Goal: Task Accomplishment & Management: Manage account settings

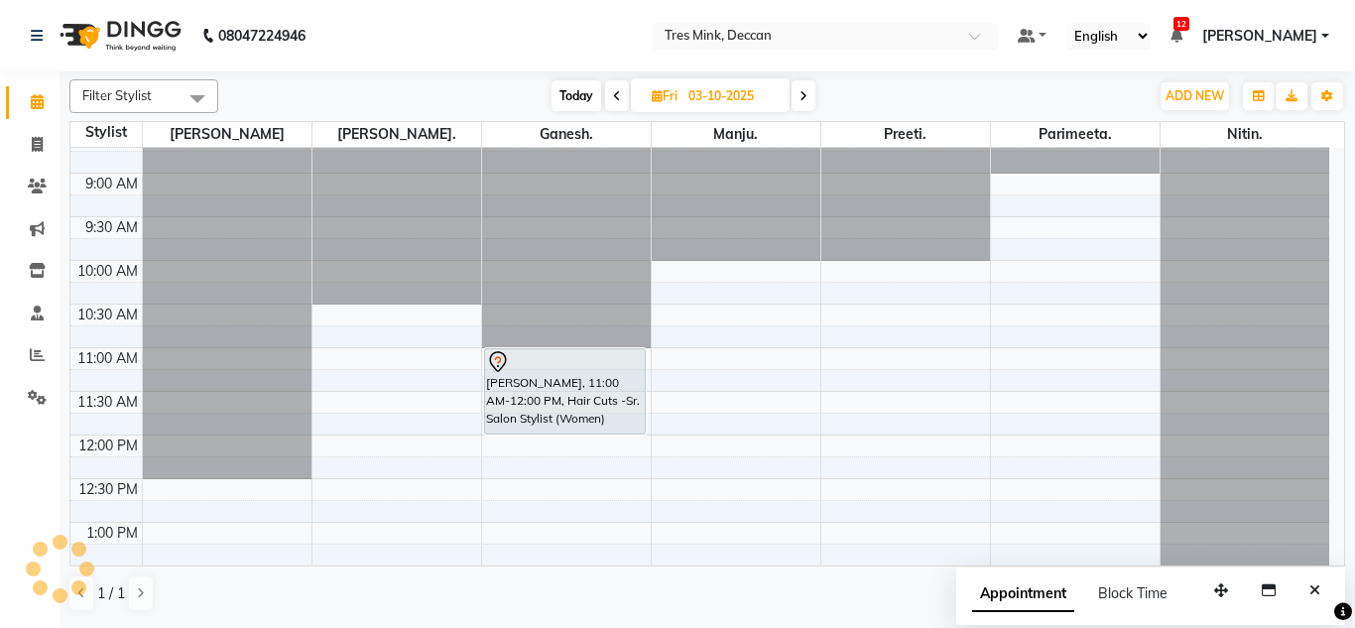
scroll to position [13, 0]
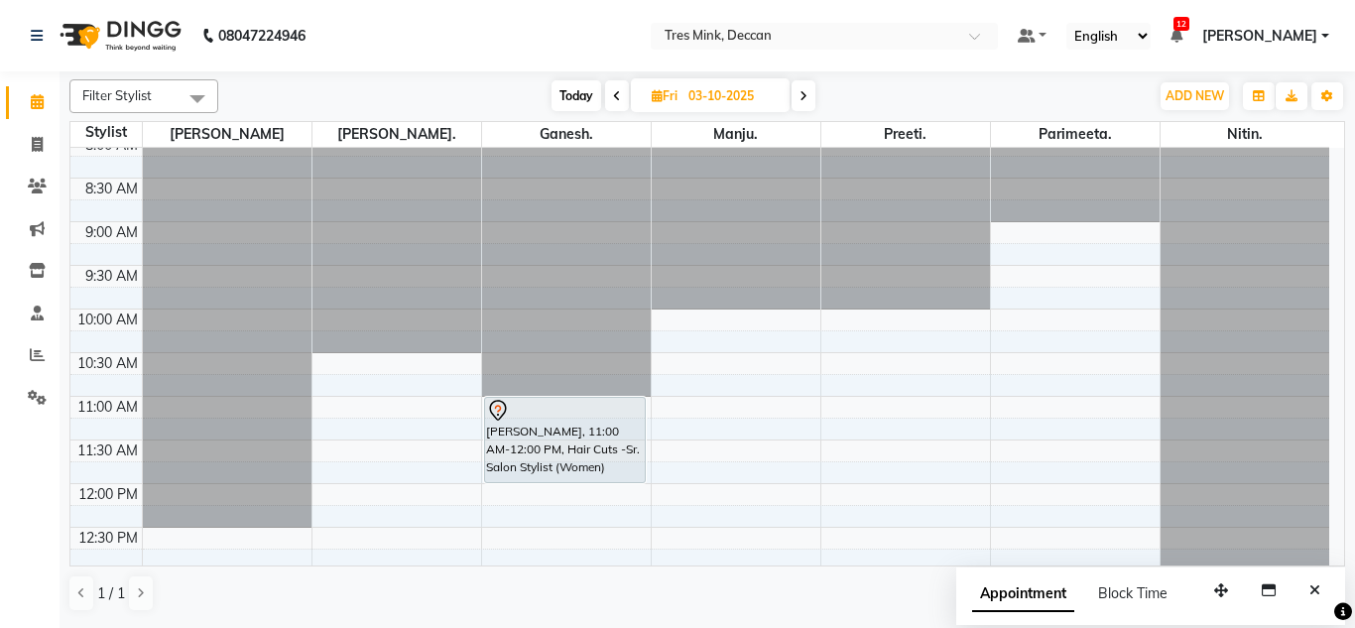
click at [617, 94] on icon at bounding box center [617, 96] width 8 height 12
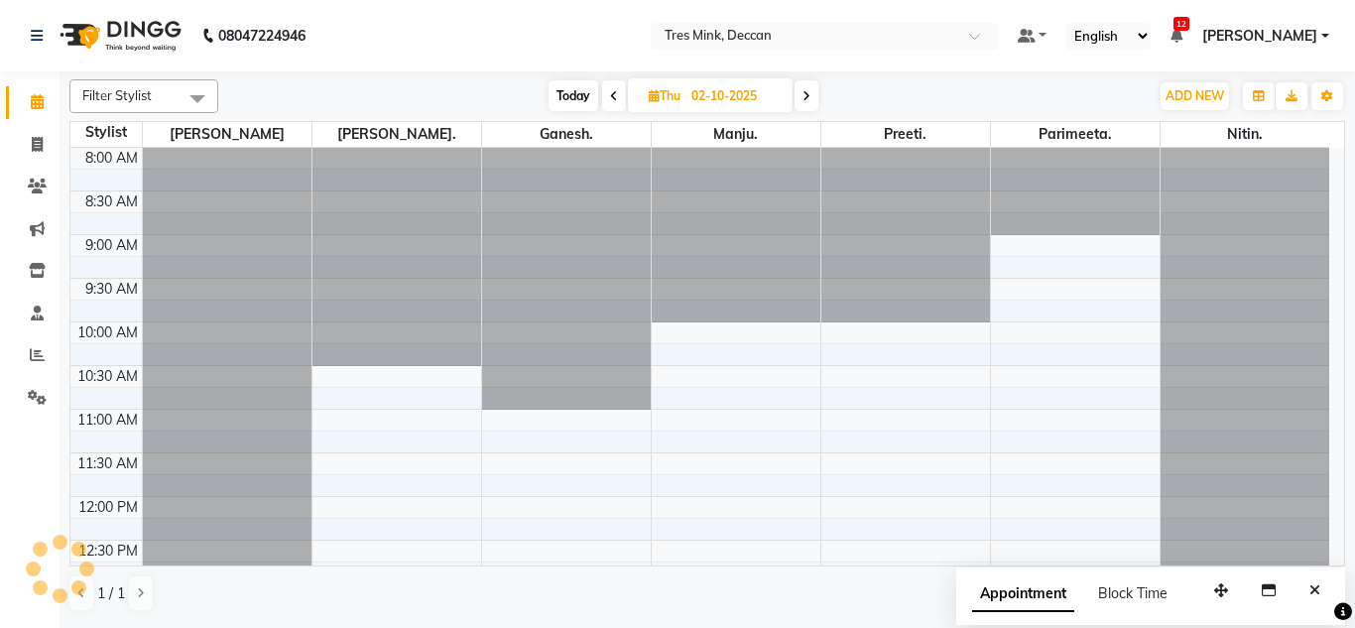
scroll to position [716, 0]
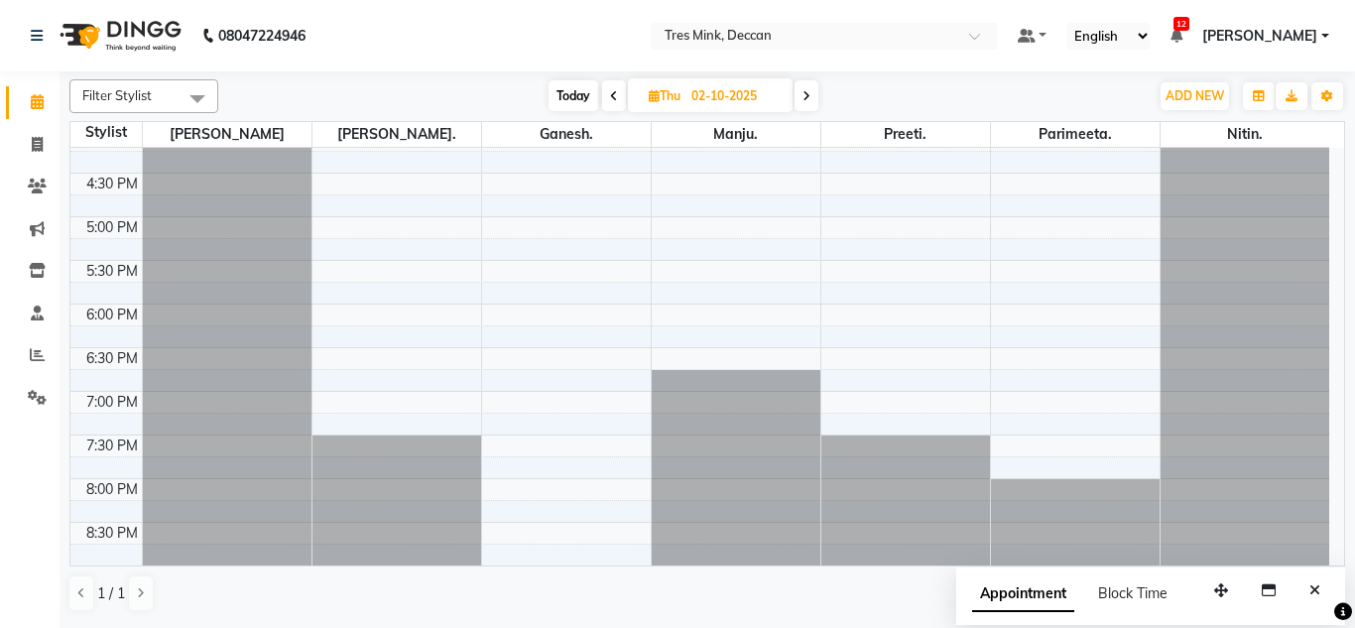
click at [619, 94] on span at bounding box center [614, 95] width 24 height 31
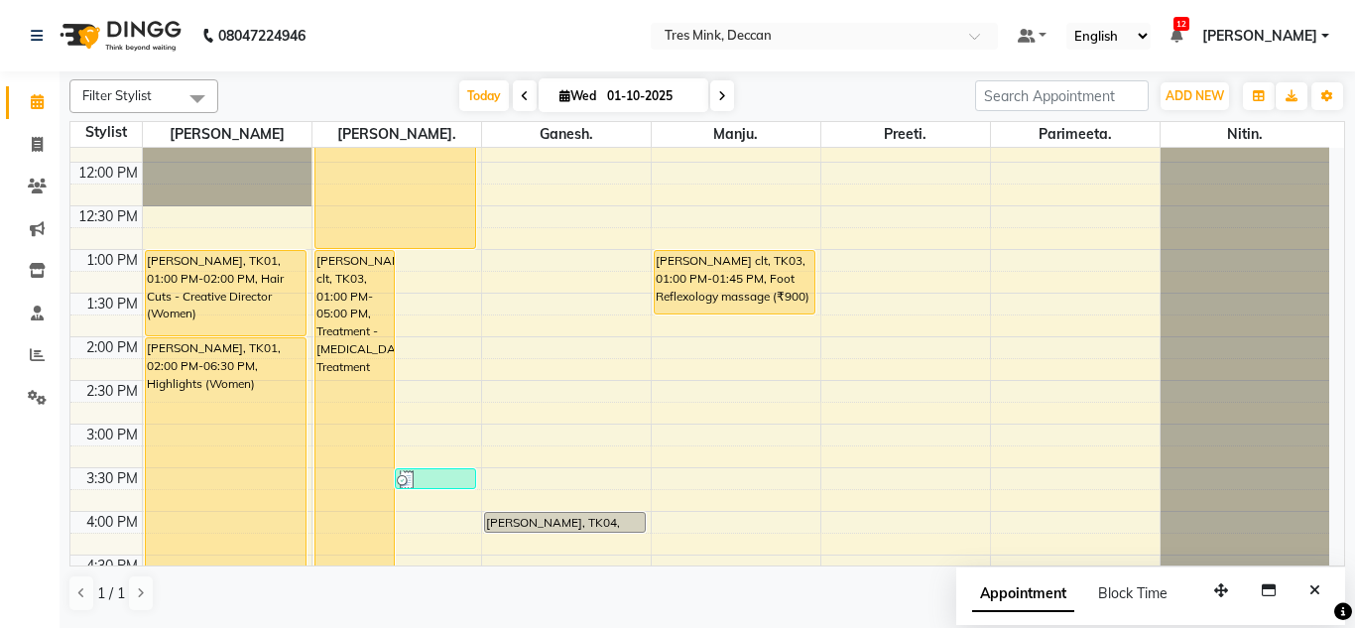
scroll to position [319, 0]
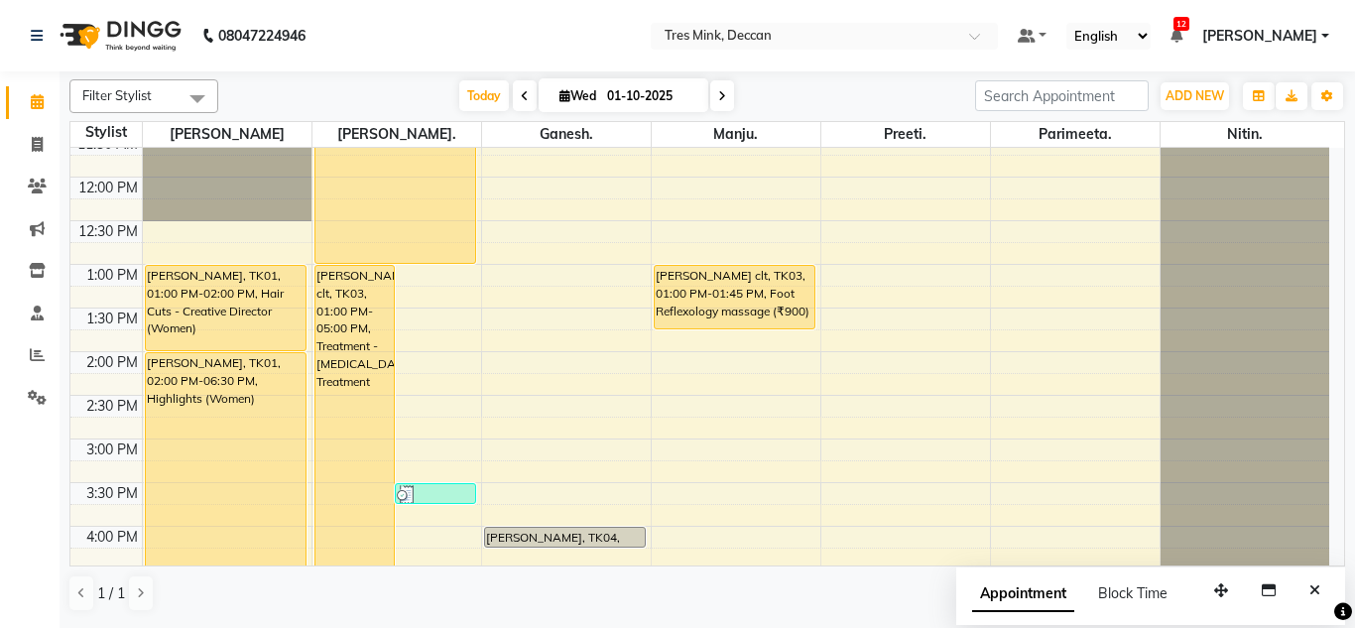
click at [522, 95] on icon at bounding box center [525, 96] width 8 height 12
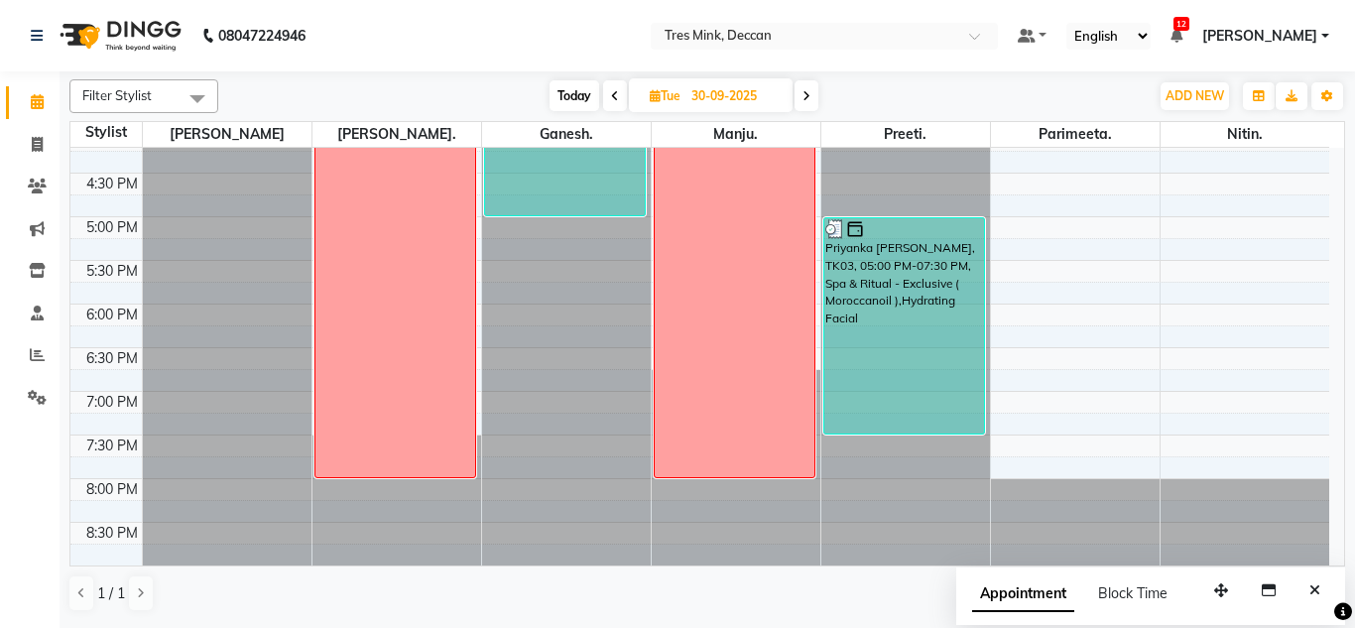
click at [803, 93] on icon at bounding box center [807, 96] width 8 height 12
type input "01-10-2025"
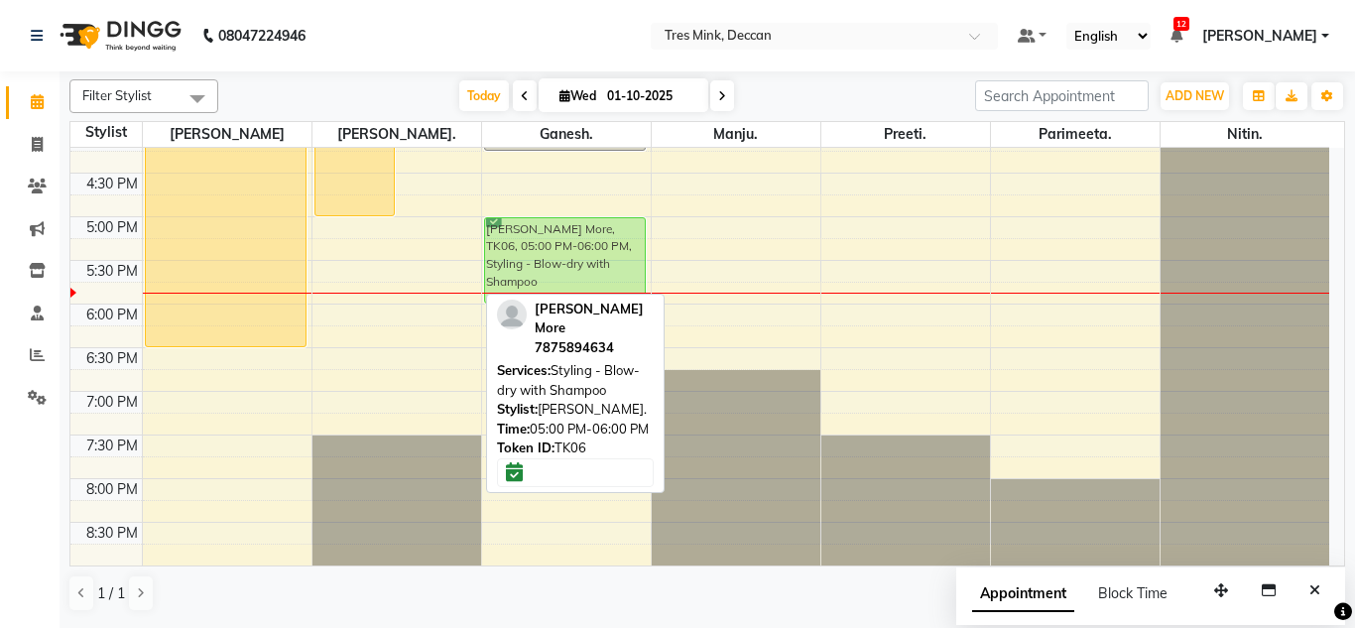
drag, startPoint x: 429, startPoint y: 235, endPoint x: 549, endPoint y: 240, distance: 120.1
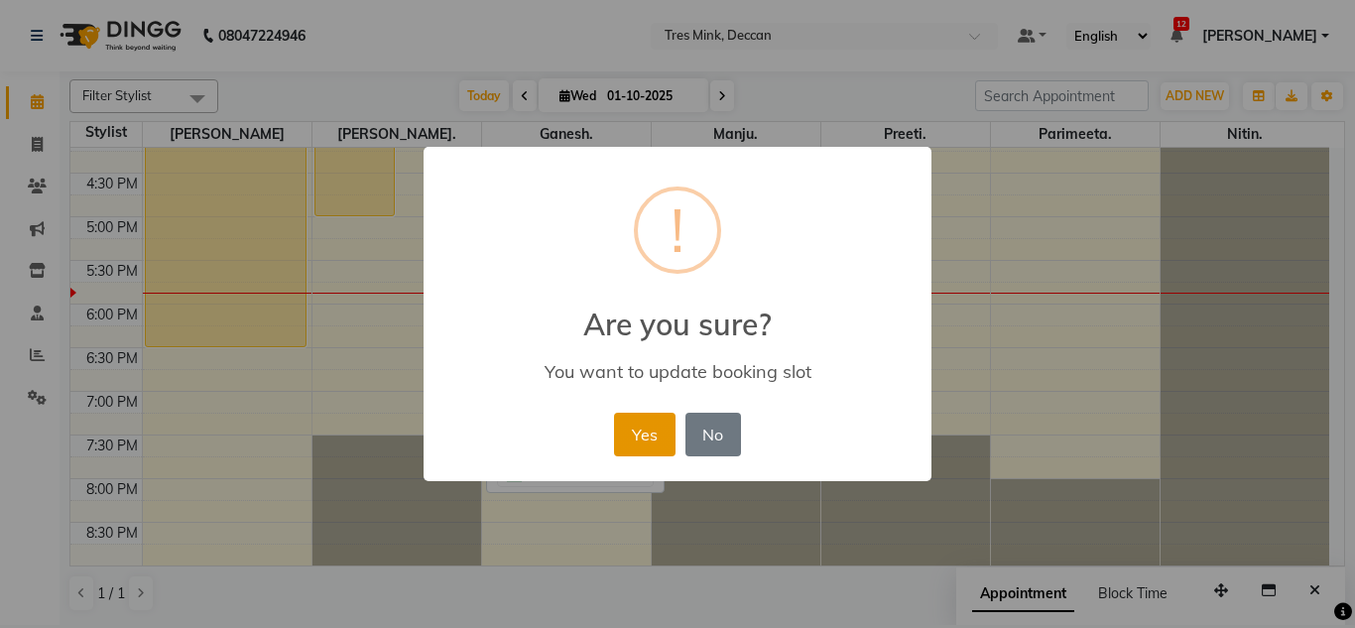
click at [638, 432] on button "Yes" at bounding box center [644, 435] width 61 height 44
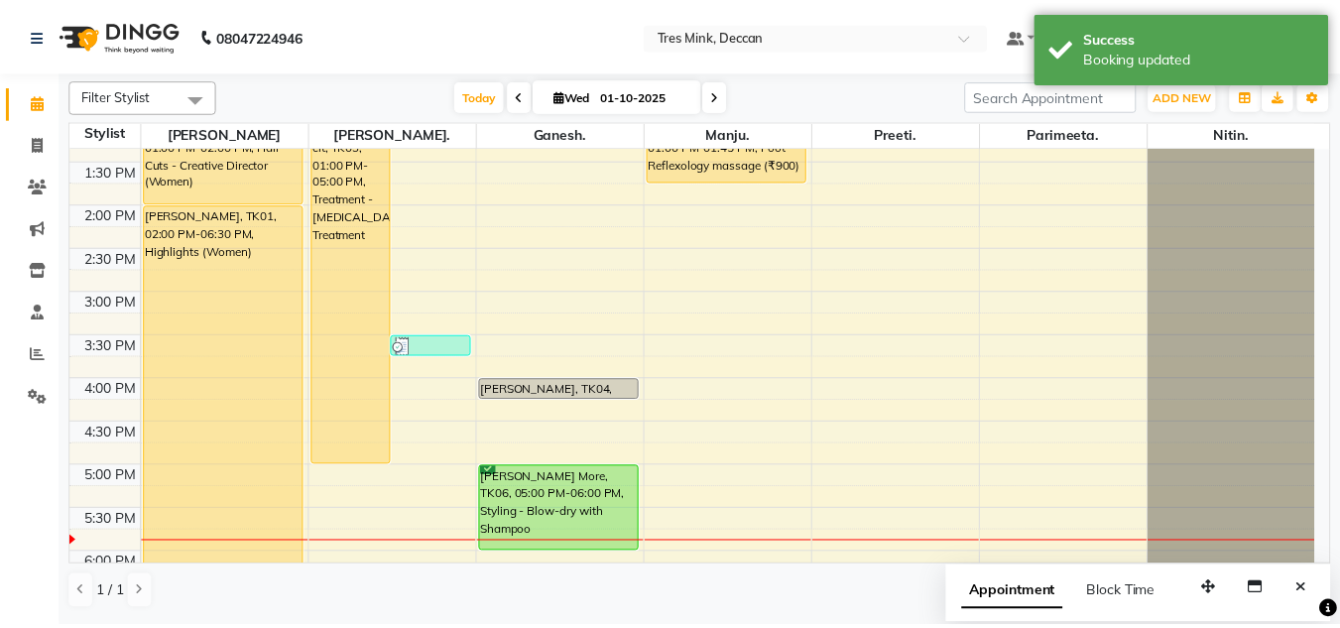
scroll to position [466, 0]
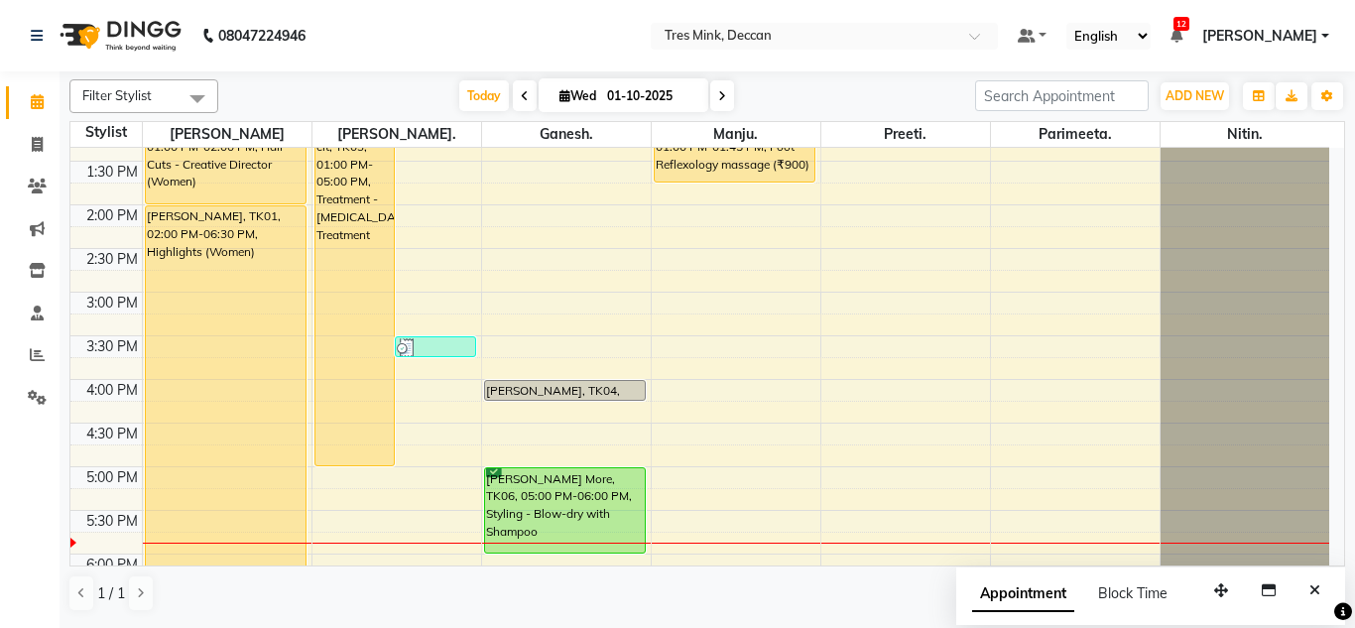
click at [531, 481] on div "[PERSON_NAME] More, TK06, 05:00 PM-06:00 PM, Styling - Blow-dry with Shampoo" at bounding box center [565, 510] width 161 height 84
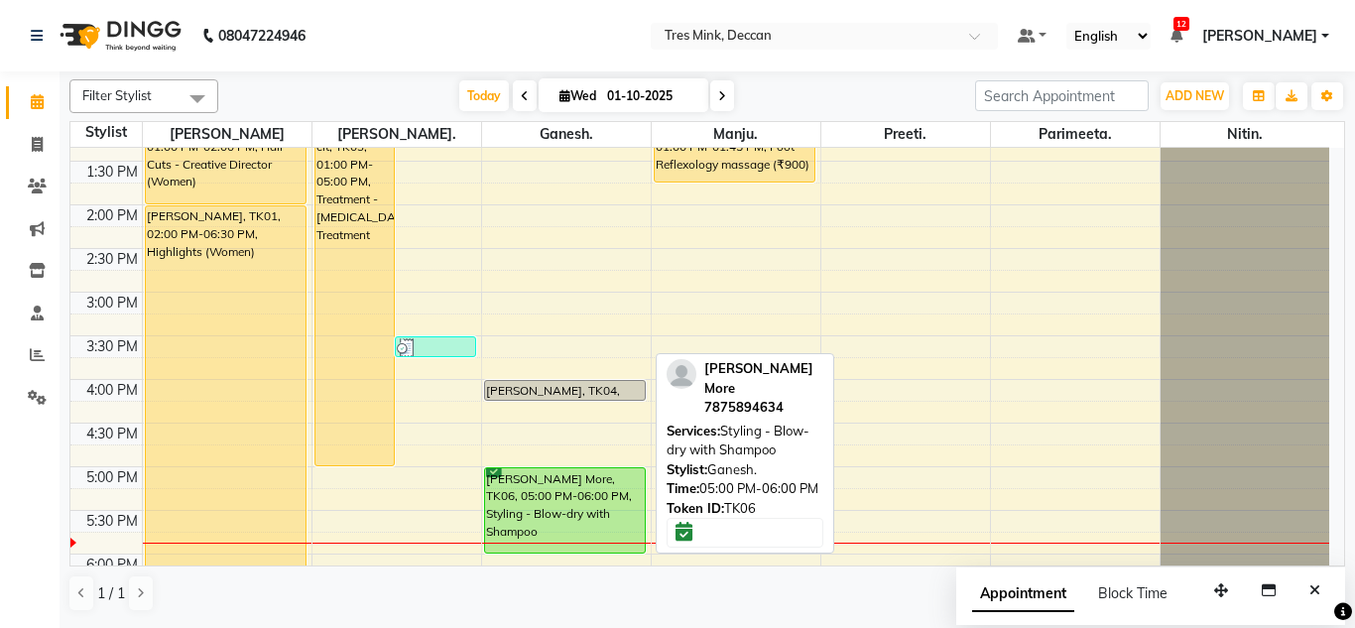
click at [560, 512] on div "[PERSON_NAME] More, TK06, 05:00 PM-06:00 PM, Styling - Blow-dry with Shampoo" at bounding box center [565, 510] width 161 height 84
select select "6"
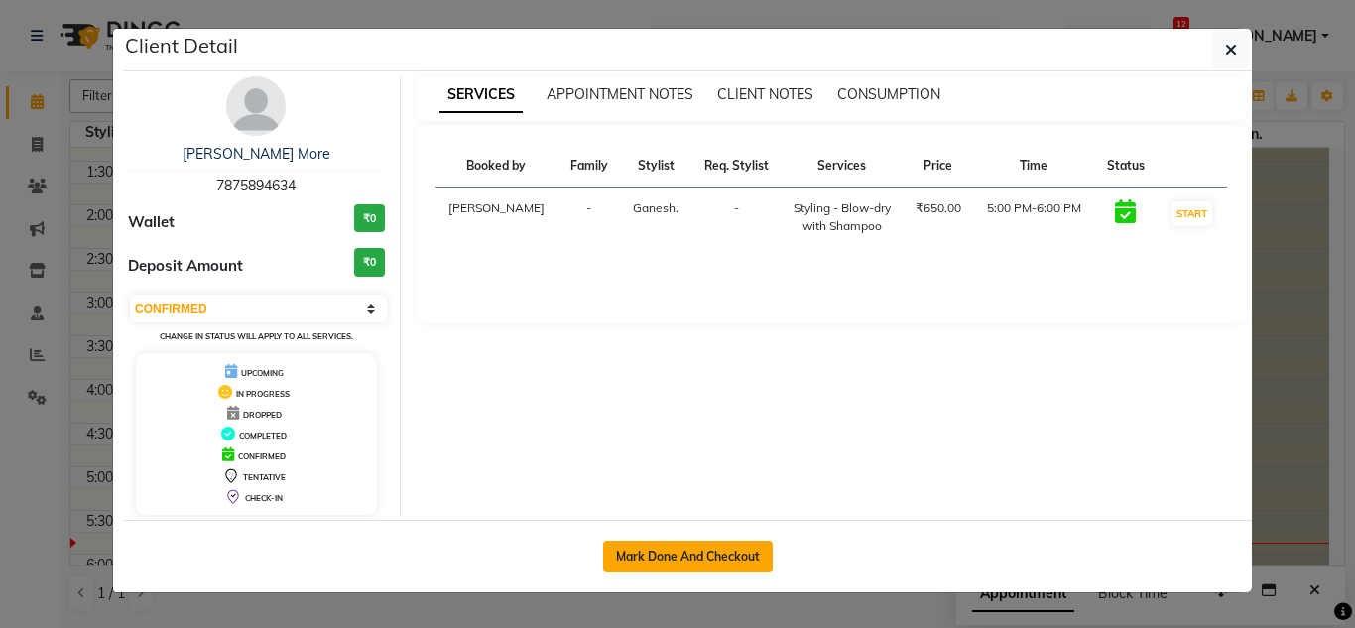
click at [653, 550] on button "Mark Done And Checkout" at bounding box center [688, 557] width 170 height 32
select select "service"
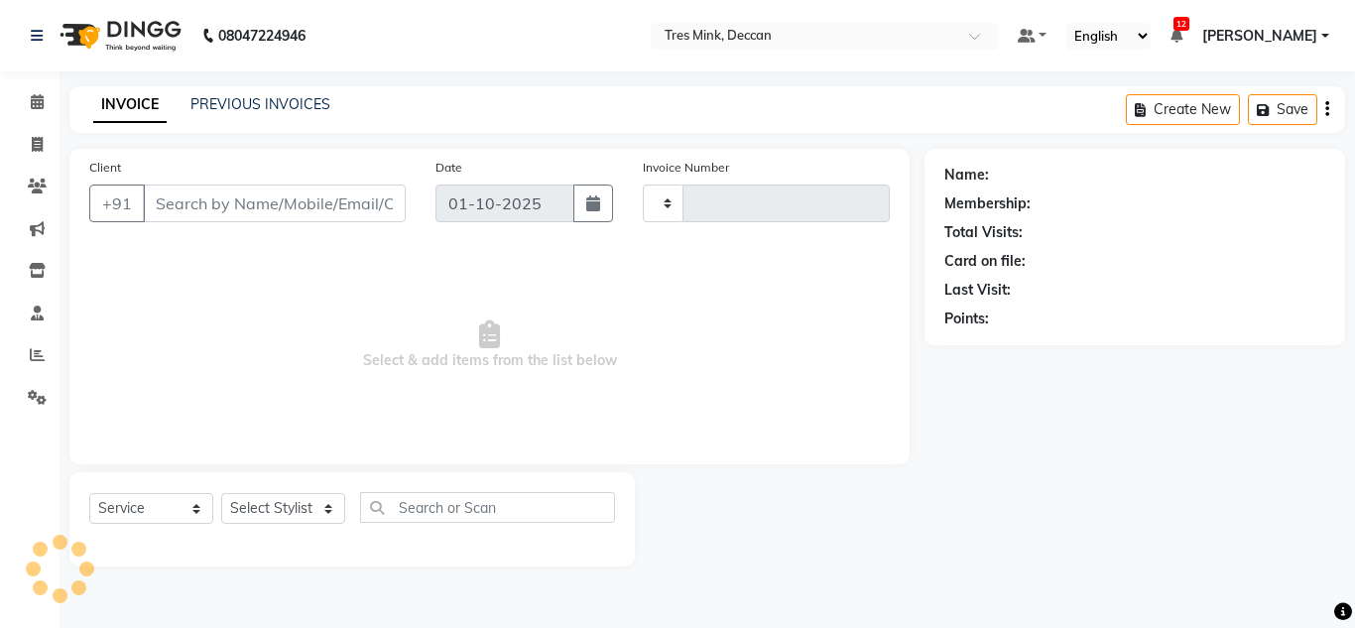
type input "1131"
select select "8055"
type input "7875894634"
select select "59501"
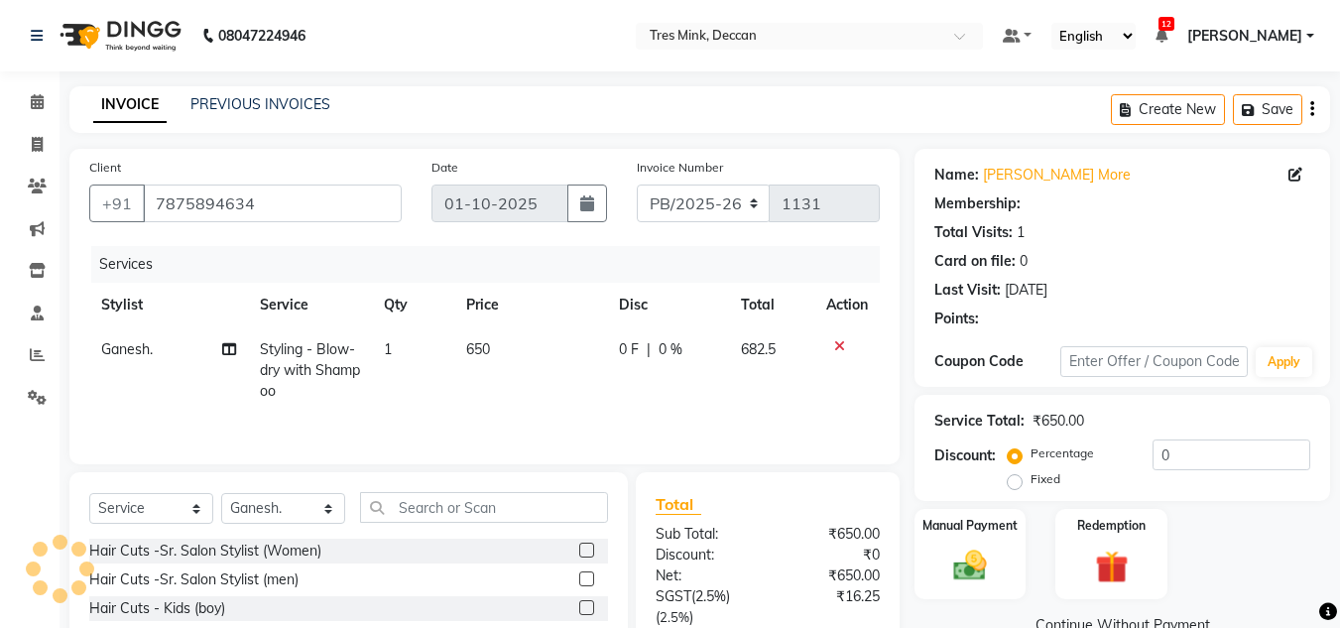
click at [485, 354] on span "650" at bounding box center [478, 349] width 24 height 18
select select "59501"
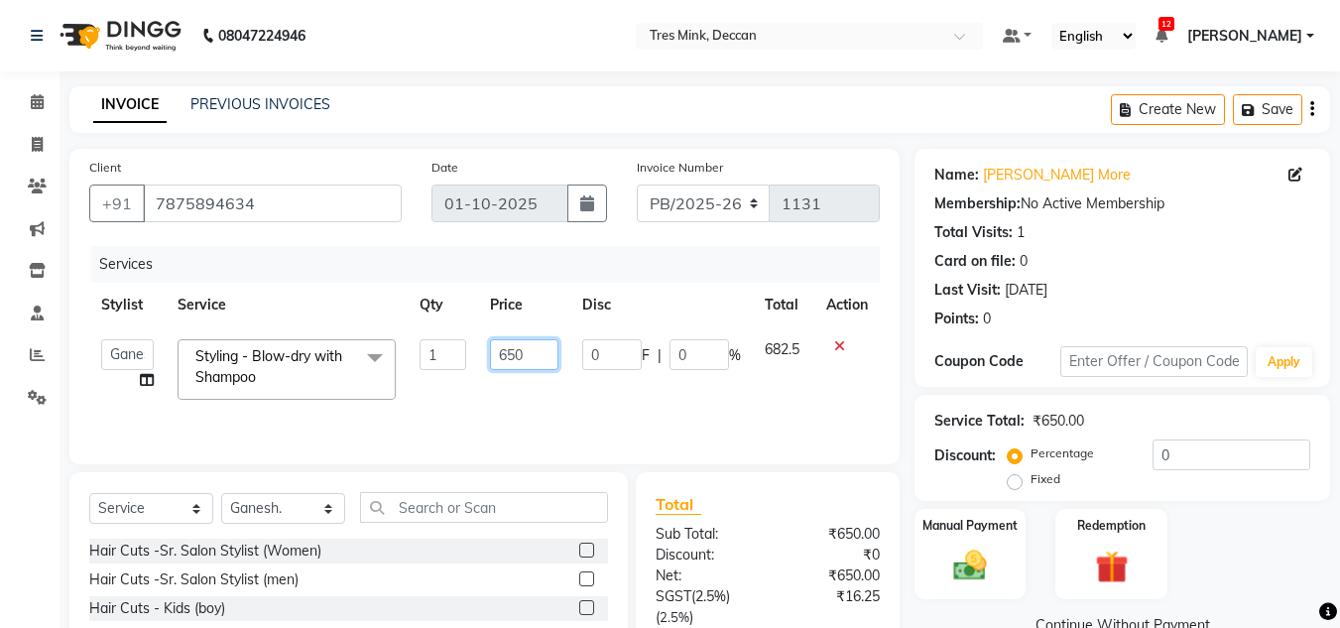
drag, startPoint x: 507, startPoint y: 352, endPoint x: 477, endPoint y: 363, distance: 31.7
click at [478, 363] on td "650" at bounding box center [524, 369] width 92 height 84
type input "850"
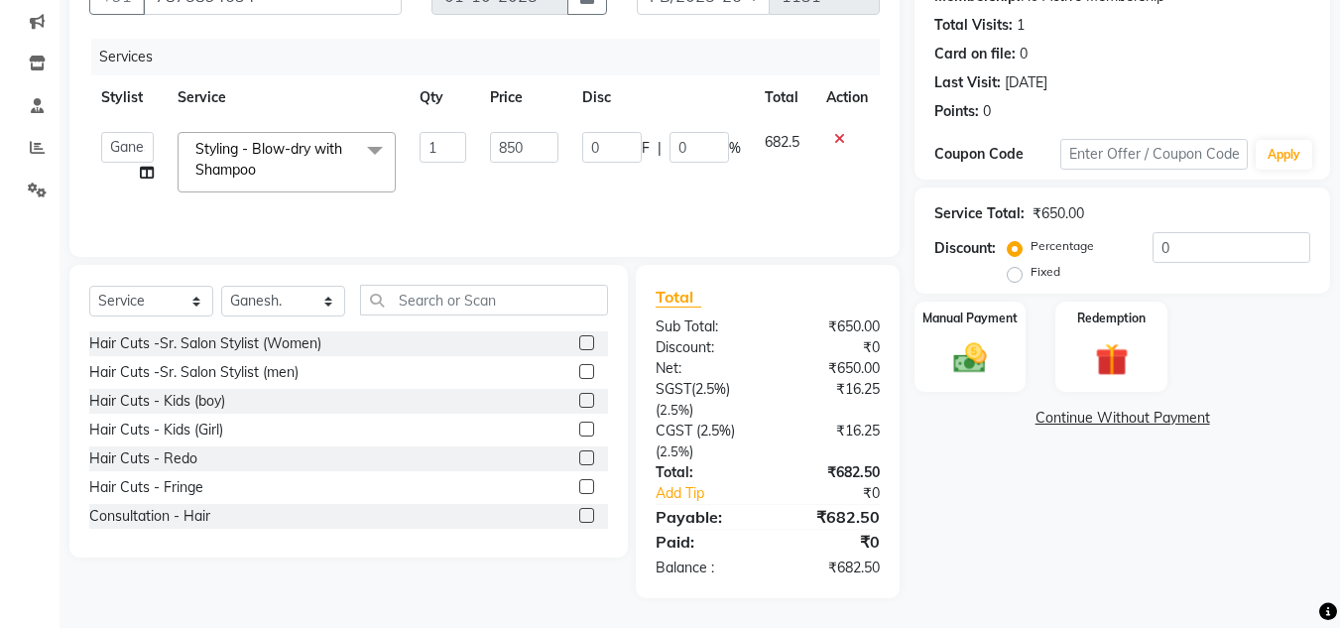
click at [1019, 565] on div "Name: [PERSON_NAME] More Membership: No Active Membership Total Visits: 1 Card …" at bounding box center [1130, 269] width 431 height 657
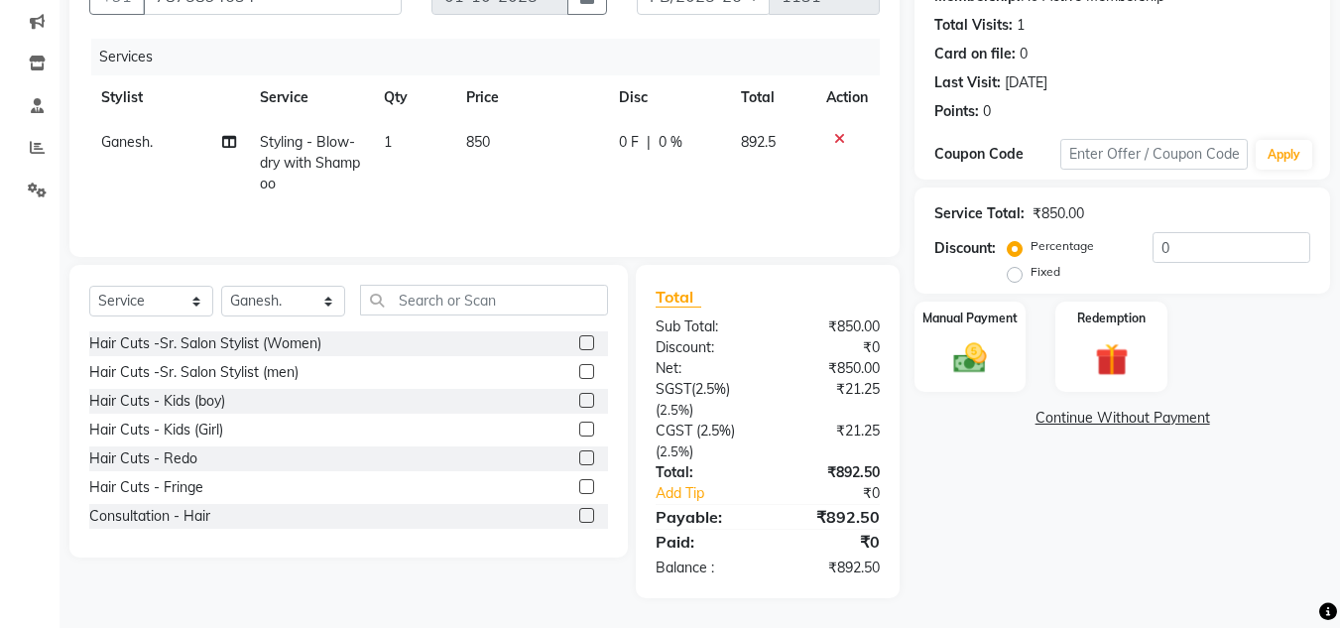
click at [477, 139] on span "850" at bounding box center [478, 142] width 24 height 18
select select "59501"
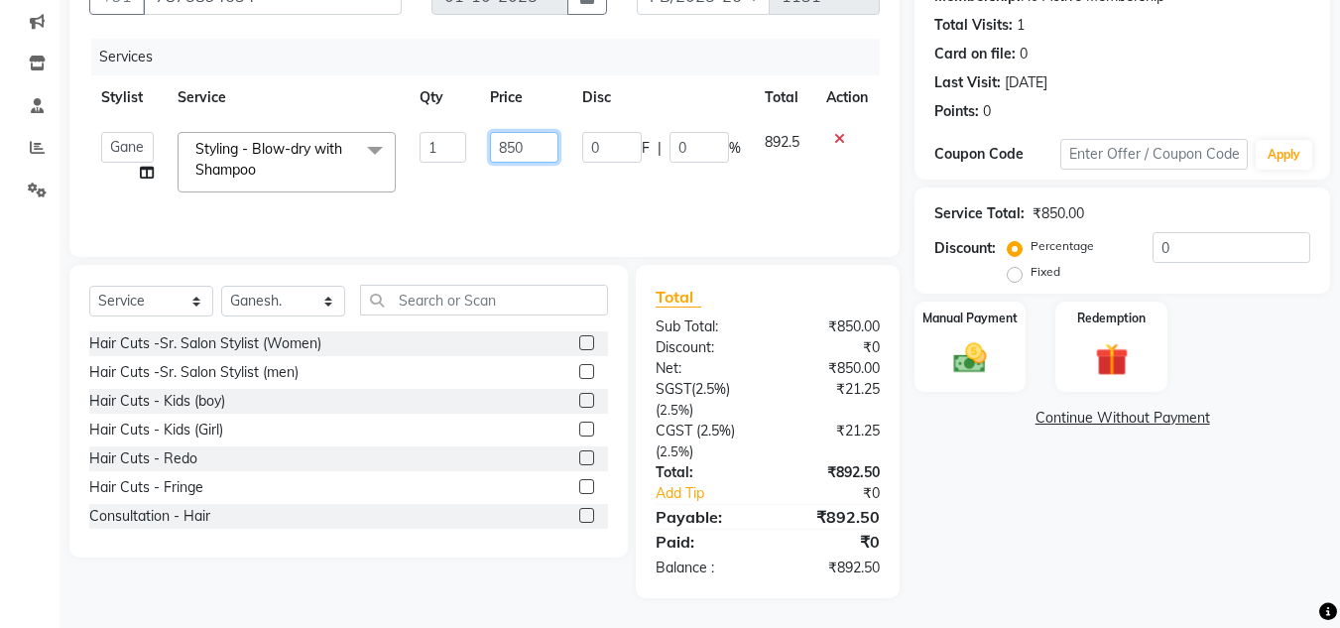
drag, startPoint x: 505, startPoint y: 144, endPoint x: 467, endPoint y: 144, distance: 37.7
click at [467, 144] on tr "[PERSON_NAME]. [PERSON_NAME]. [PERSON_NAME]. [GEOGRAPHIC_DATA]. [GEOGRAPHIC_DAT…" at bounding box center [484, 162] width 791 height 84
type input "750"
click at [1060, 521] on div "Name: [PERSON_NAME] More Membership: No Active Membership Total Visits: 1 Card …" at bounding box center [1130, 269] width 431 height 657
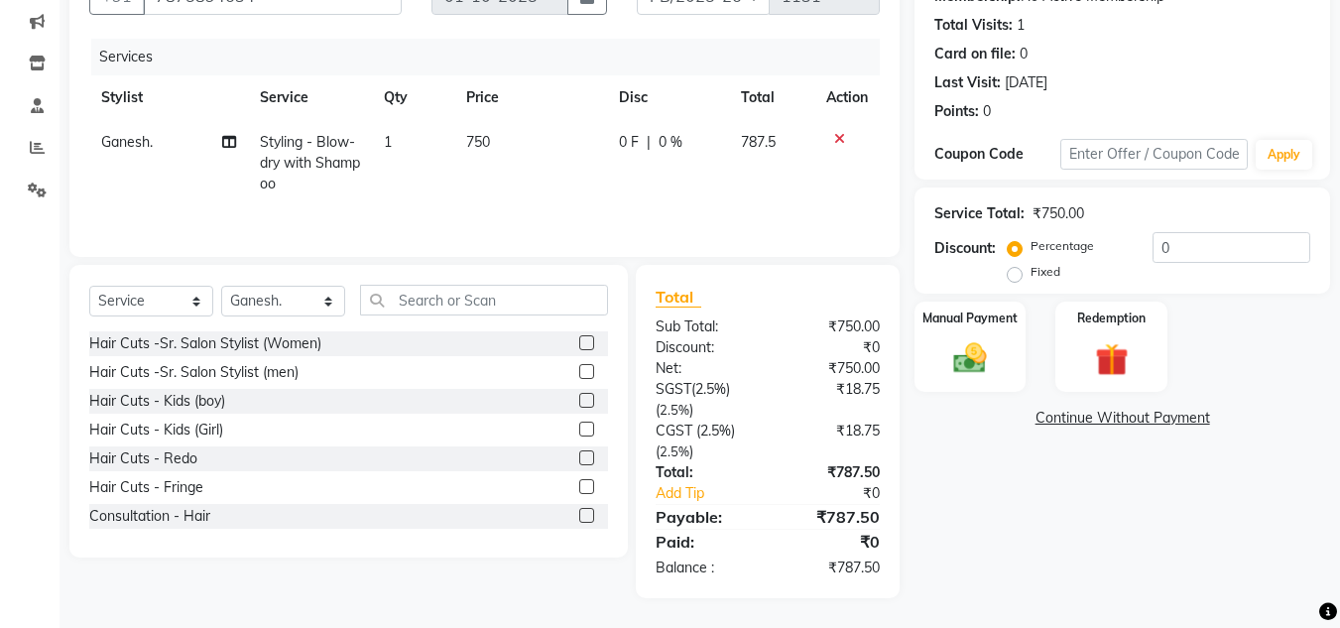
scroll to position [0, 0]
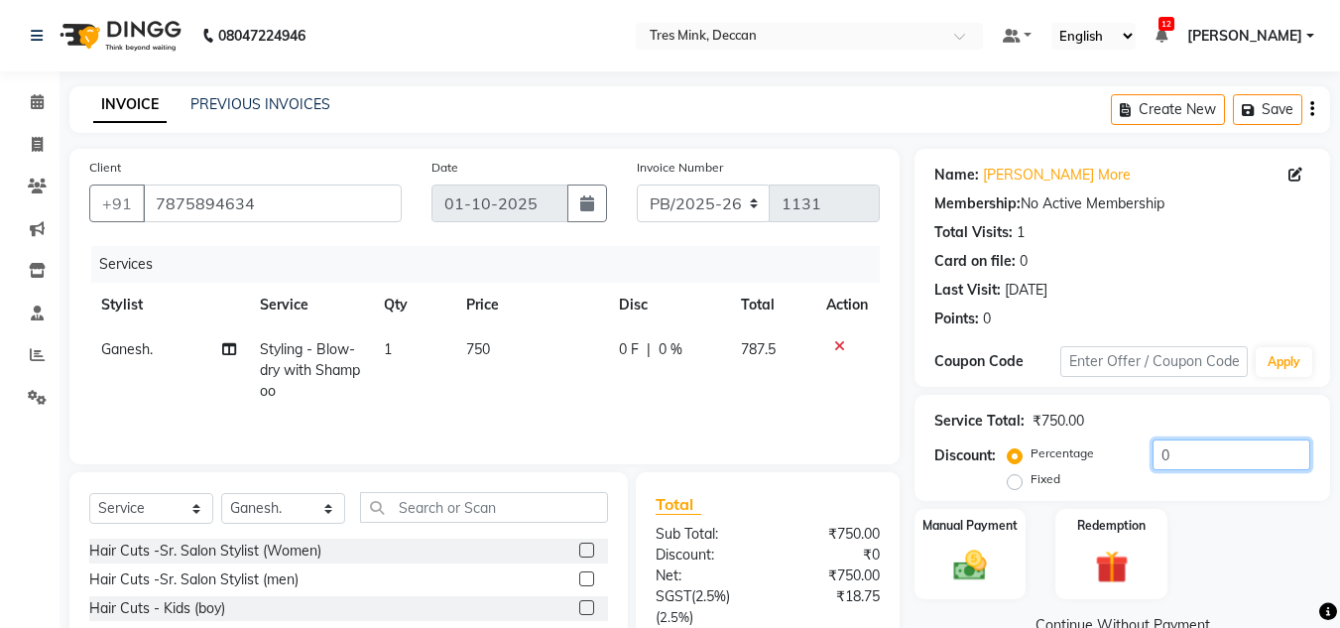
click at [1153, 464] on input "0" at bounding box center [1232, 454] width 158 height 31
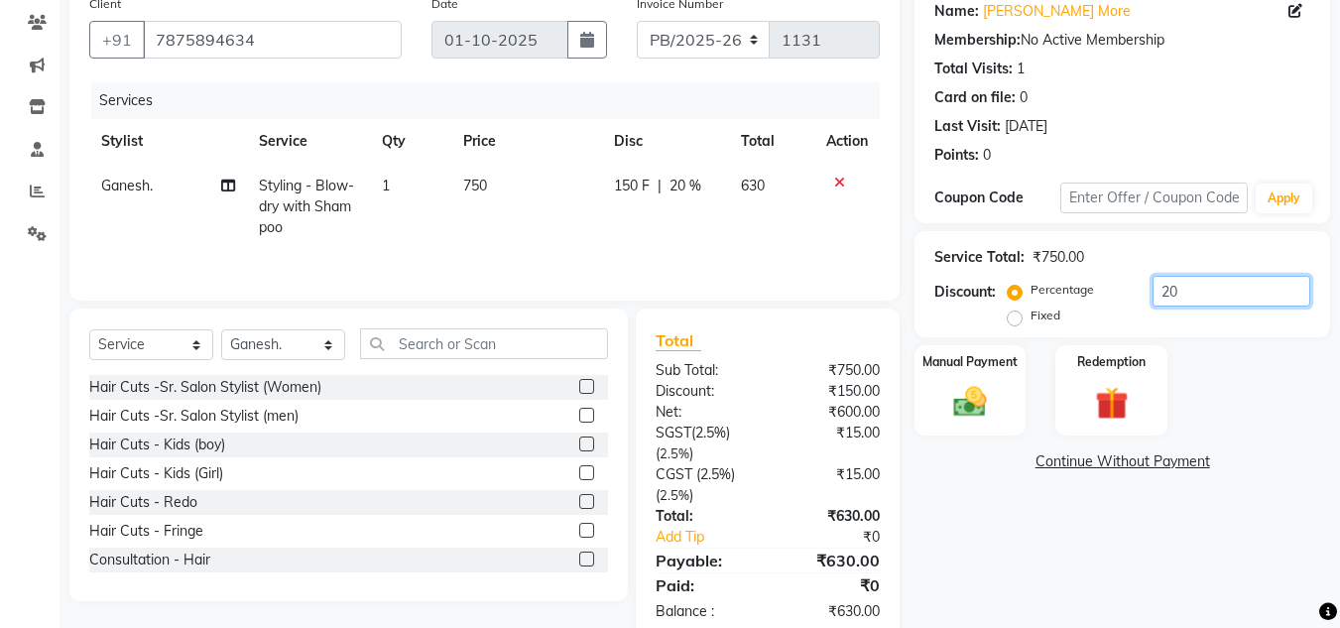
scroll to position [207, 0]
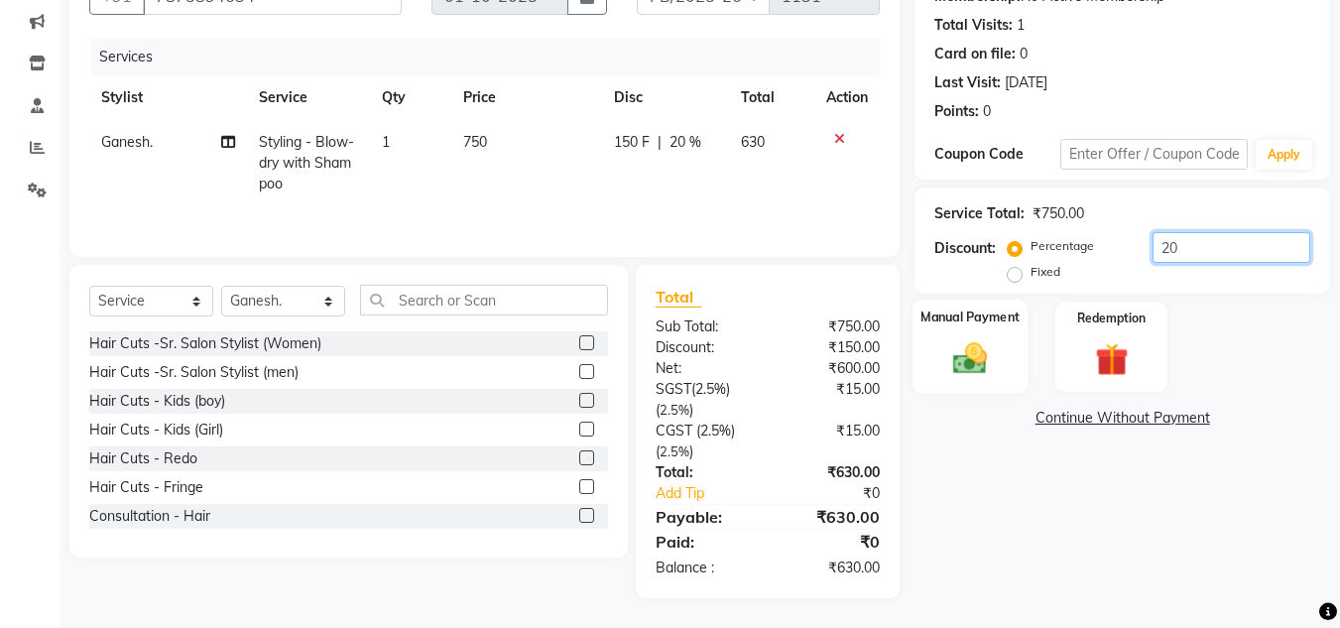
type input "20"
click at [978, 360] on img at bounding box center [970, 358] width 56 height 40
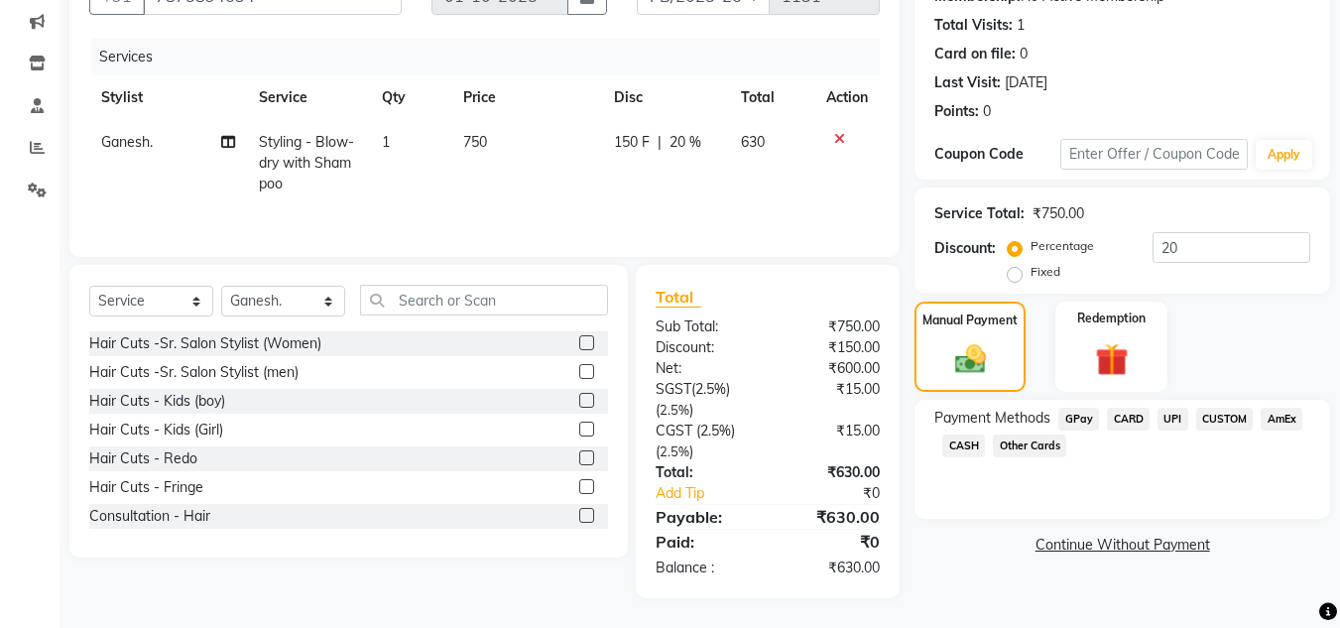
click at [1117, 418] on span "CARD" at bounding box center [1128, 419] width 43 height 23
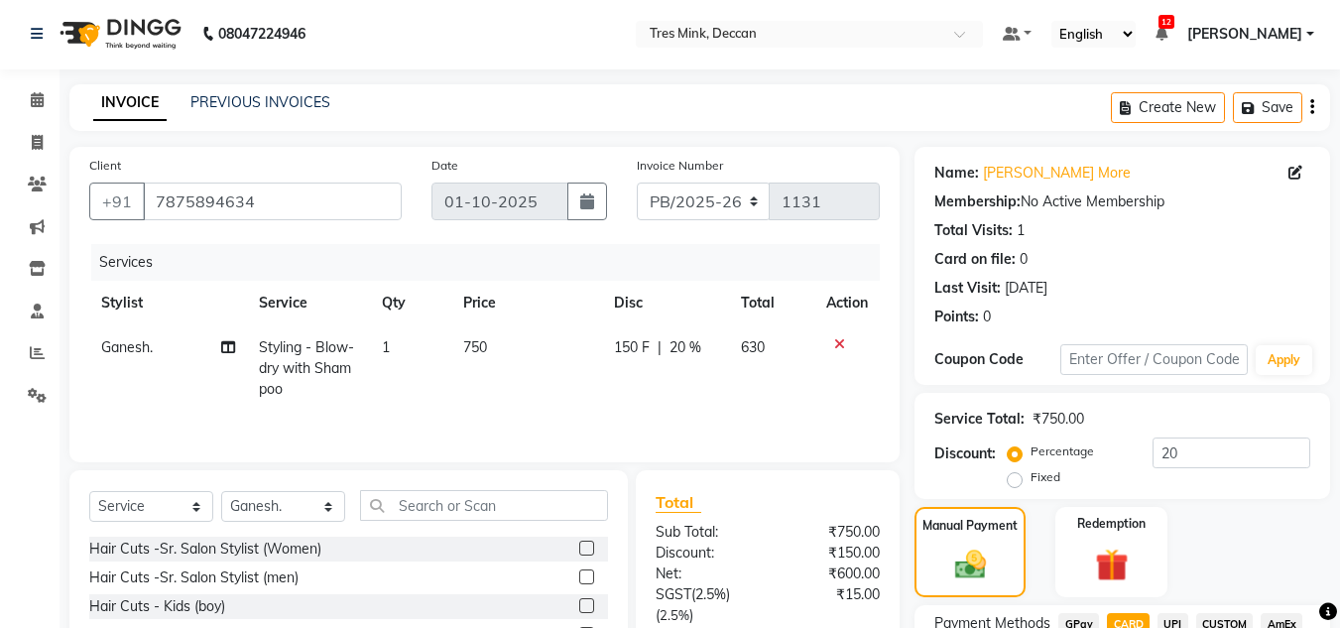
scroll to position [224, 0]
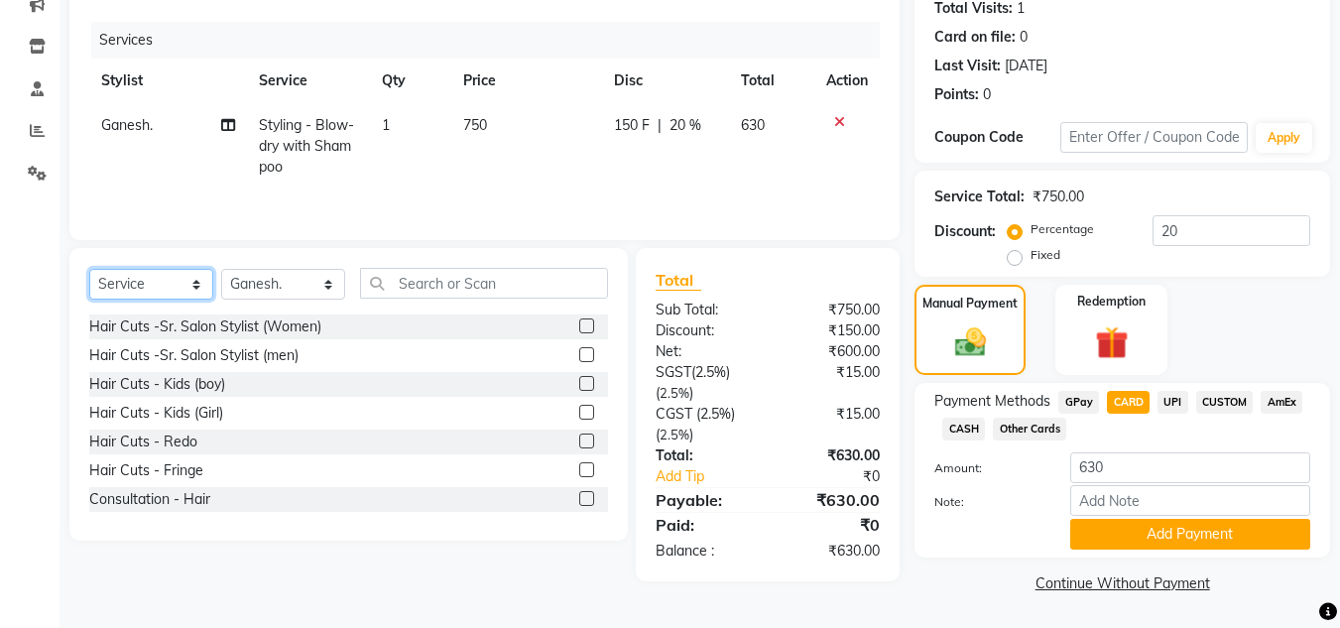
click at [122, 286] on select "Select Service Product Membership Package Voucher Prepaid Gift Card" at bounding box center [151, 284] width 124 height 31
select select "membership"
click at [89, 269] on select "Select Service Product Membership Package Voucher Prepaid Gift Card" at bounding box center [151, 284] width 124 height 31
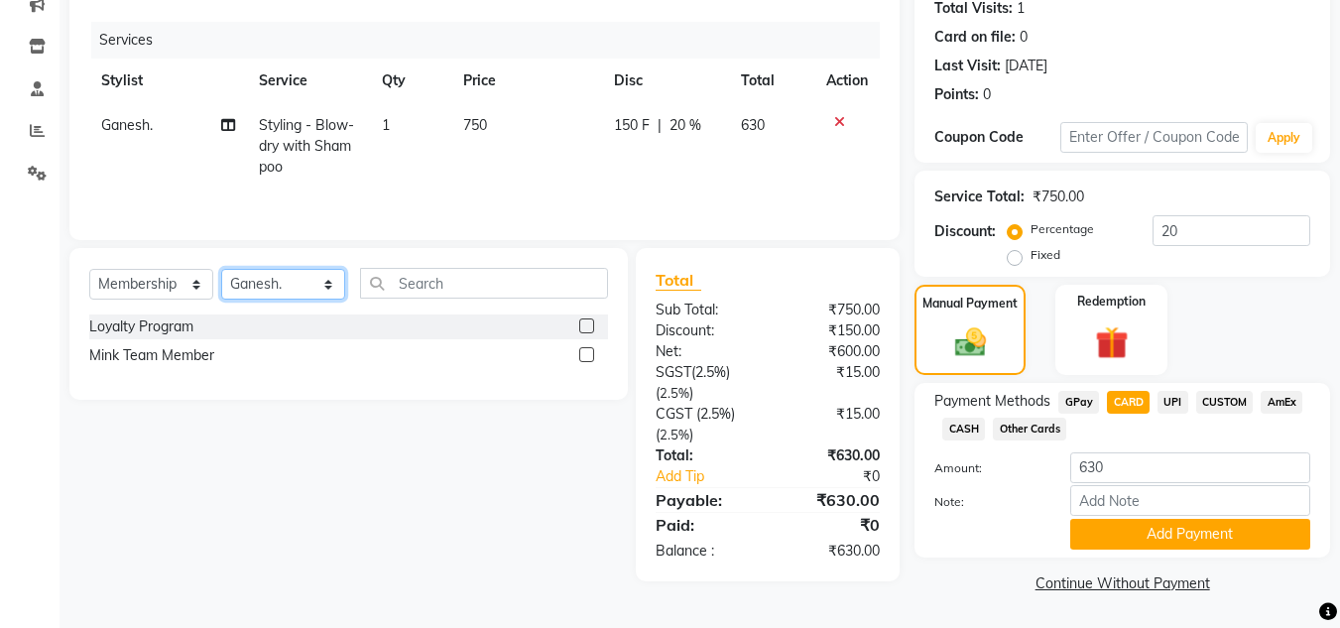
click at [284, 284] on select "Select Stylist [PERSON_NAME]. [PERSON_NAME]. [PERSON_NAME]. [GEOGRAPHIC_DATA]. …" at bounding box center [283, 284] width 124 height 31
click at [221, 269] on select "Select Stylist [PERSON_NAME]. [PERSON_NAME]. [PERSON_NAME]. [GEOGRAPHIC_DATA]. …" at bounding box center [283, 284] width 124 height 31
click at [305, 294] on select "Select Stylist [PERSON_NAME]. [PERSON_NAME]. [PERSON_NAME]. [GEOGRAPHIC_DATA]. …" at bounding box center [283, 284] width 124 height 31
select select "60194"
click at [221, 269] on select "Select Stylist [PERSON_NAME]. [PERSON_NAME]. [PERSON_NAME]. [GEOGRAPHIC_DATA]. …" at bounding box center [283, 284] width 124 height 31
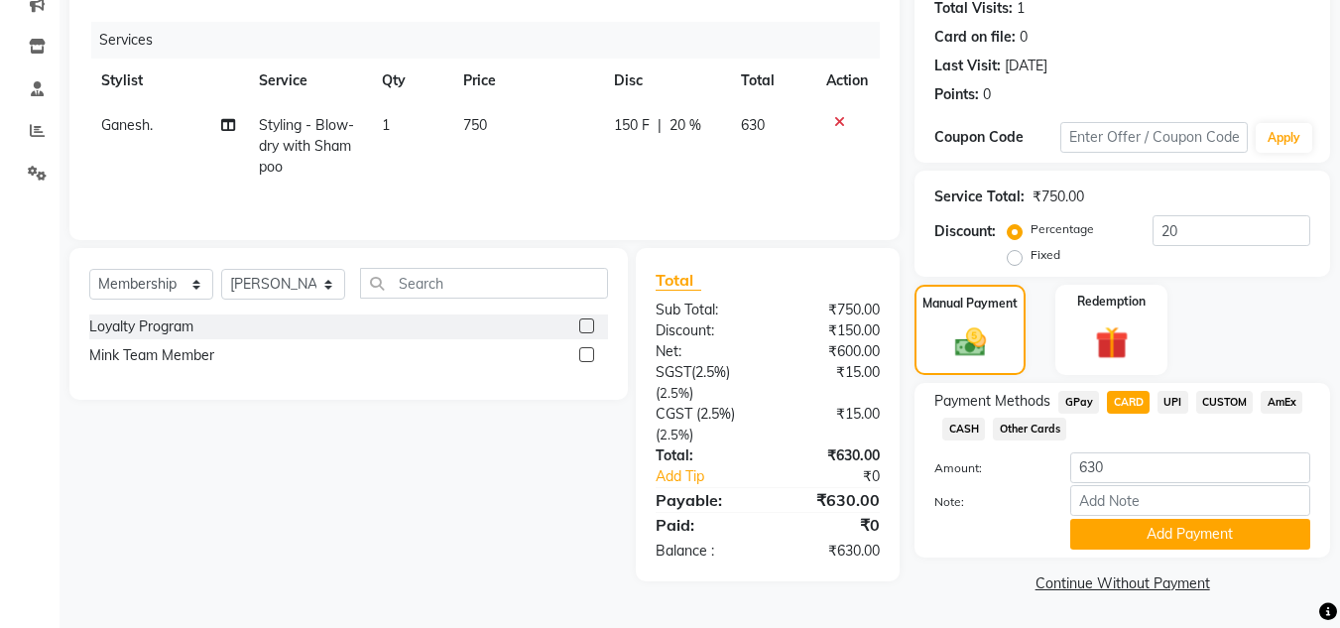
click at [584, 322] on label at bounding box center [586, 325] width 15 height 15
click at [584, 322] on input "checkbox" at bounding box center [585, 326] width 13 height 13
select select "select"
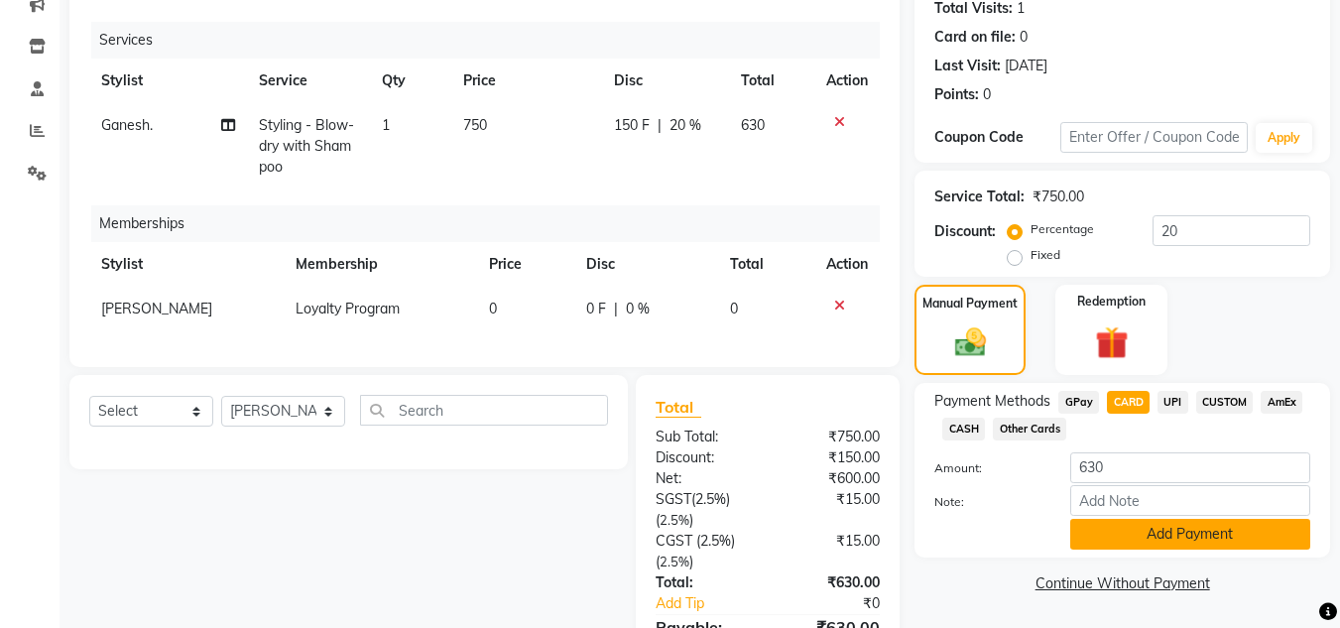
click at [1144, 533] on button "Add Payment" at bounding box center [1190, 534] width 240 height 31
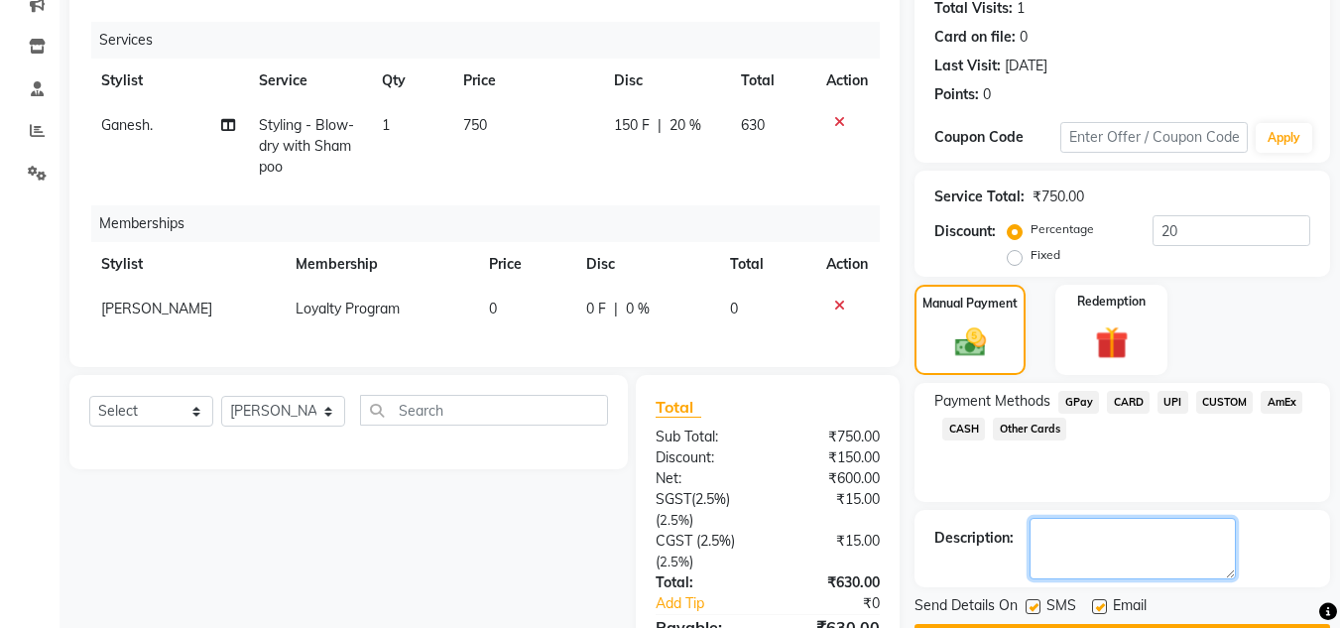
click at [1144, 533] on textarea at bounding box center [1133, 549] width 206 height 62
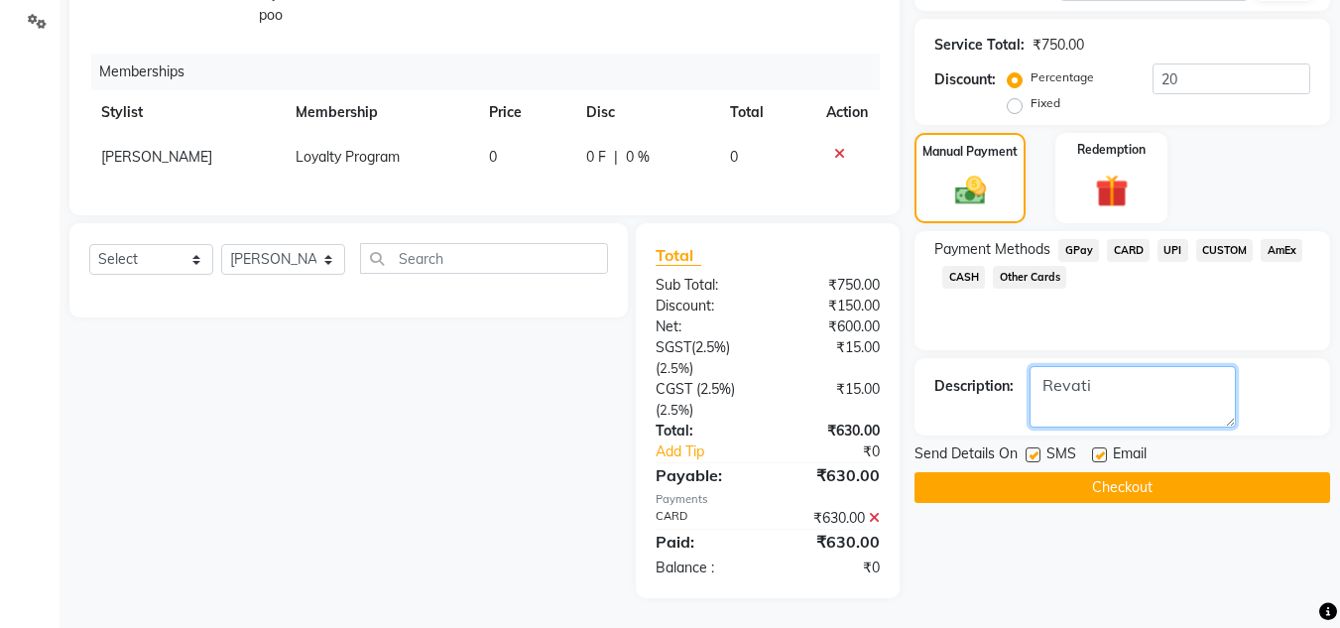
type textarea "Revati"
click at [1204, 472] on button "Checkout" at bounding box center [1123, 487] width 416 height 31
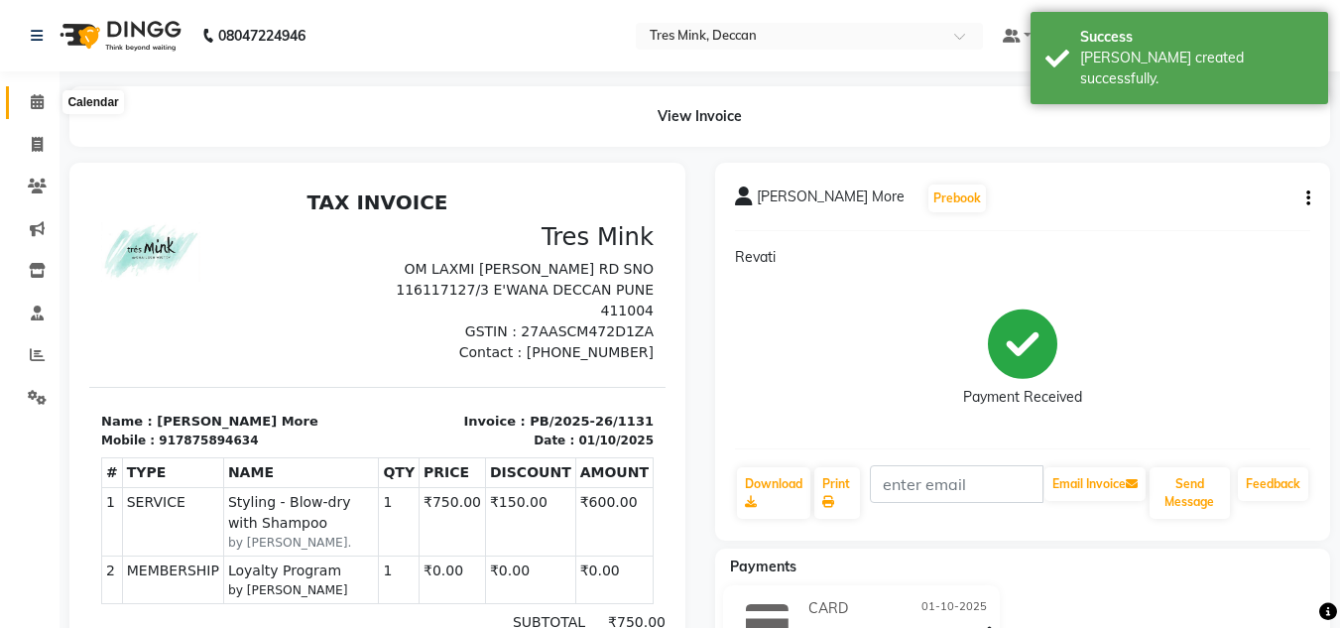
click at [37, 106] on icon at bounding box center [37, 101] width 13 height 15
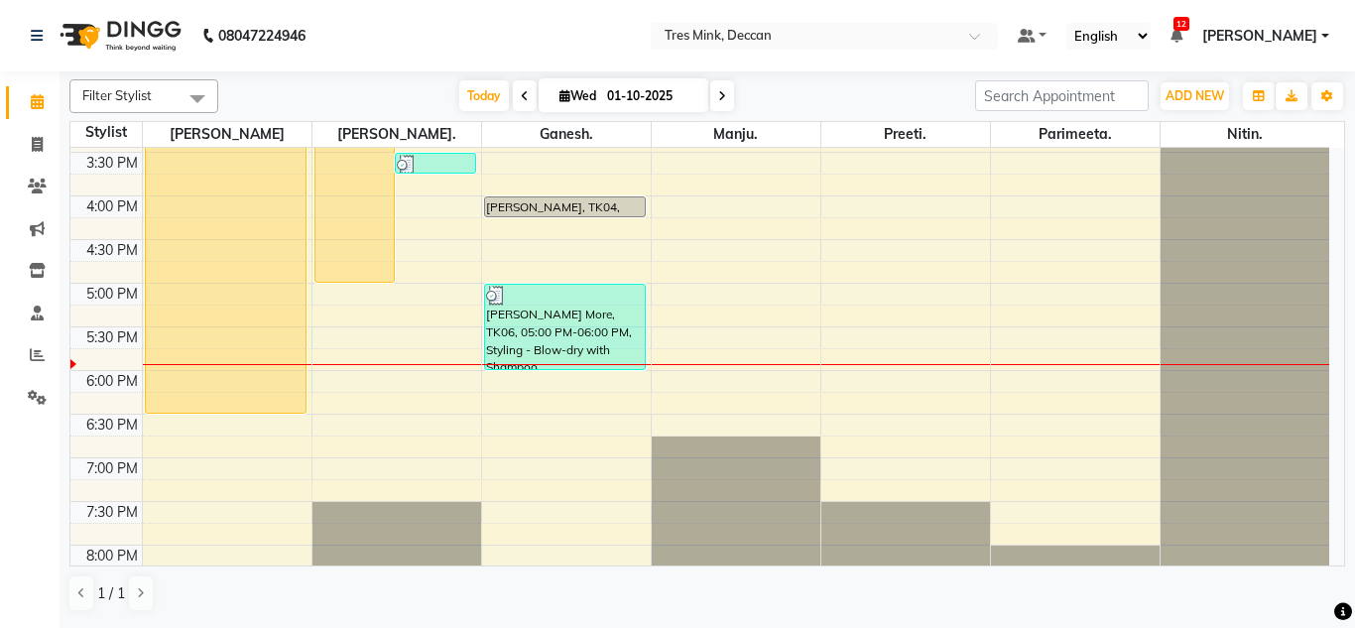
scroll to position [649, 0]
click at [43, 151] on icon at bounding box center [37, 144] width 11 height 15
select select "service"
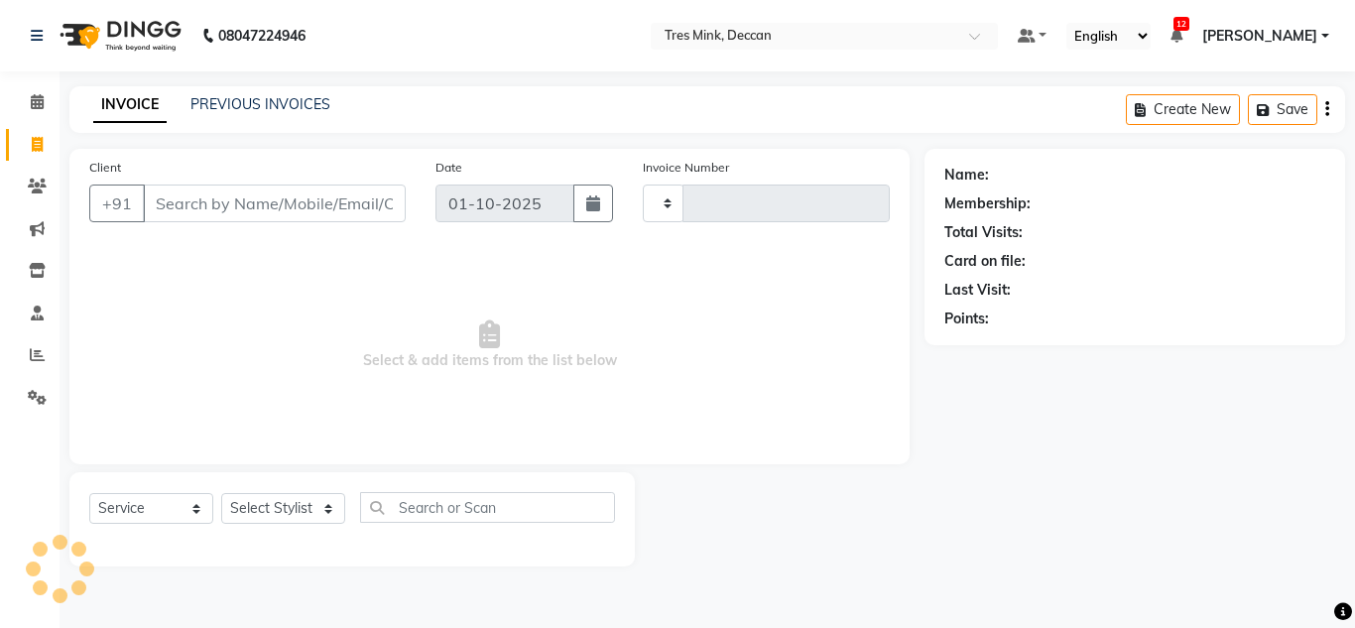
type input "1132"
select select "8055"
click at [283, 107] on link "PREVIOUS INVOICES" at bounding box center [260, 104] width 140 height 18
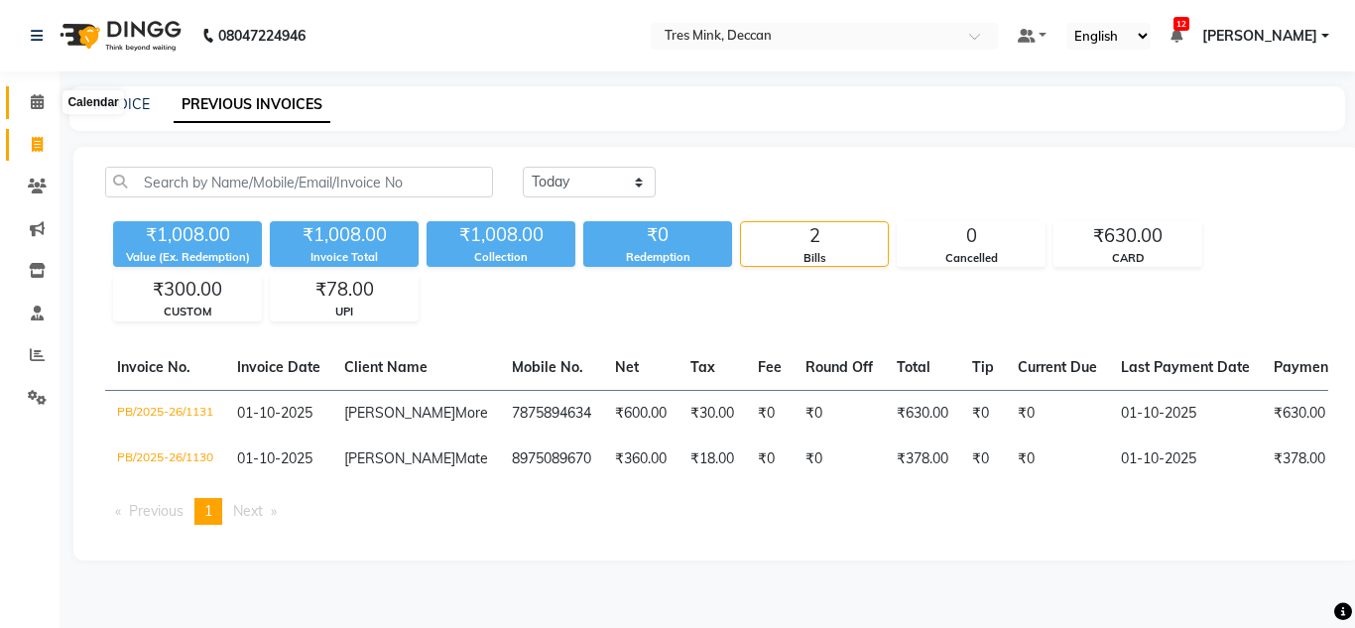
click at [43, 94] on icon at bounding box center [37, 101] width 13 height 15
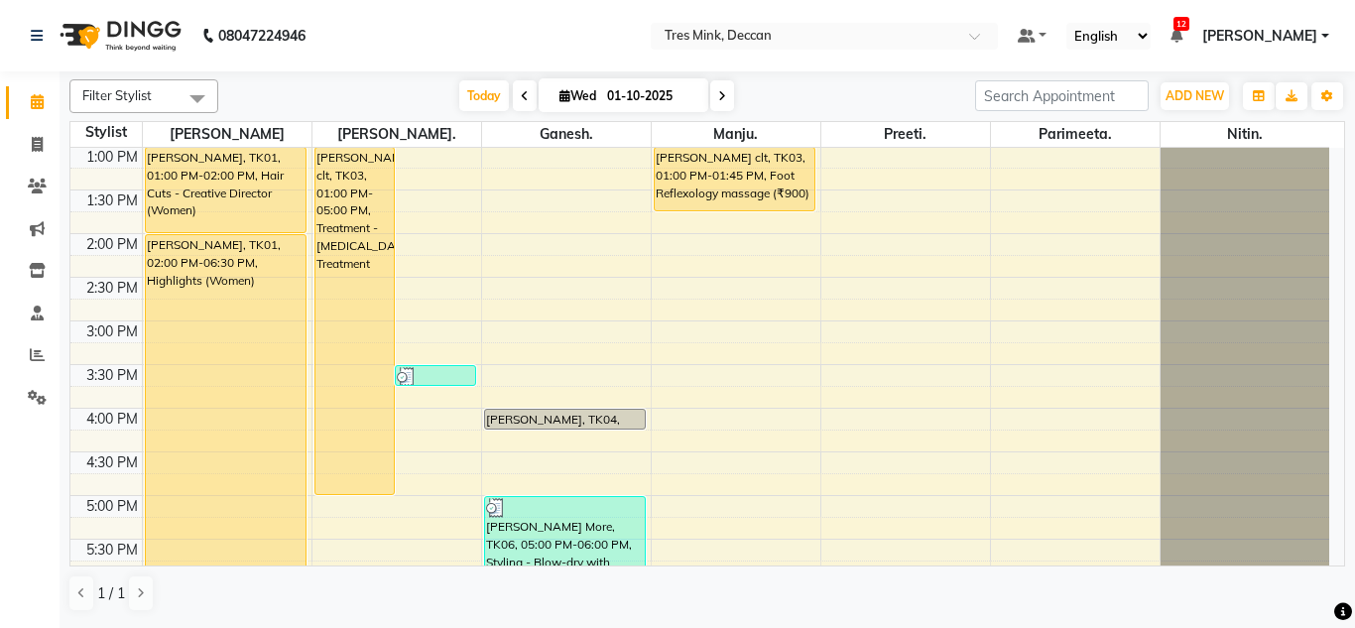
scroll to position [716, 0]
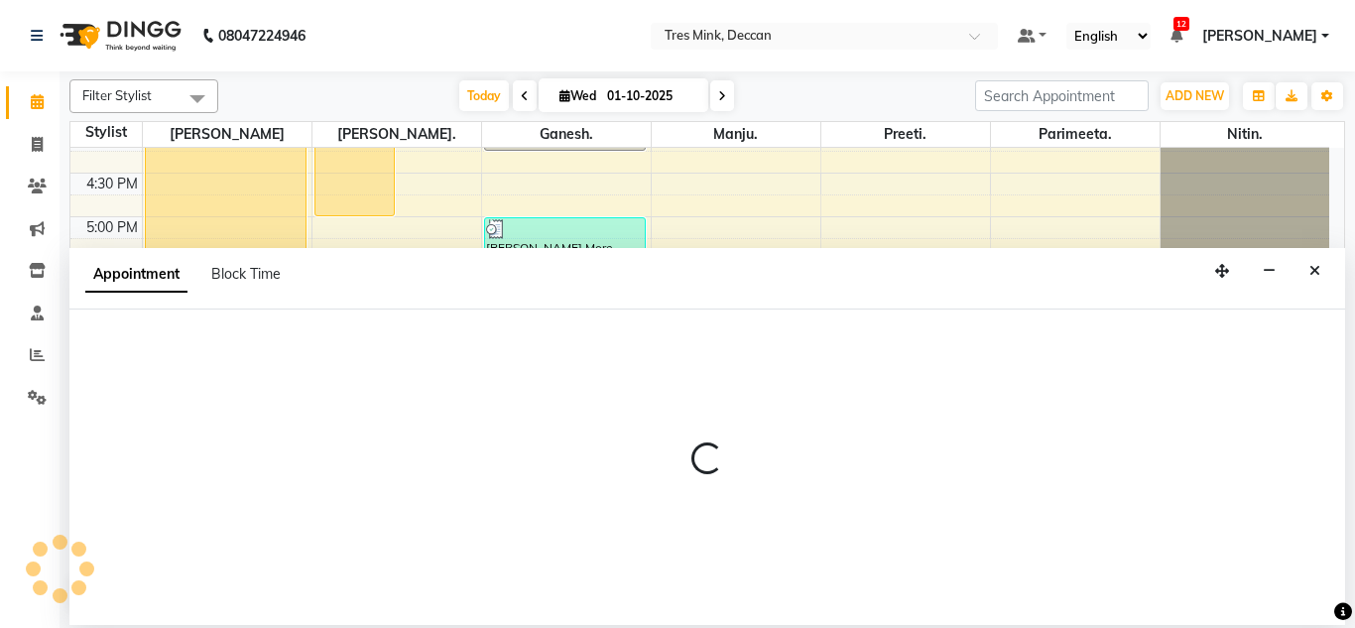
select select "83853"
select select "tentative"
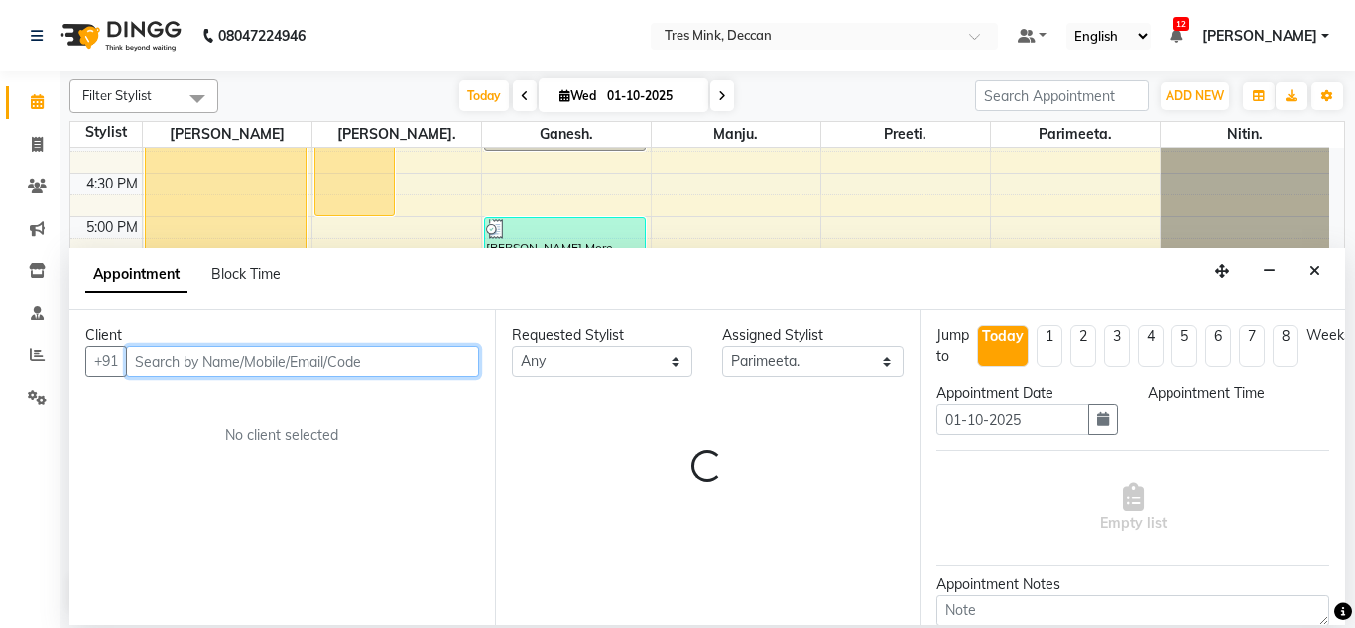
select select "1125"
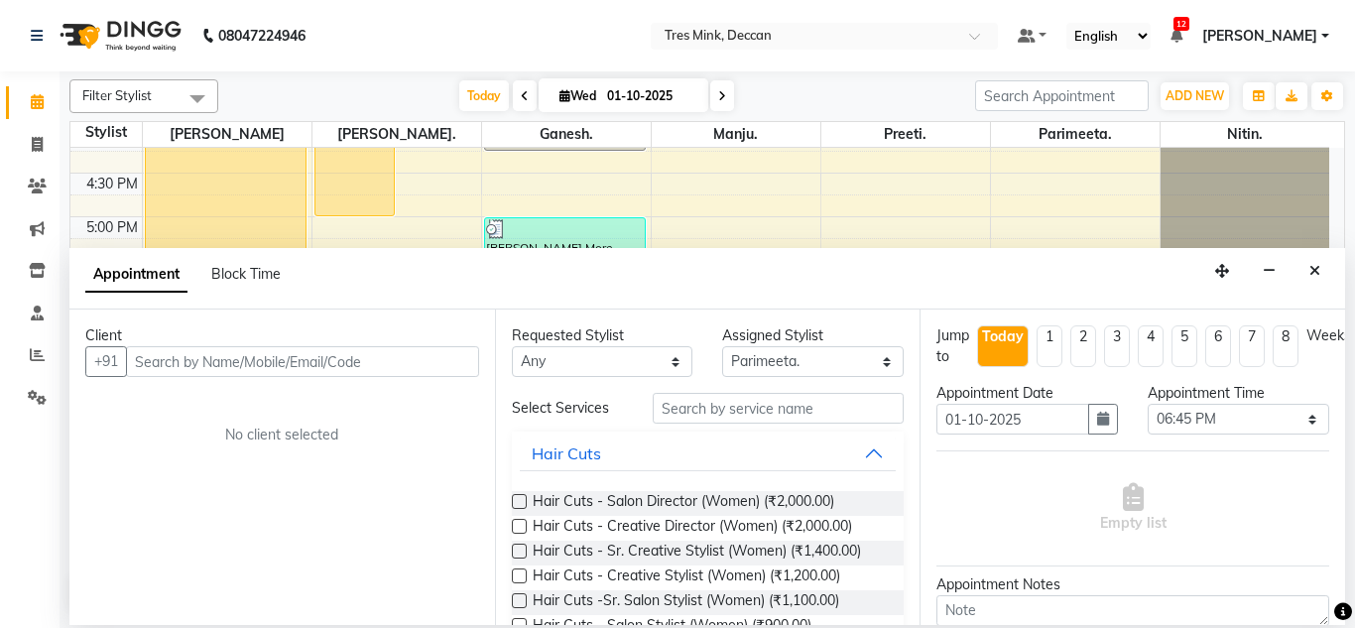
click at [1313, 282] on button "Close" at bounding box center [1315, 271] width 29 height 31
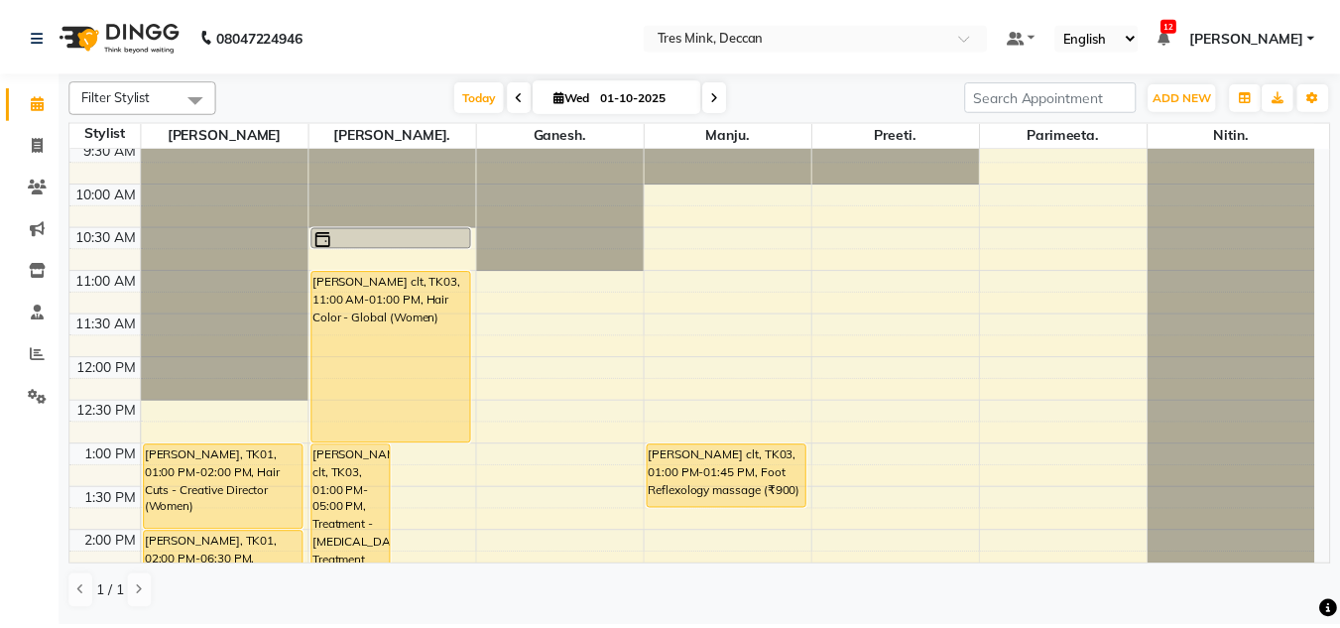
scroll to position [135, 0]
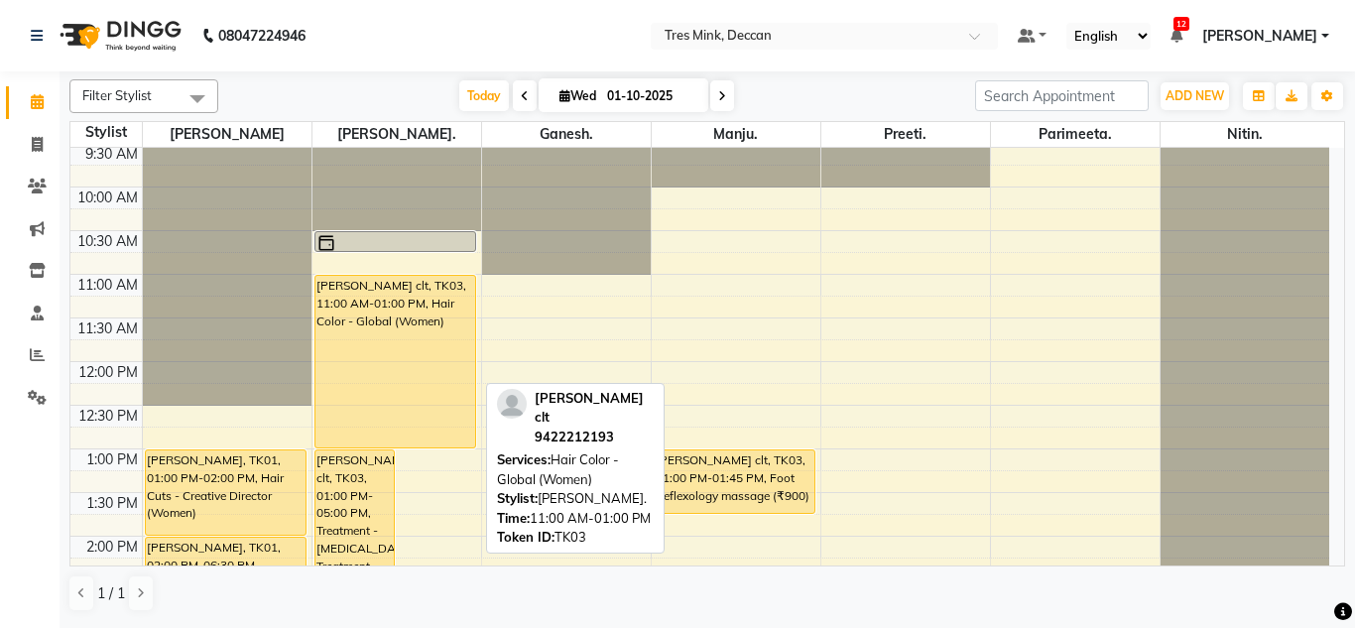
click at [386, 329] on div "[PERSON_NAME] clt, TK03, 11:00 AM-01:00 PM, Hair Color - Global (Women)" at bounding box center [395, 362] width 161 height 172
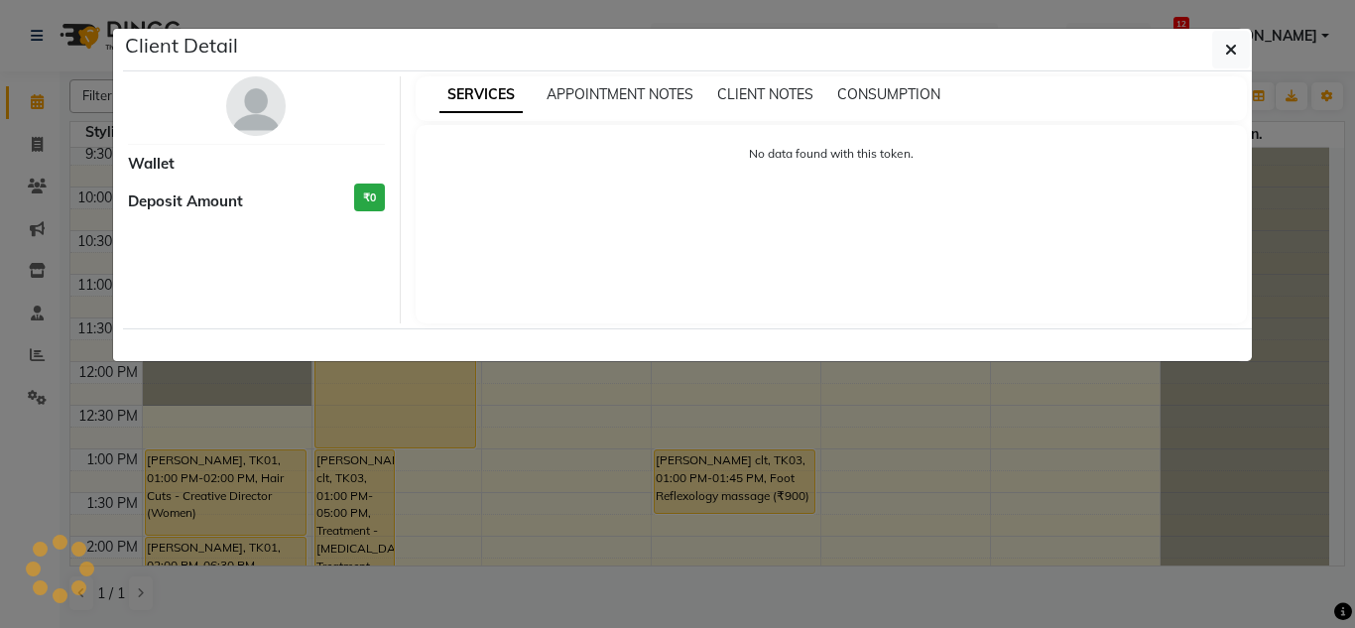
select select "1"
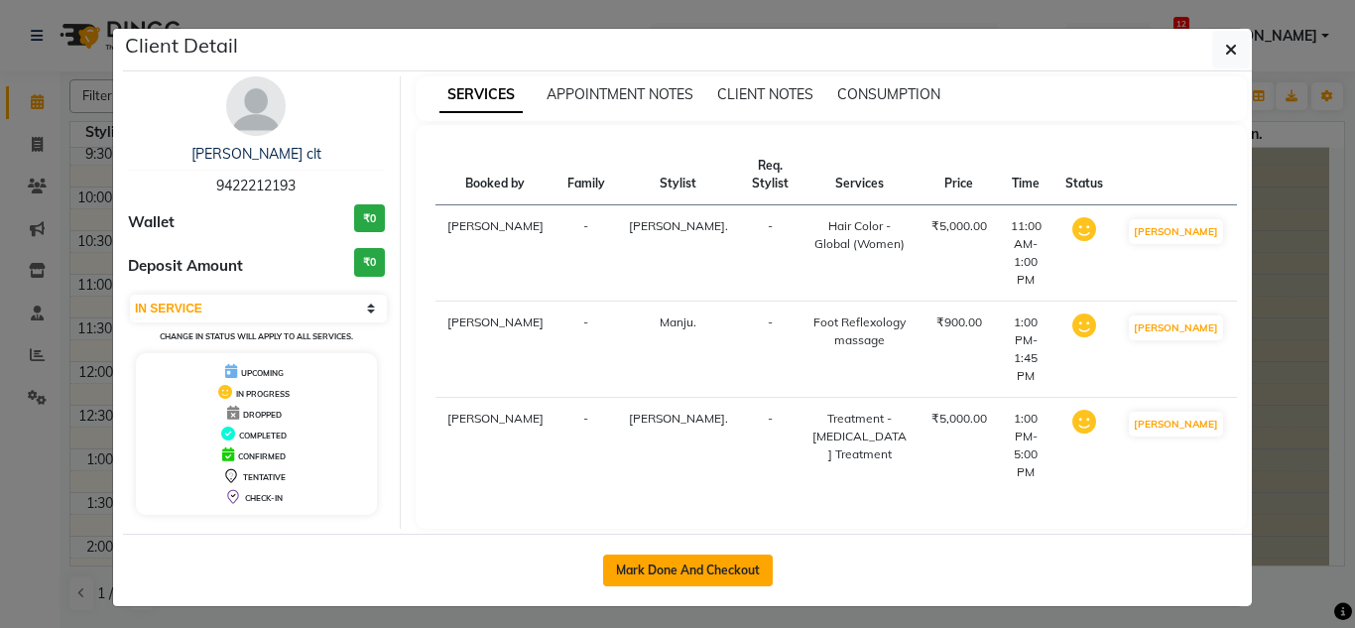
click at [657, 561] on button "Mark Done And Checkout" at bounding box center [688, 571] width 170 height 32
select select "service"
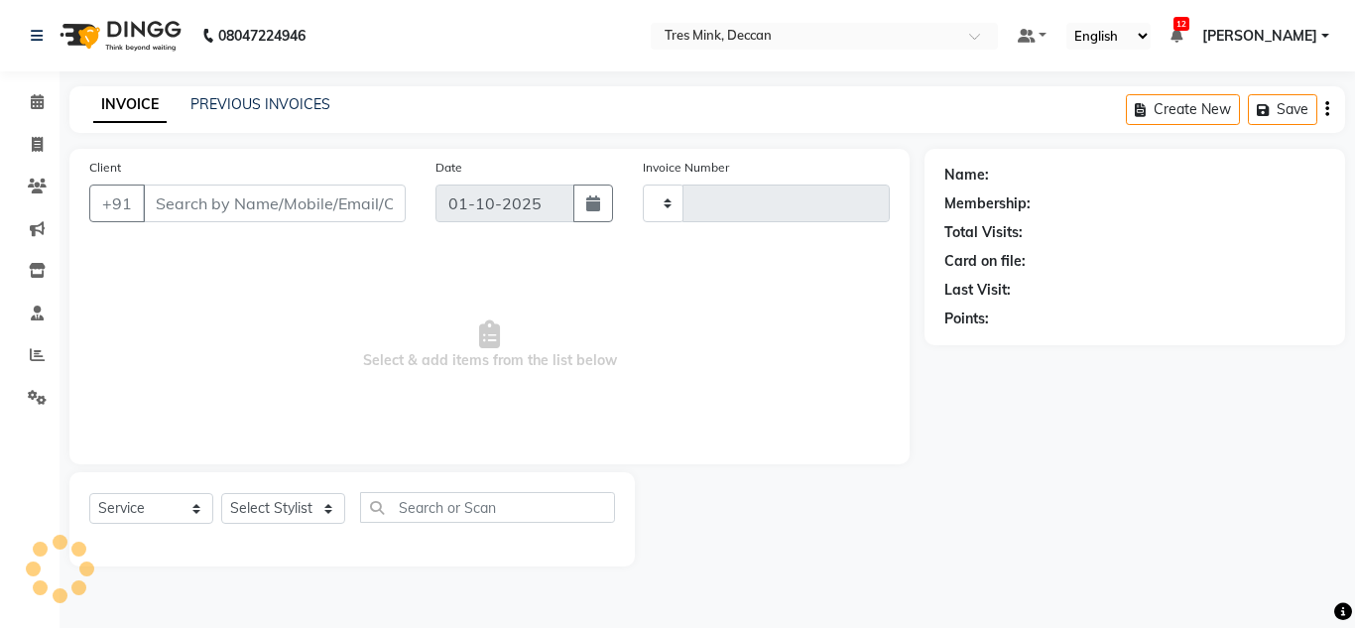
type input "1132"
select select "8055"
type input "9422212193"
select select "61556"
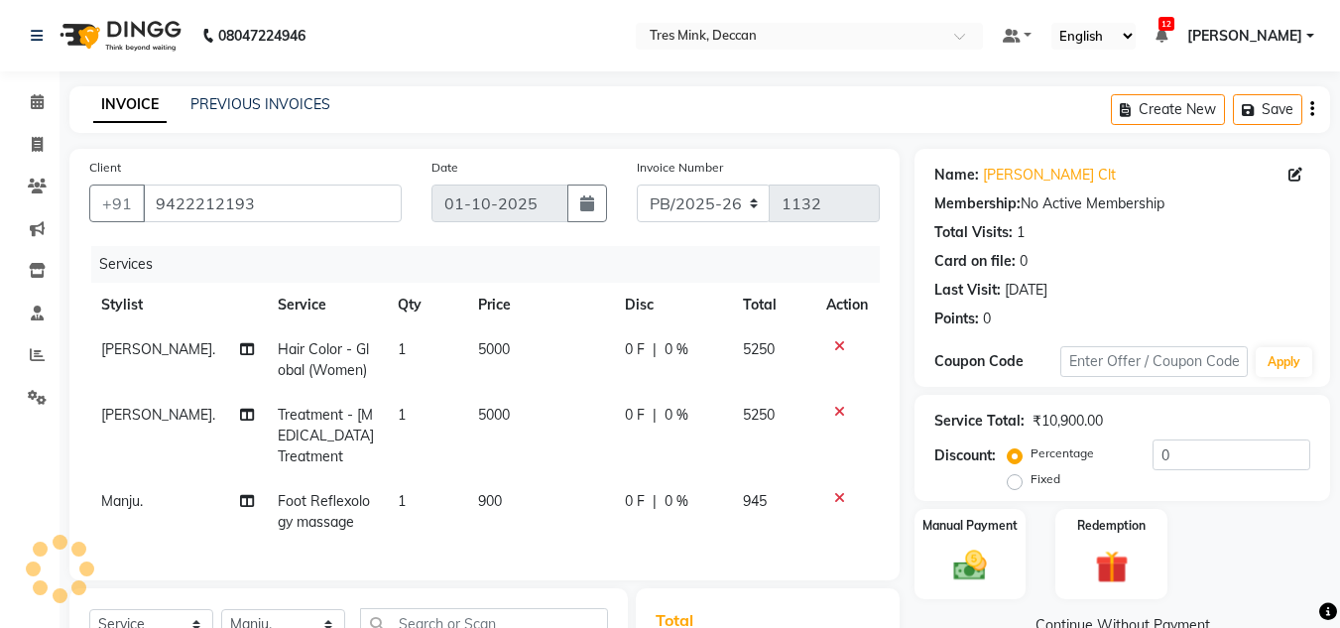
scroll to position [236, 0]
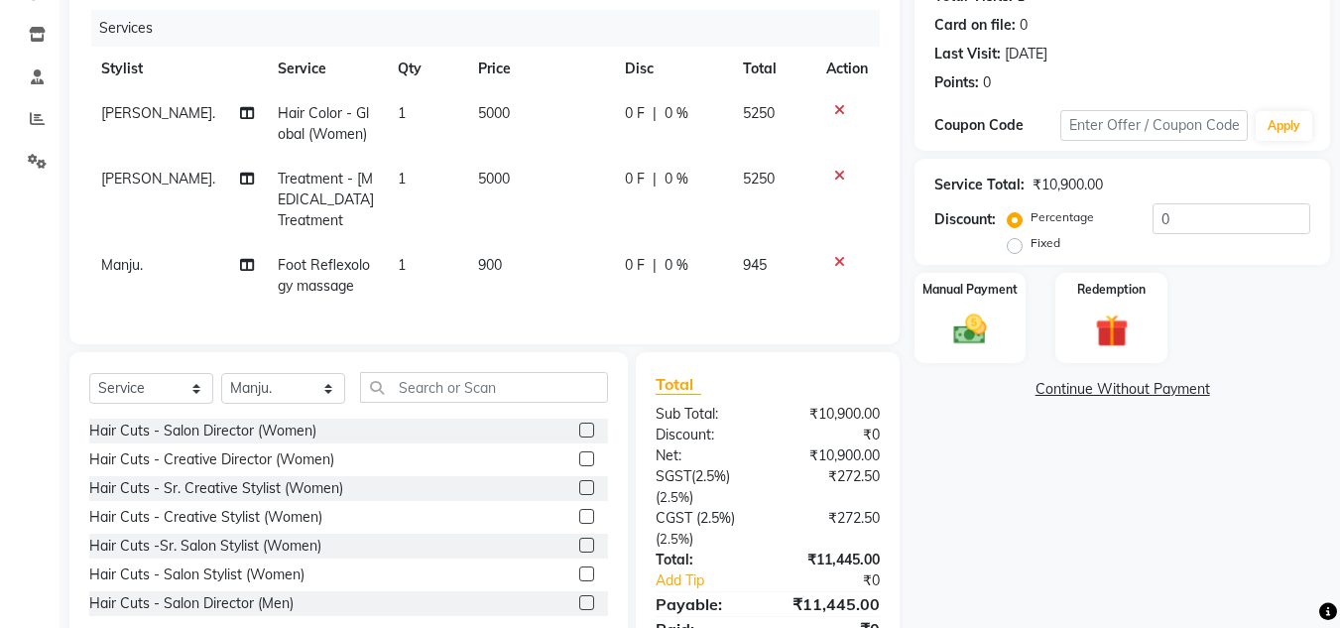
click at [496, 110] on span "5000" at bounding box center [494, 113] width 32 height 18
select select "59499"
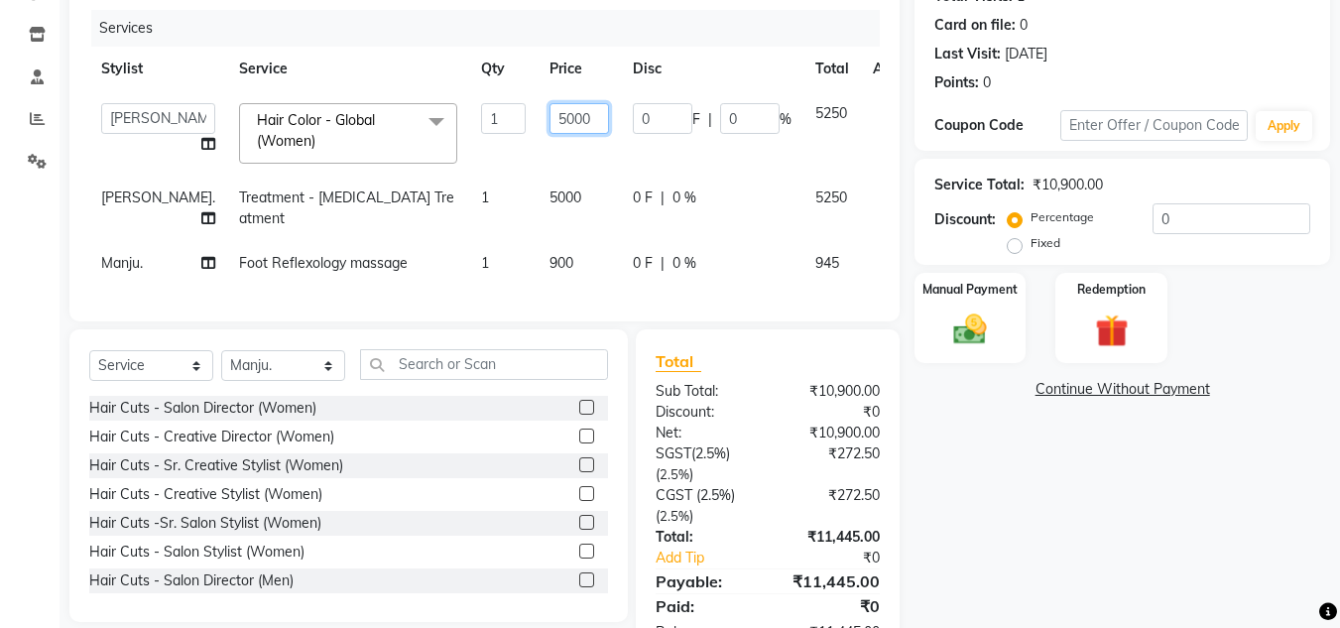
click at [550, 118] on input "5000" at bounding box center [580, 118] width 60 height 31
type input "5"
type input "6500"
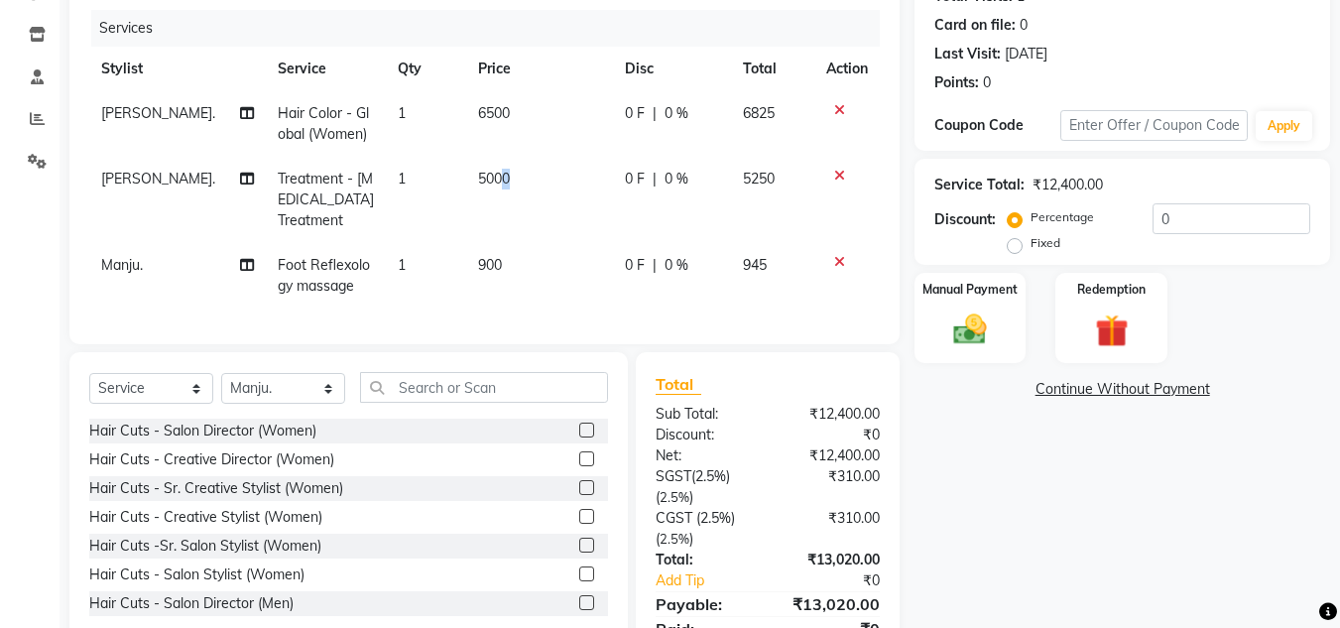
drag, startPoint x: 528, startPoint y: 192, endPoint x: 493, endPoint y: 173, distance: 40.0
click at [493, 173] on td "5000" at bounding box center [539, 200] width 147 height 86
select select "59499"
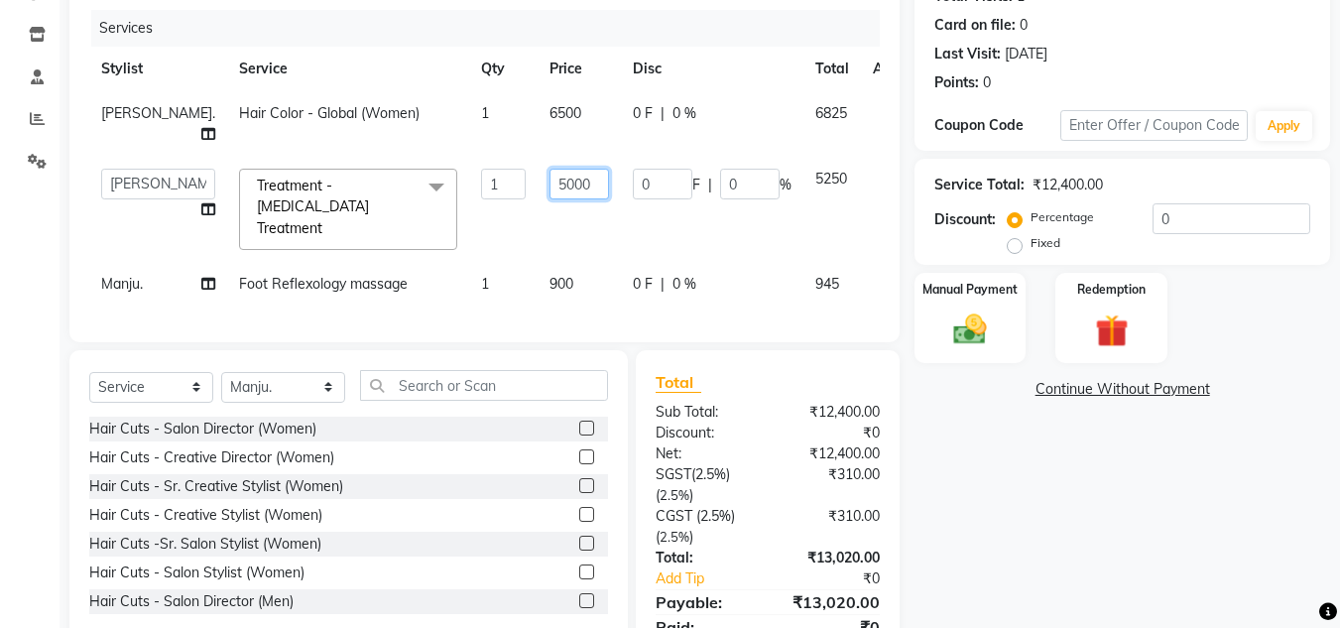
click at [550, 173] on input "5000" at bounding box center [580, 184] width 60 height 31
click at [557, 174] on input "5000" at bounding box center [580, 184] width 60 height 31
type input "5"
type input "8500"
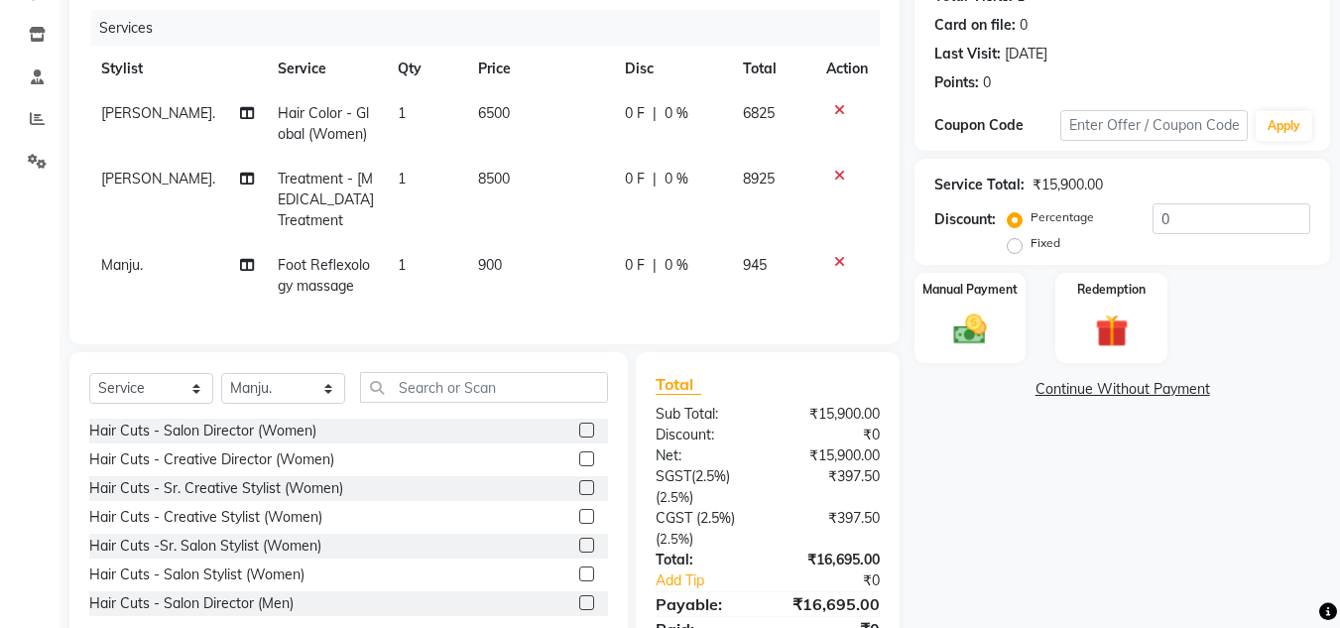
click at [517, 262] on td "900" at bounding box center [539, 275] width 147 height 65
select select "61556"
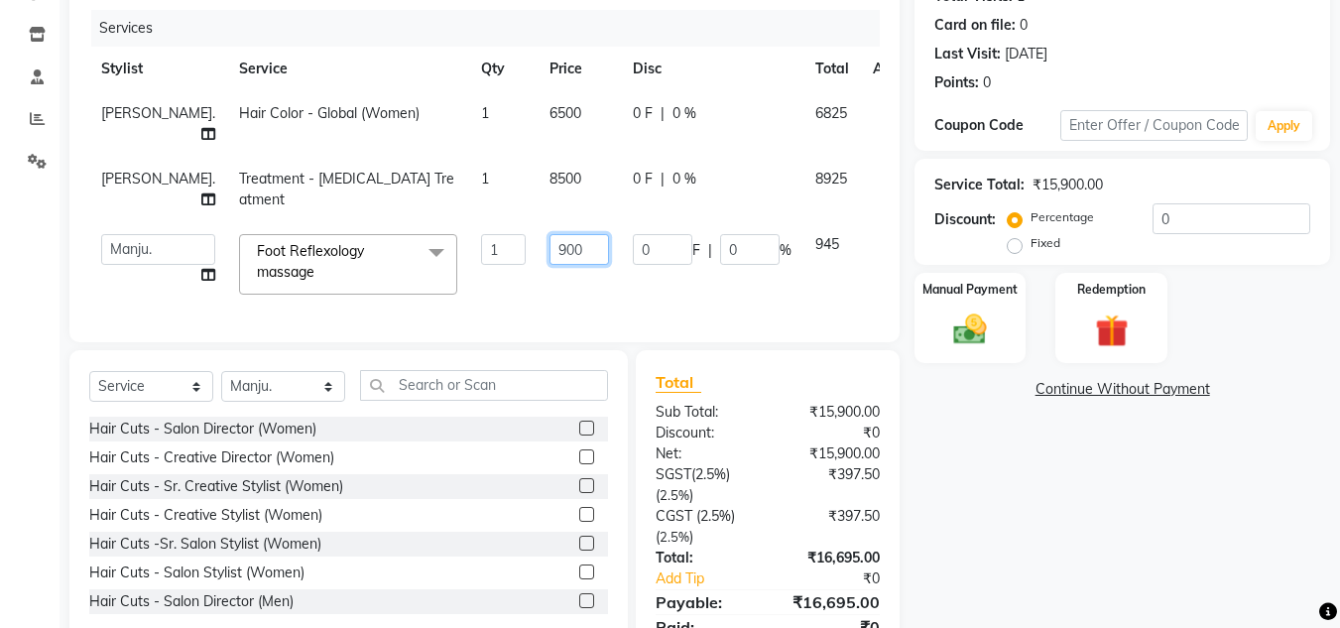
click at [550, 252] on input "900" at bounding box center [580, 249] width 60 height 31
type input "9"
type input "1000"
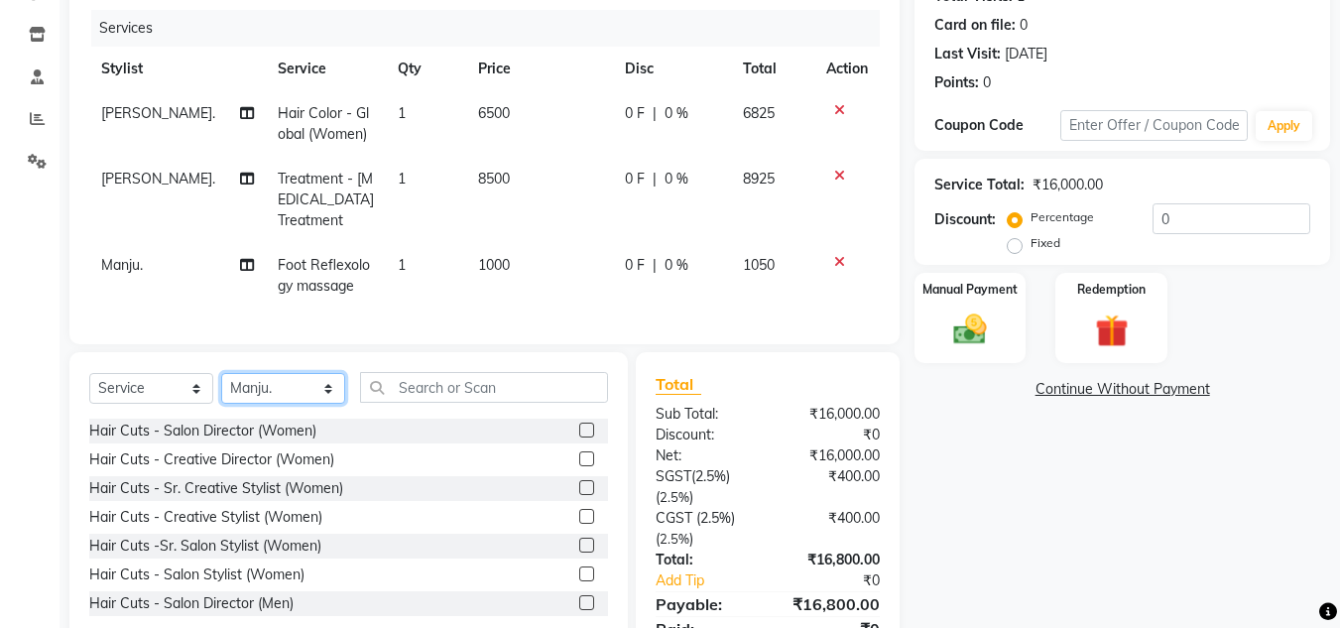
click at [297, 410] on div "Select Service Product Membership Package Voucher Prepaid Gift Card Select Styl…" at bounding box center [348, 395] width 519 height 47
select select "59499"
click at [221, 373] on select "Select Stylist [PERSON_NAME]. [PERSON_NAME]. [PERSON_NAME]. [GEOGRAPHIC_DATA]. …" at bounding box center [283, 388] width 124 height 31
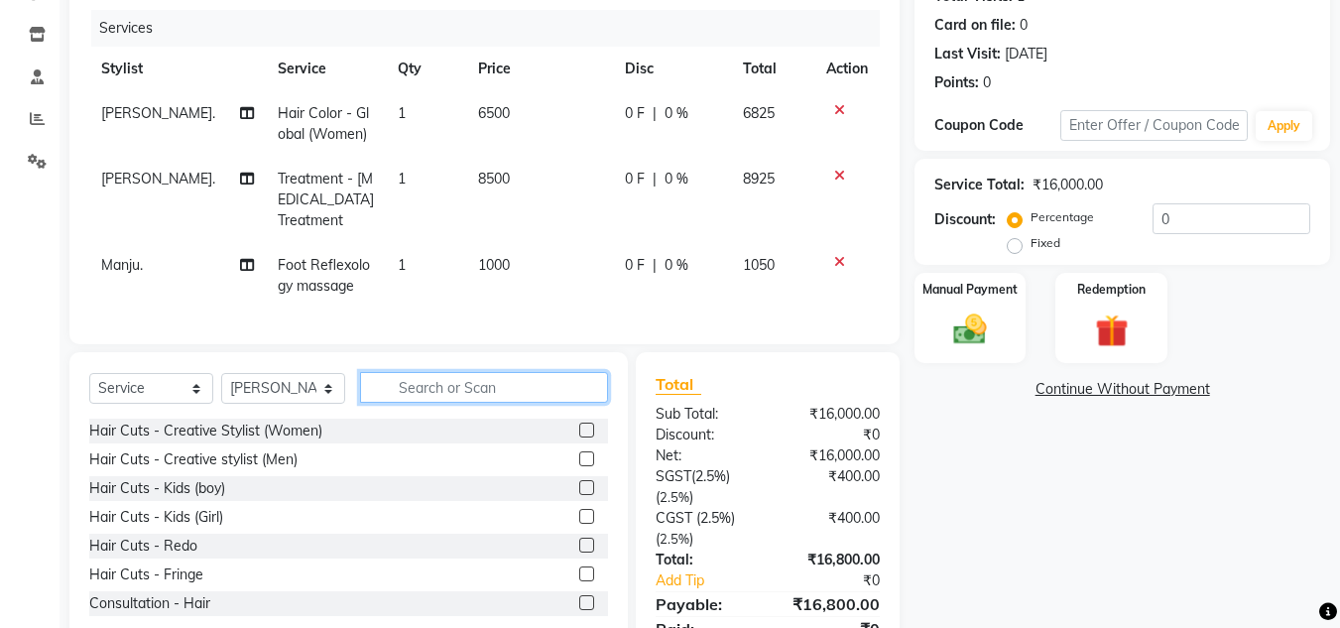
click at [450, 380] on input "text" at bounding box center [484, 387] width 248 height 31
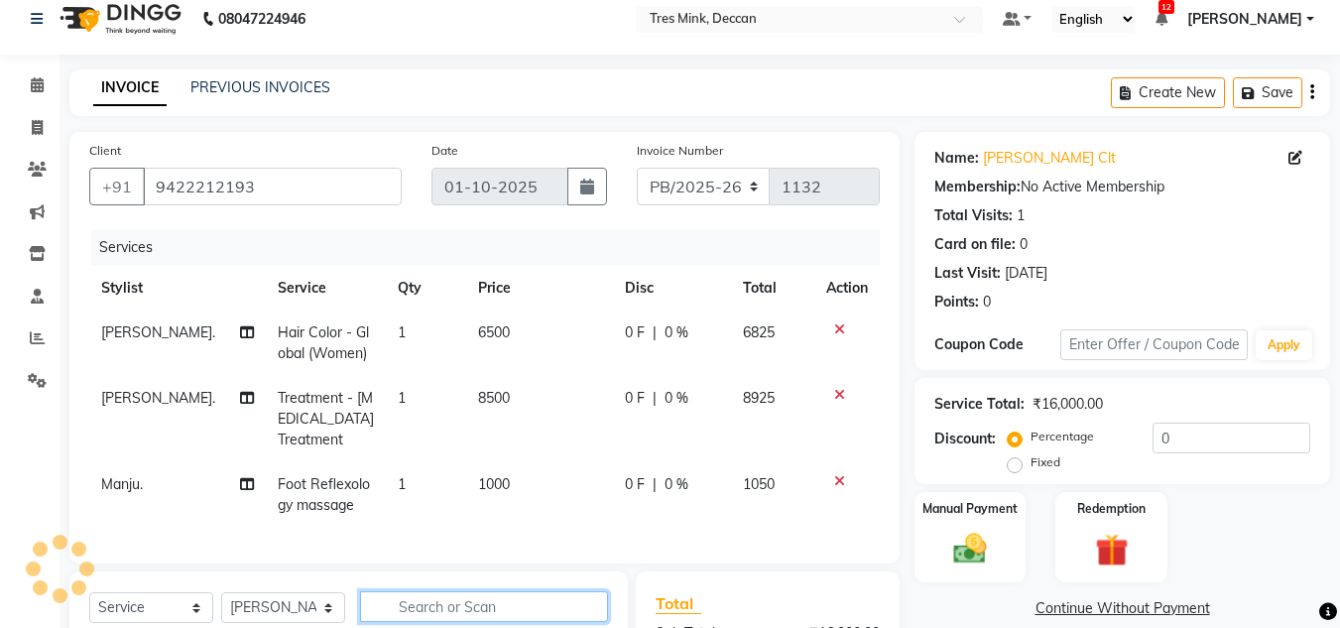
scroll to position [174, 0]
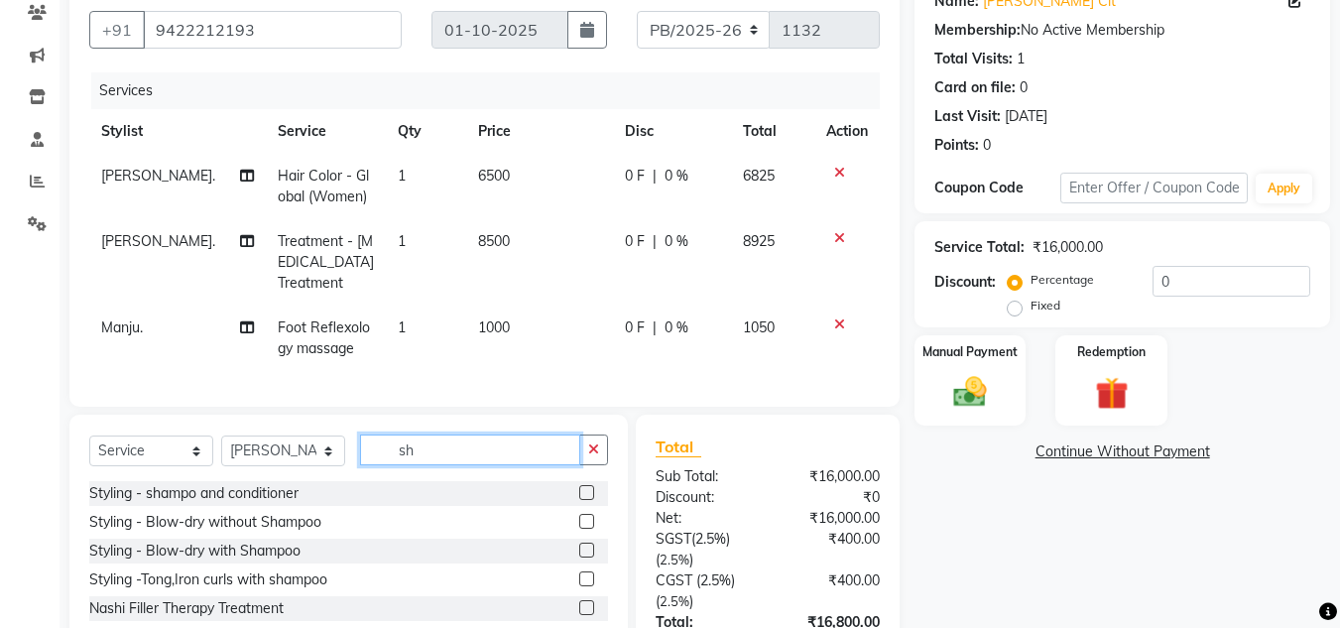
type input "s"
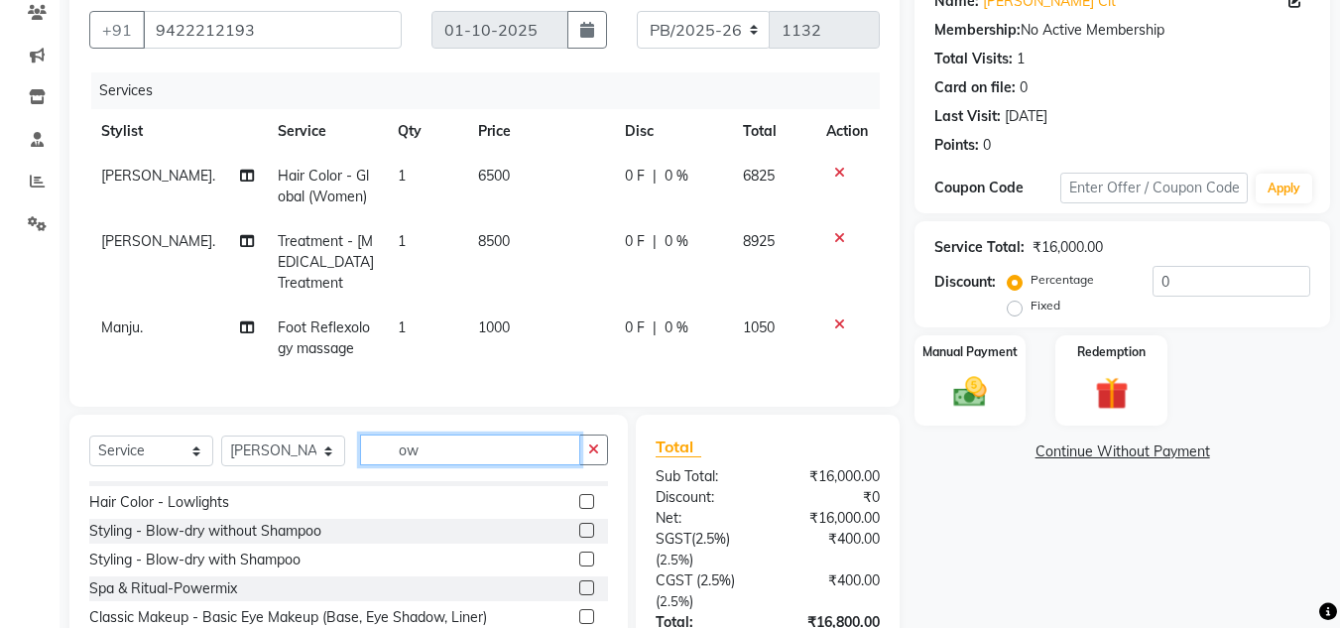
scroll to position [317, 0]
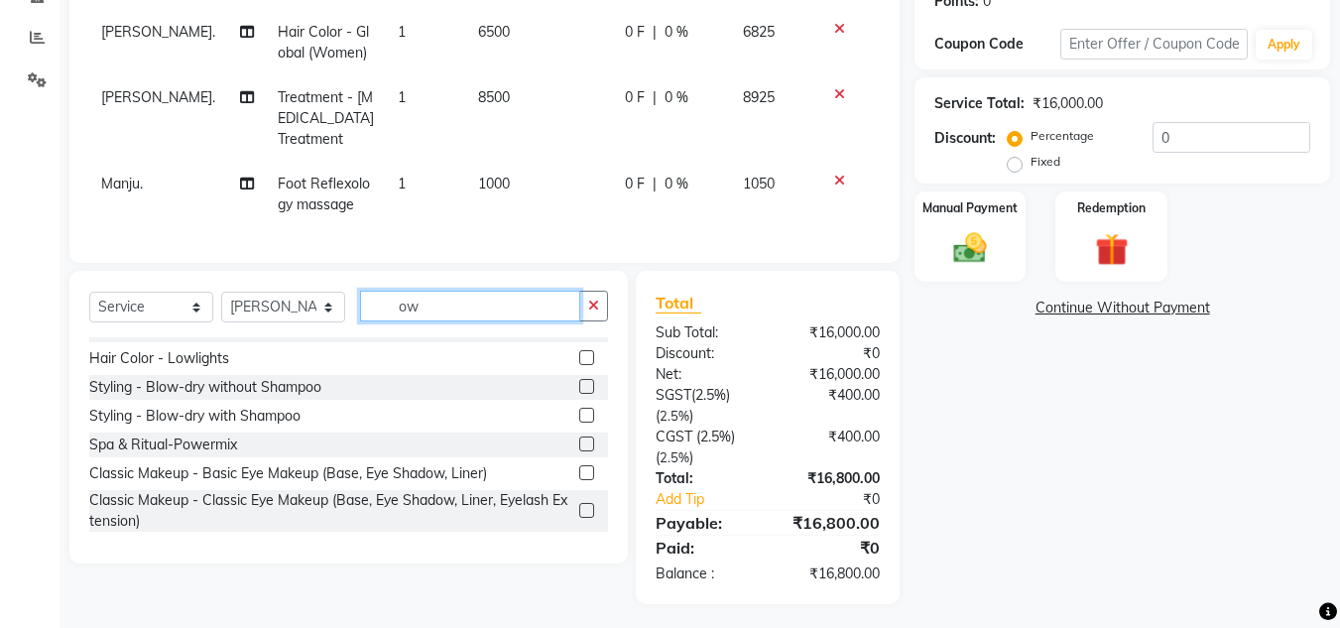
type input "o"
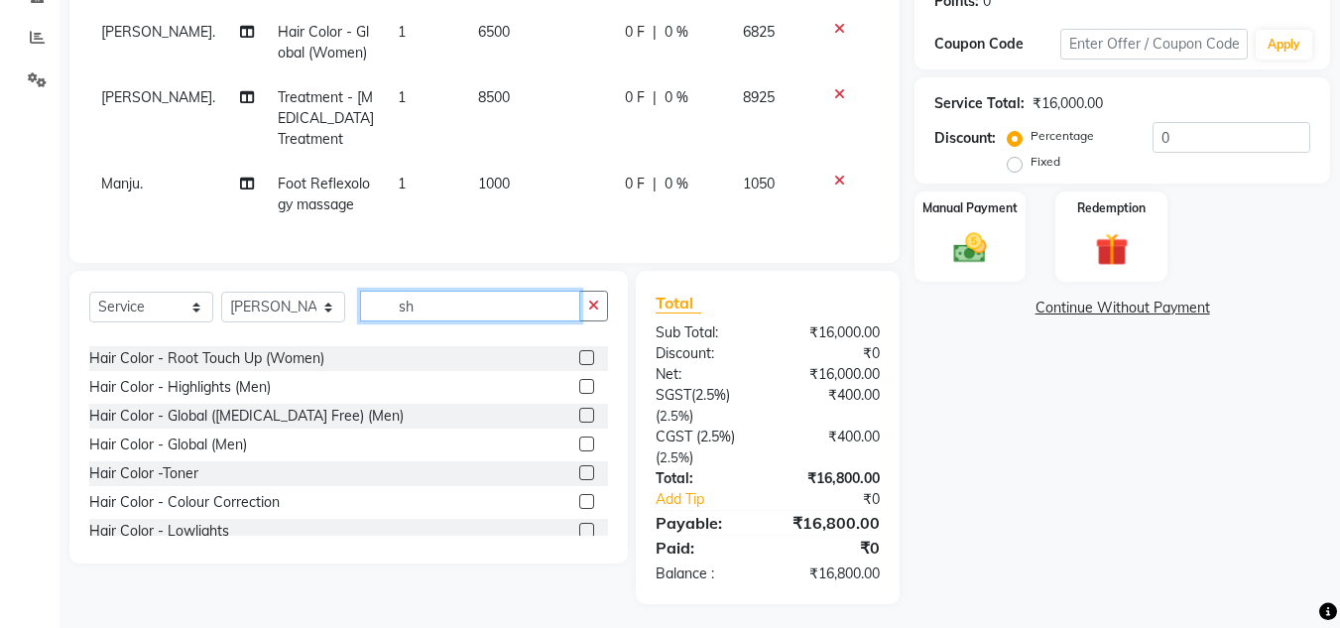
scroll to position [0, 0]
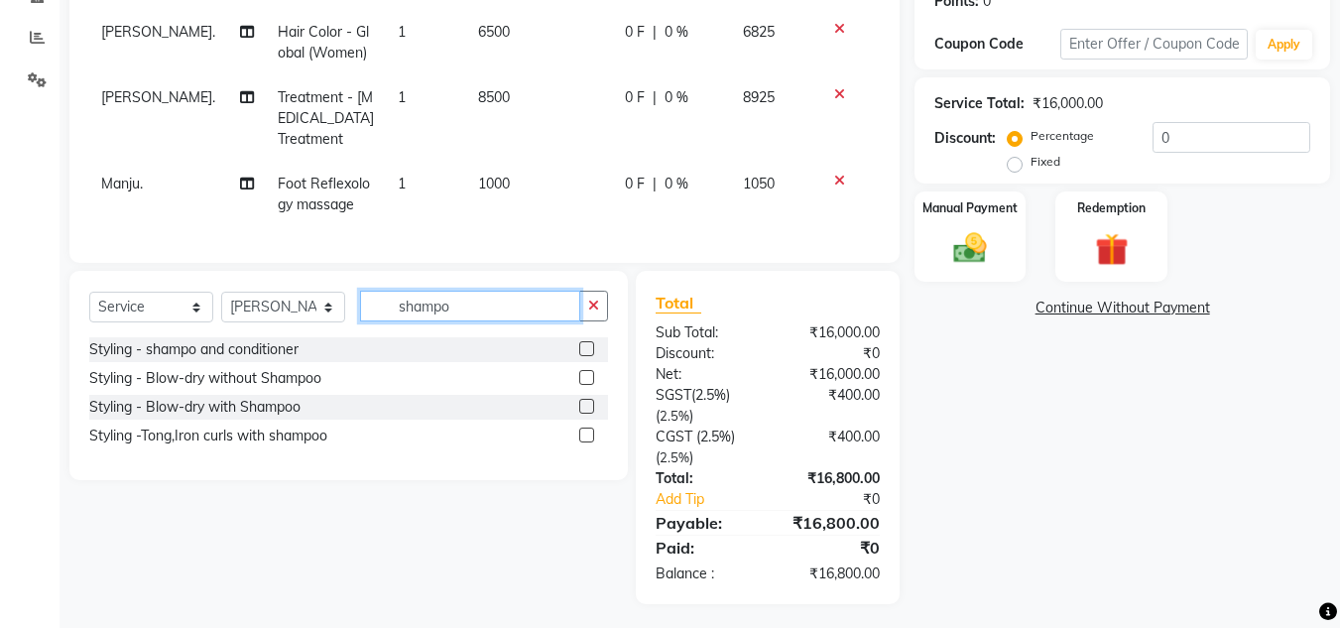
type input "shampo"
click at [170, 305] on select "Select Service Product Membership Package Voucher Prepaid Gift Card" at bounding box center [151, 307] width 124 height 31
select select "product"
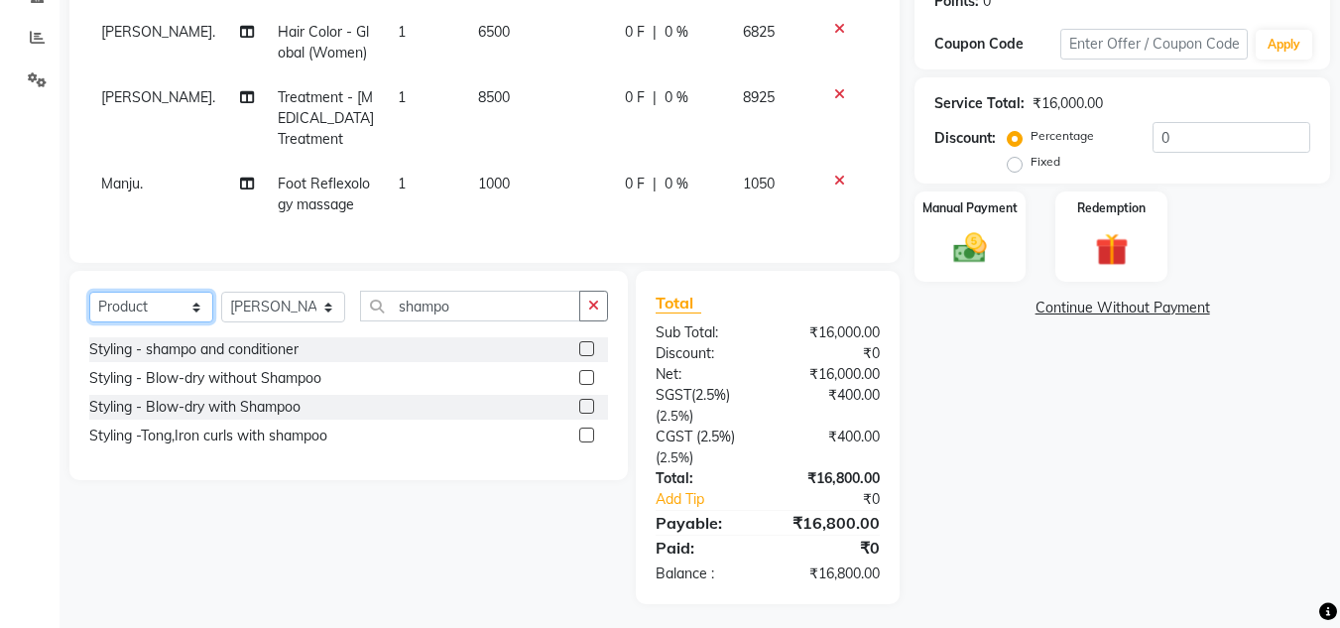
click at [89, 292] on select "Select Service Product Membership Package Voucher Prepaid Gift Card" at bounding box center [151, 307] width 124 height 31
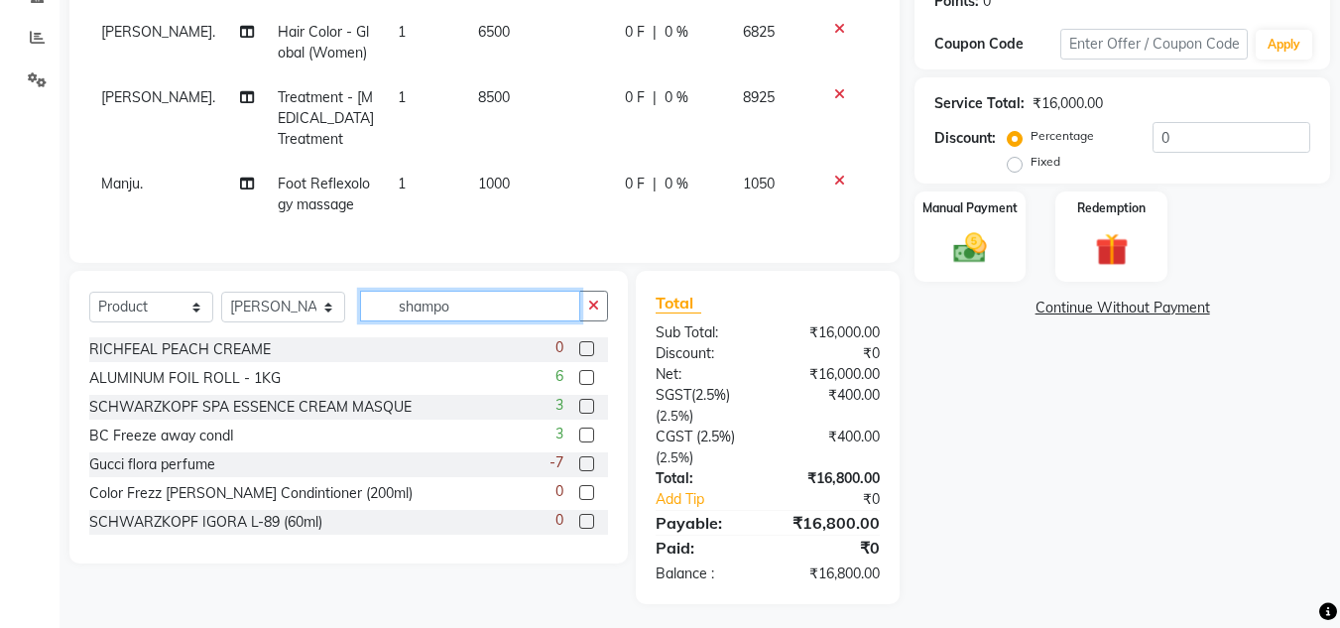
drag, startPoint x: 483, startPoint y: 308, endPoint x: 347, endPoint y: 296, distance: 136.4
click at [347, 296] on div "Select Service Product Membership Package Voucher Prepaid Gift Card Select Styl…" at bounding box center [348, 314] width 519 height 47
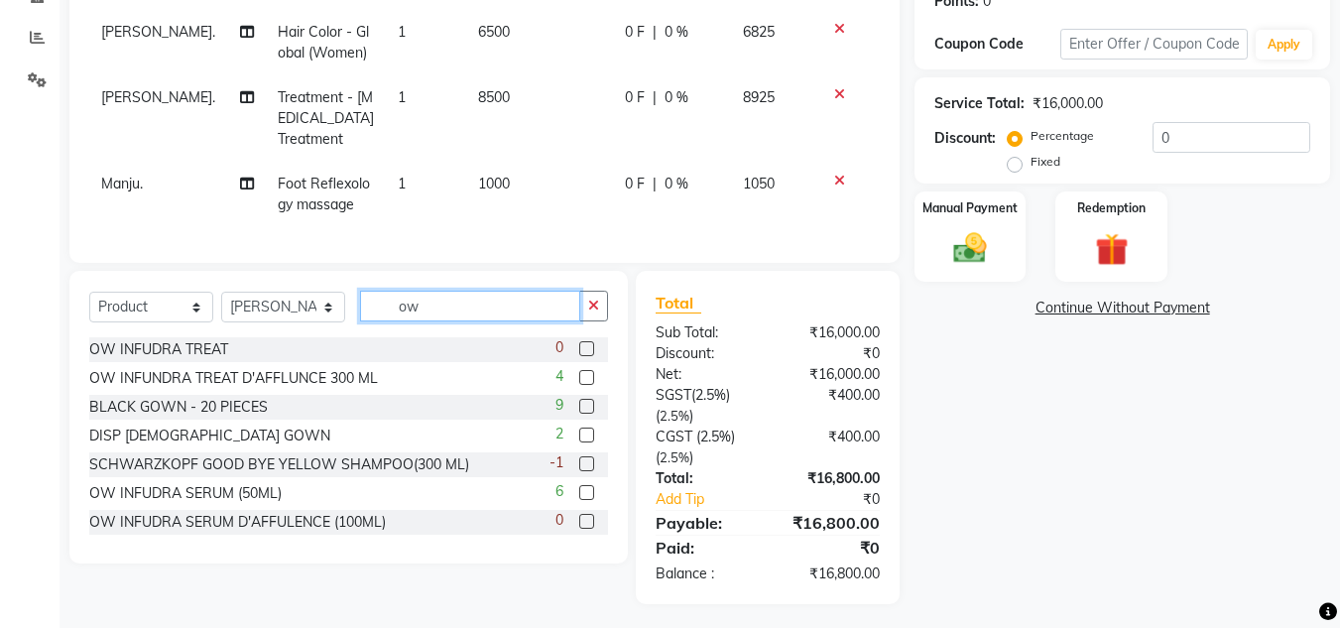
type input "ow"
click at [579, 372] on label at bounding box center [586, 377] width 15 height 15
click at [579, 372] on input "checkbox" at bounding box center [585, 378] width 13 height 13
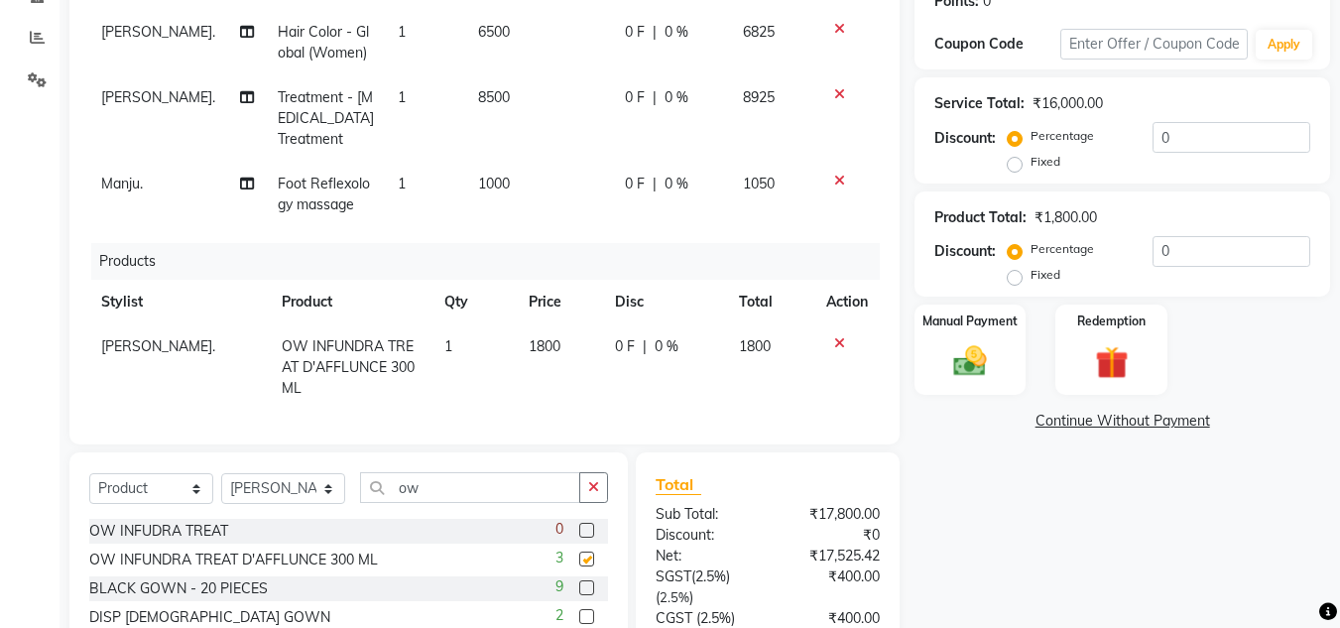
checkbox input "false"
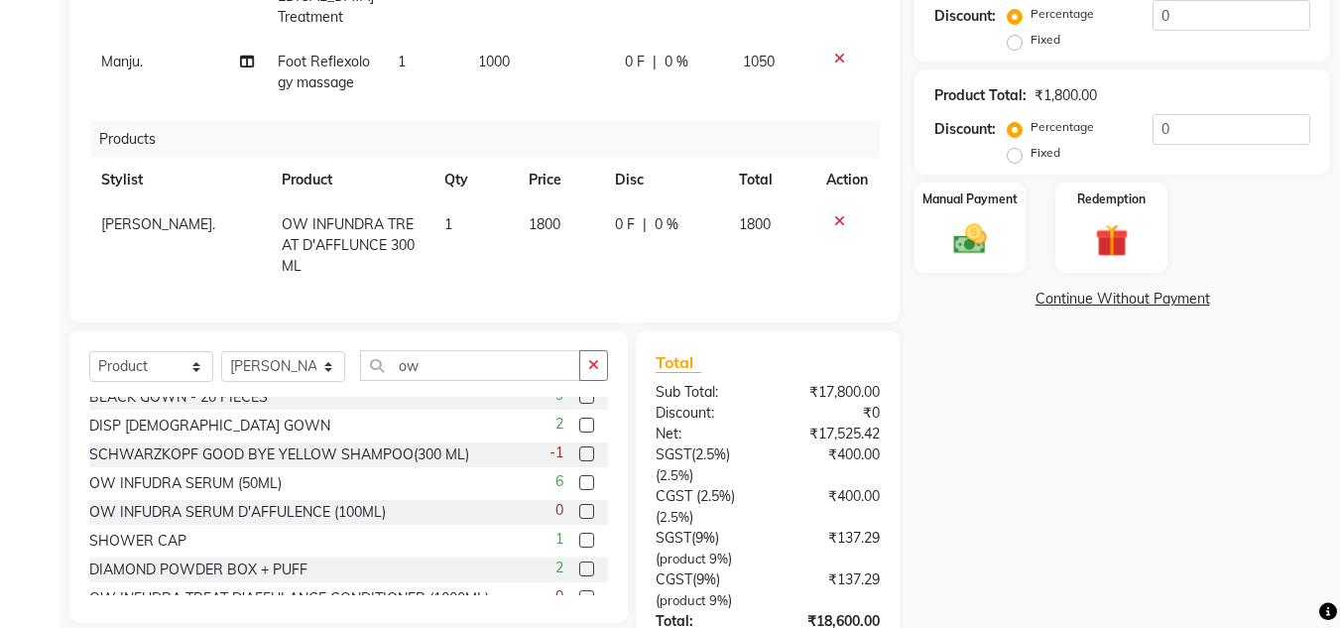
scroll to position [65, 0]
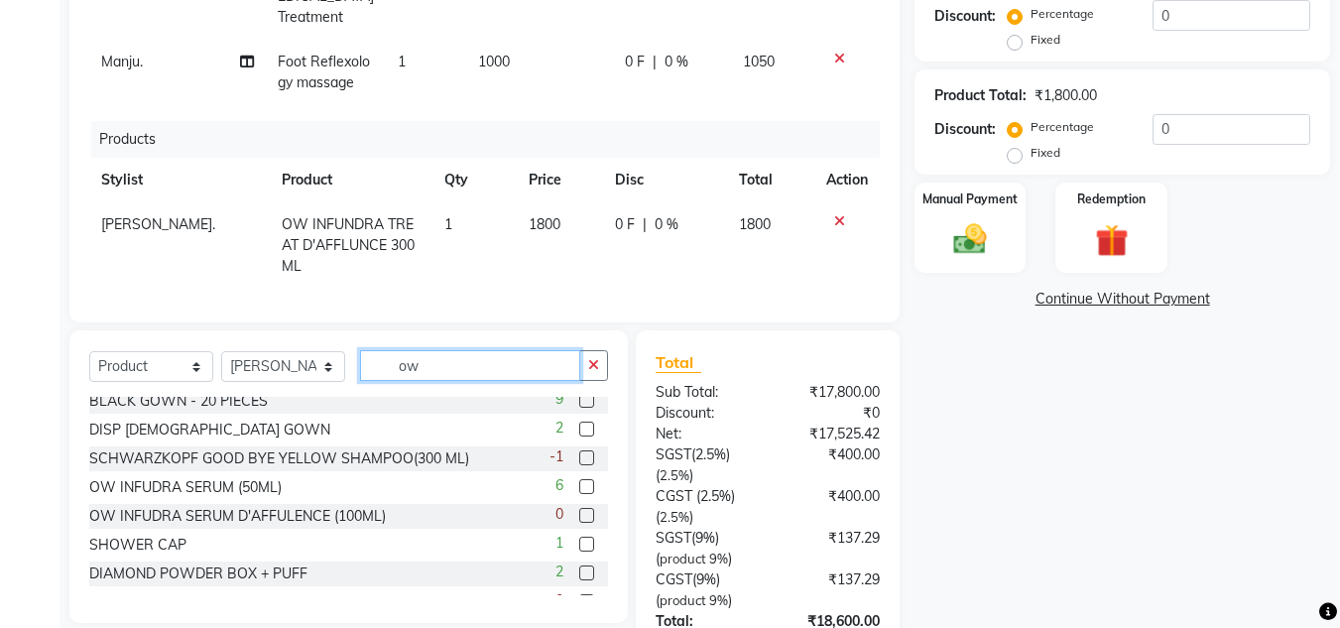
click at [430, 352] on input "ow" at bounding box center [470, 365] width 220 height 31
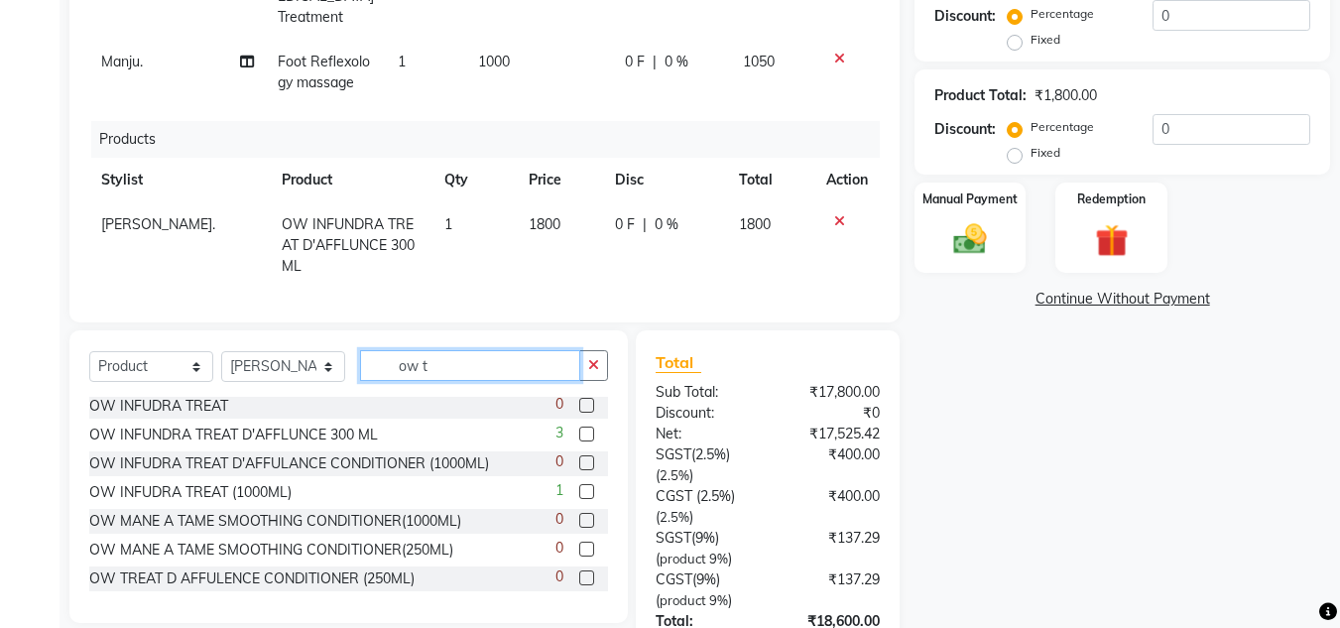
scroll to position [0, 0]
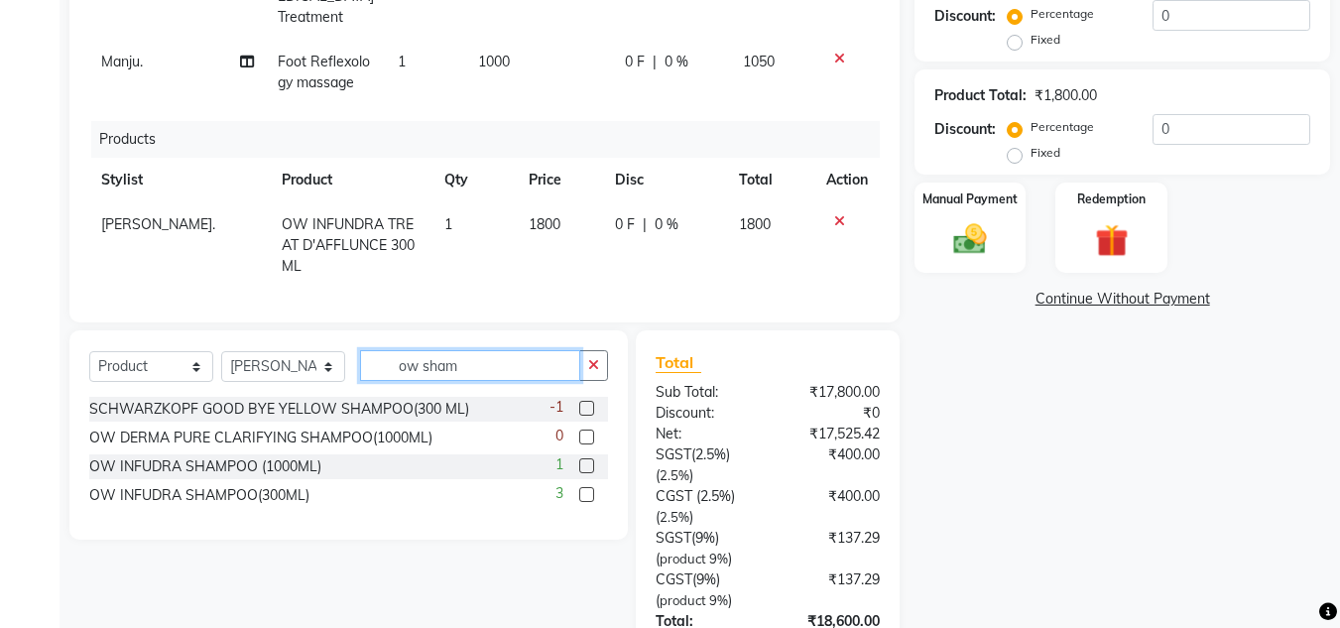
type input "ow sham"
click at [582, 487] on label at bounding box center [586, 494] width 15 height 15
click at [582, 489] on input "checkbox" at bounding box center [585, 495] width 13 height 13
checkbox input "false"
click at [969, 469] on div "Name: [PERSON_NAME] Clt Membership: No Active Membership Total Visits: 1 Card o…" at bounding box center [1130, 228] width 431 height 1038
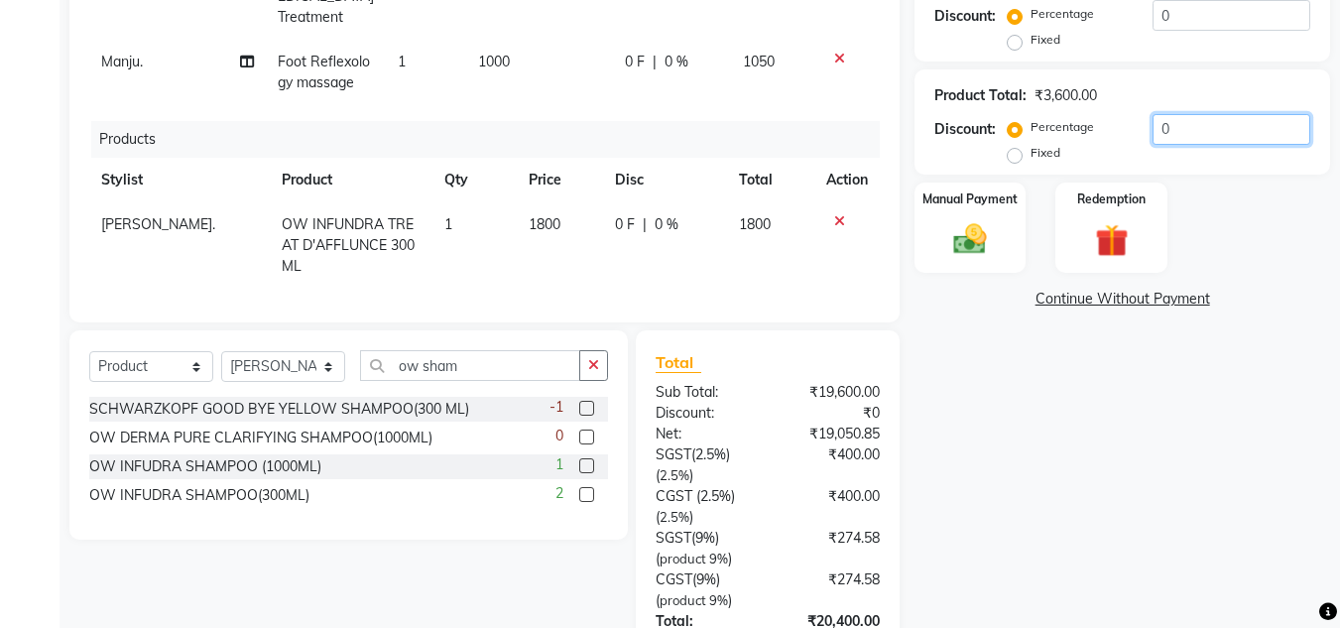
click at [1204, 135] on input "0" at bounding box center [1232, 129] width 158 height 31
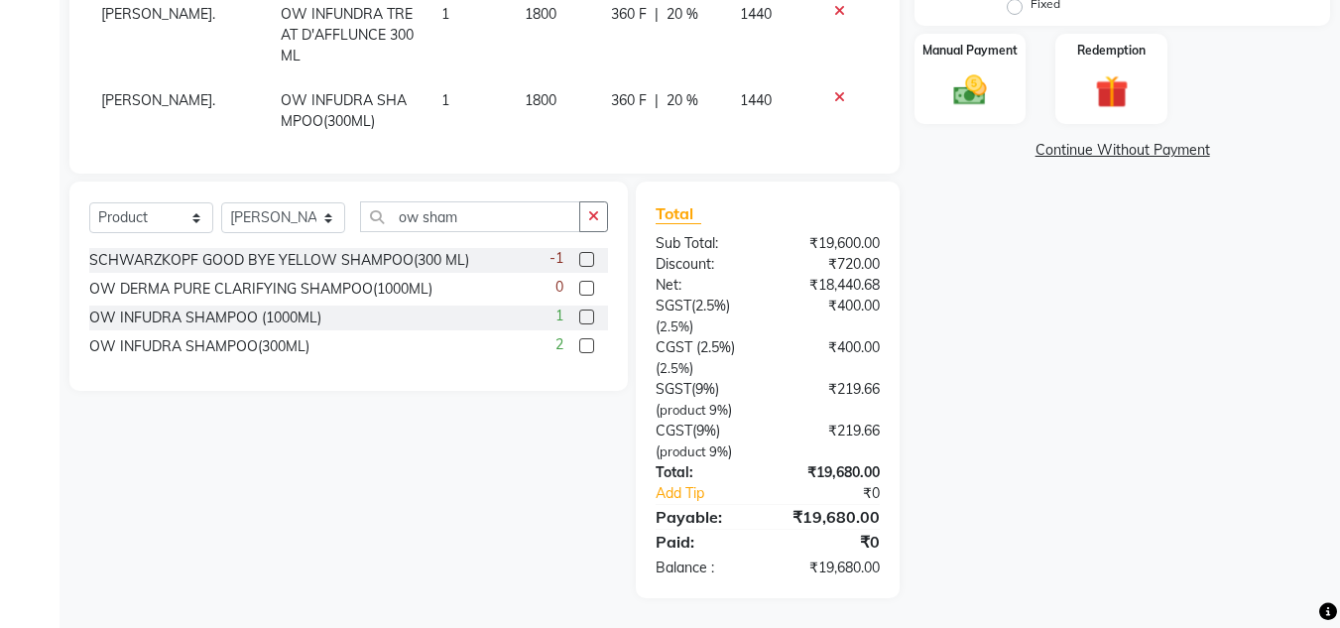
scroll to position [243, 0]
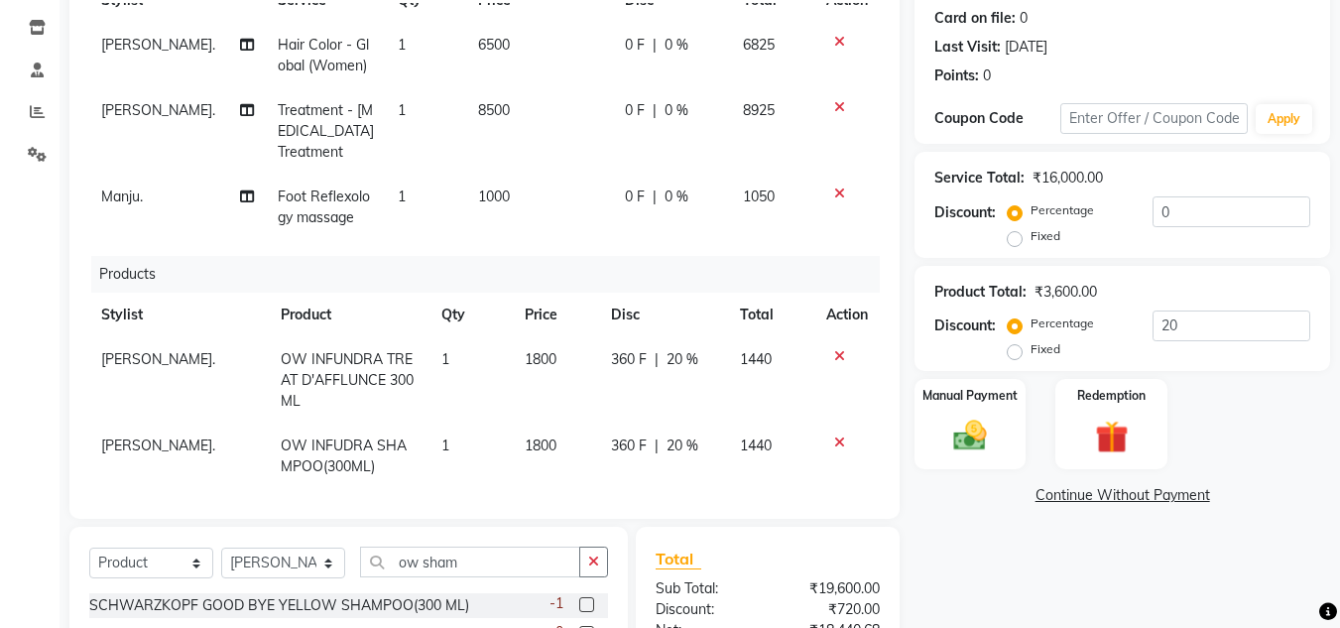
click at [1262, 481] on div "Name: [PERSON_NAME] Clt Membership: No Active Membership Total Visits: 1 Card o…" at bounding box center [1130, 425] width 431 height 1038
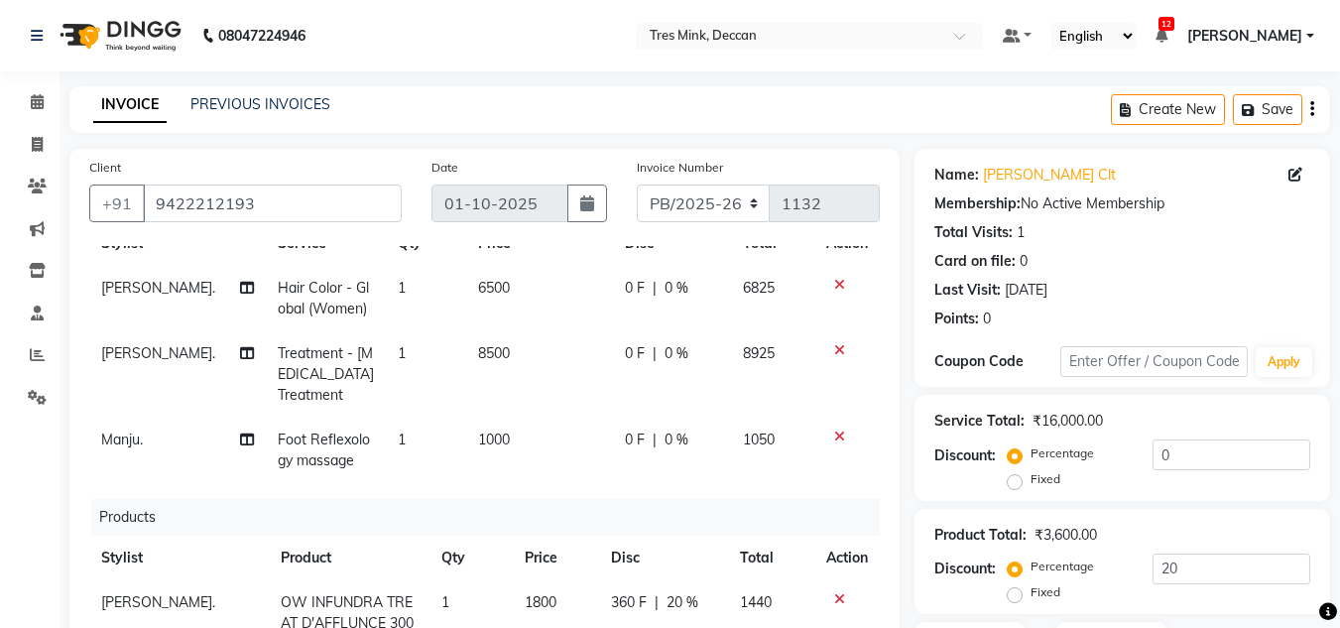
scroll to position [397, 0]
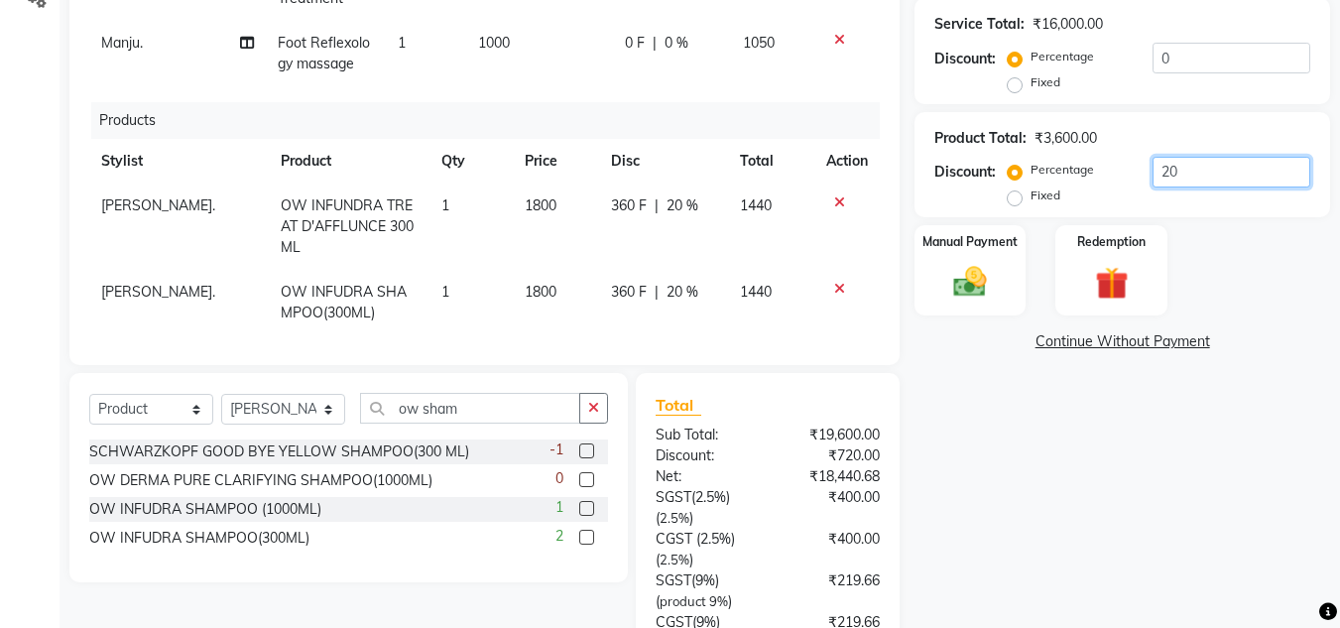
click at [1226, 181] on input "20" at bounding box center [1232, 172] width 158 height 31
type input "2"
click at [1197, 25] on div "Service Total: ₹16,000.00" at bounding box center [1123, 24] width 376 height 21
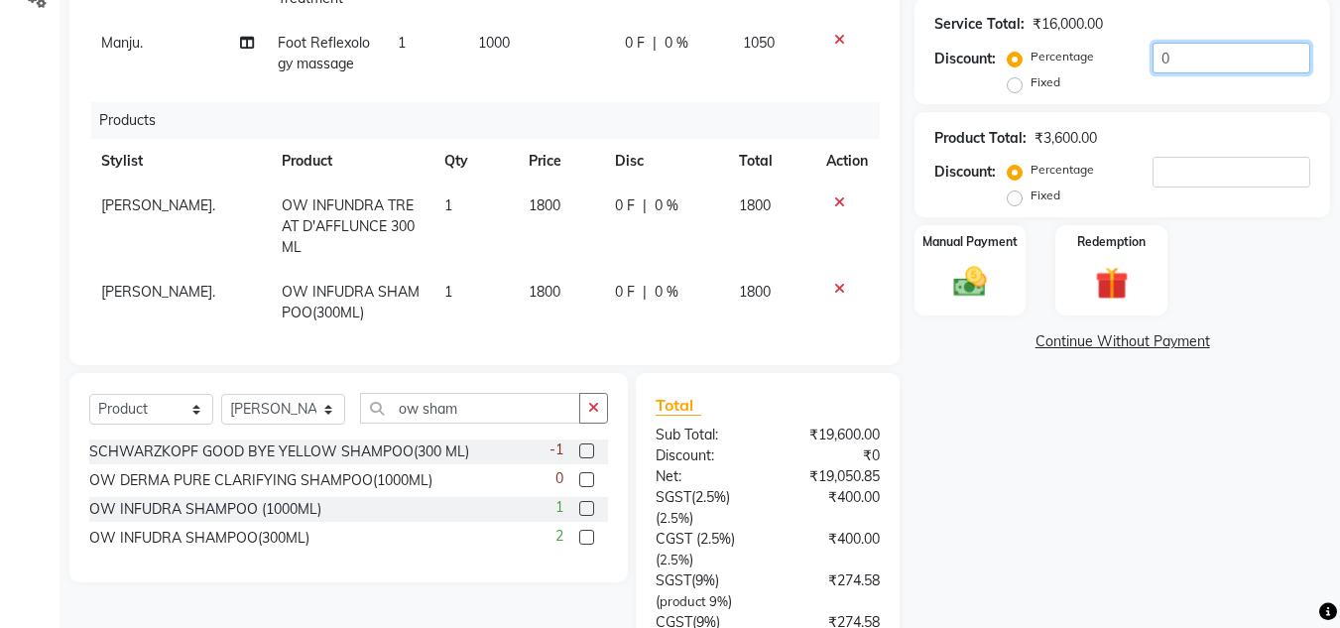
click at [1187, 70] on input "0" at bounding box center [1232, 58] width 158 height 31
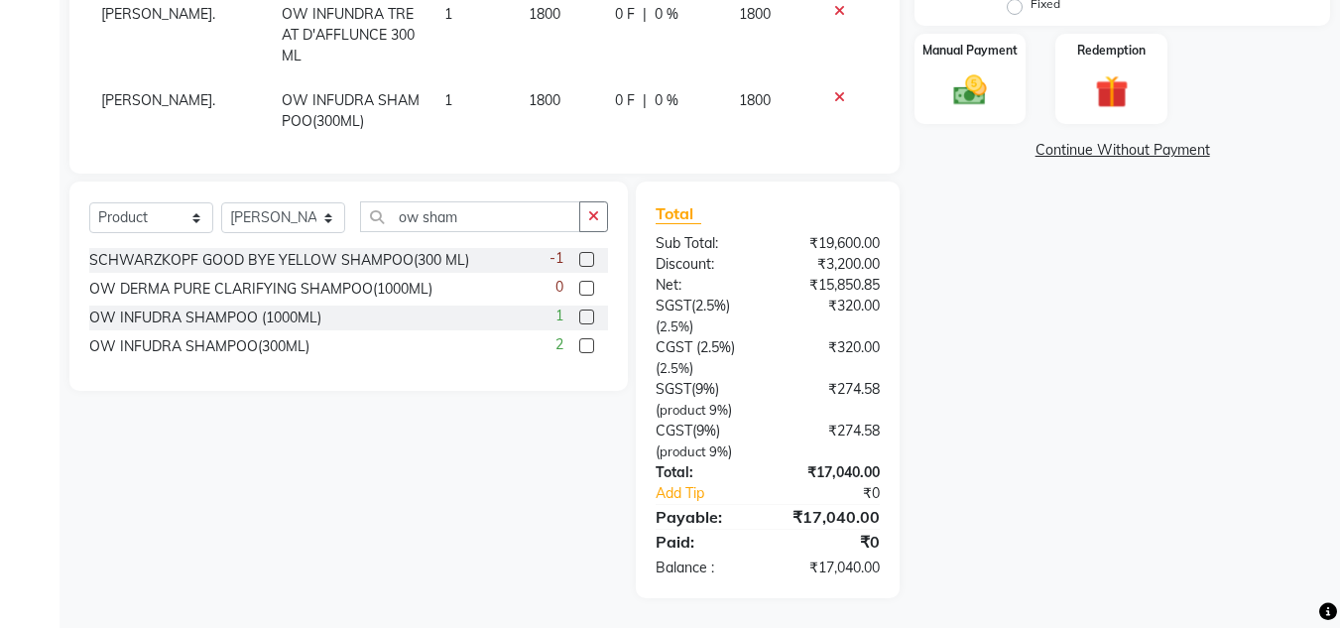
scroll to position [92, 0]
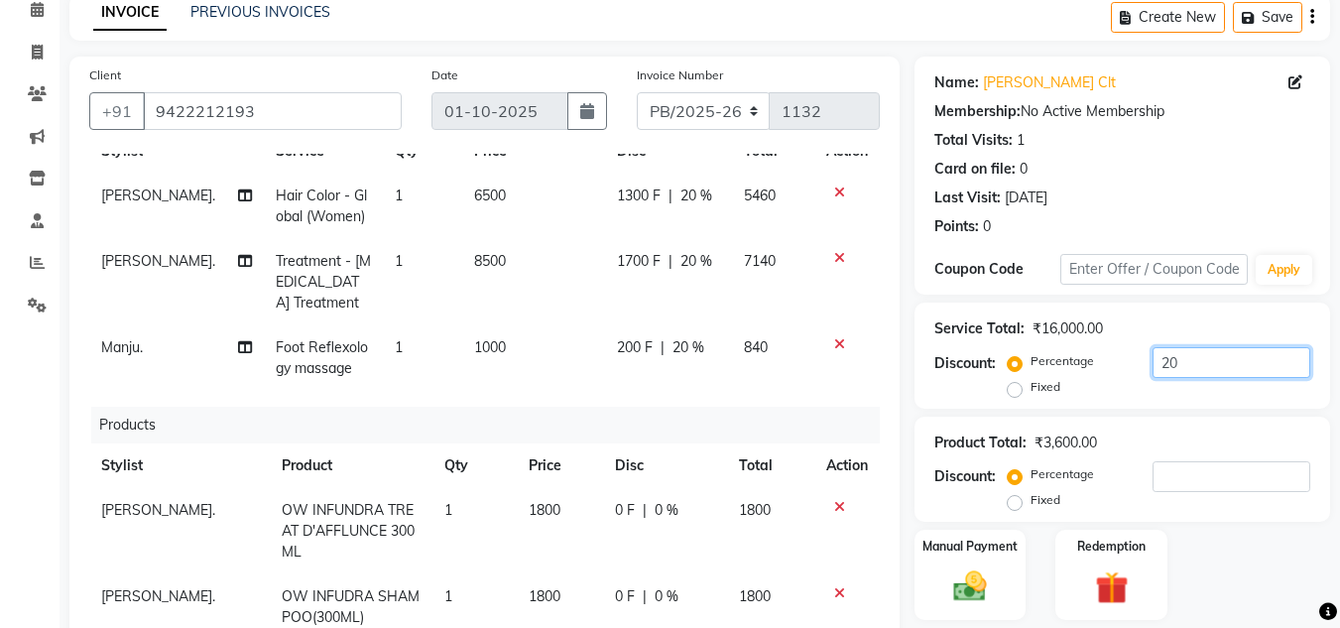
type input "20"
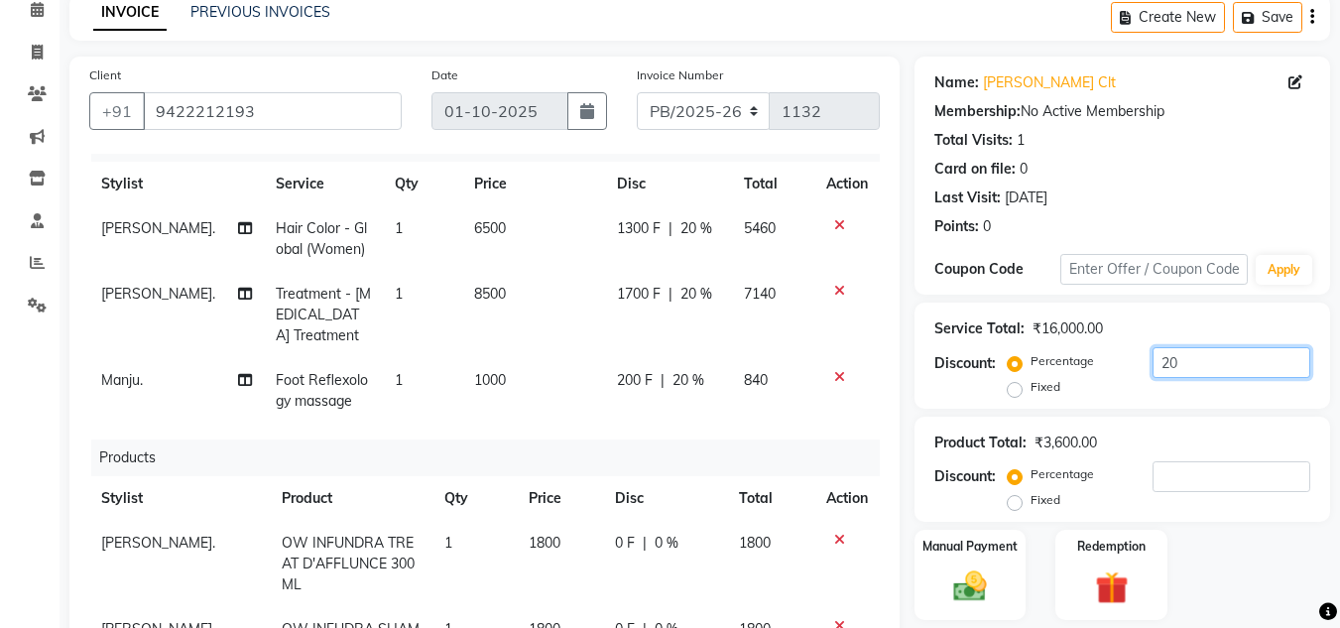
scroll to position [0, 0]
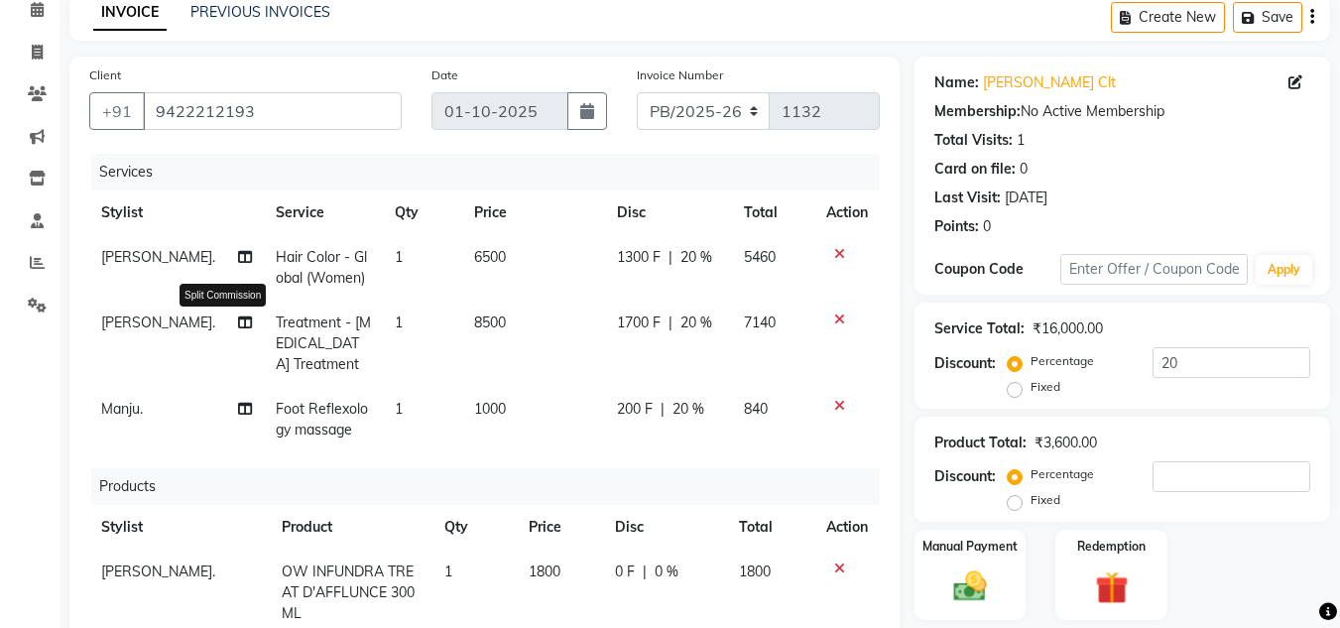
click at [238, 321] on icon at bounding box center [245, 322] width 14 height 14
select select "59499"
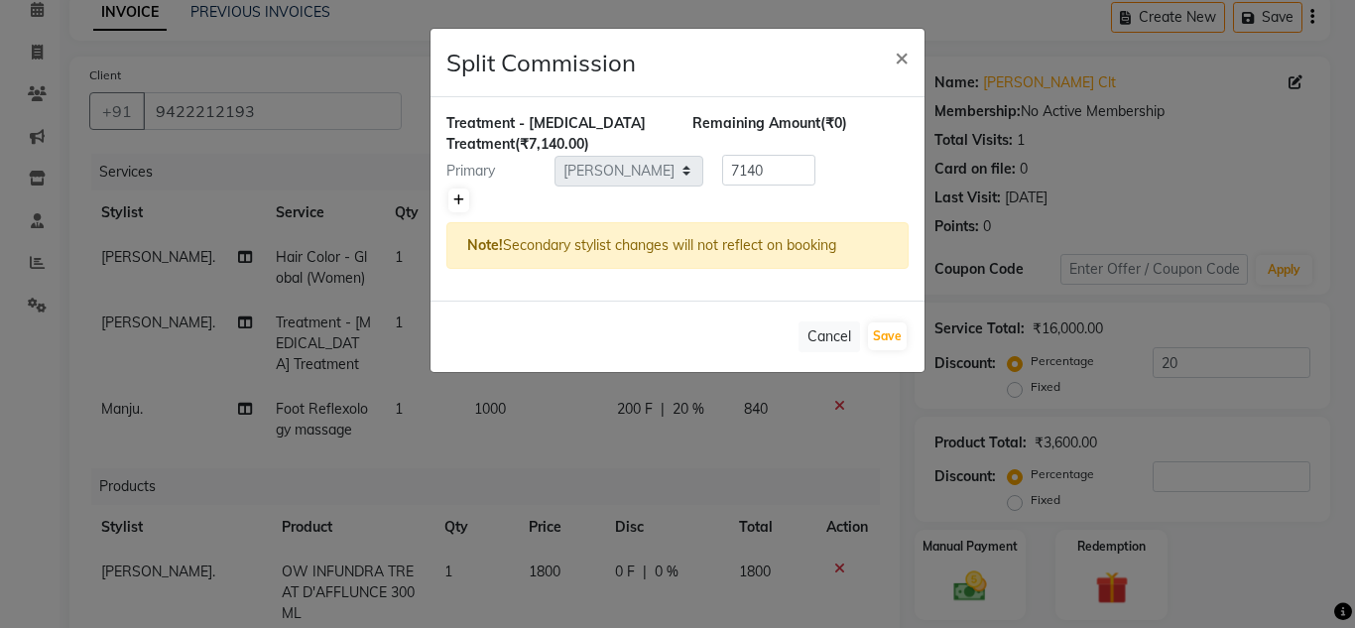
click at [451, 201] on link at bounding box center [458, 200] width 21 height 24
type input "3570"
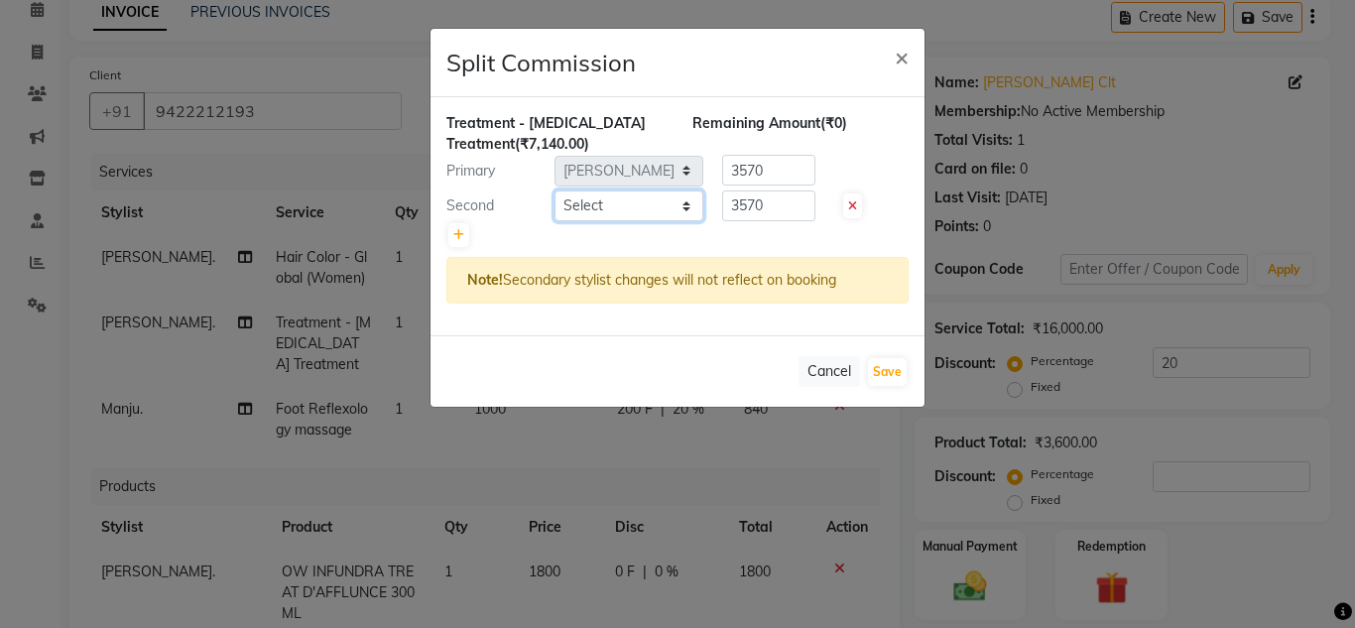
click at [610, 204] on select "Select [PERSON_NAME]. [PERSON_NAME]. [PERSON_NAME]. [GEOGRAPHIC_DATA]. [GEOGRAP…" at bounding box center [629, 205] width 149 height 31
select select "59501"
click at [555, 190] on select "Select [PERSON_NAME]. [PERSON_NAME]. [PERSON_NAME]. [GEOGRAPHIC_DATA]. [GEOGRAP…" at bounding box center [629, 205] width 149 height 31
click at [779, 166] on input "3570" at bounding box center [768, 170] width 93 height 31
type input "3"
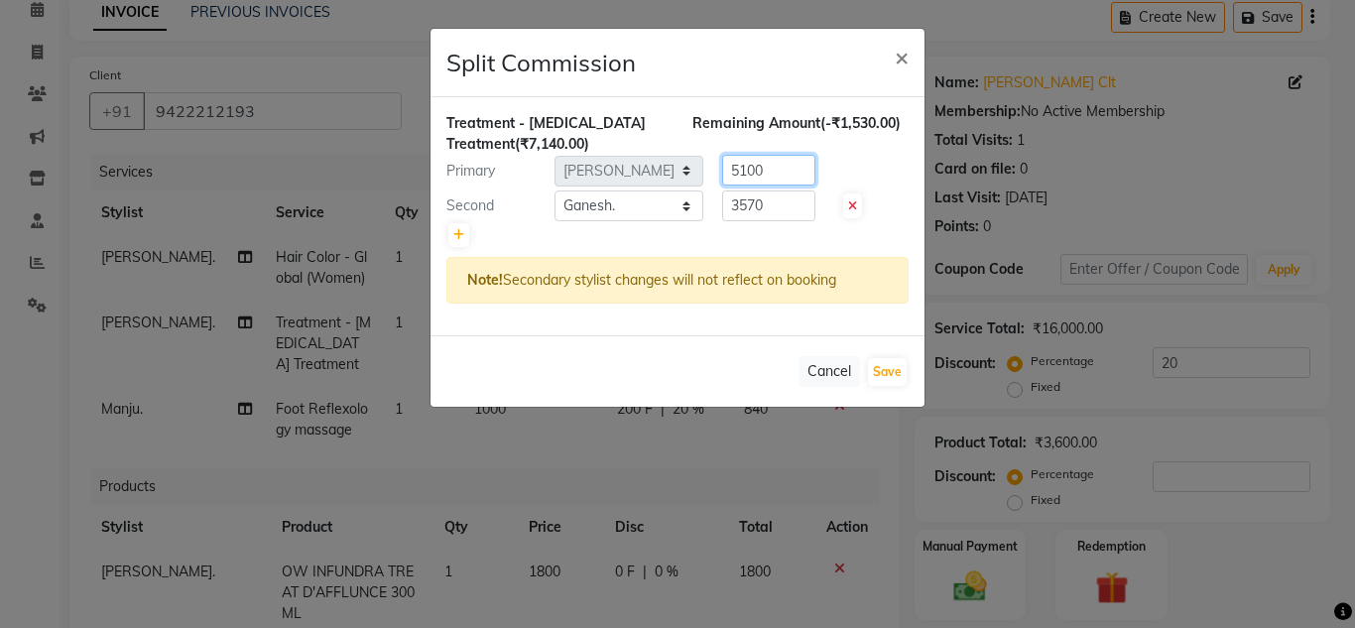
type input "5100"
click at [828, 230] on div at bounding box center [677, 235] width 462 height 28
click at [783, 197] on input "3570" at bounding box center [768, 205] width 93 height 31
click at [788, 206] on input "3570" at bounding box center [768, 205] width 93 height 31
type input "3300"
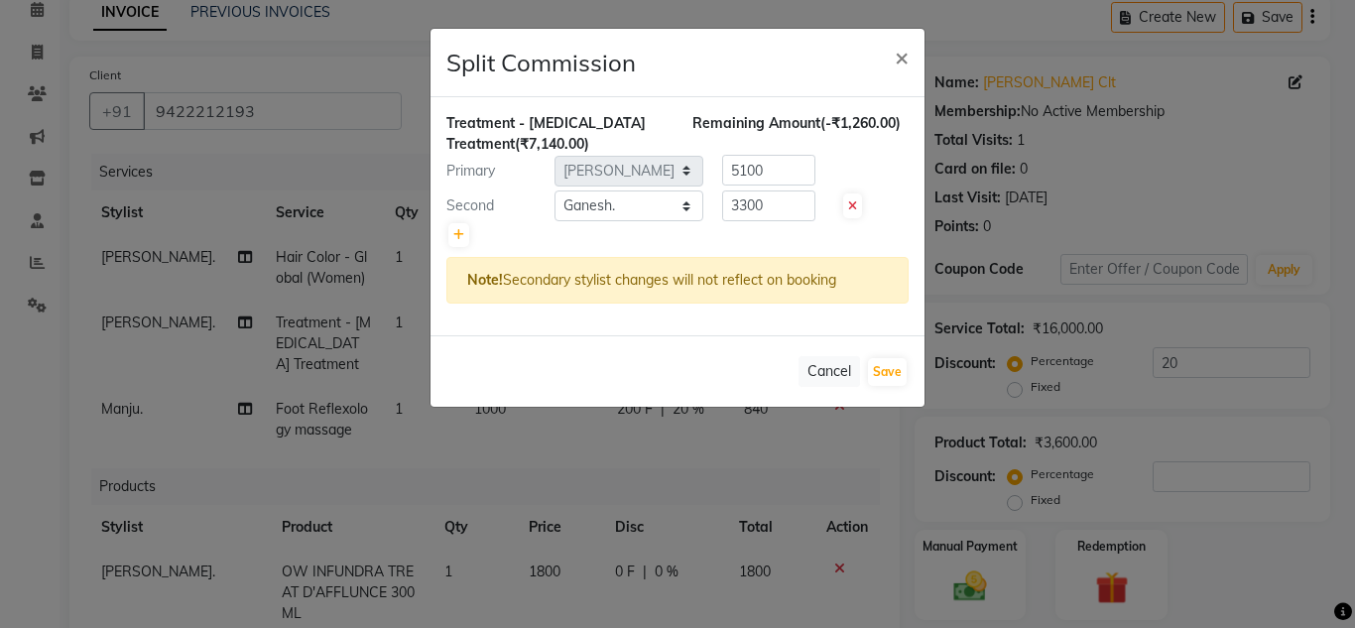
click at [886, 223] on div at bounding box center [677, 235] width 462 height 28
click at [789, 173] on input "5100" at bounding box center [768, 170] width 93 height 31
type input "5"
type input "4284"
click at [886, 227] on div at bounding box center [677, 235] width 462 height 28
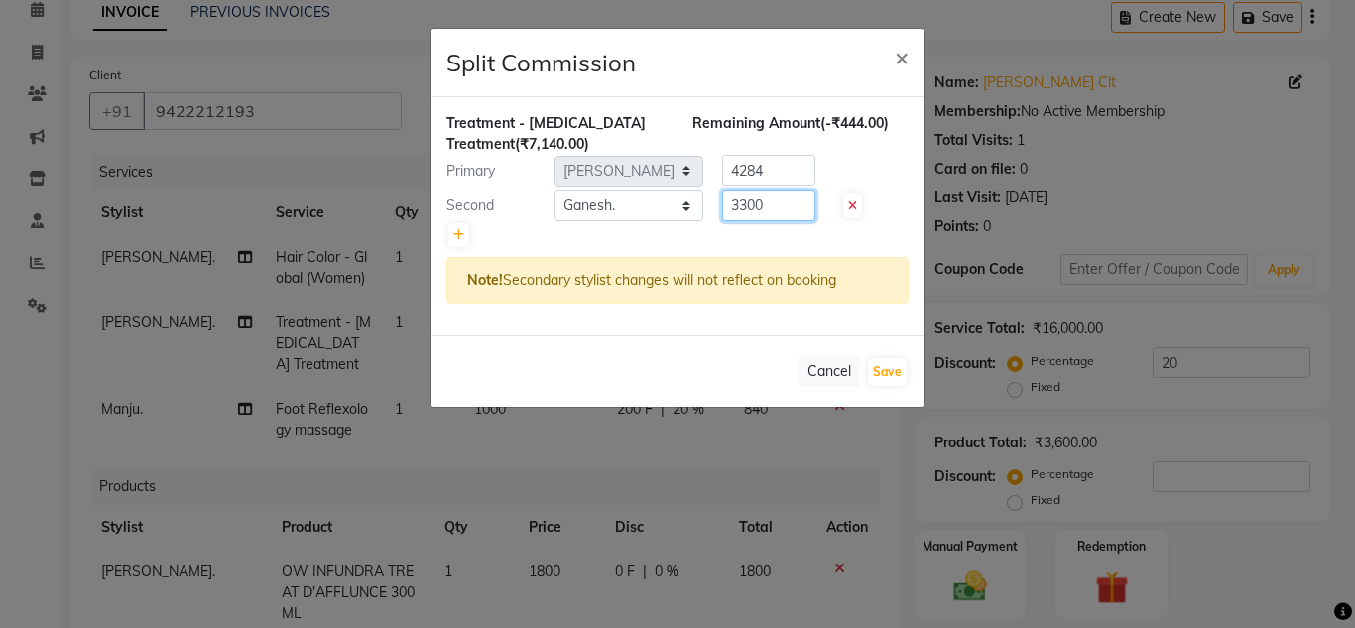
click at [780, 210] on input "3300" at bounding box center [768, 205] width 93 height 31
type input "3"
type input "2856"
click at [883, 213] on div "Second Select [PERSON_NAME]. [PERSON_NAME]. [PERSON_NAME]. [GEOGRAPHIC_DATA]. […" at bounding box center [678, 206] width 492 height 32
click at [882, 366] on button "Save" at bounding box center [887, 372] width 39 height 28
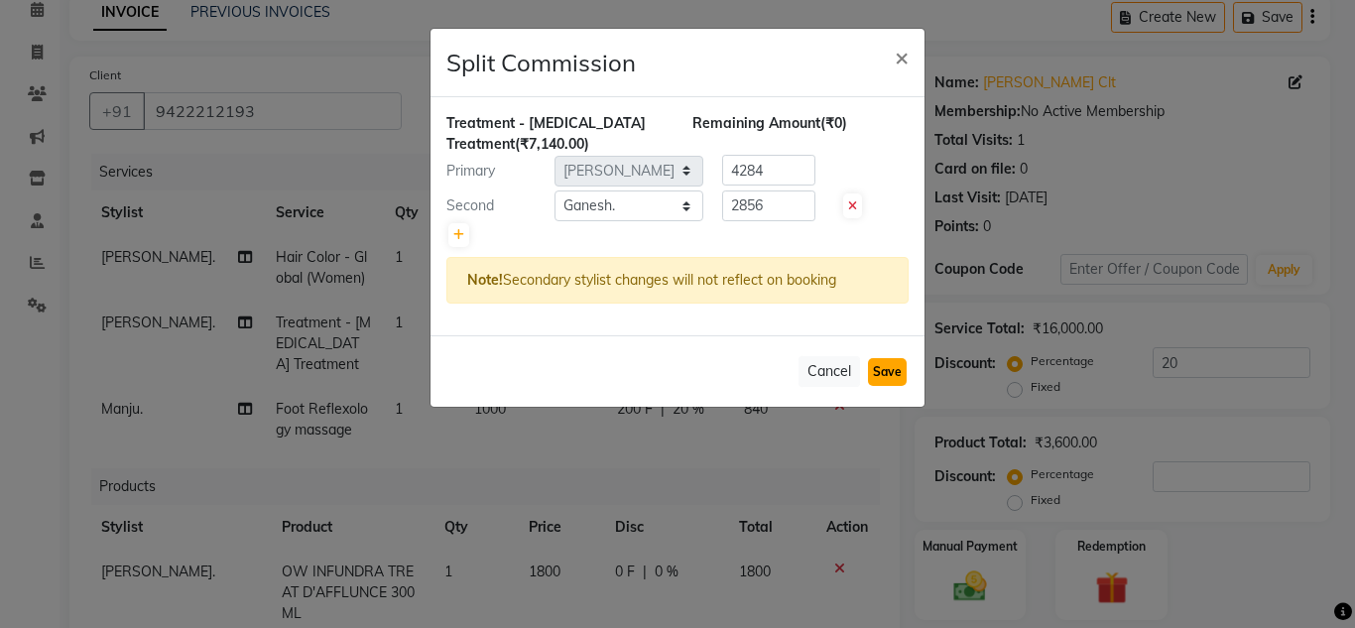
select select "Select"
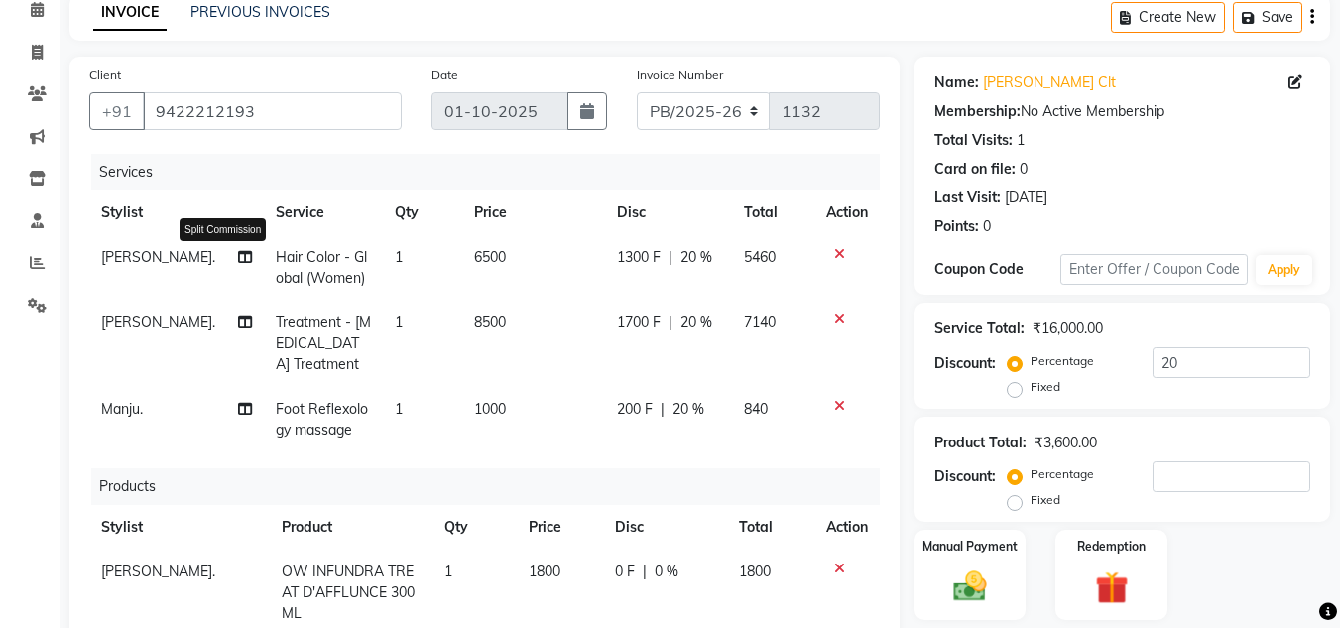
click at [238, 255] on icon at bounding box center [245, 257] width 14 height 14
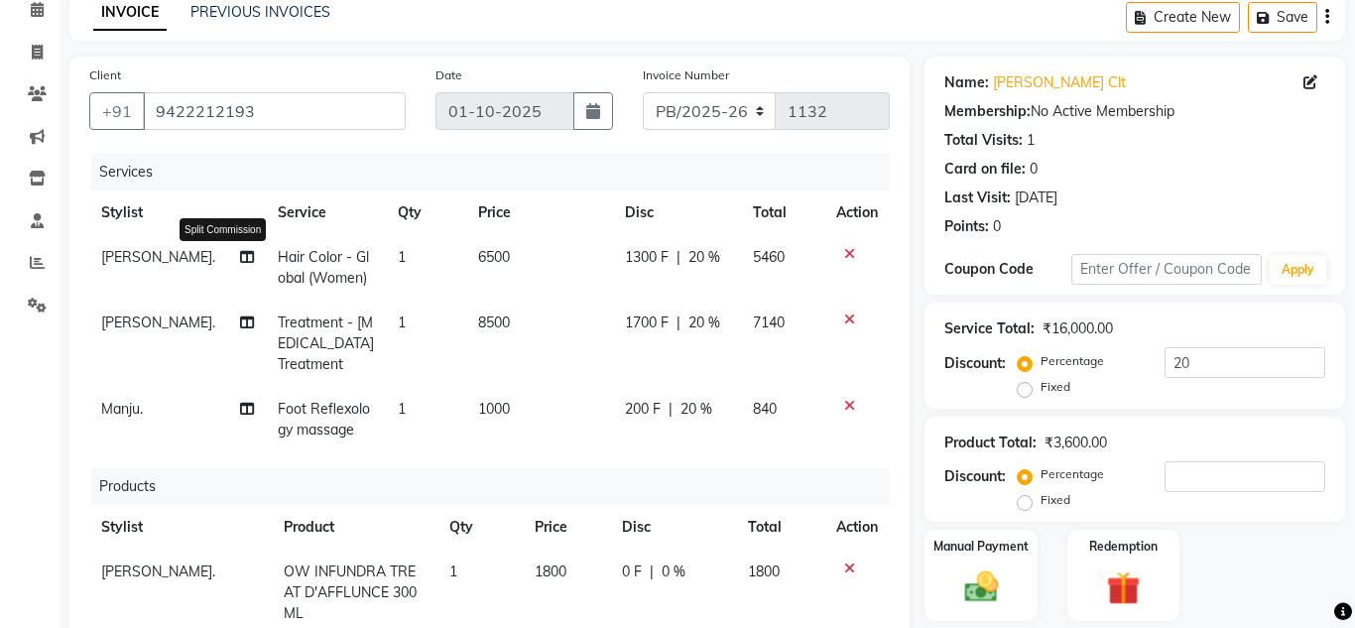
select select "59499"
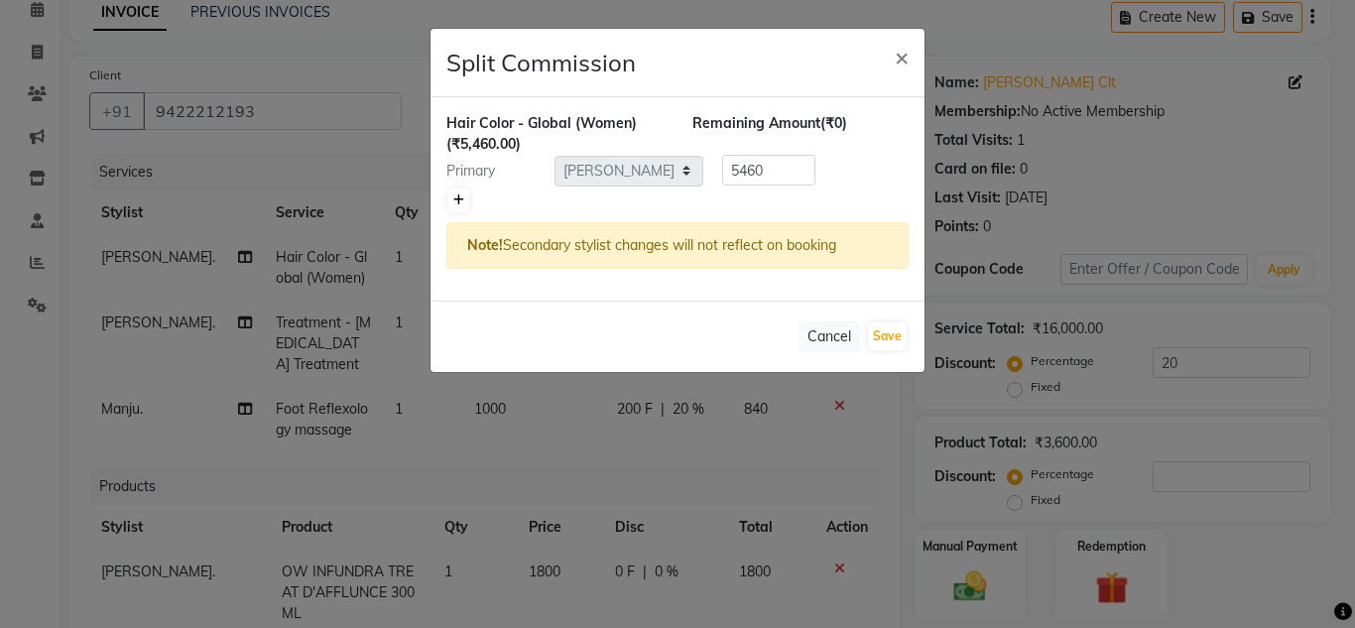
click at [460, 201] on icon at bounding box center [458, 200] width 11 height 12
type input "2730"
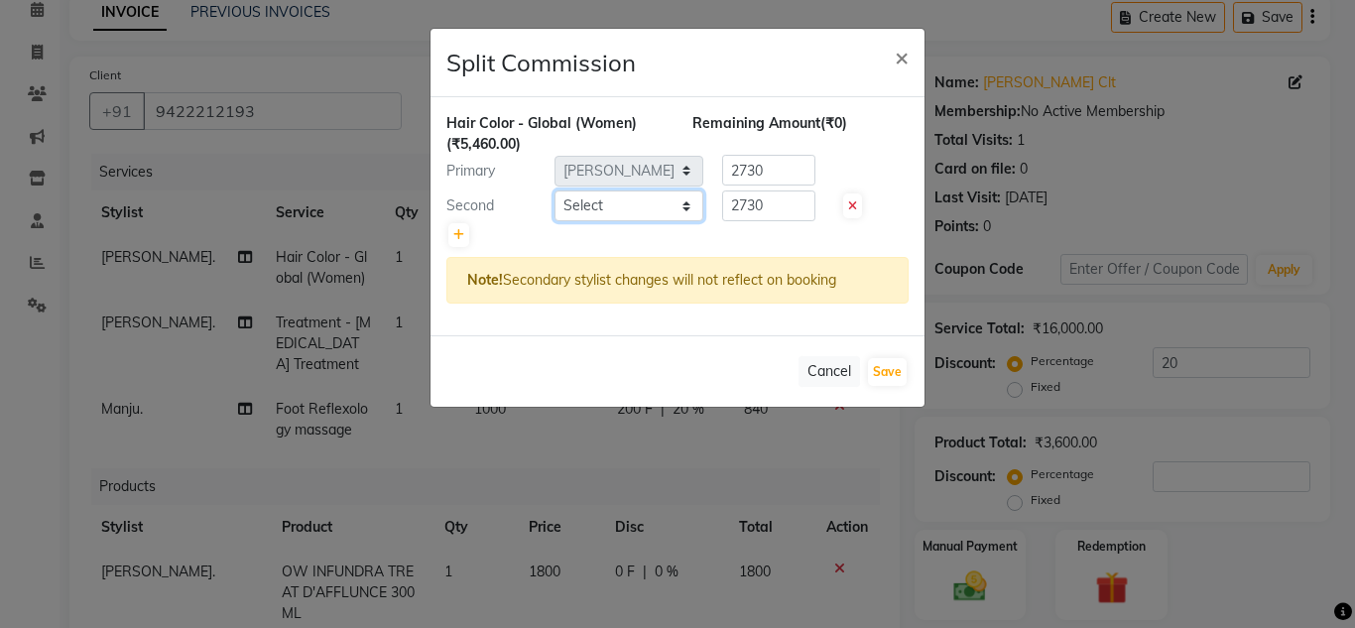
click at [632, 212] on select "Select [PERSON_NAME]. [PERSON_NAME]. [PERSON_NAME]. [GEOGRAPHIC_DATA]. [GEOGRAP…" at bounding box center [629, 205] width 149 height 31
click at [817, 246] on div at bounding box center [677, 235] width 462 height 28
click at [899, 369] on button "Save" at bounding box center [887, 372] width 39 height 28
click at [666, 213] on select "Select [PERSON_NAME]. [PERSON_NAME]. [PERSON_NAME]. [GEOGRAPHIC_DATA]. [GEOGRAP…" at bounding box center [629, 205] width 149 height 31
select select "59501"
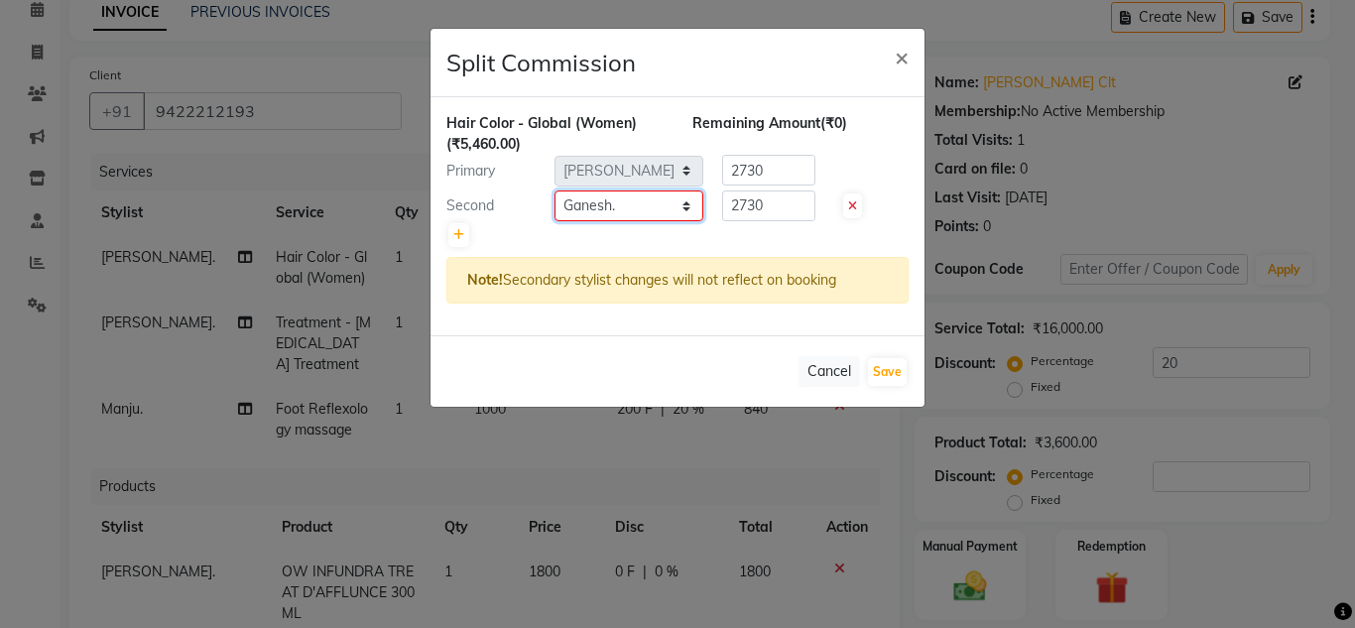
click at [555, 190] on select "Select [PERSON_NAME]. [PERSON_NAME]. [PERSON_NAME]. [GEOGRAPHIC_DATA]. [GEOGRAP…" at bounding box center [629, 205] width 149 height 31
click at [896, 365] on button "Save" at bounding box center [887, 372] width 39 height 28
select select "Select"
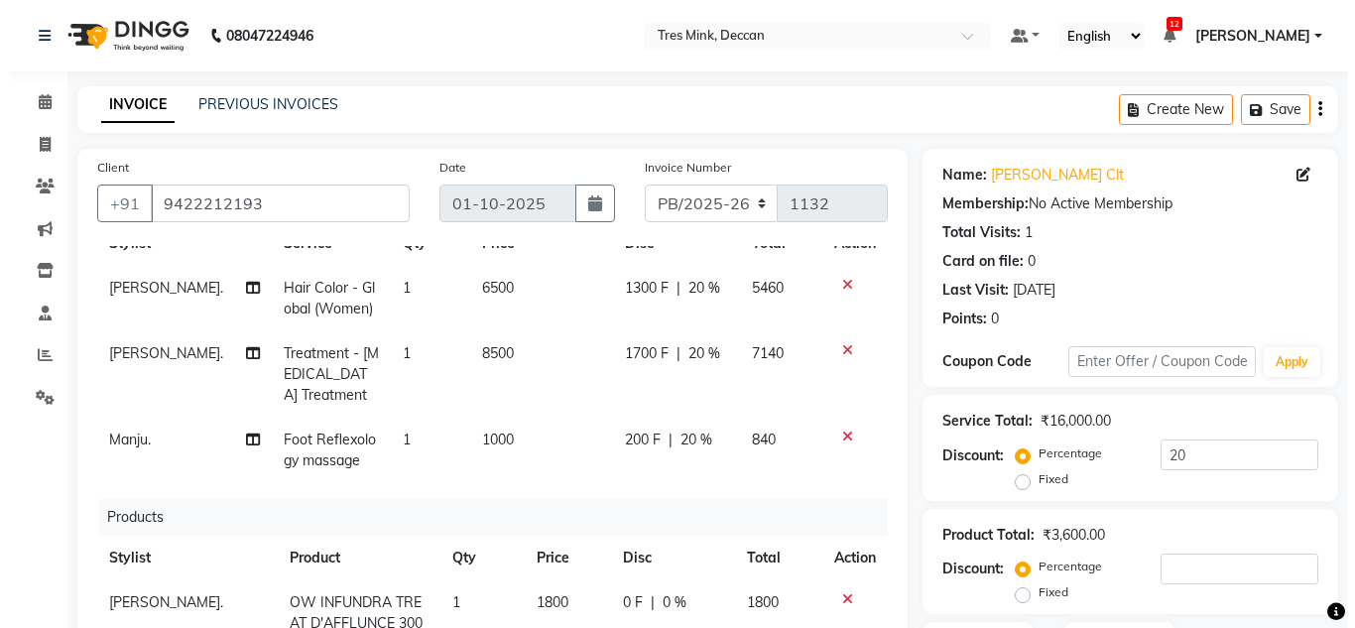
scroll to position [99, 0]
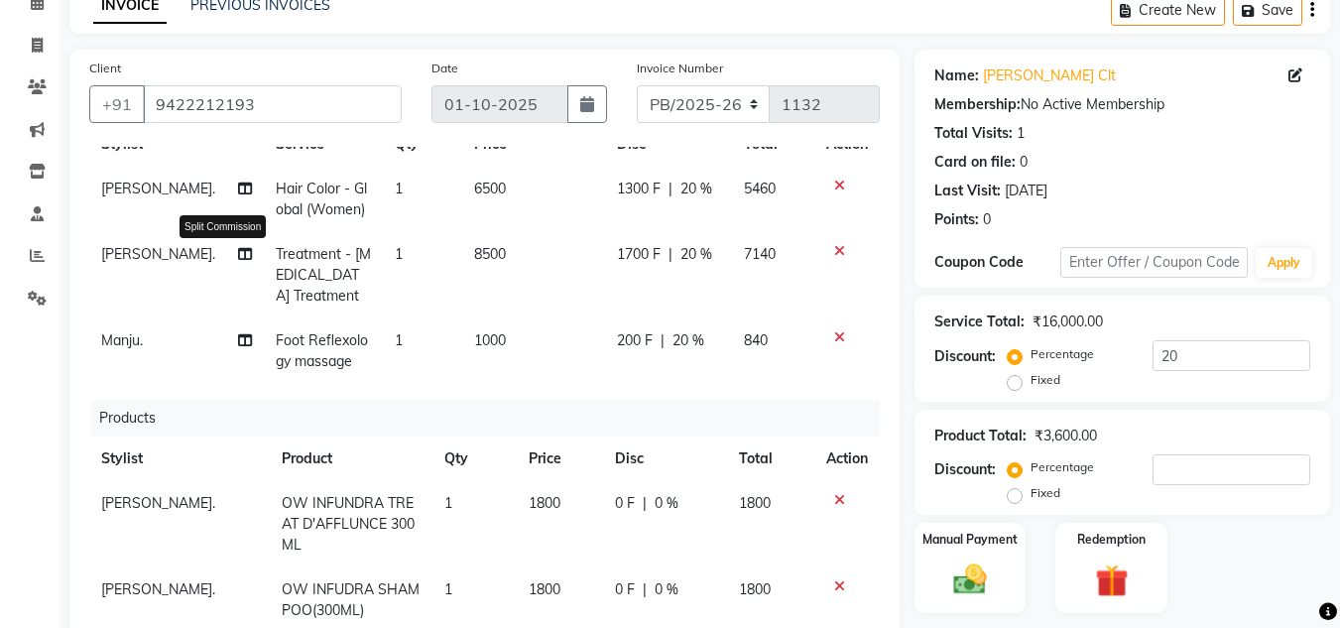
click at [238, 257] on icon at bounding box center [245, 254] width 14 height 14
select select "59499"
select select "59501"
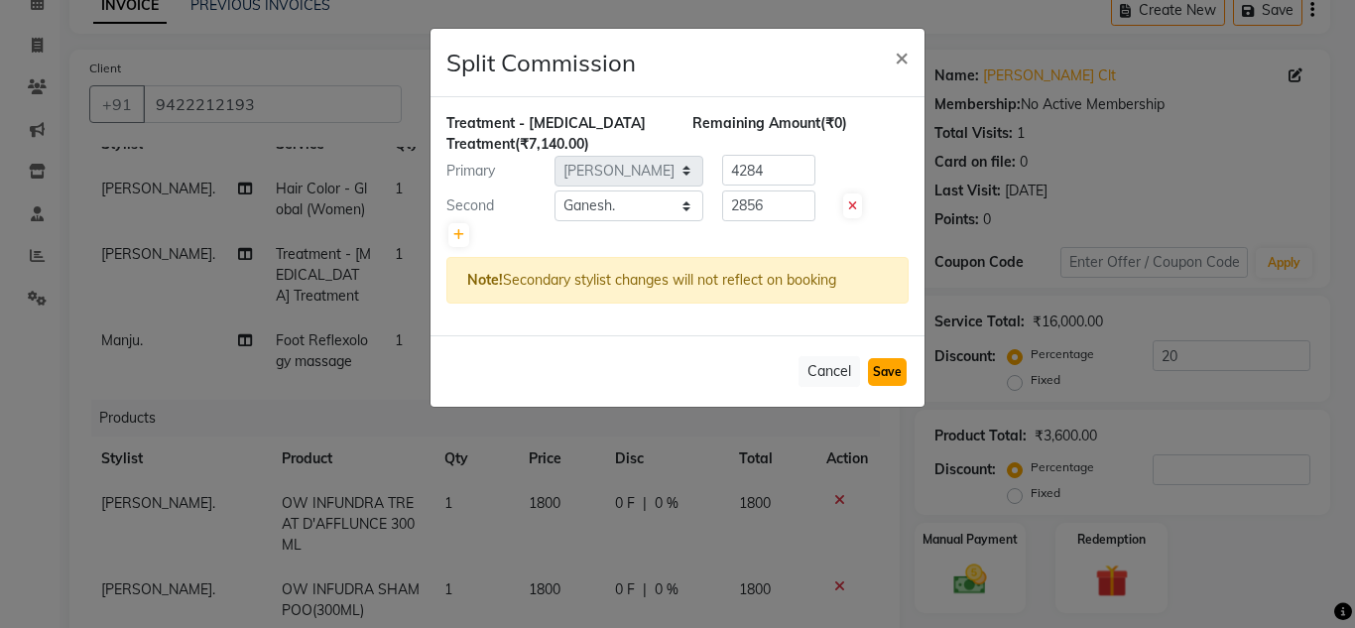
click at [874, 372] on button "Save" at bounding box center [887, 372] width 39 height 28
select select "Select"
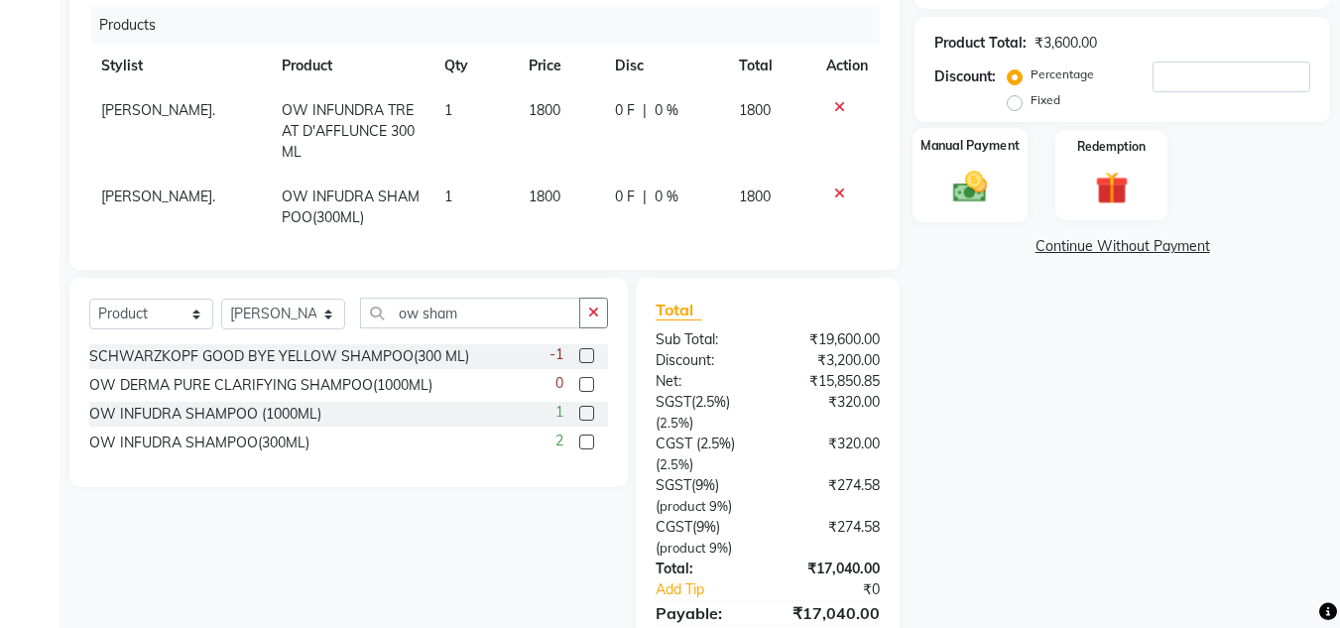
scroll to position [588, 0]
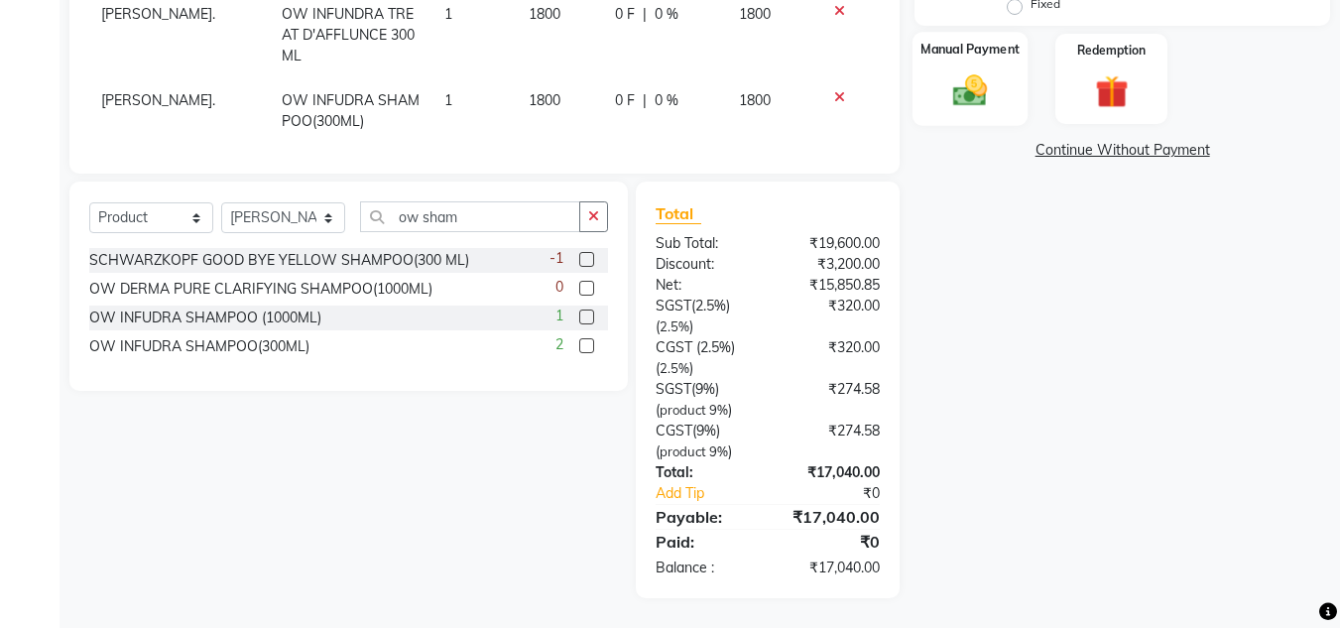
drag, startPoint x: 922, startPoint y: 105, endPoint x: 933, endPoint y: 108, distance: 11.3
click at [923, 105] on div "Manual Payment" at bounding box center [971, 79] width 116 height 94
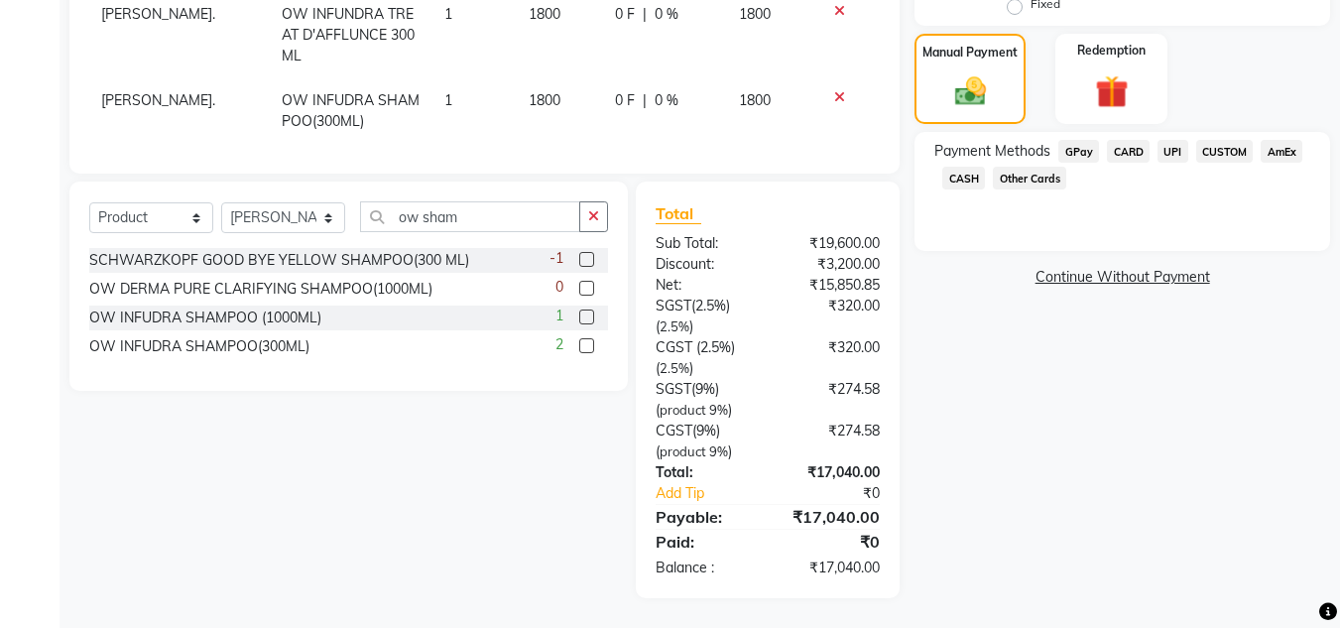
click at [1176, 155] on span "UPI" at bounding box center [1173, 151] width 31 height 23
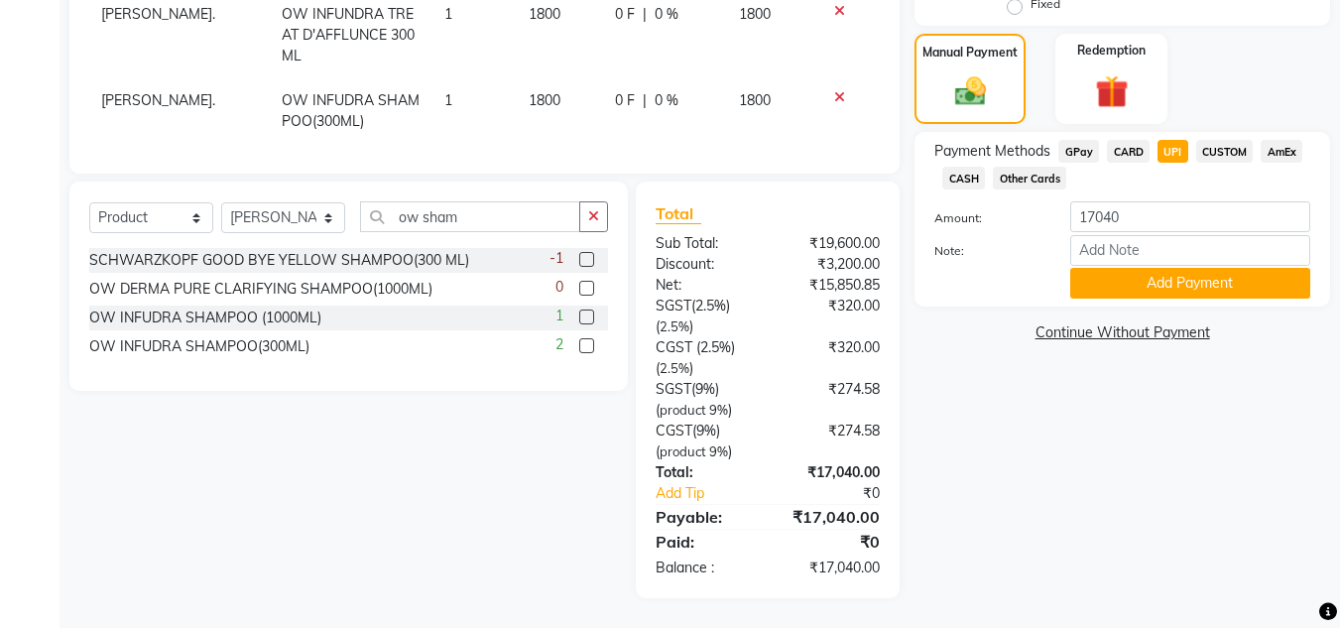
click at [1207, 145] on span "CUSTOM" at bounding box center [1225, 151] width 58 height 23
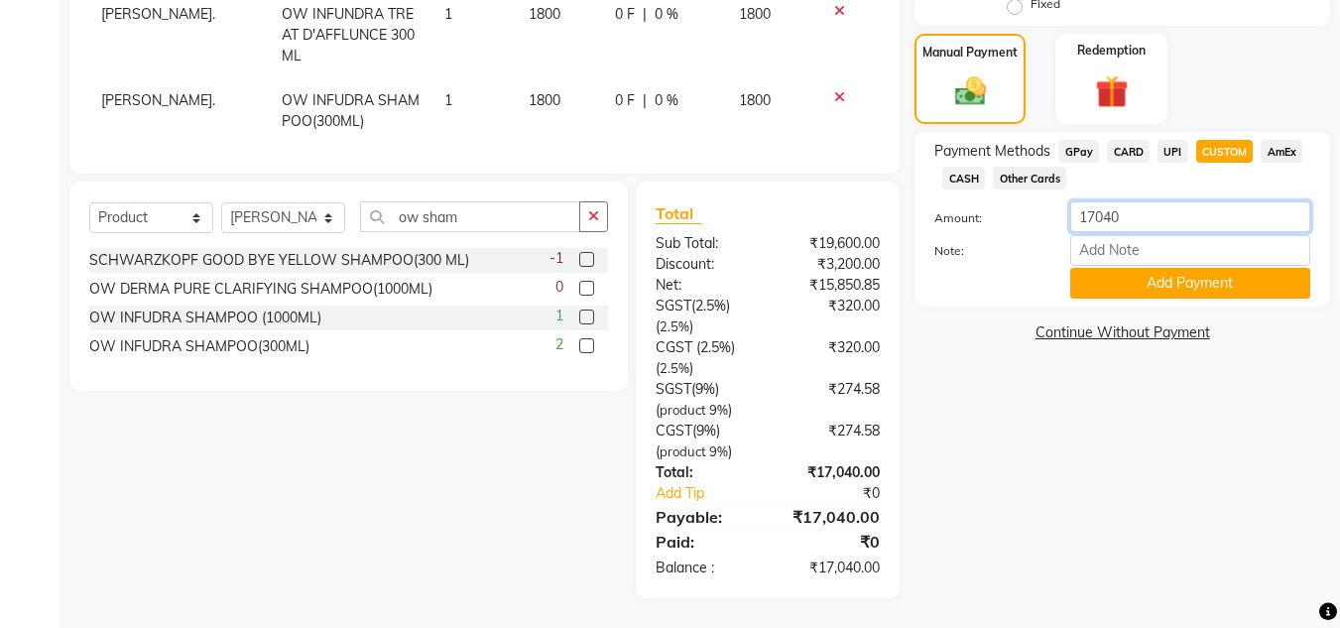
click at [1145, 216] on input "17040" at bounding box center [1190, 216] width 240 height 31
type input "14000"
click at [1162, 279] on button "Add Payment" at bounding box center [1190, 283] width 240 height 31
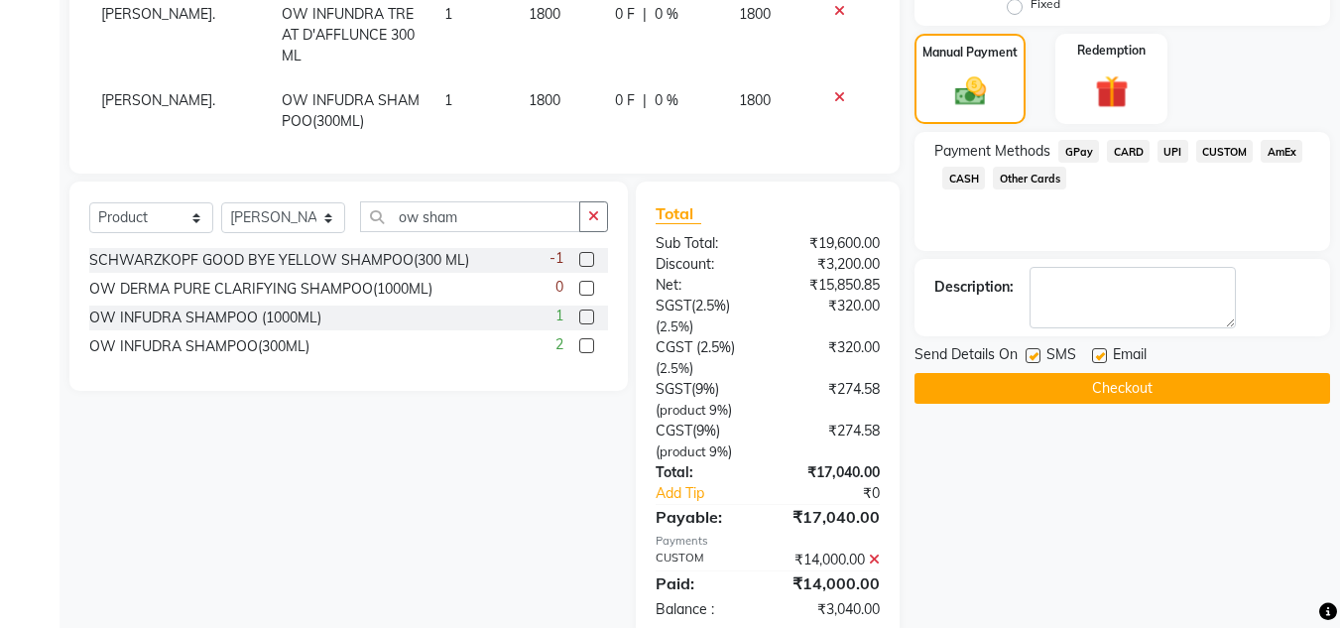
click at [1174, 152] on span "UPI" at bounding box center [1173, 151] width 31 height 23
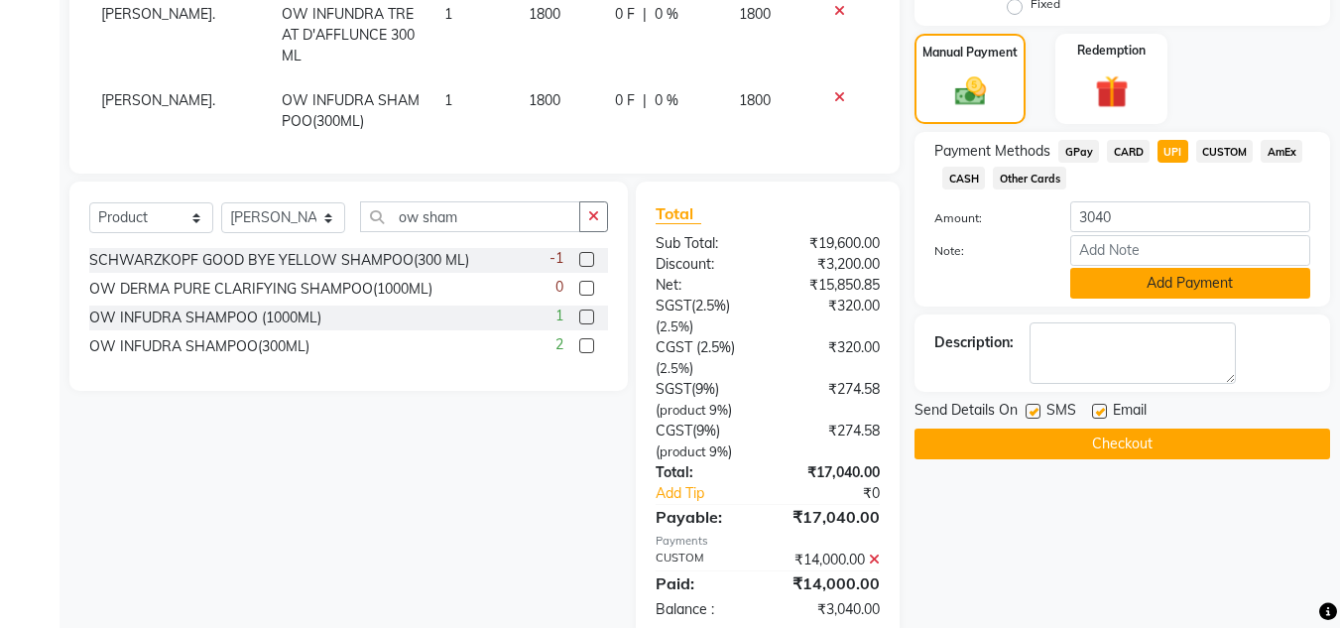
click at [1168, 280] on button "Add Payment" at bounding box center [1190, 283] width 240 height 31
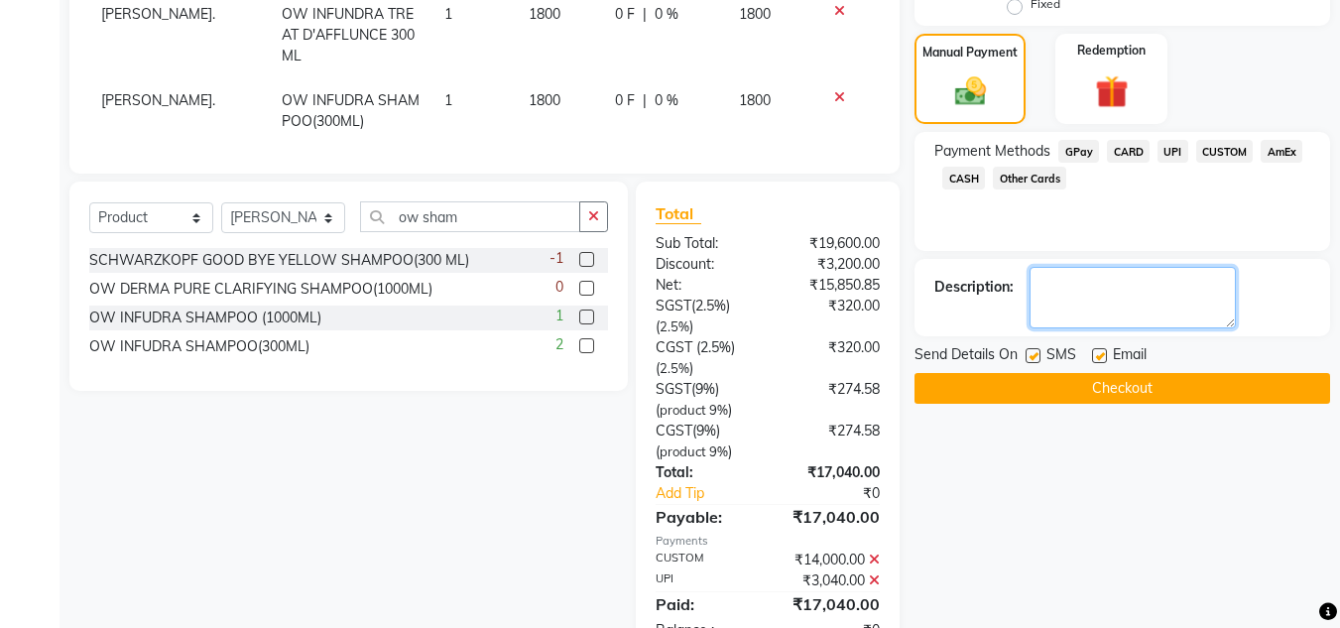
click at [1039, 267] on textarea at bounding box center [1133, 298] width 206 height 62
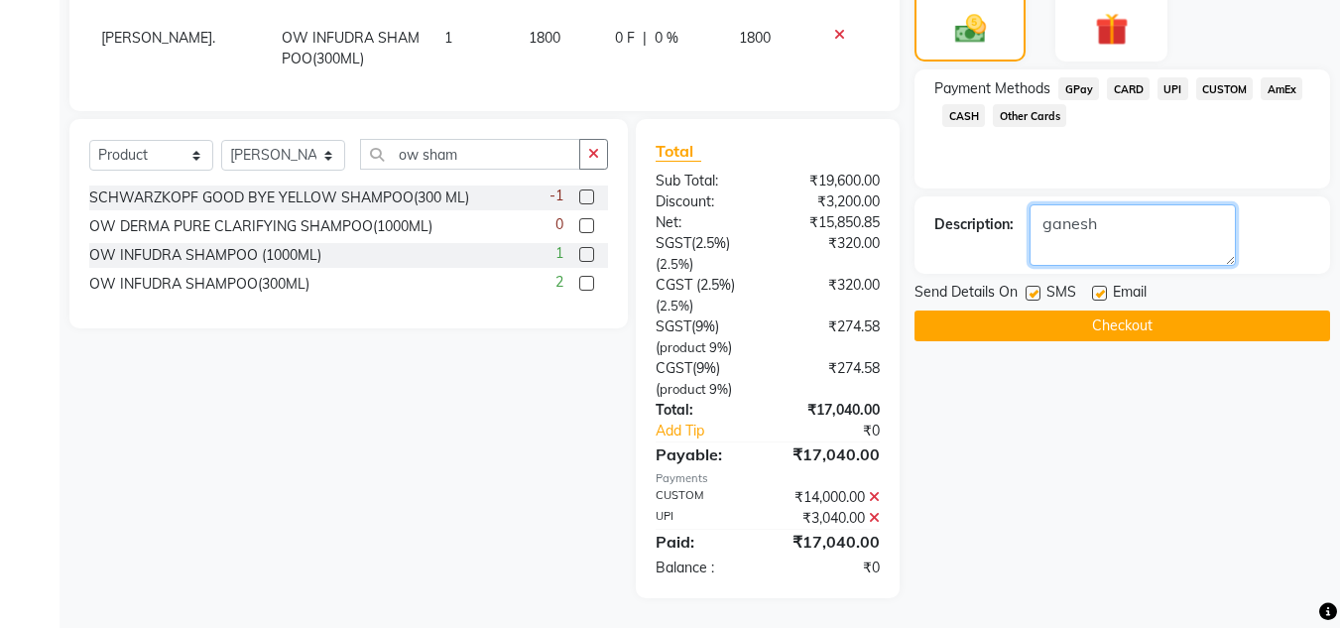
type textarea "ganesh"
click at [1100, 319] on button "Checkout" at bounding box center [1123, 326] width 416 height 31
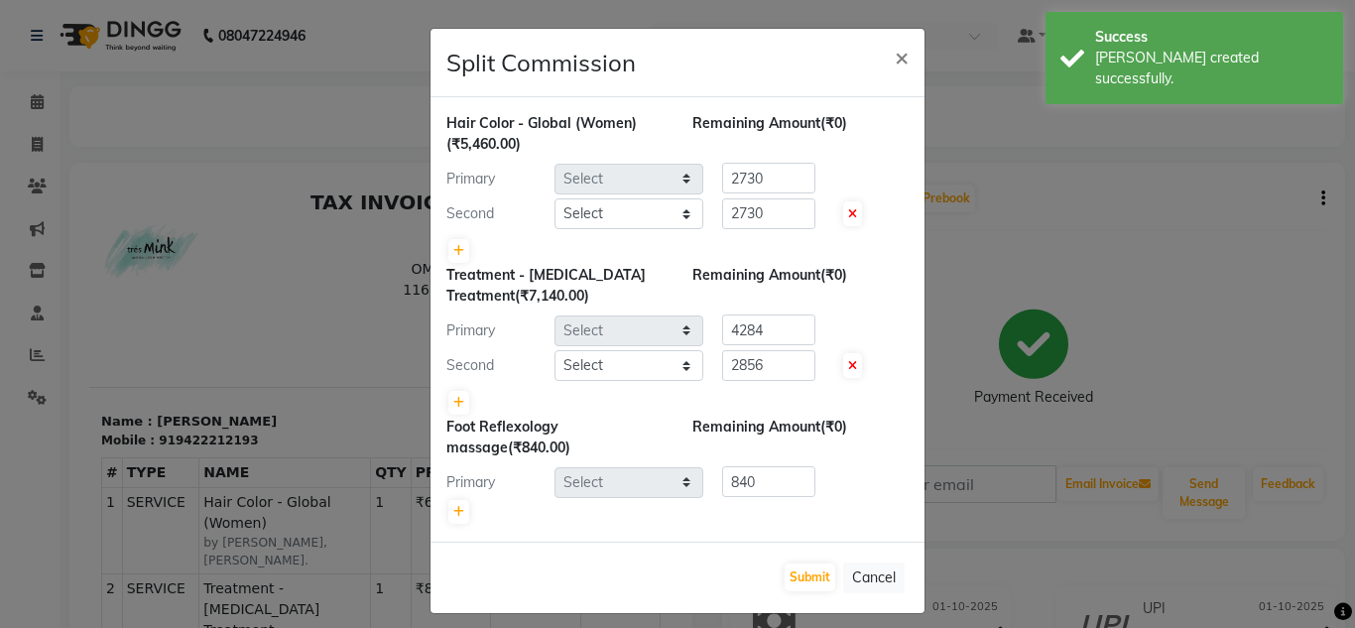
select select "59499"
select select "59501"
select select "59499"
select select "59501"
select select "61556"
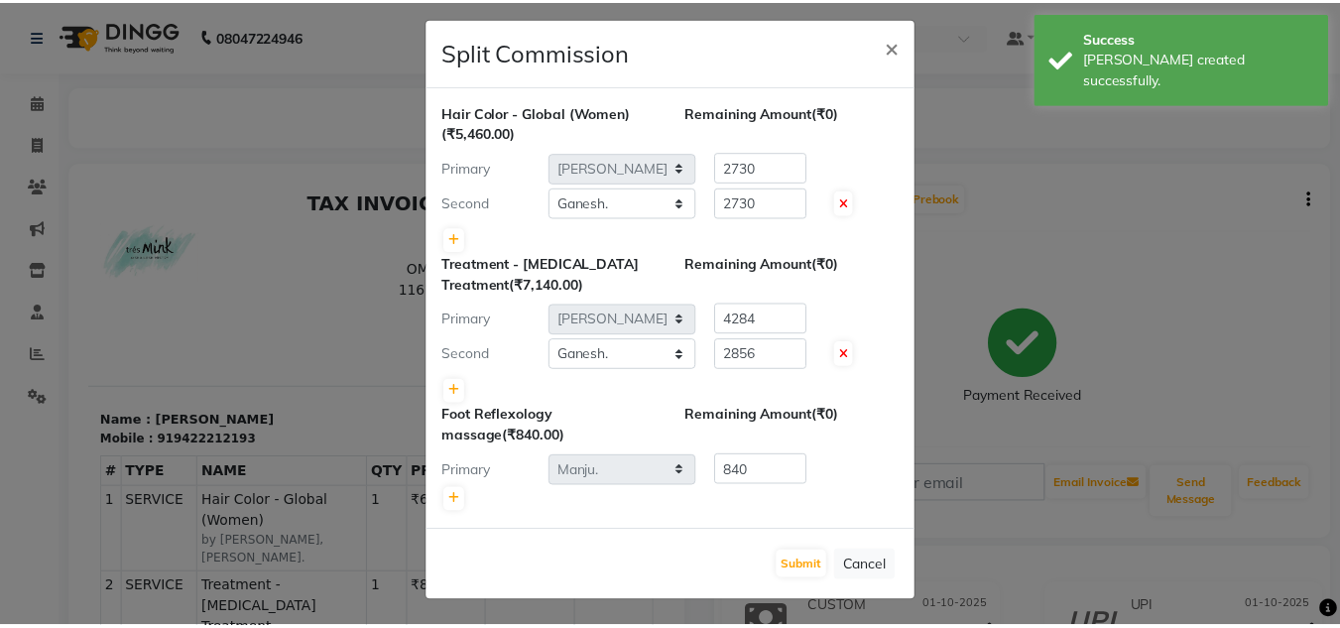
scroll to position [14, 0]
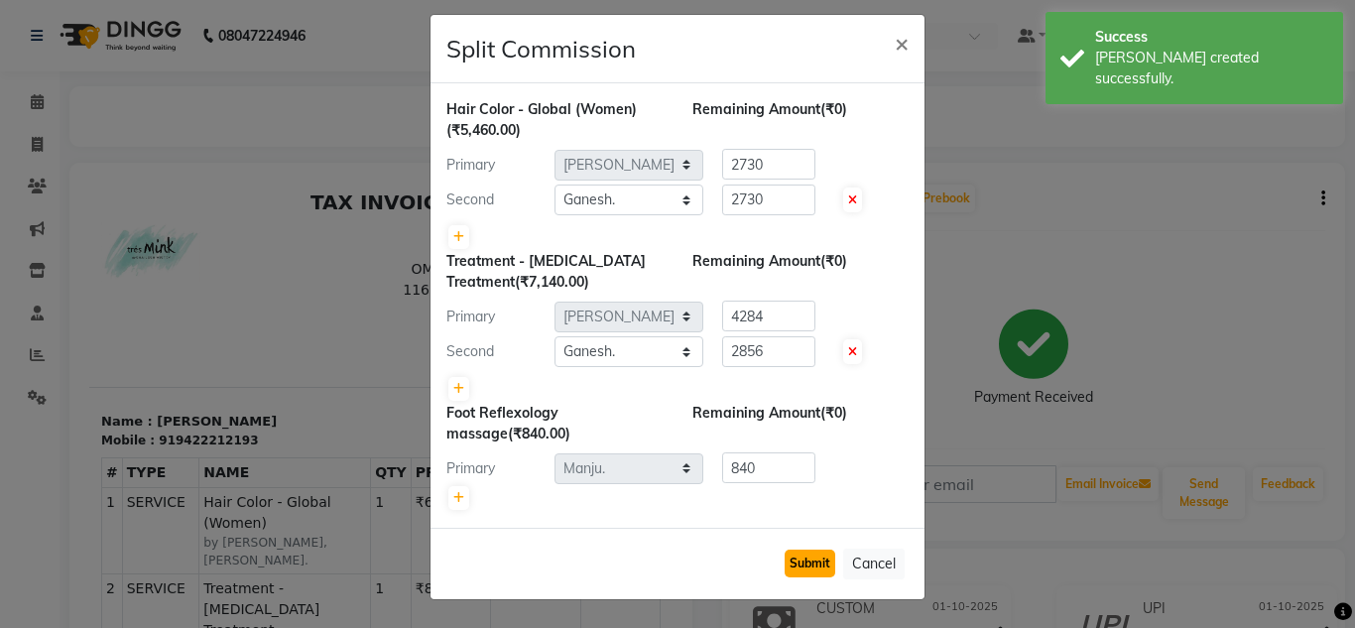
click at [807, 551] on button "Submit" at bounding box center [810, 564] width 51 height 28
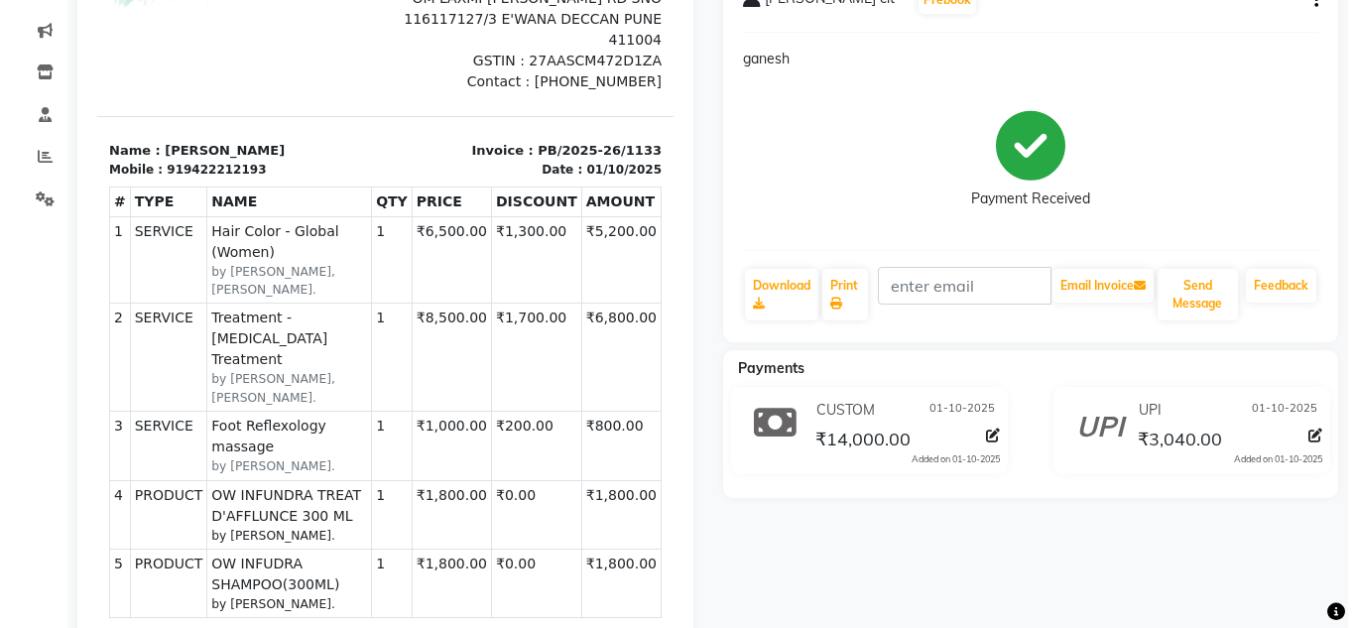
scroll to position [0, 0]
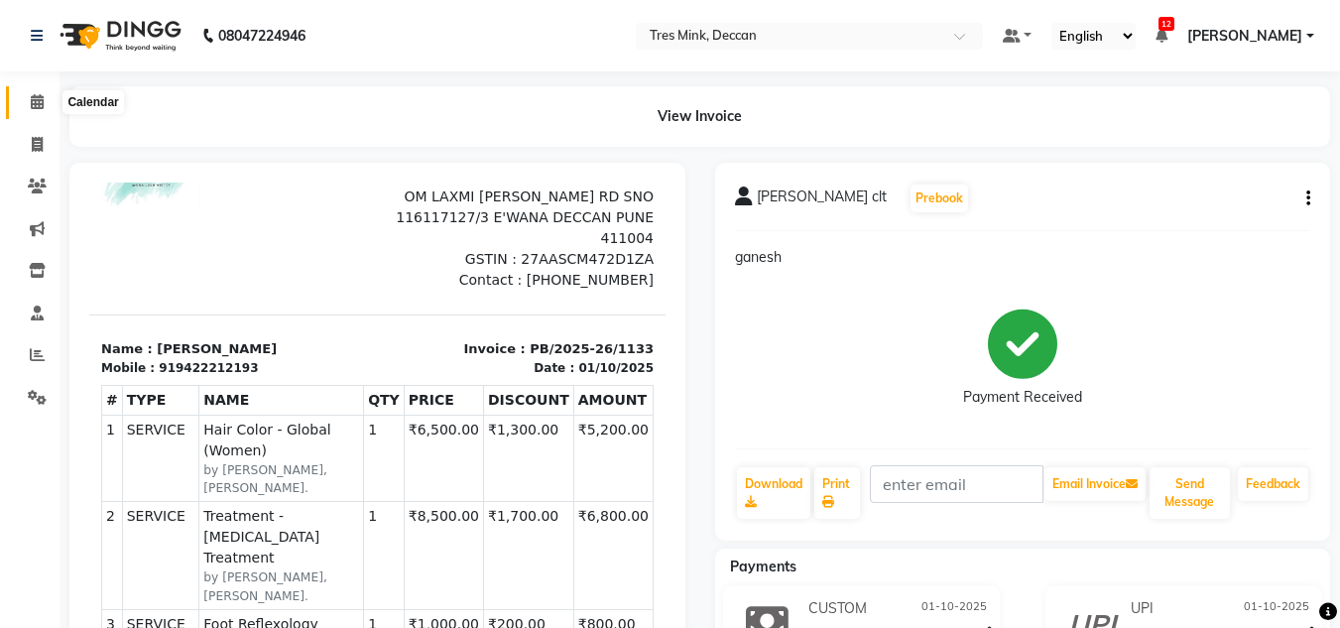
click at [39, 95] on icon at bounding box center [37, 101] width 13 height 15
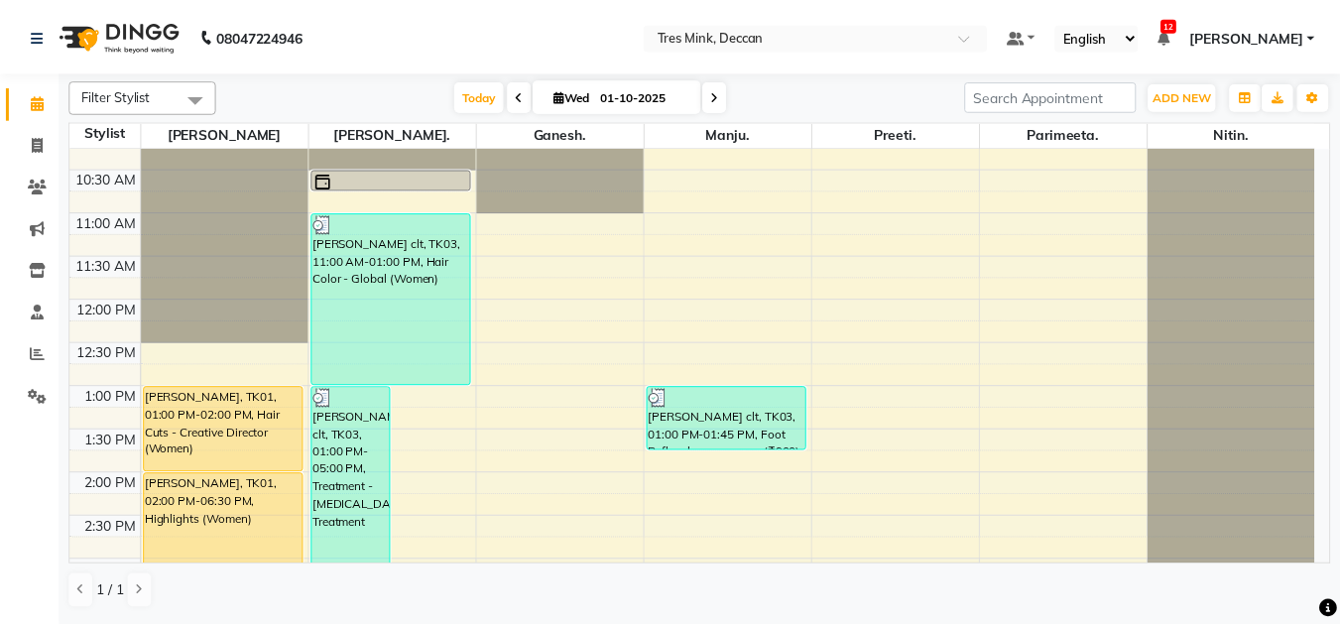
scroll to position [183, 0]
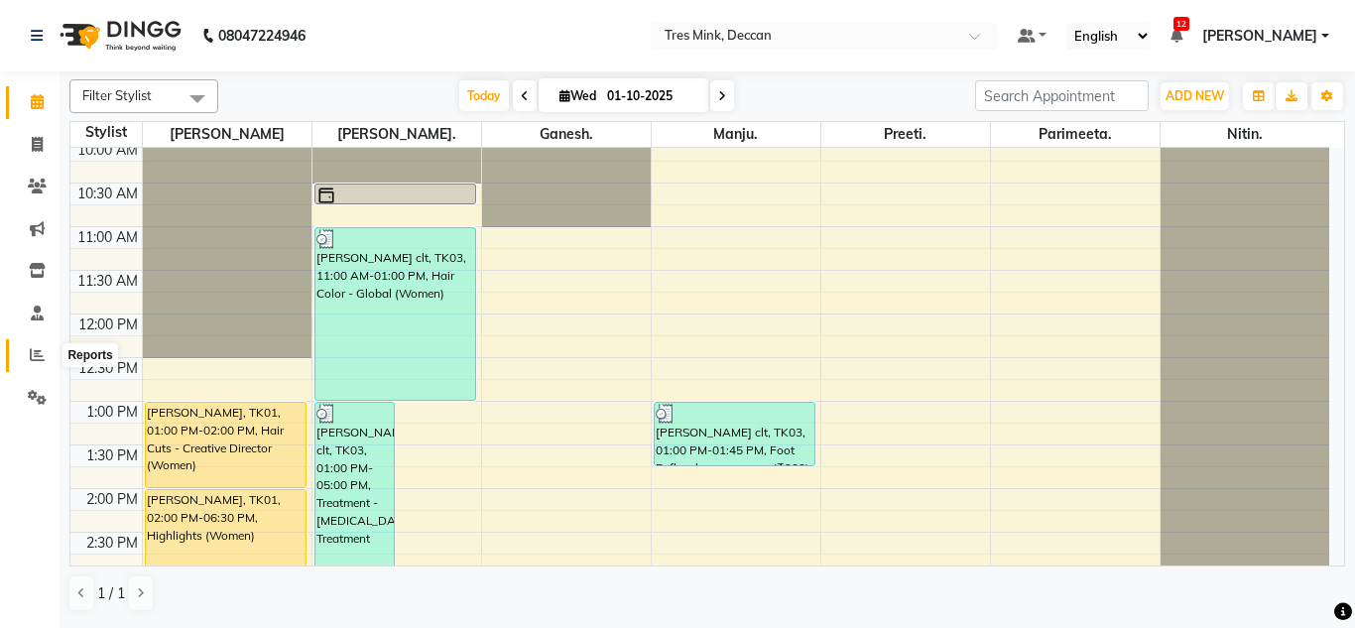
click at [27, 357] on span at bounding box center [37, 355] width 35 height 23
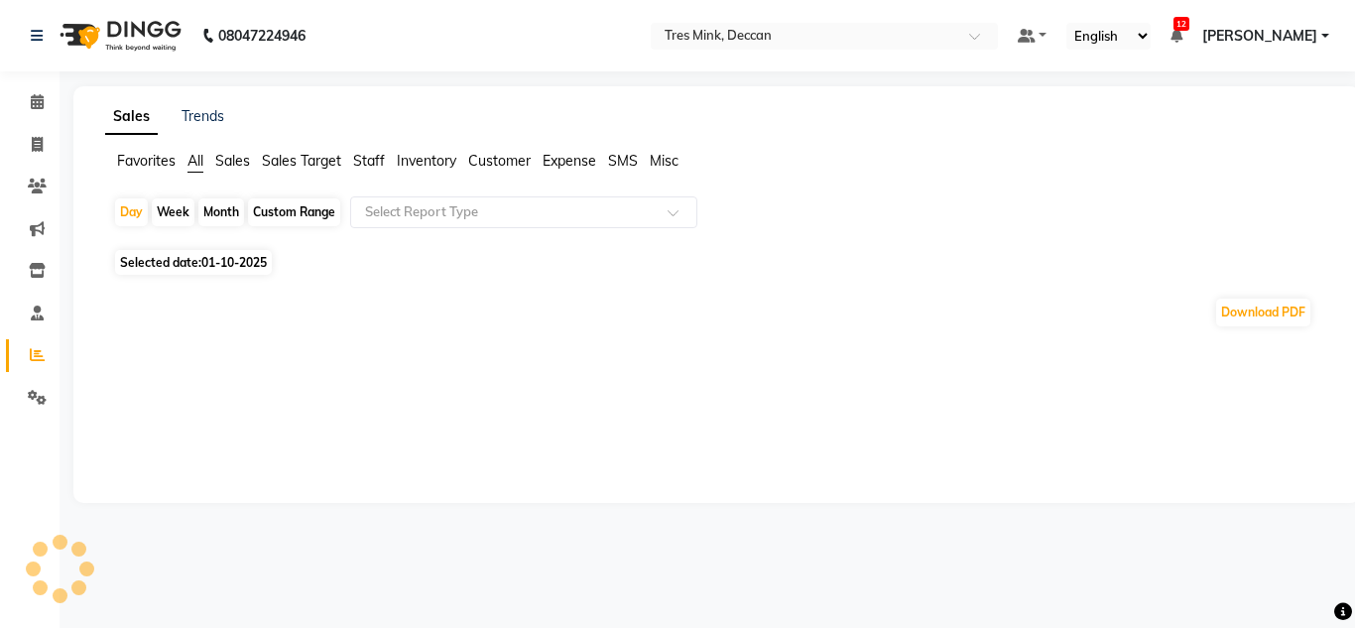
click at [224, 206] on div "Month" at bounding box center [221, 212] width 46 height 28
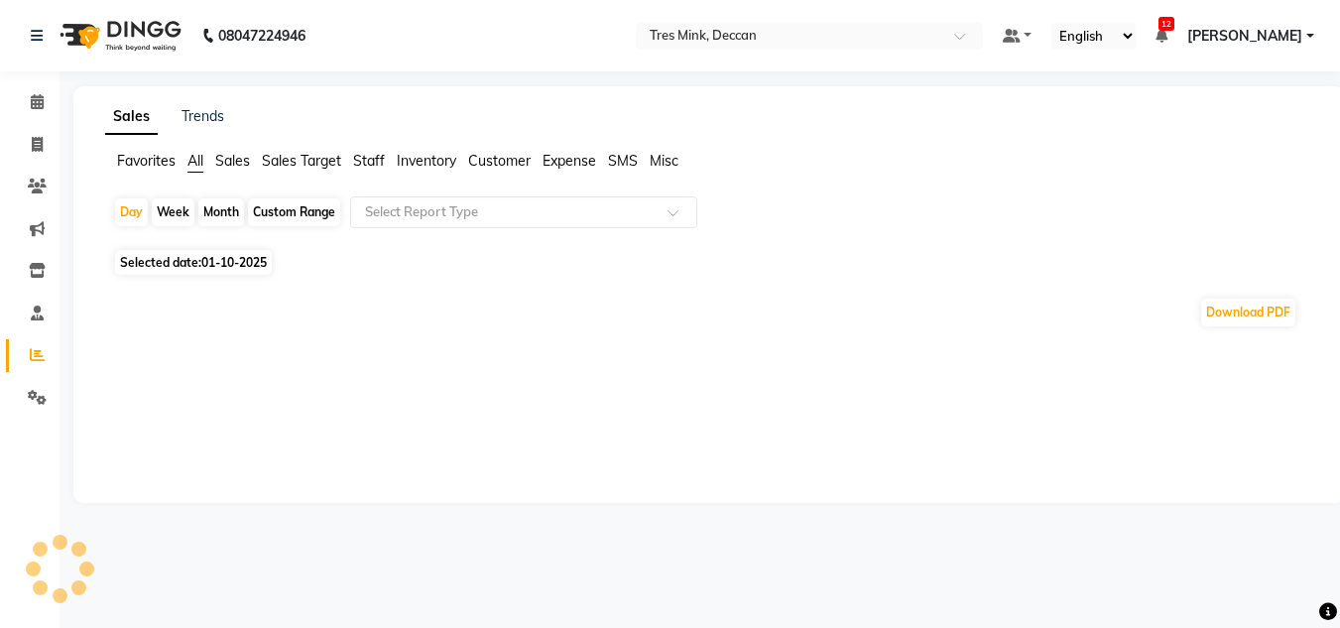
select select "10"
select select "2025"
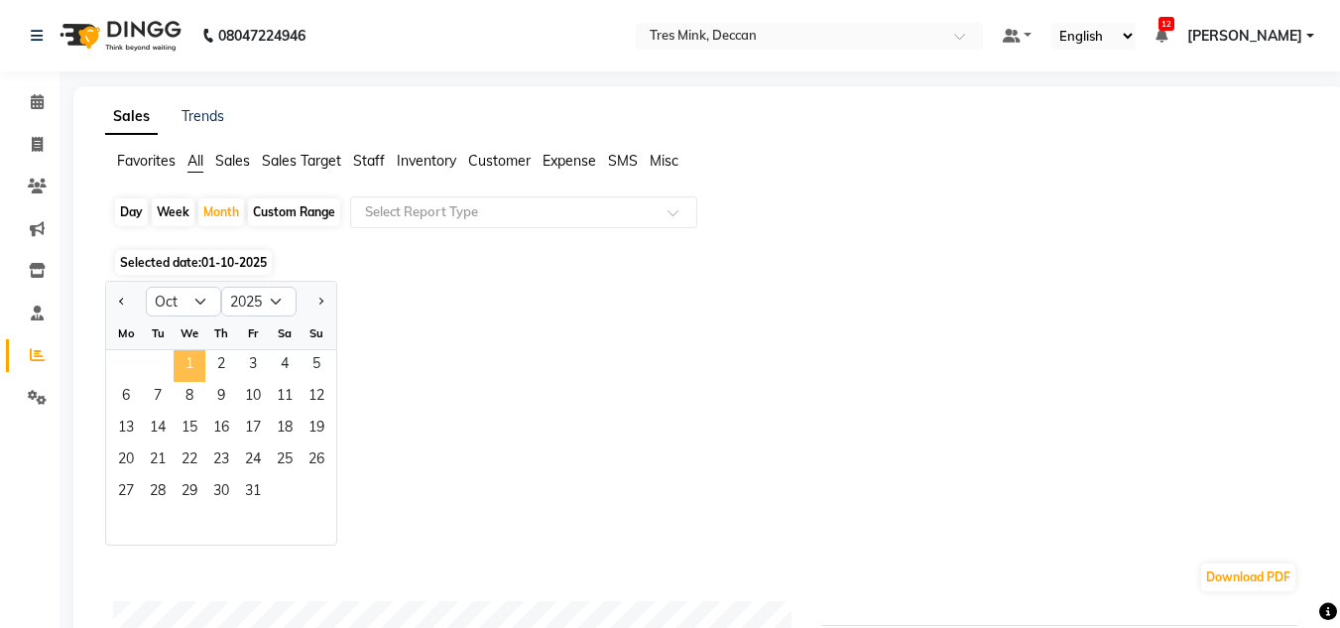
click at [195, 360] on span "1" at bounding box center [190, 366] width 32 height 32
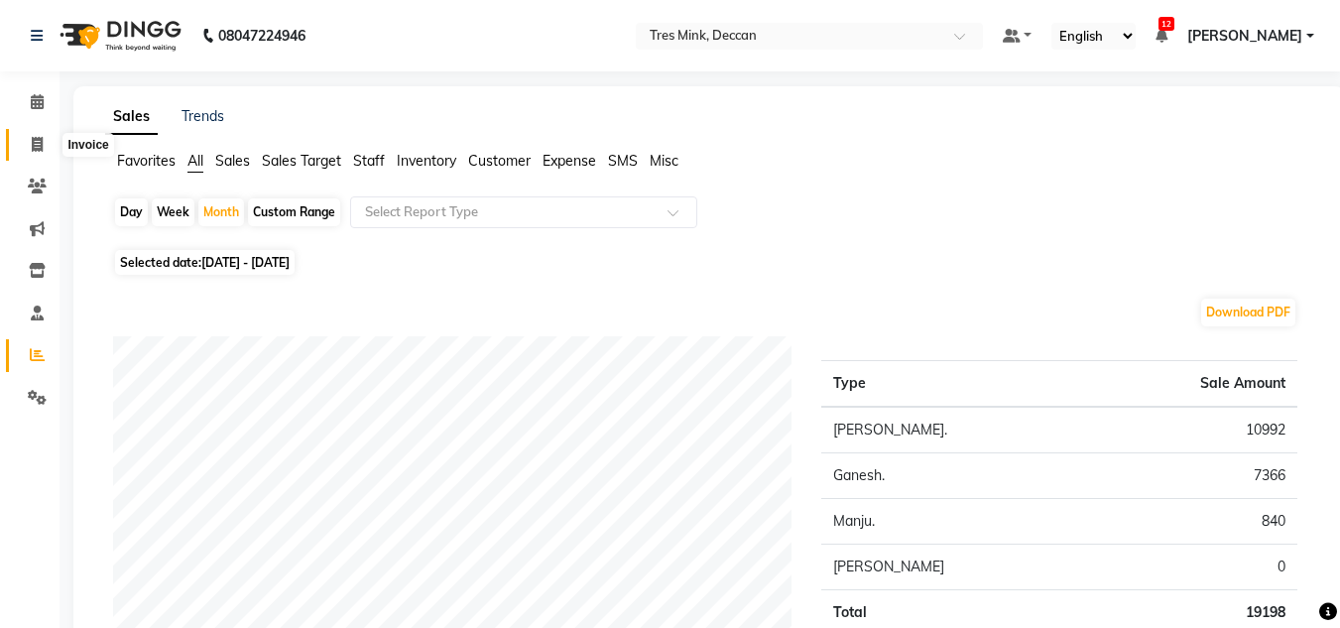
click at [34, 146] on icon at bounding box center [37, 144] width 11 height 15
select select "service"
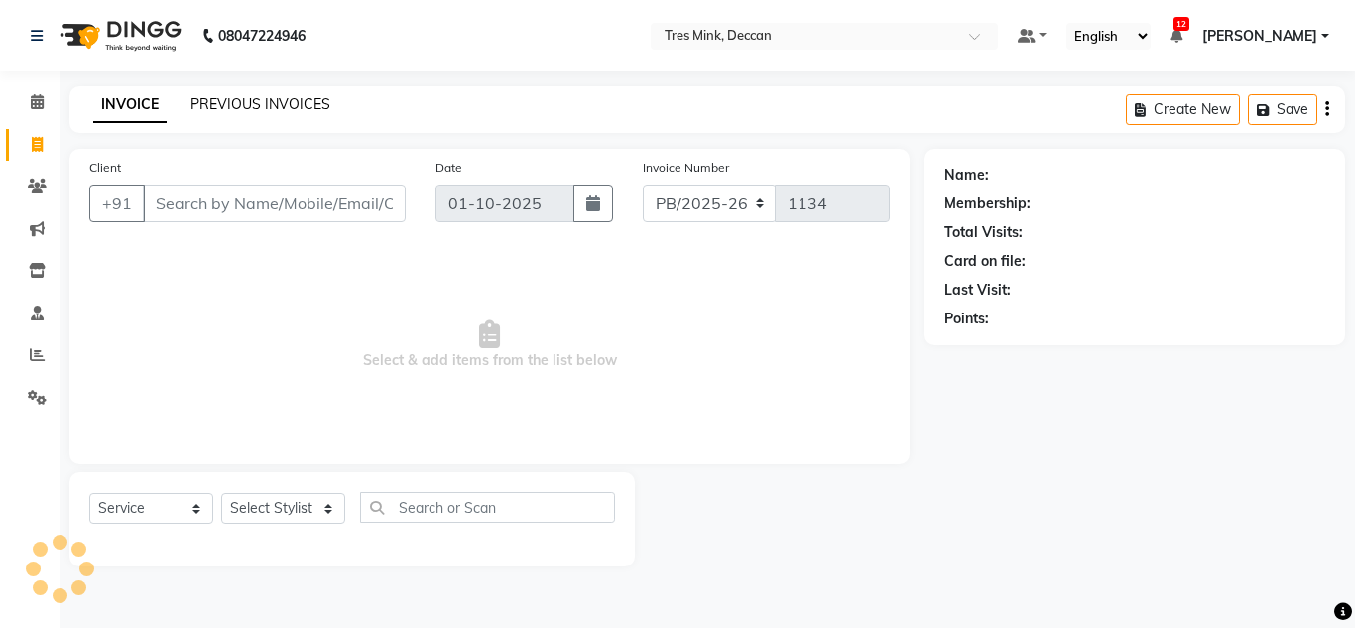
click at [213, 103] on link "PREVIOUS INVOICES" at bounding box center [260, 104] width 140 height 18
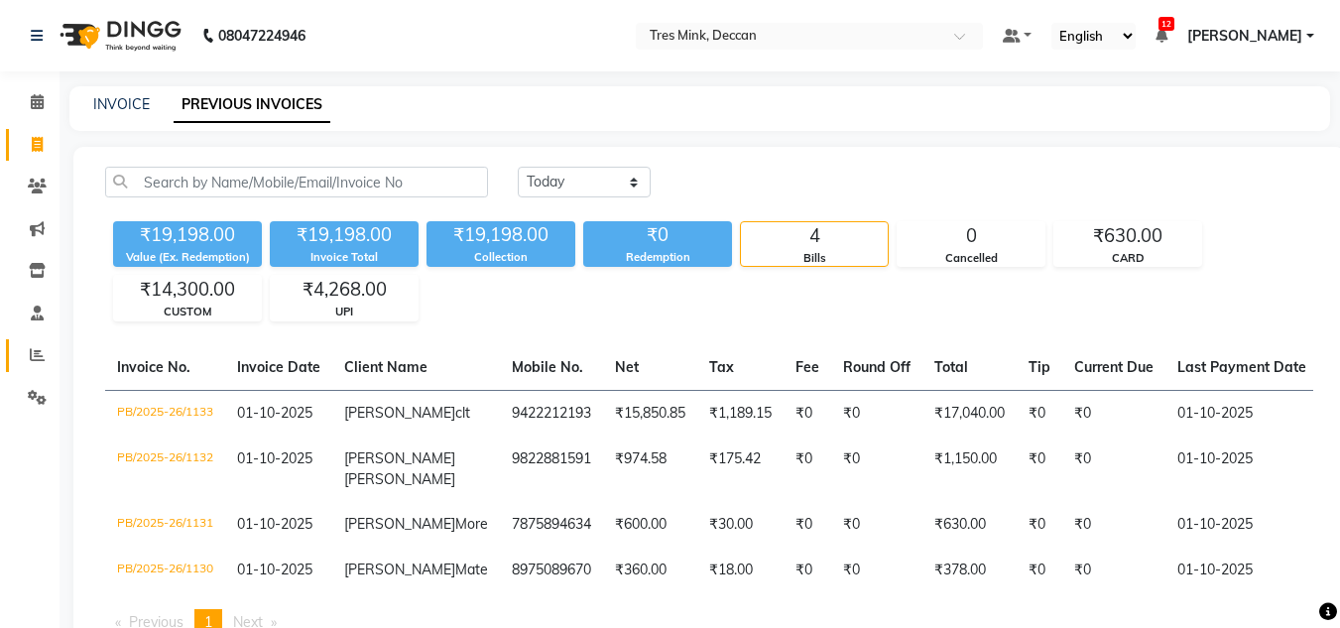
click at [34, 345] on span at bounding box center [37, 355] width 35 height 23
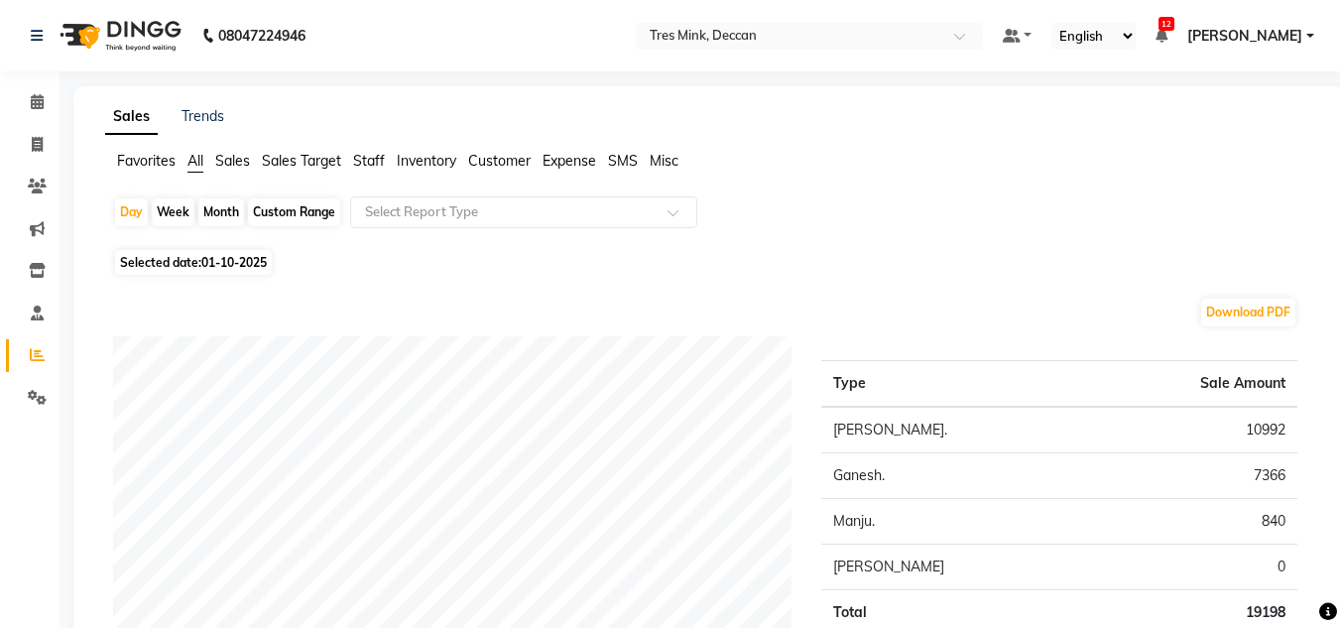
click at [218, 212] on div "Month" at bounding box center [221, 212] width 46 height 28
select select "10"
select select "2025"
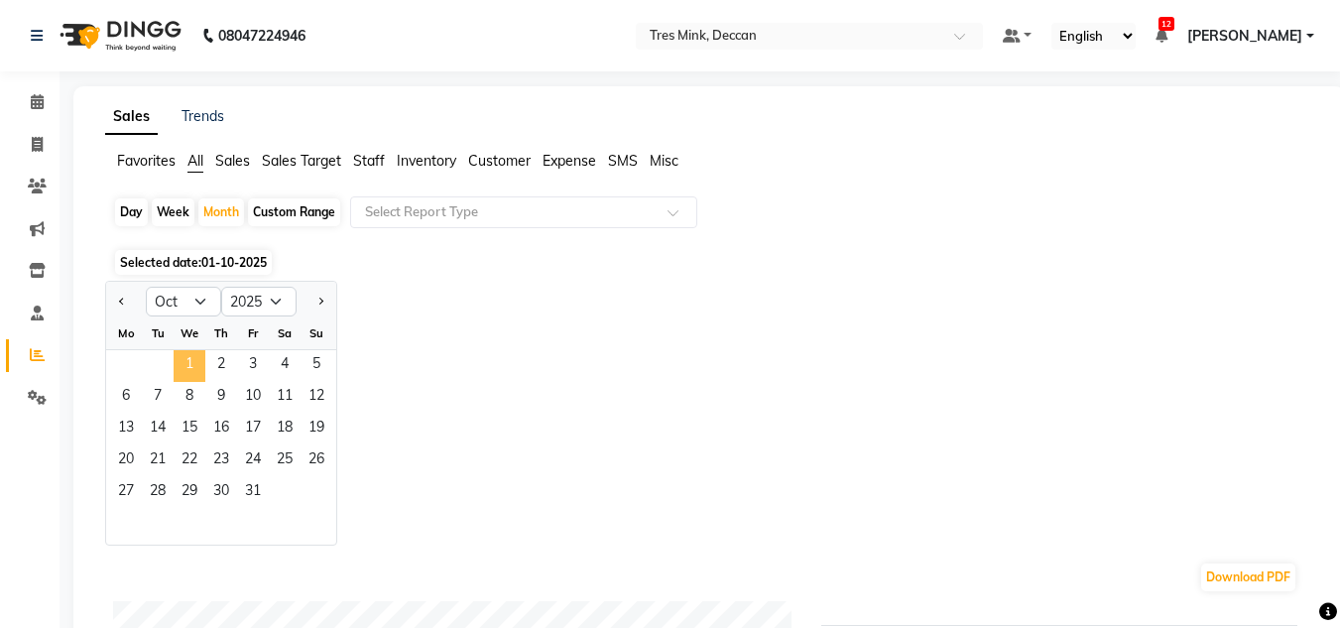
click at [188, 360] on span "1" at bounding box center [190, 366] width 32 height 32
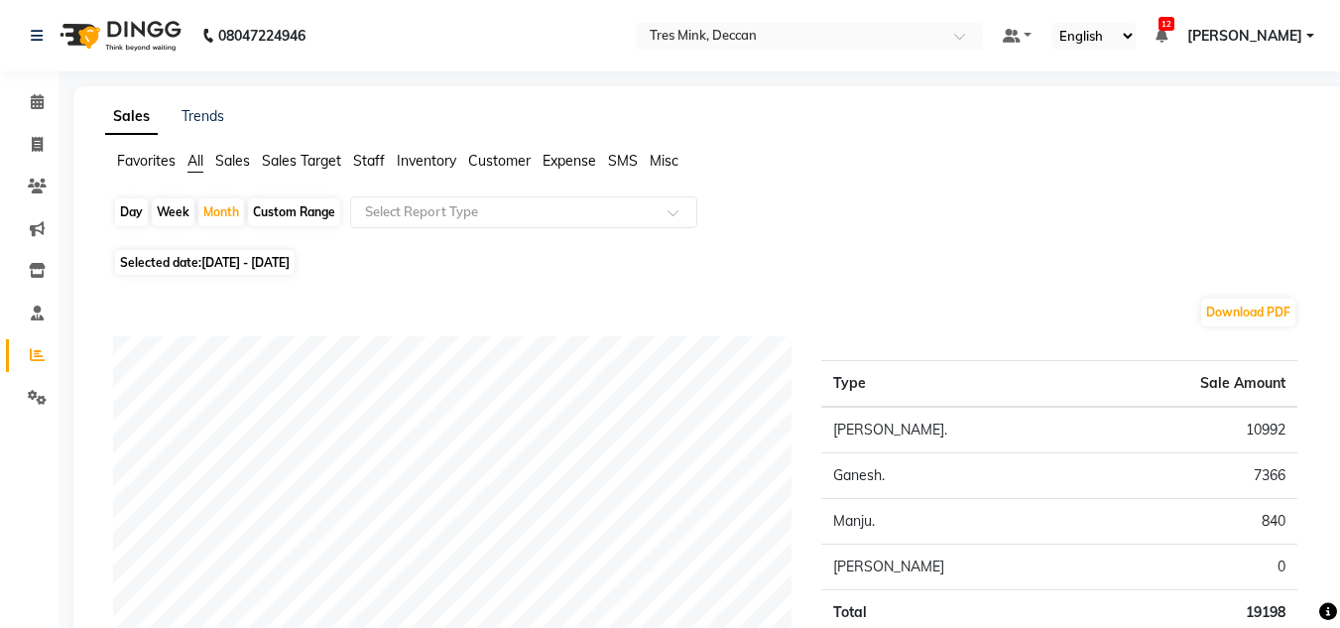
click at [380, 162] on span "Staff" at bounding box center [369, 161] width 32 height 18
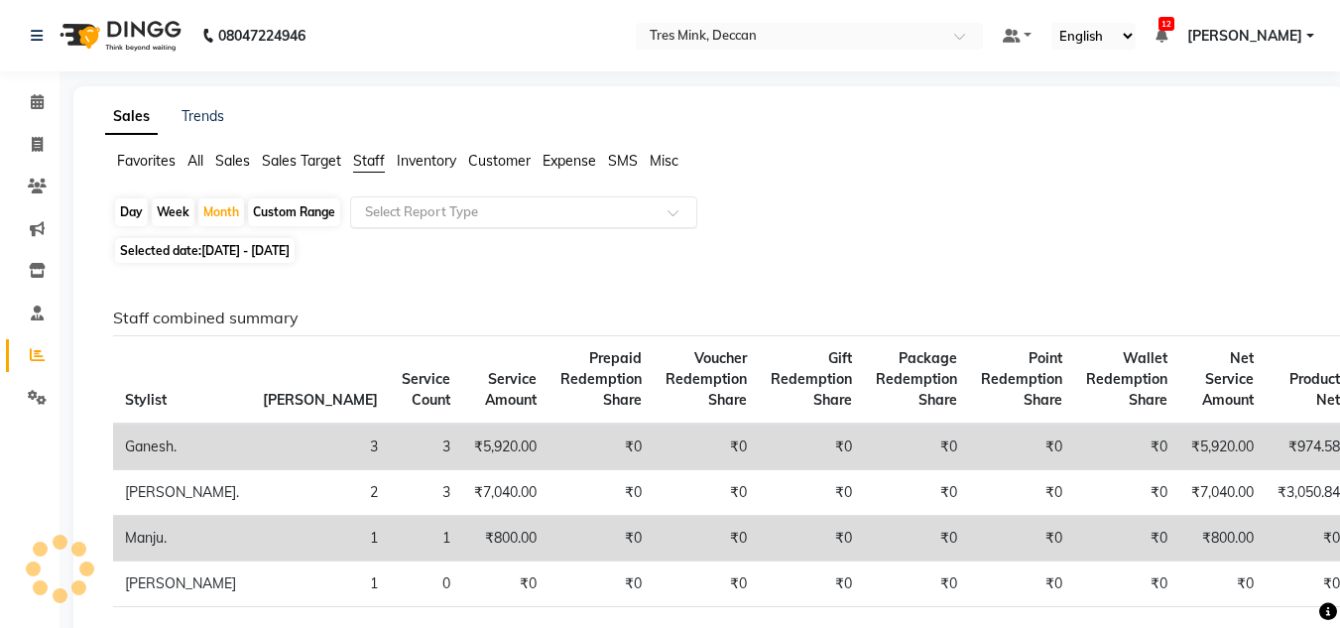
click at [402, 205] on input "text" at bounding box center [504, 212] width 286 height 20
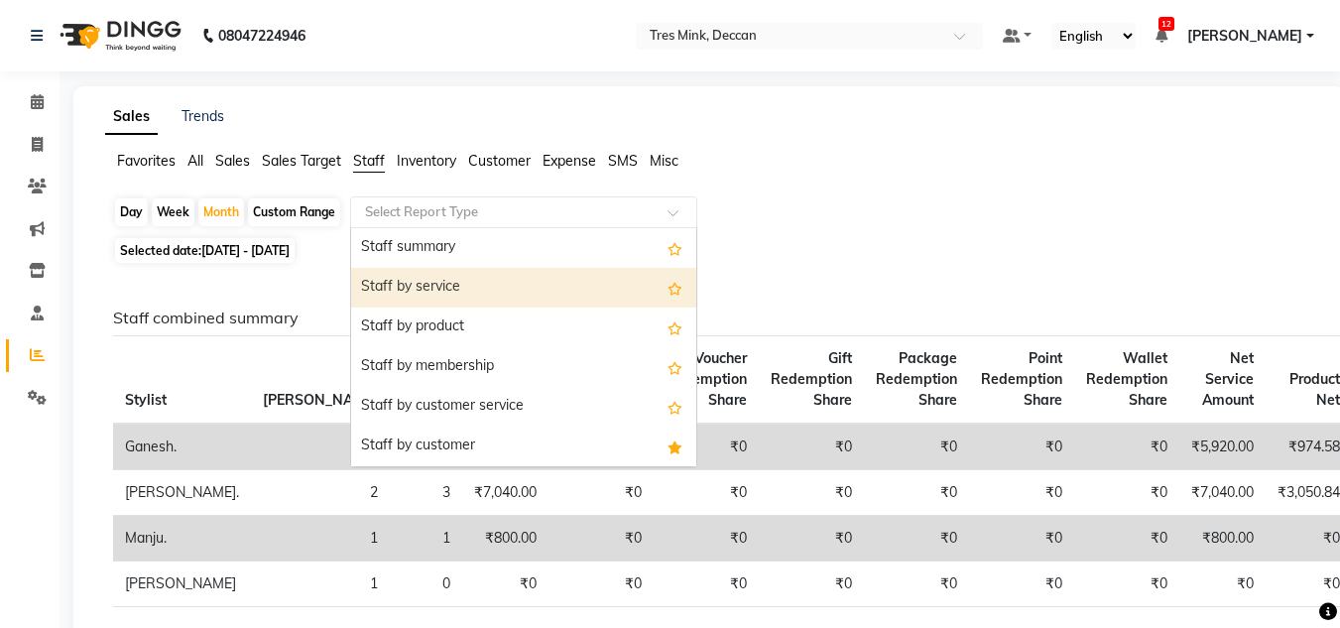
click at [407, 290] on div "Staff by service" at bounding box center [523, 288] width 345 height 40
select select "filtered_report"
select select "pdf"
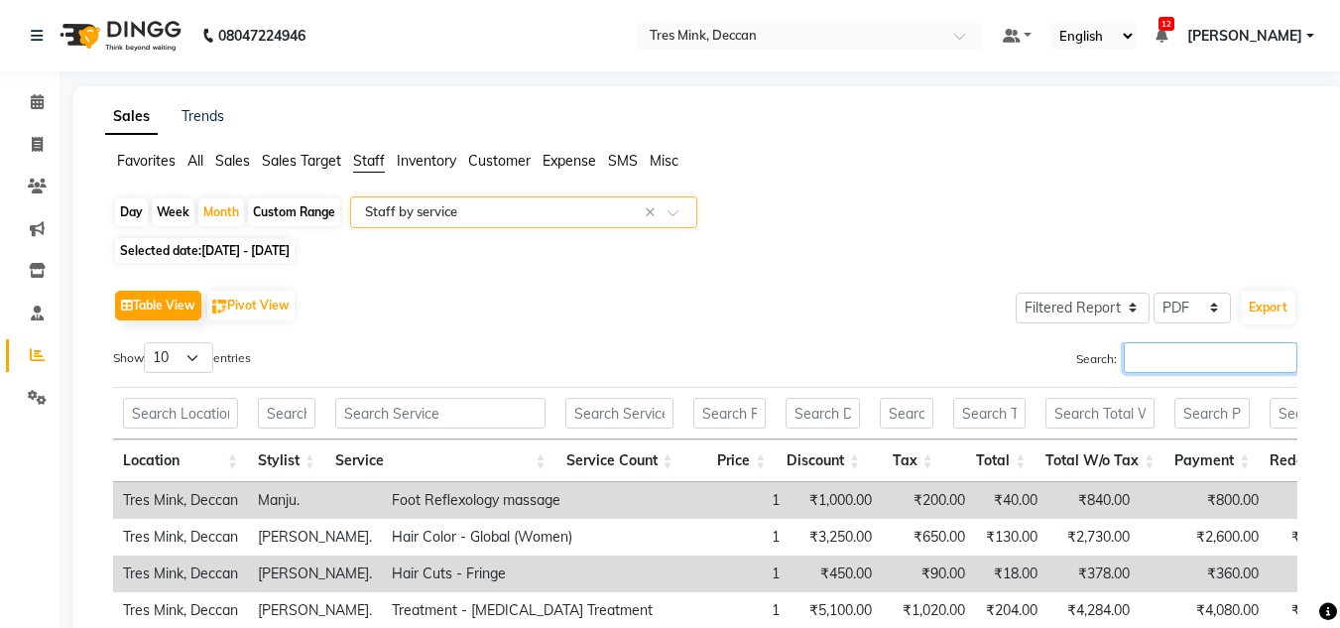
click at [1183, 362] on input "Search:" at bounding box center [1211, 357] width 174 height 31
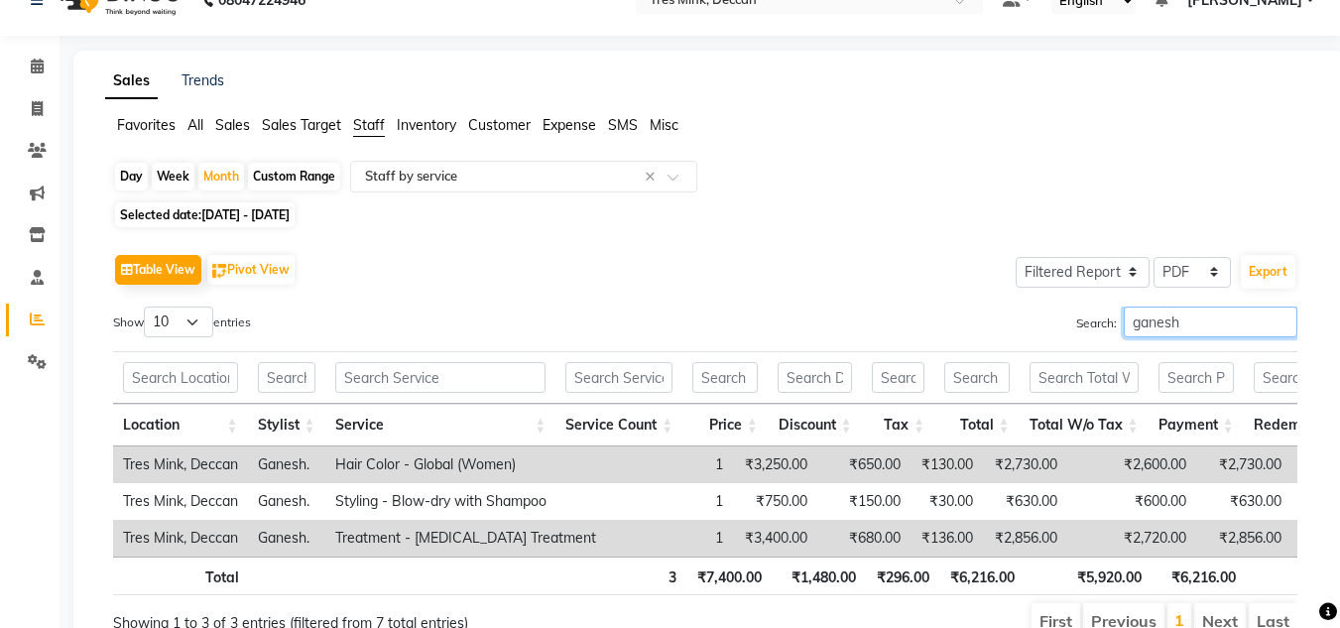
scroll to position [99, 0]
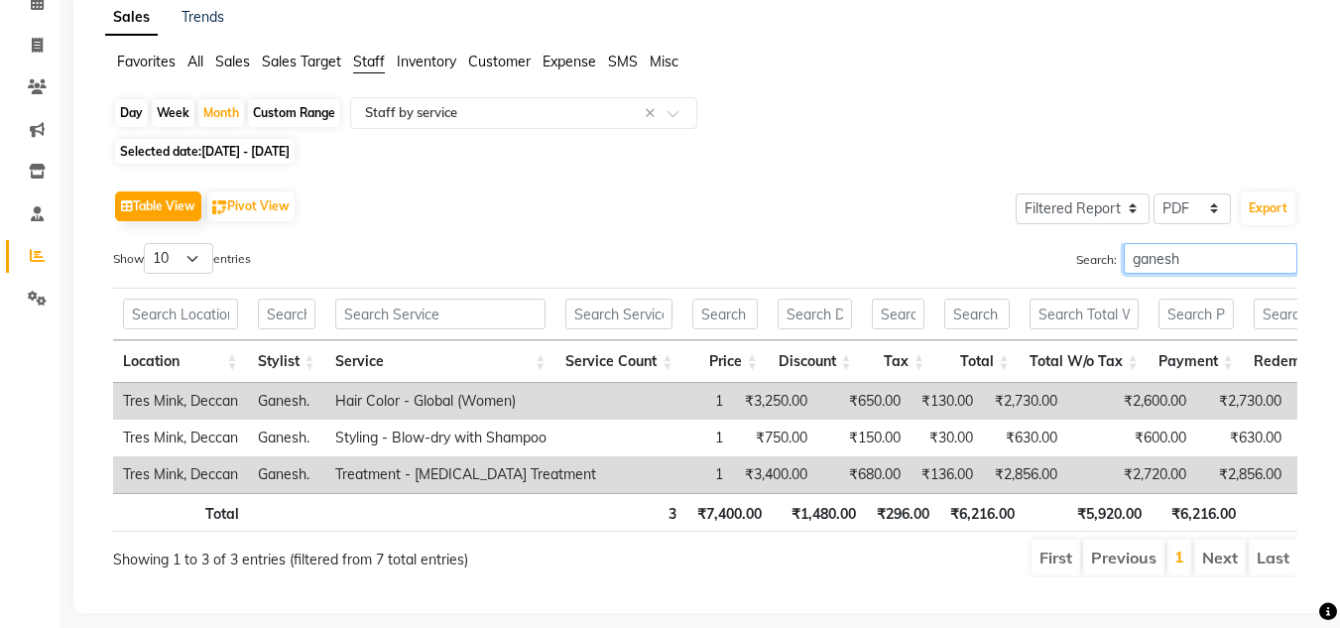
drag, startPoint x: 1191, startPoint y: 258, endPoint x: 1032, endPoint y: 280, distance: 161.2
click at [1032, 280] on div "Search: [PERSON_NAME]" at bounding box center [1008, 262] width 577 height 39
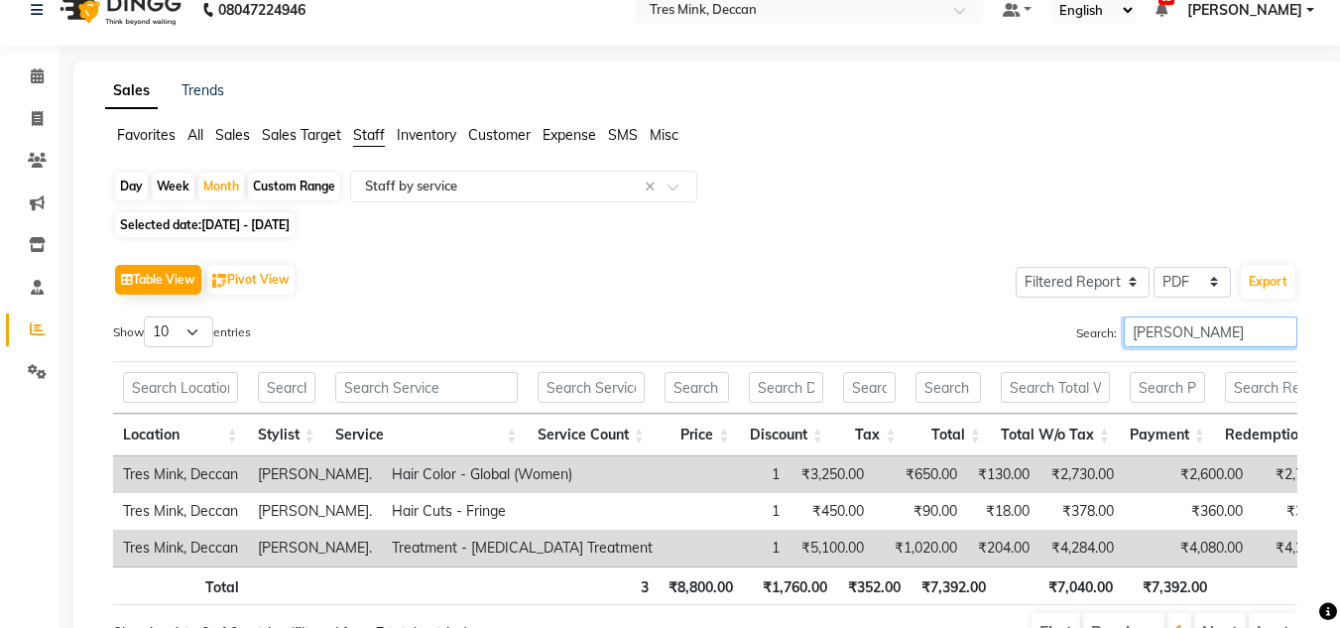
scroll to position [144, 0]
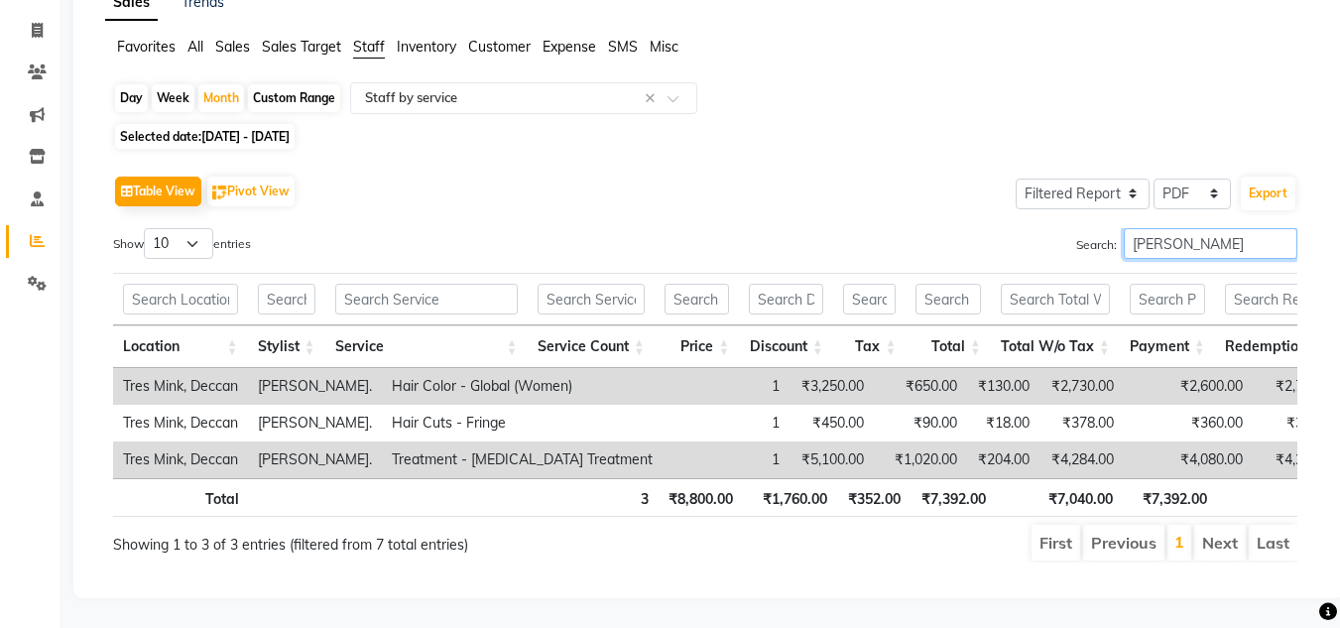
drag, startPoint x: 1179, startPoint y: 211, endPoint x: 1075, endPoint y: 224, distance: 104.0
click at [1076, 228] on label "Search: [PERSON_NAME]" at bounding box center [1186, 243] width 221 height 31
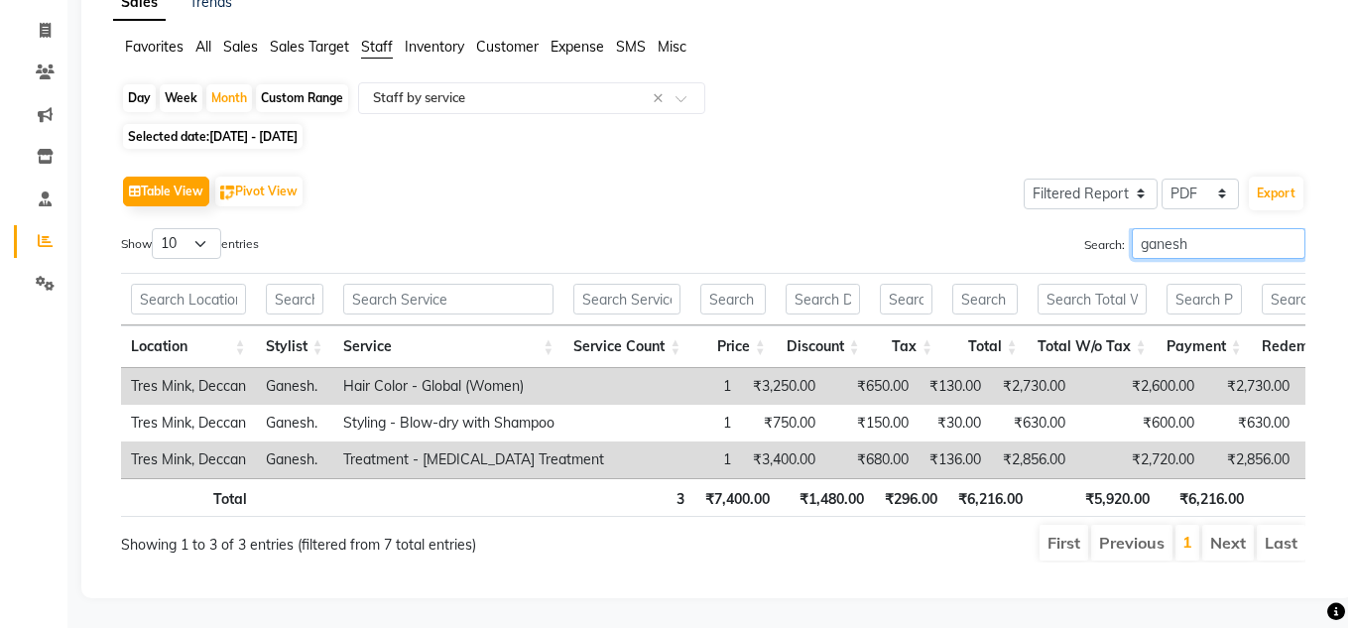
scroll to position [0, 0]
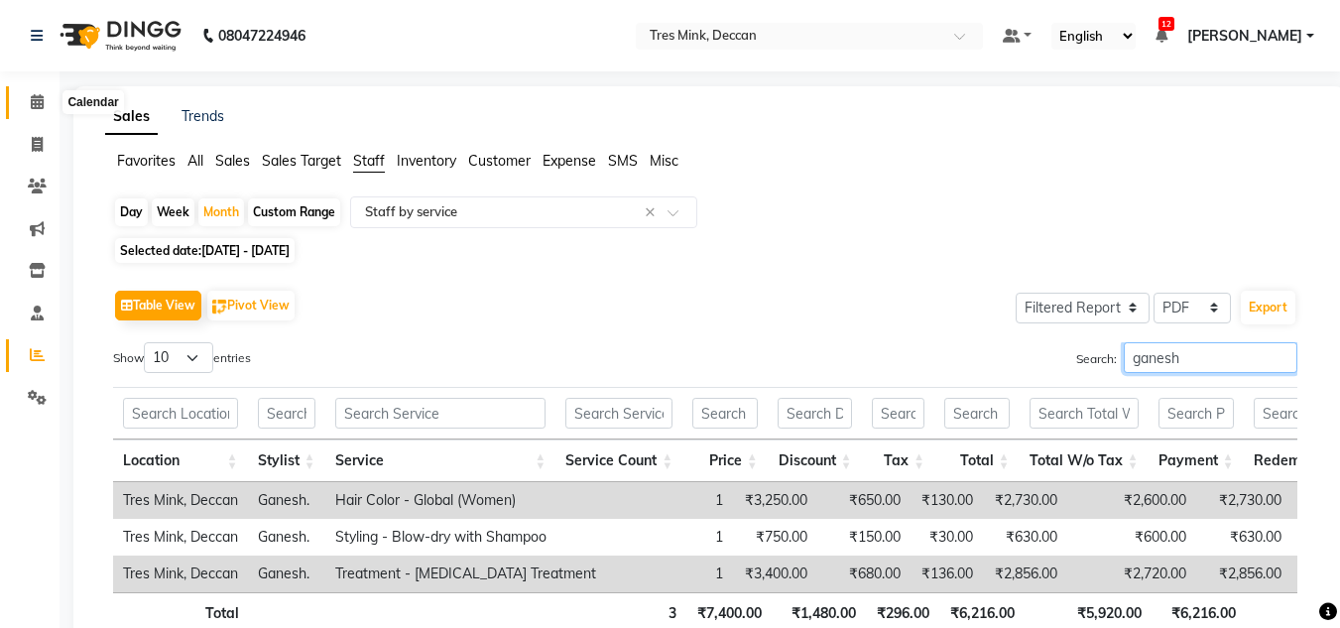
type input "ganesh"
click at [38, 106] on icon at bounding box center [37, 101] width 13 height 15
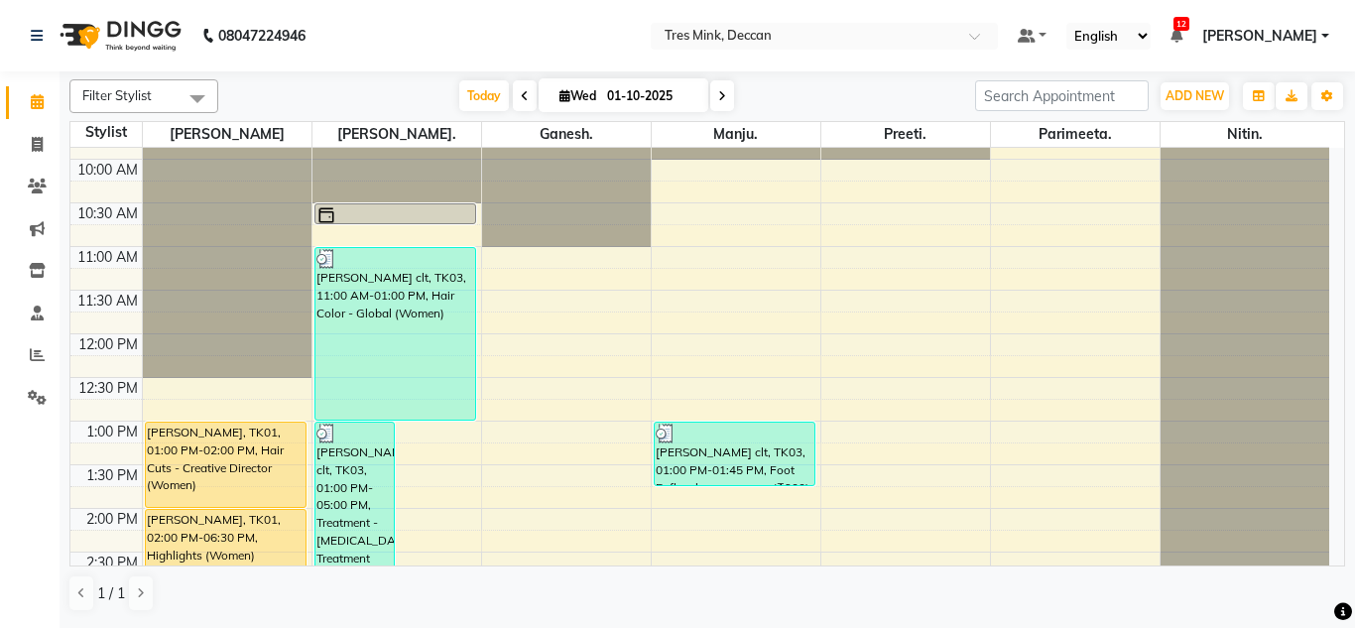
scroll to position [121, 0]
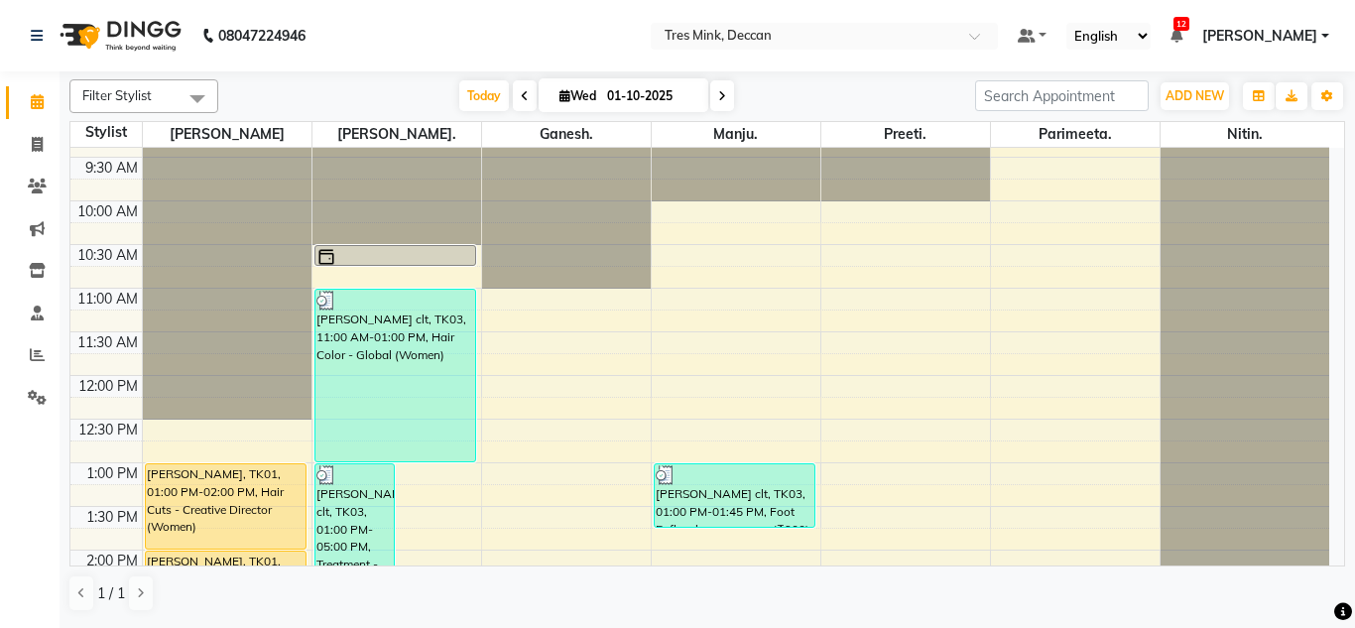
click at [722, 96] on icon at bounding box center [722, 96] width 8 height 12
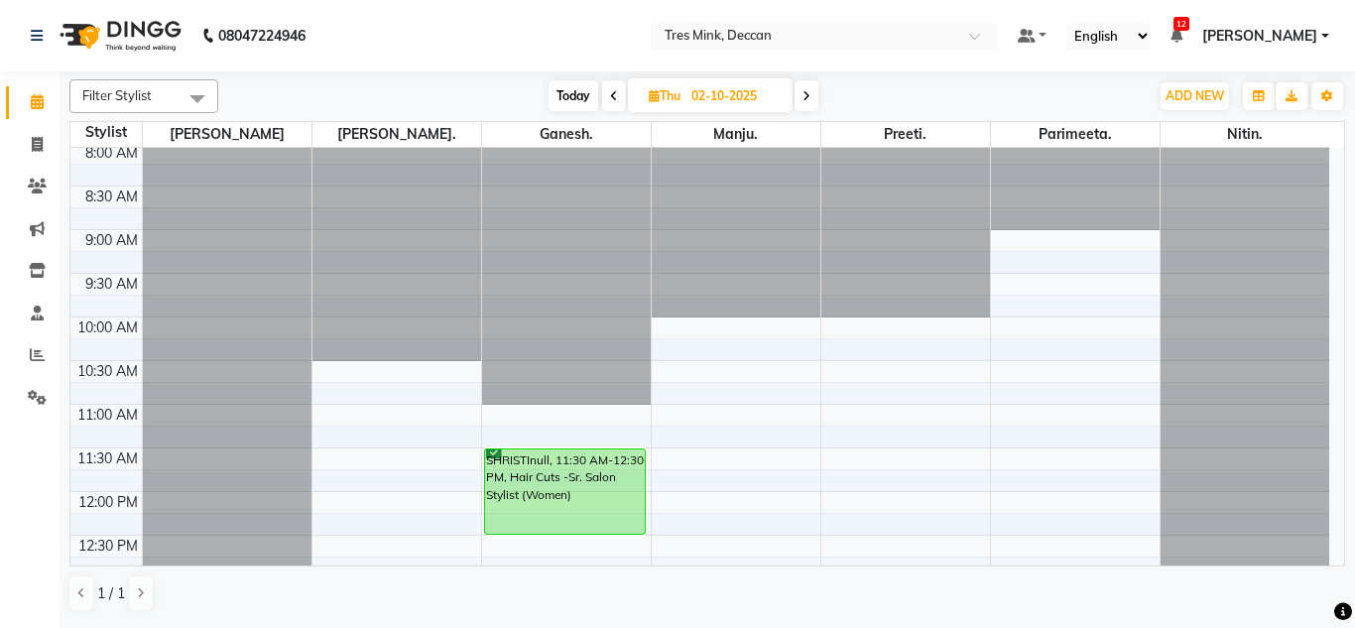
scroll to position [0, 0]
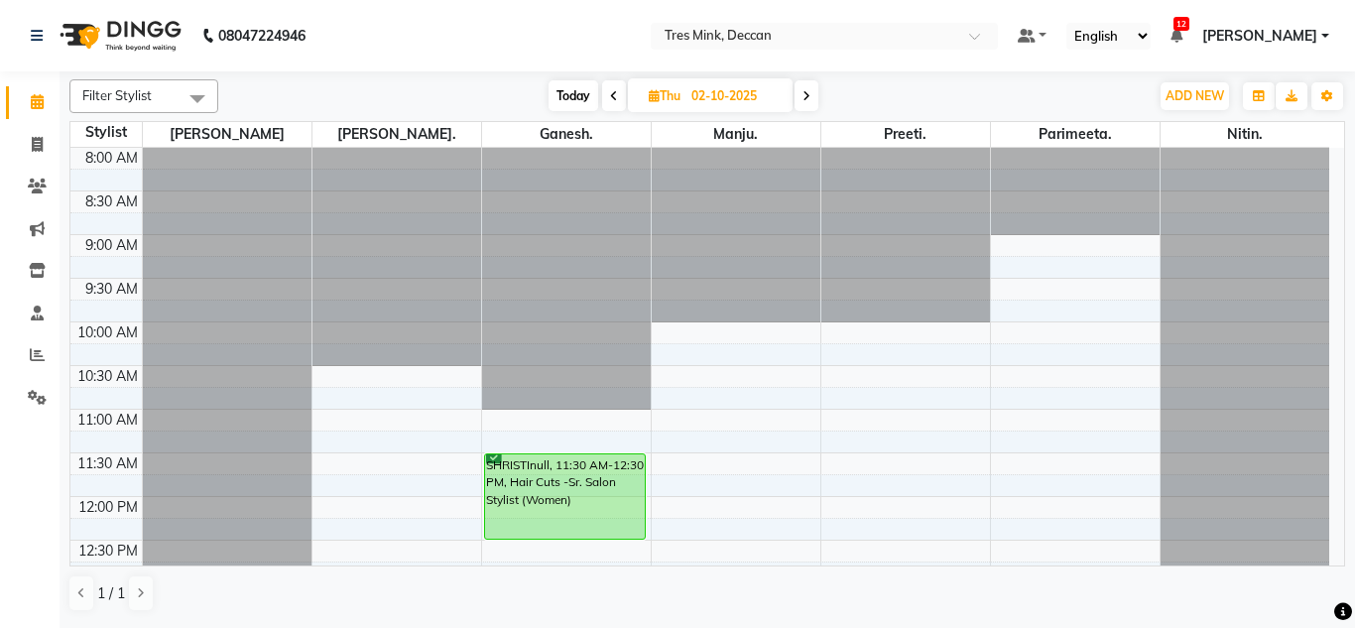
click at [808, 98] on icon at bounding box center [807, 96] width 8 height 12
type input "03-10-2025"
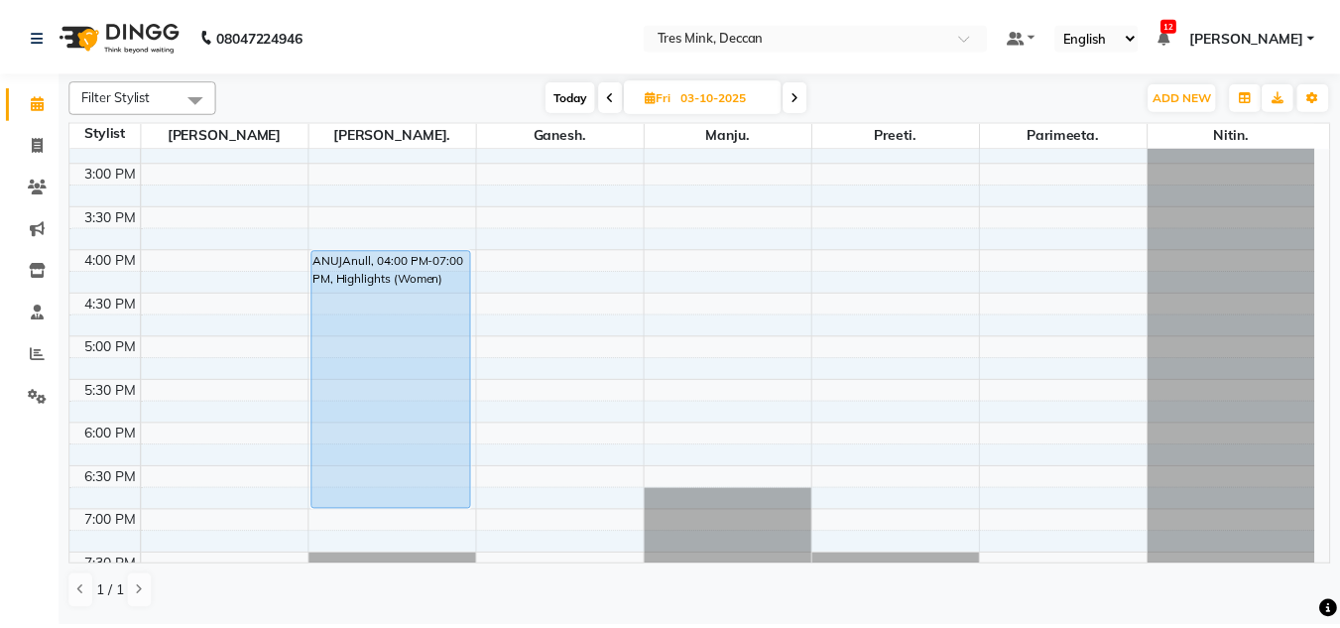
scroll to position [518, 0]
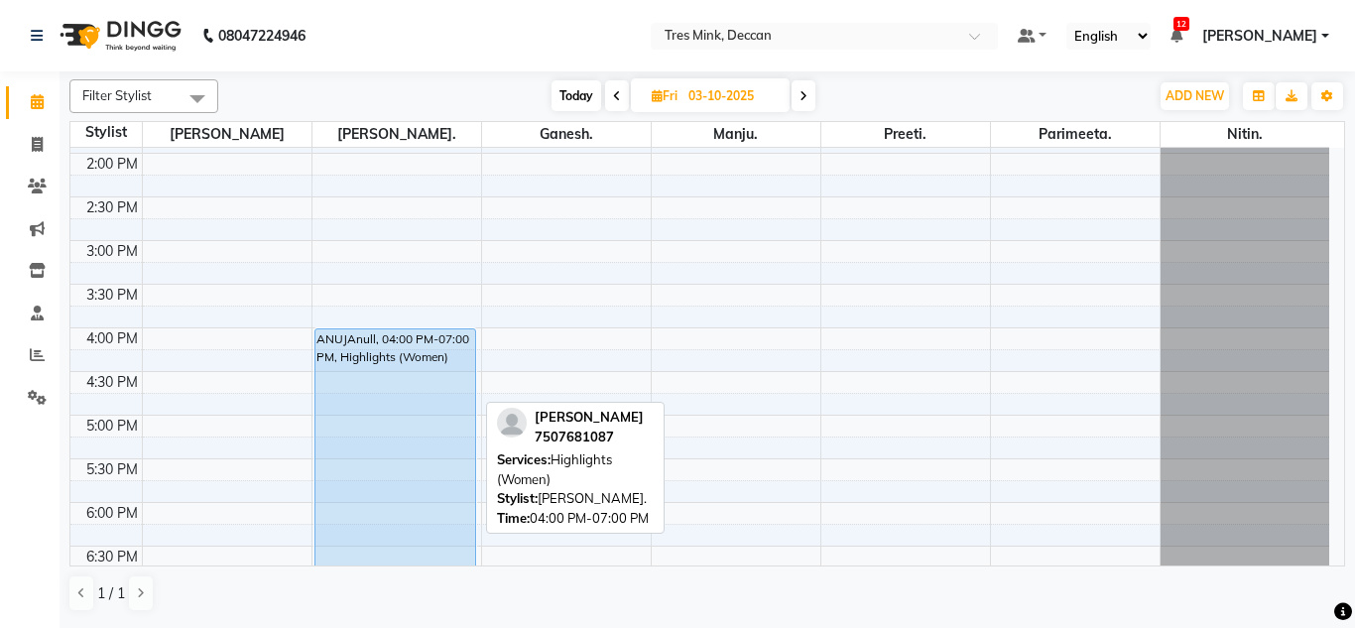
click at [386, 421] on div "ANUJAnull, 04:00 PM-07:00 PM, Highlights (Women)" at bounding box center [395, 458] width 161 height 259
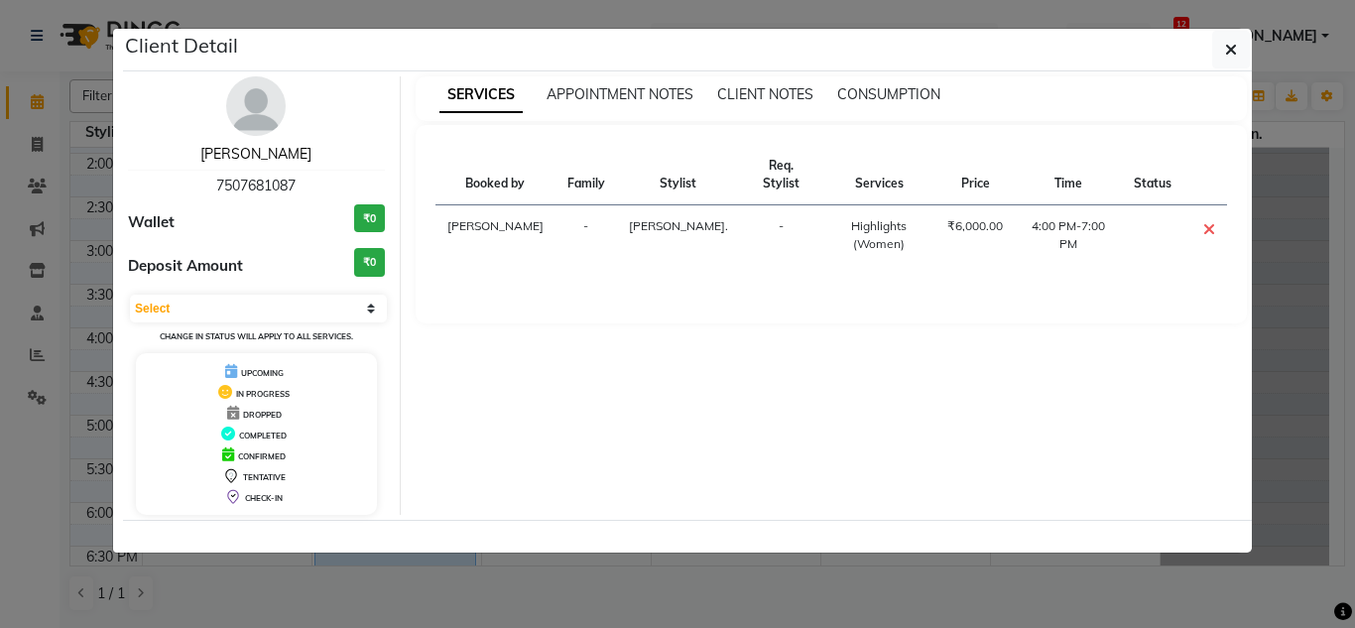
click at [268, 157] on link "[PERSON_NAME]" at bounding box center [255, 154] width 111 height 18
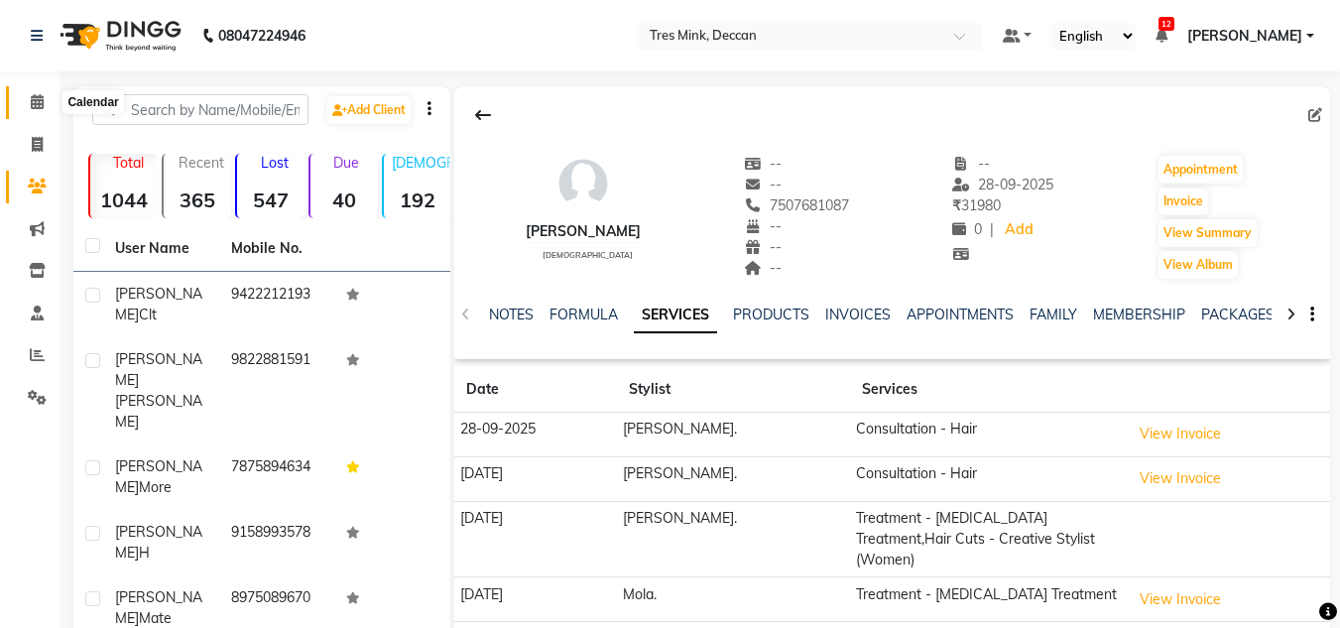
click at [41, 93] on span at bounding box center [37, 102] width 35 height 23
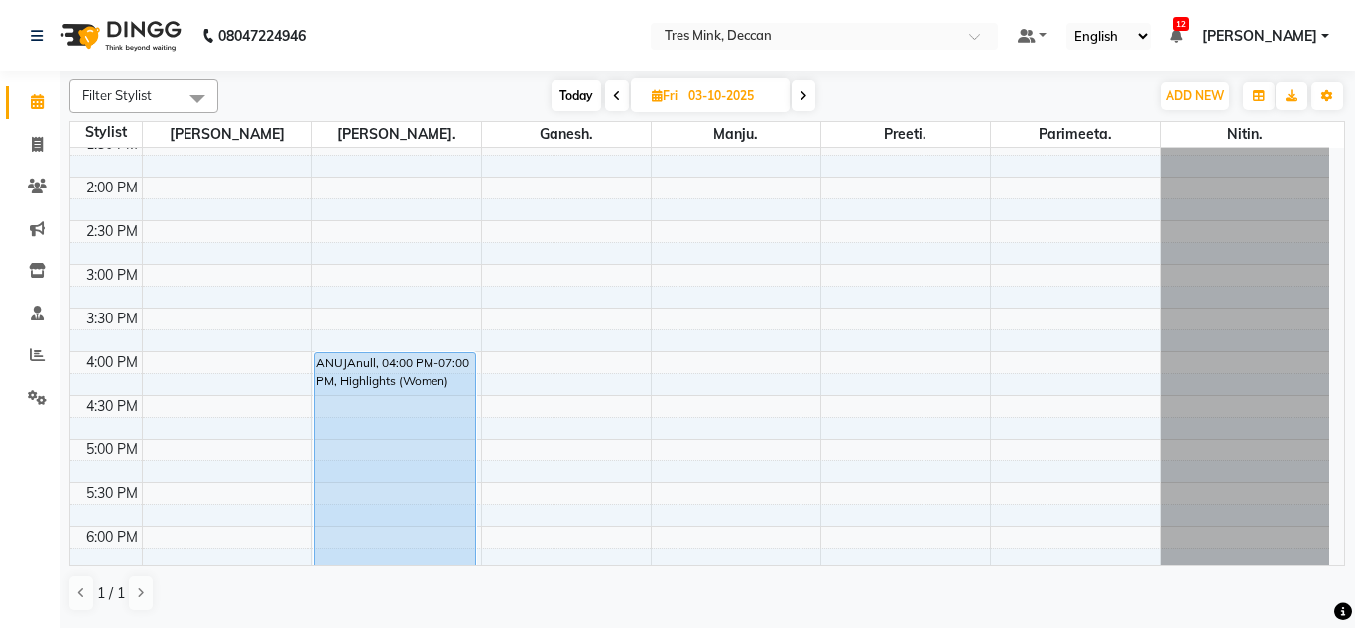
scroll to position [595, 0]
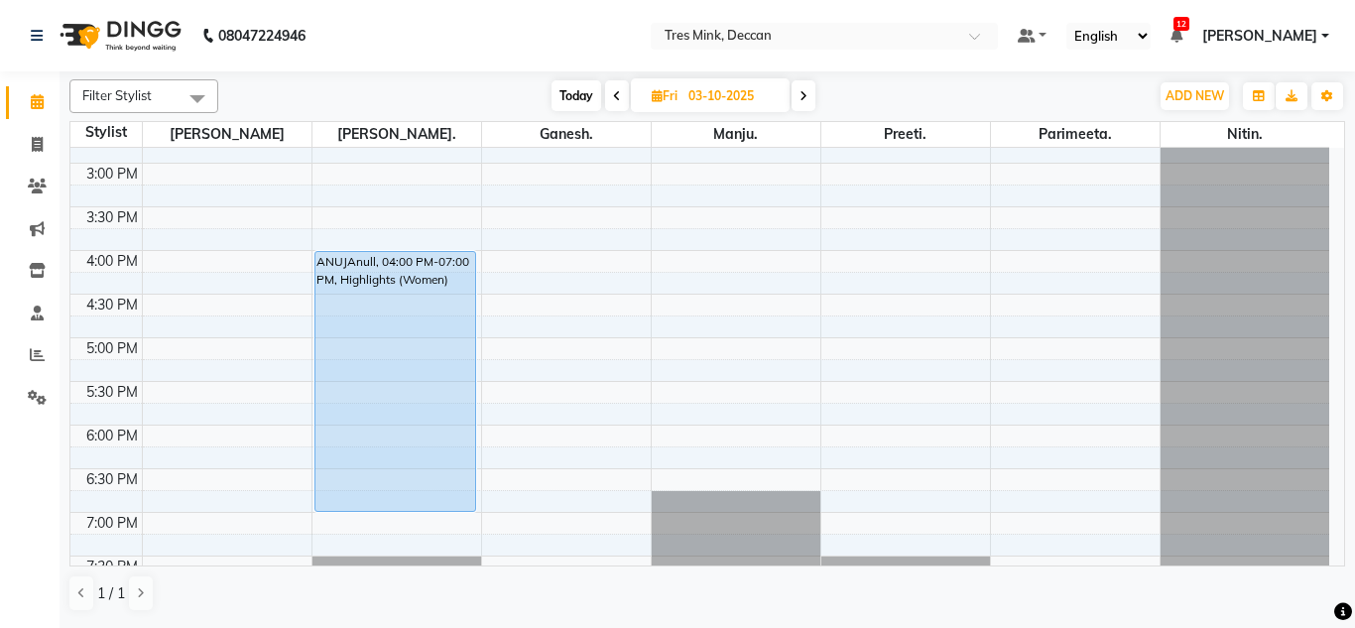
click at [817, 91] on div "[DATE] [DATE]" at bounding box center [684, 96] width 268 height 30
click at [801, 95] on icon at bounding box center [804, 96] width 8 height 12
type input "04-10-2025"
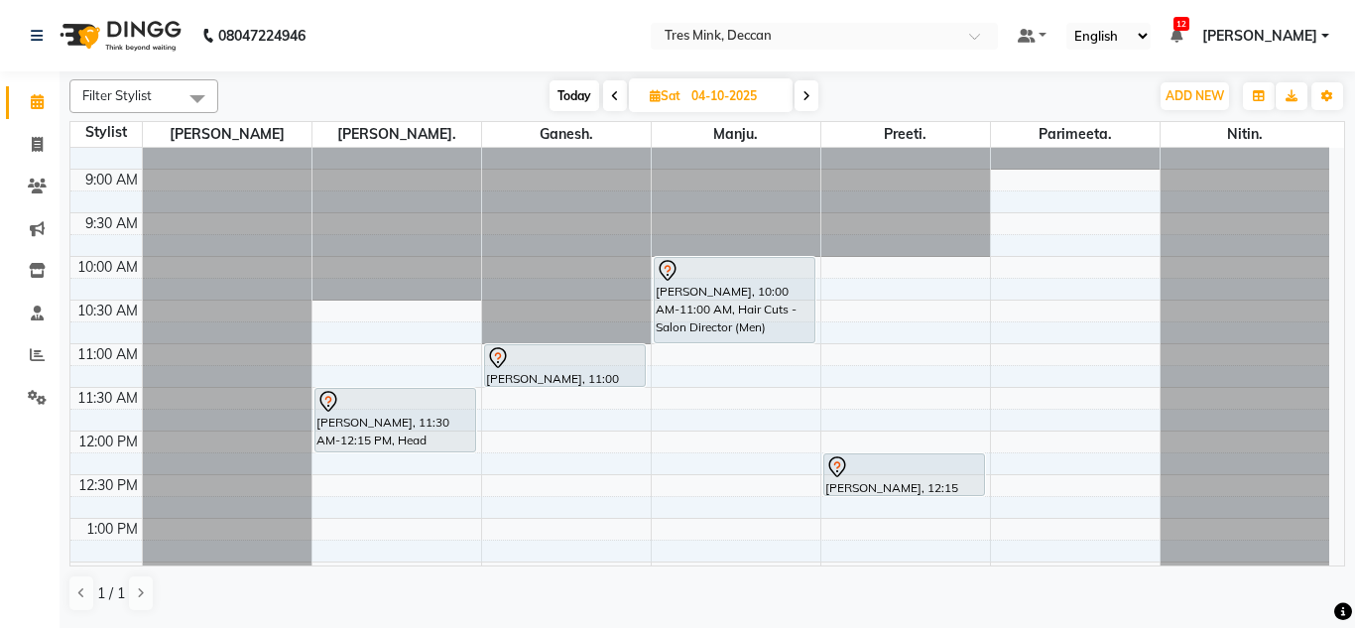
scroll to position [99, 0]
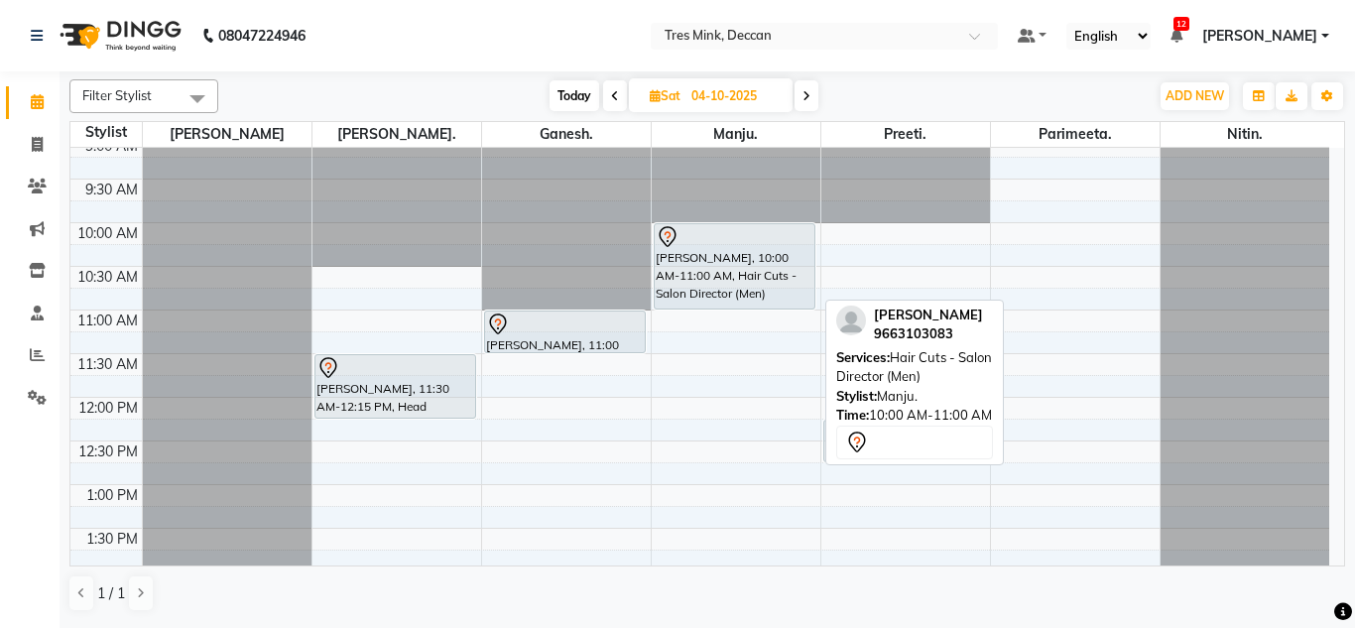
click at [719, 281] on div "[PERSON_NAME], 10:00 AM-11:00 AM, Hair Cuts - Salon Director (Men)" at bounding box center [735, 266] width 161 height 84
select select "7"
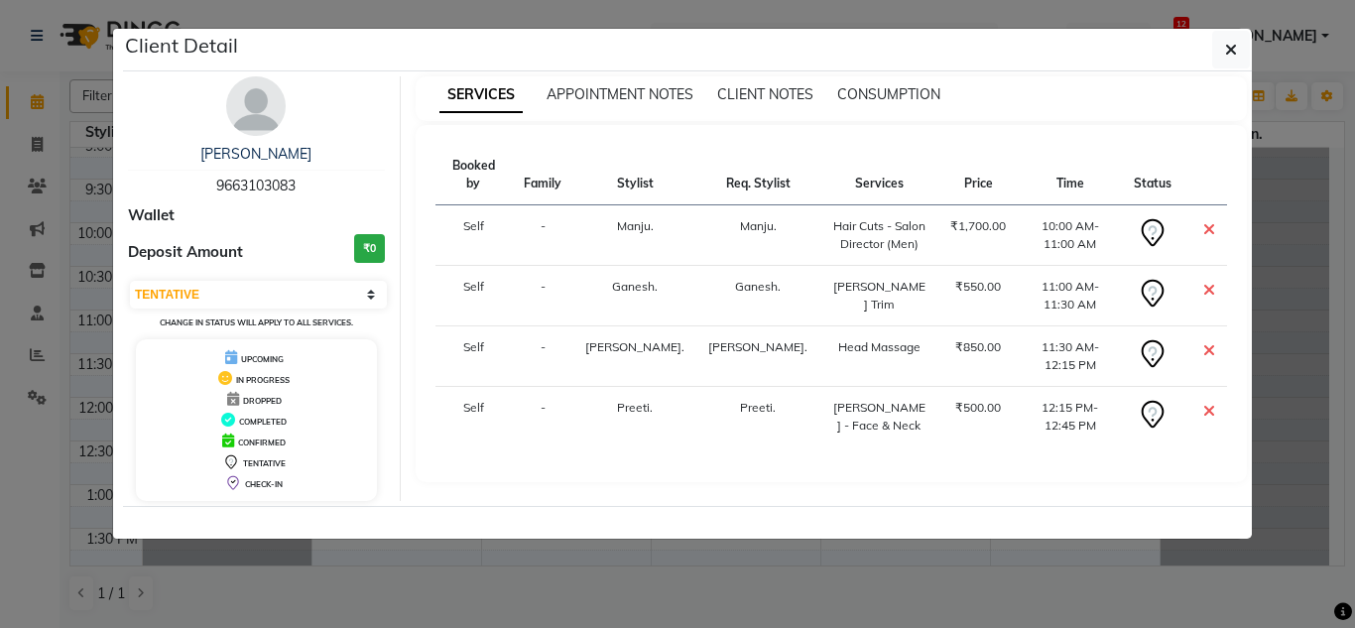
click at [588, 103] on div "APPOINTMENT NOTES" at bounding box center [620, 94] width 147 height 21
click at [584, 93] on span "APPOINTMENT NOTES" at bounding box center [620, 94] width 147 height 18
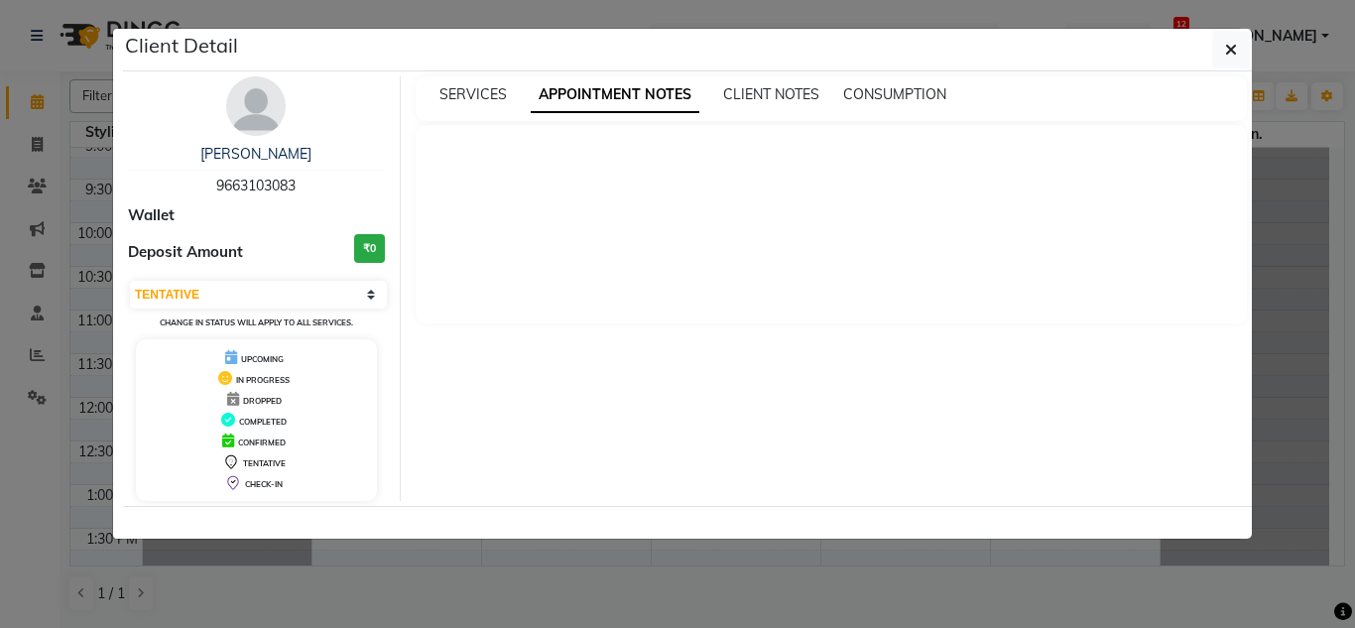
click at [624, 285] on div at bounding box center [832, 224] width 832 height 198
click at [469, 90] on span "SERVICES" at bounding box center [472, 94] width 67 height 18
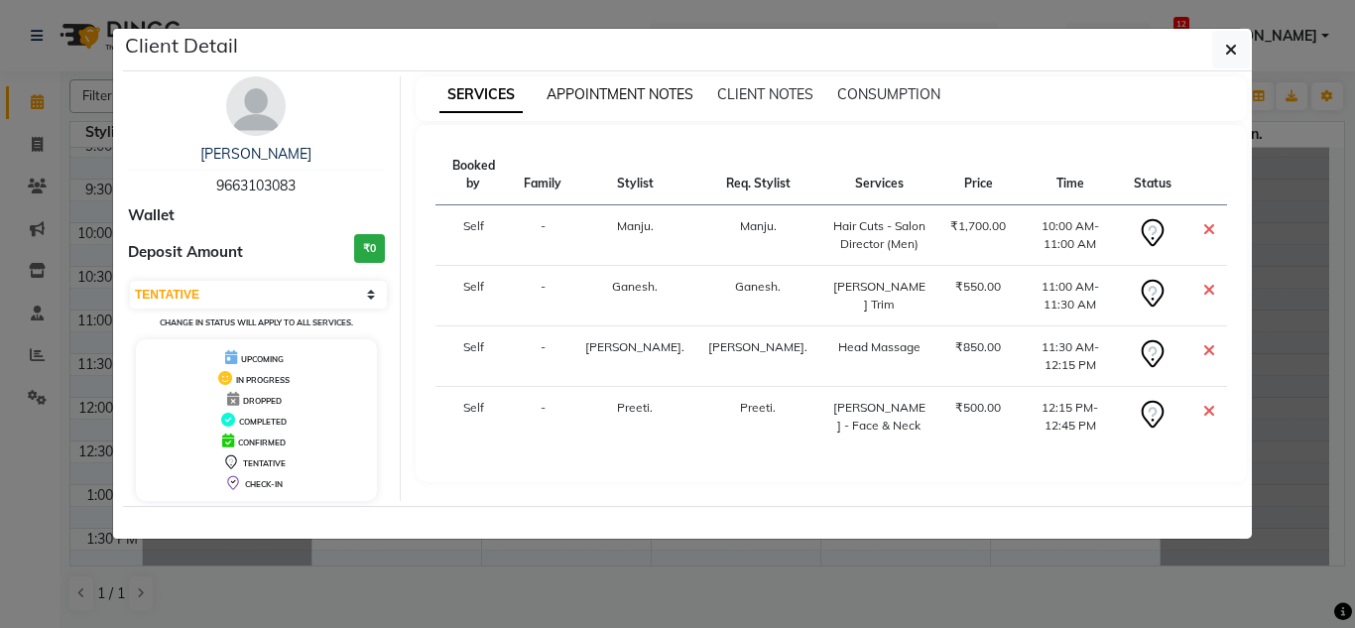
click at [584, 94] on span "APPOINTMENT NOTES" at bounding box center [620, 94] width 147 height 18
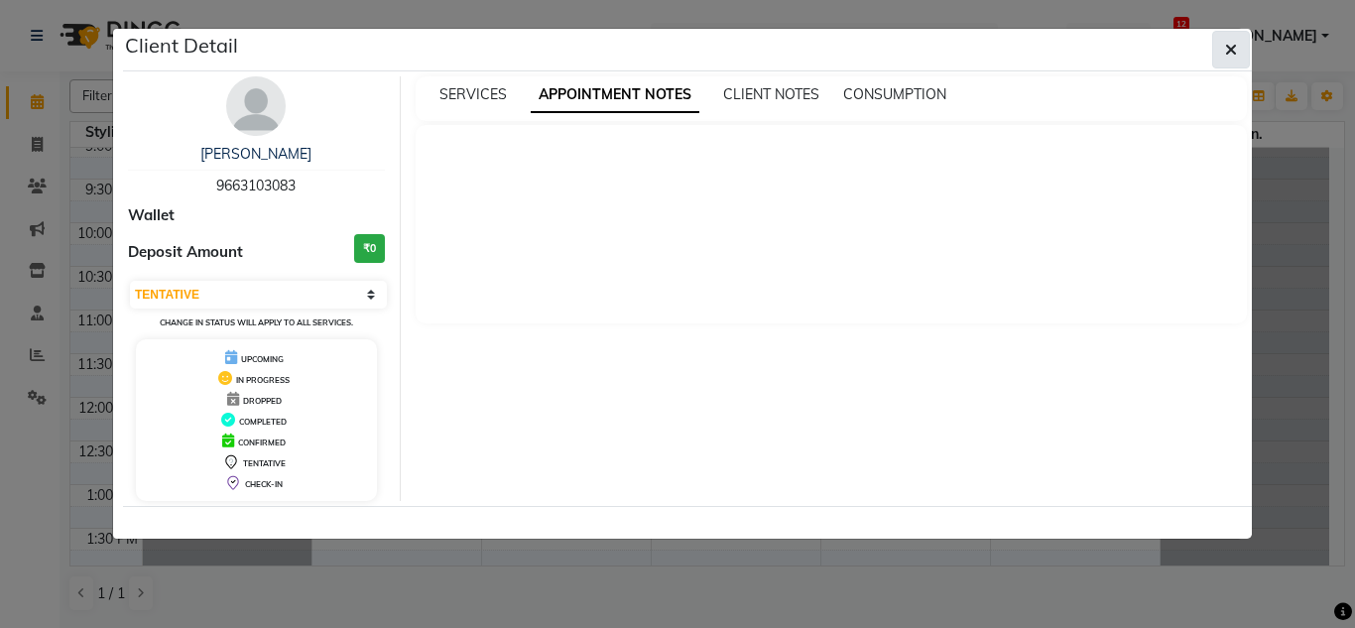
click at [1232, 42] on icon "button" at bounding box center [1231, 50] width 12 height 16
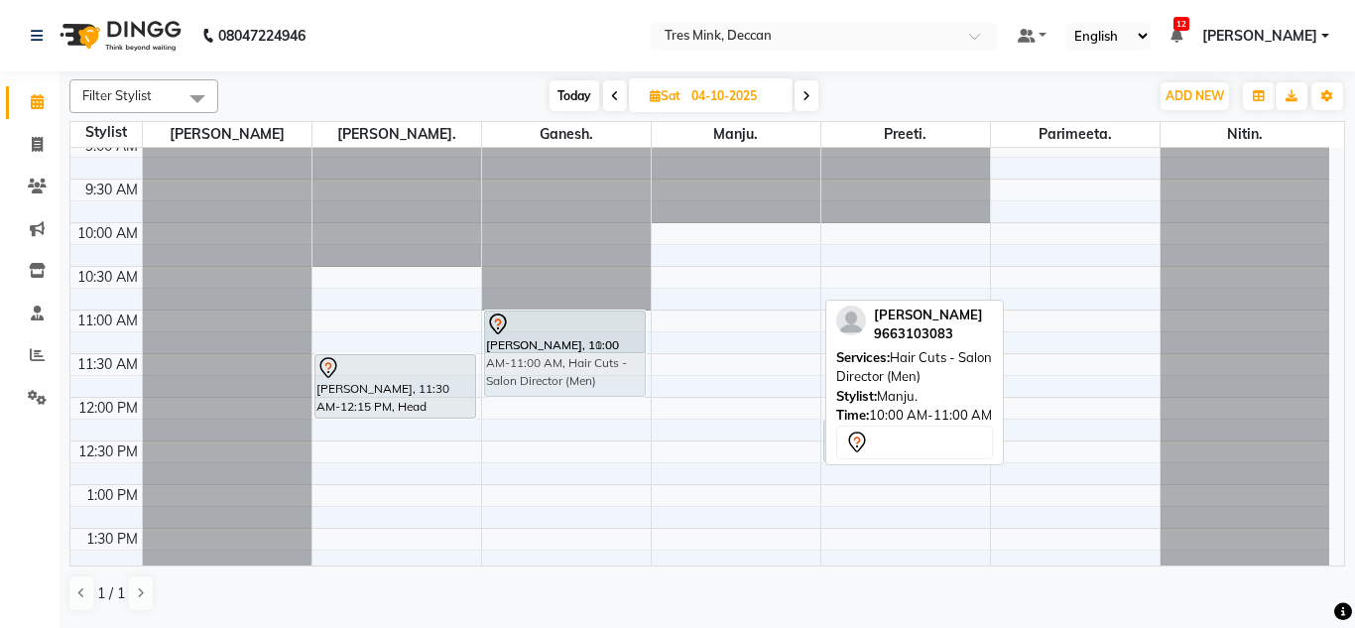
drag, startPoint x: 736, startPoint y: 284, endPoint x: 601, endPoint y: 374, distance: 162.3
click at [601, 374] on tr "[PERSON_NAME], 11:30 AM-12:15 PM, Head Massage [PERSON_NAME], 11:00 AM-11:30 AM…" at bounding box center [699, 616] width 1259 height 1134
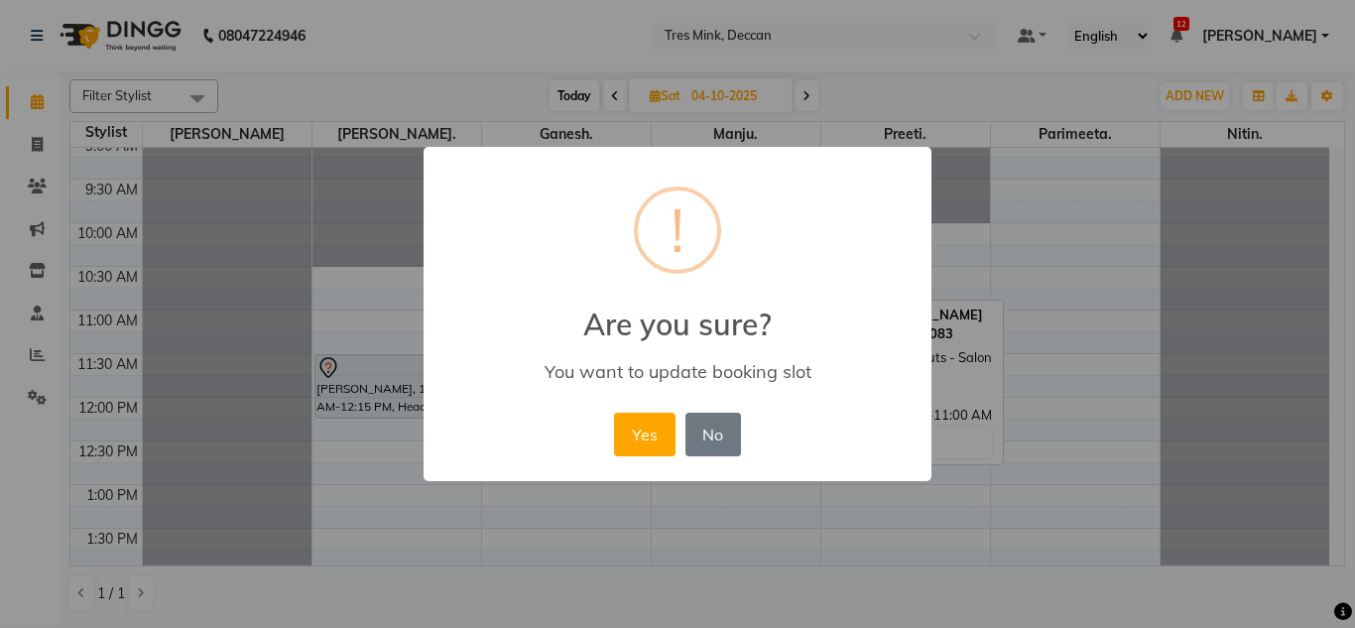
click at [629, 410] on div "Yes No No" at bounding box center [677, 435] width 136 height 54
click at [643, 429] on button "Yes" at bounding box center [644, 435] width 61 height 44
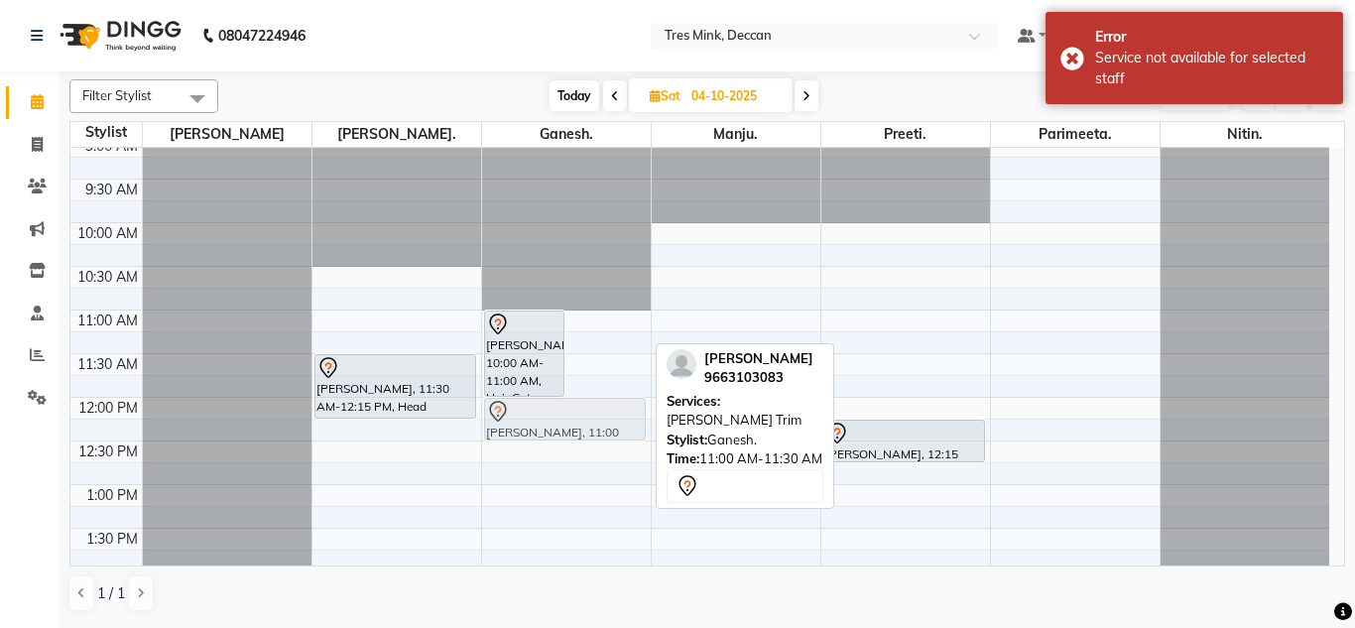
drag, startPoint x: 623, startPoint y: 328, endPoint x: 600, endPoint y: 404, distance: 78.8
click at [599, 411] on div "[PERSON_NAME], 10:00 AM-11:00 AM, Hair Cuts - Salon Director (Men) [PERSON_NAME…" at bounding box center [566, 616] width 169 height 1134
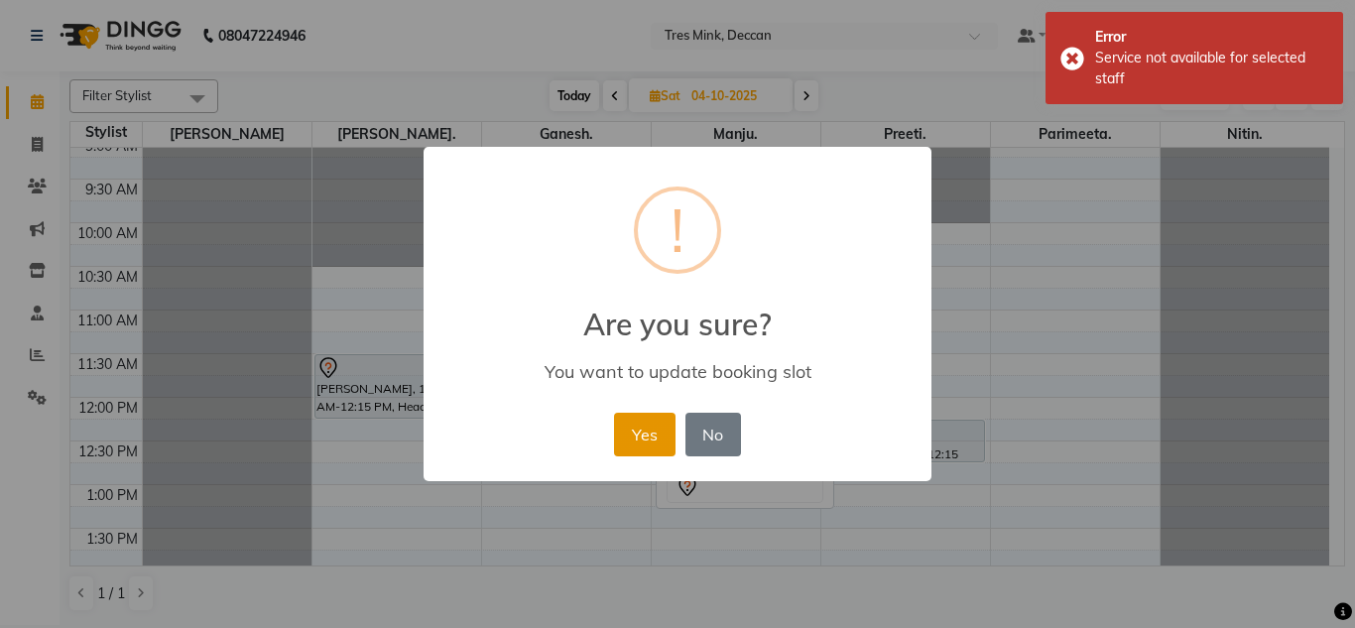
click at [644, 432] on button "Yes" at bounding box center [644, 435] width 61 height 44
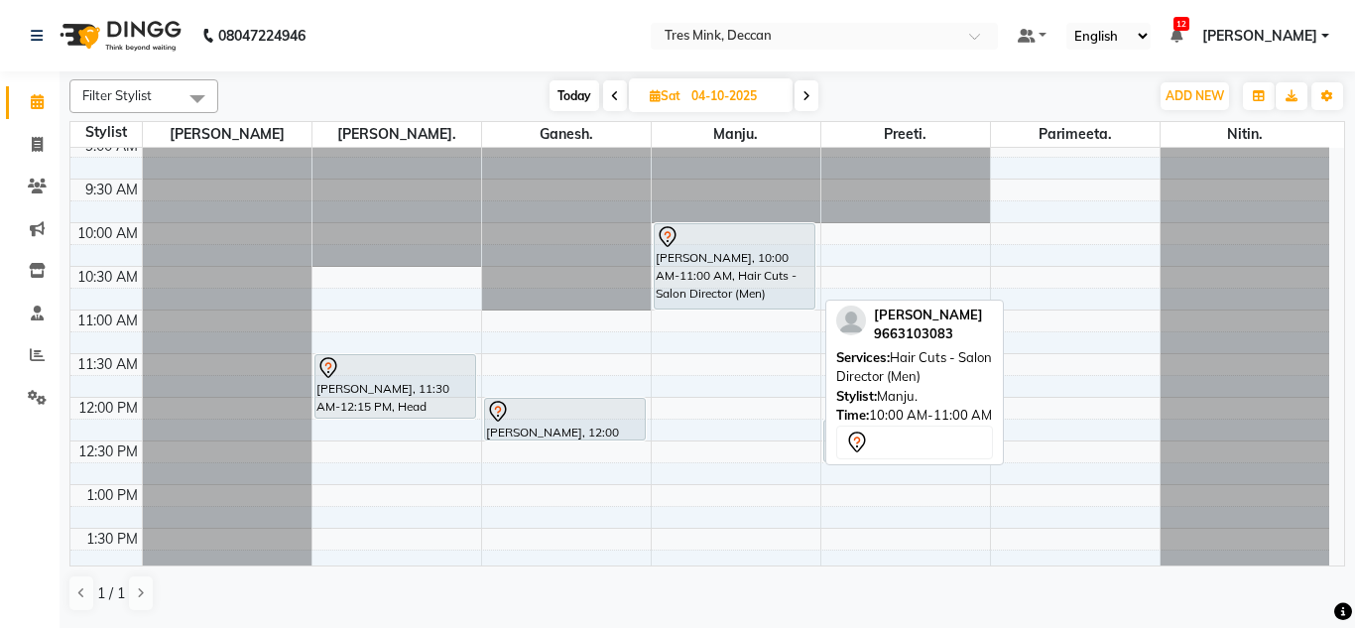
click at [743, 270] on div "[PERSON_NAME], 10:00 AM-11:00 AM, Hair Cuts - Salon Director (Men)" at bounding box center [735, 266] width 161 height 84
select select "7"
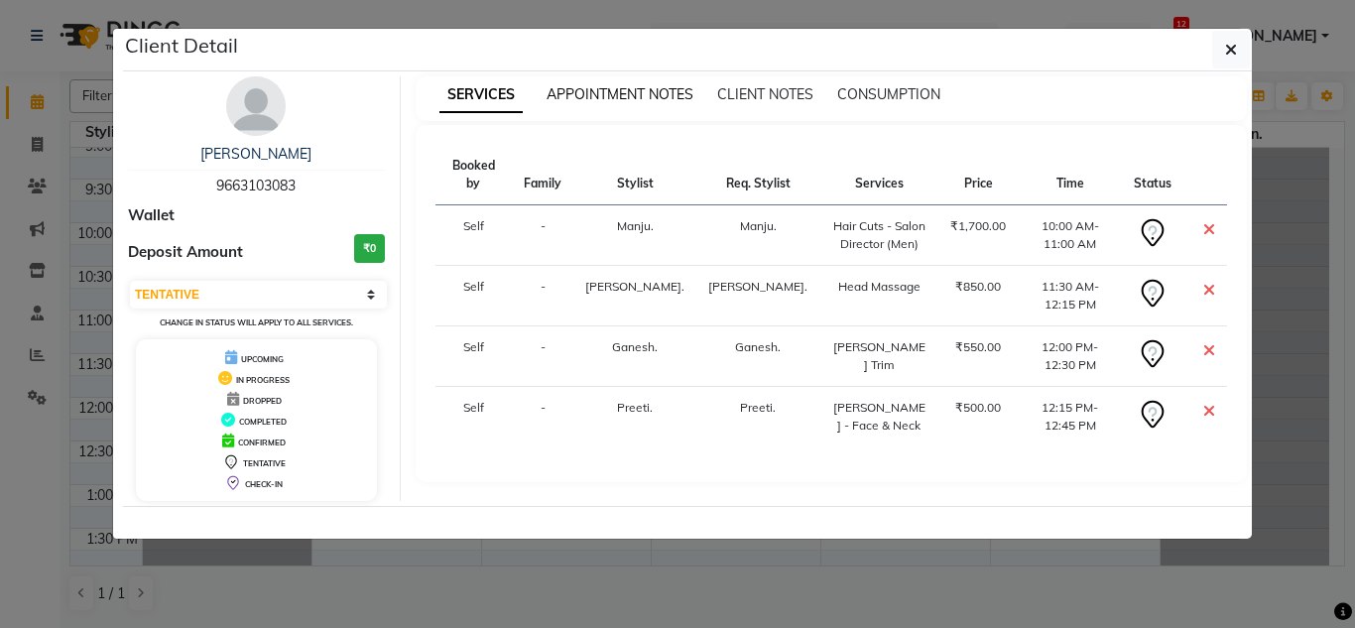
click at [660, 93] on span "APPOINTMENT NOTES" at bounding box center [620, 94] width 147 height 18
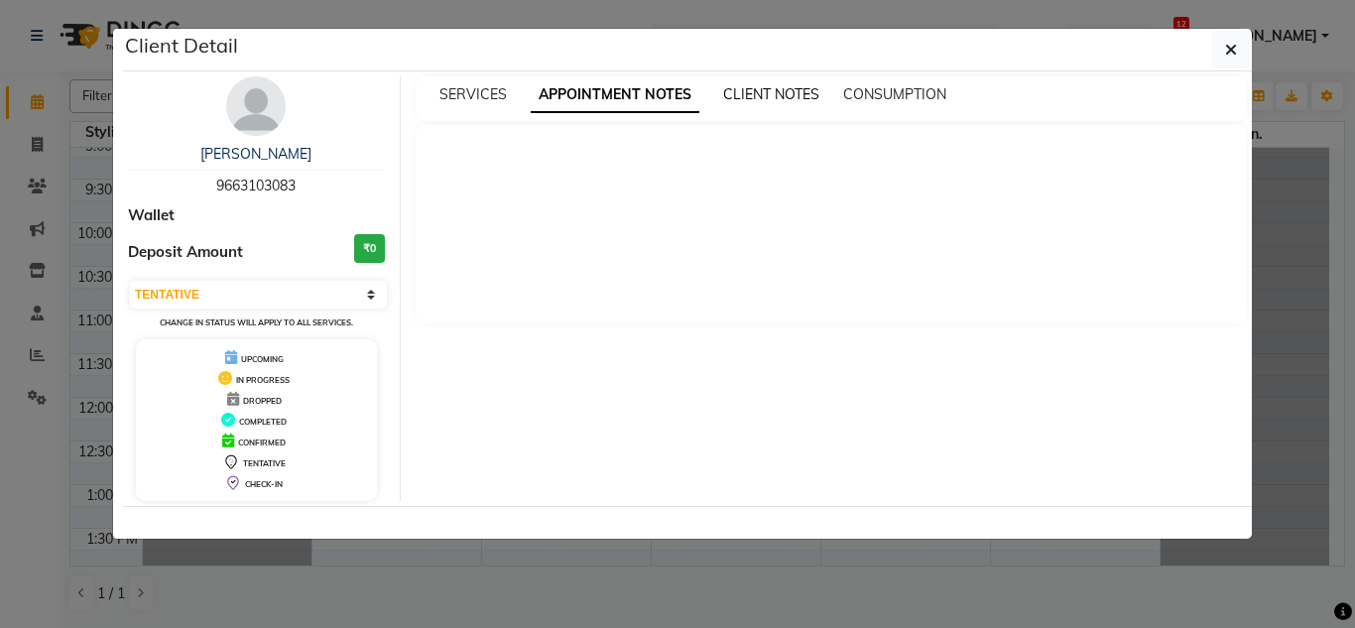
click at [766, 94] on span "CLIENT NOTES" at bounding box center [771, 94] width 96 height 18
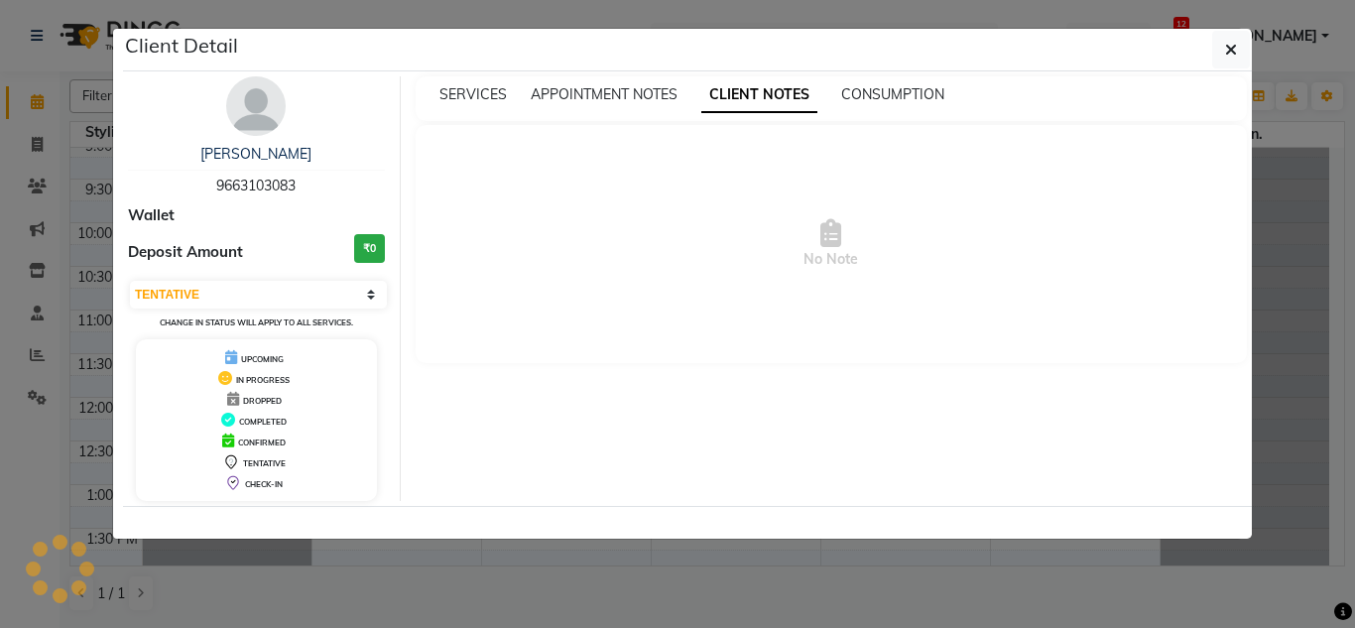
click at [883, 84] on div "CONSUMPTION" at bounding box center [892, 94] width 103 height 21
click at [883, 95] on span "CONSUMPTION" at bounding box center [892, 94] width 103 height 18
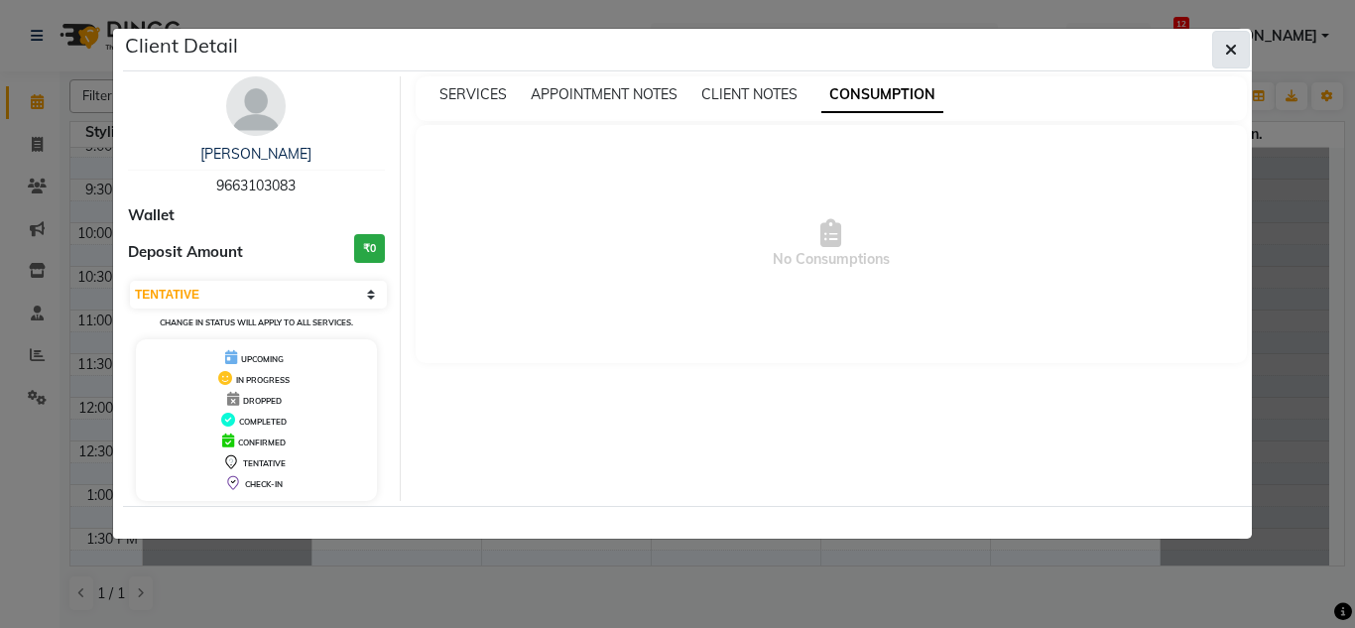
click at [1246, 51] on button "button" at bounding box center [1231, 50] width 38 height 38
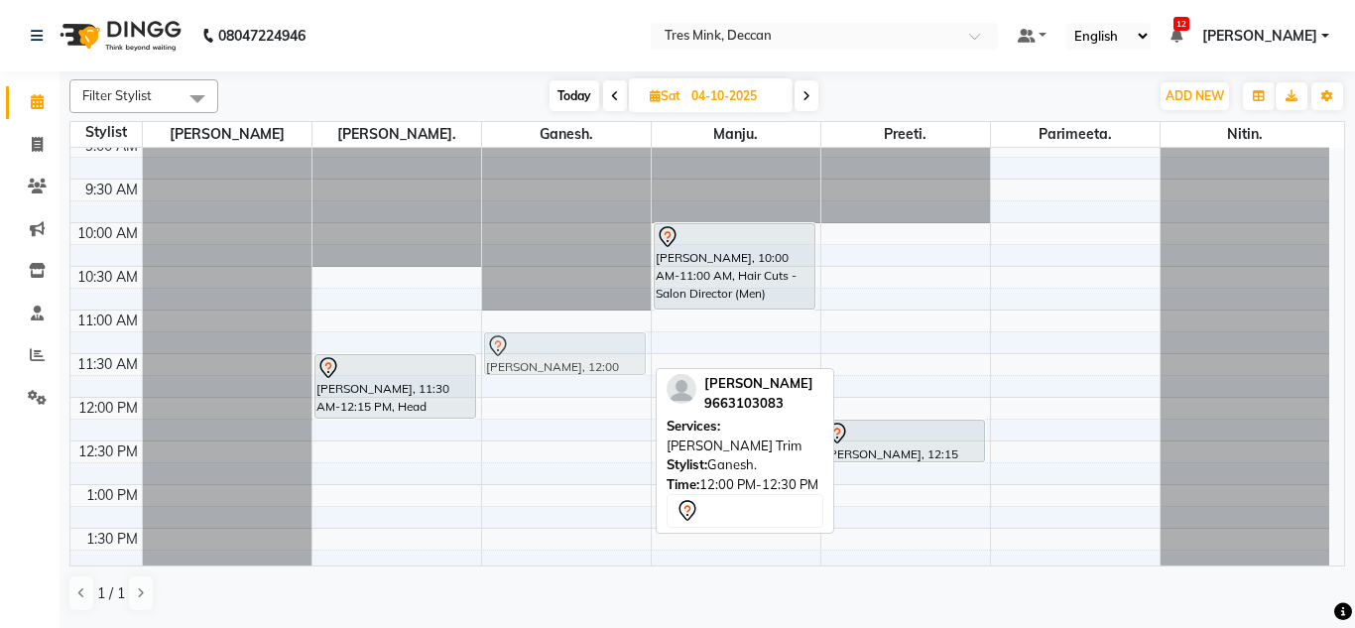
drag, startPoint x: 588, startPoint y: 415, endPoint x: 605, endPoint y: 352, distance: 64.7
click at [605, 352] on div "[PERSON_NAME], 12:00 PM-12:30 PM, [PERSON_NAME] Trim Akshay Dutt, 12:00 PM-12:3…" at bounding box center [566, 616] width 169 height 1134
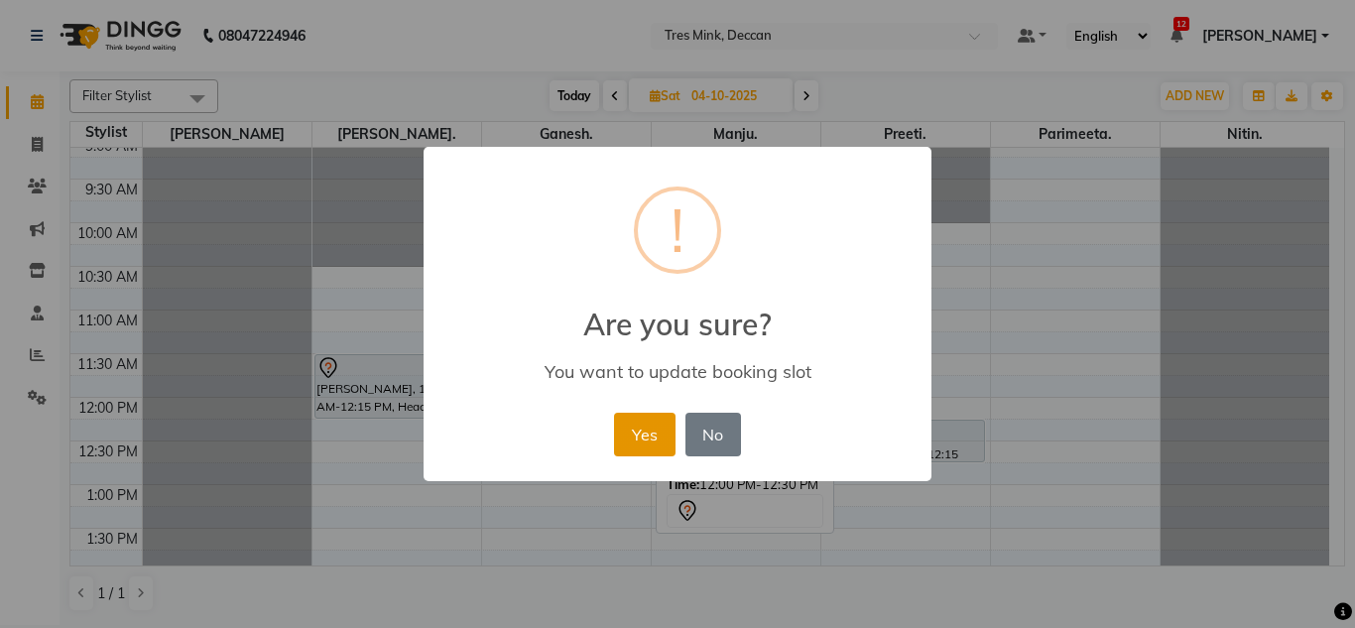
click at [642, 424] on button "Yes" at bounding box center [644, 435] width 61 height 44
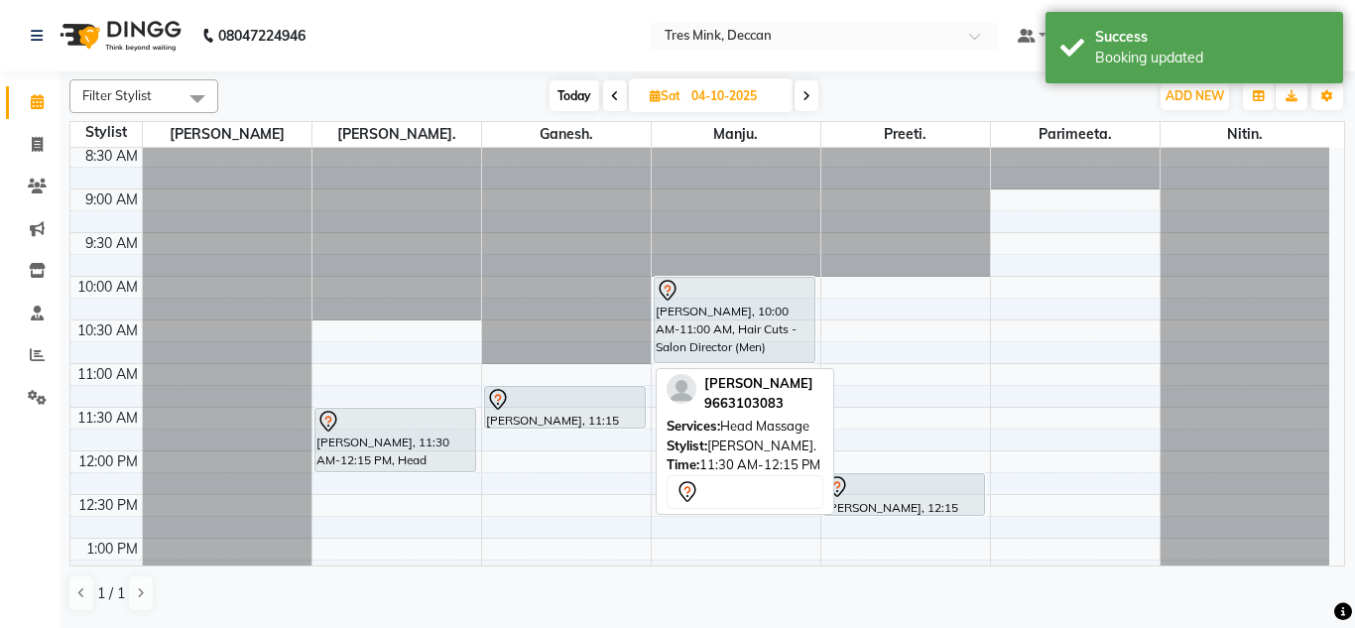
scroll to position [0, 0]
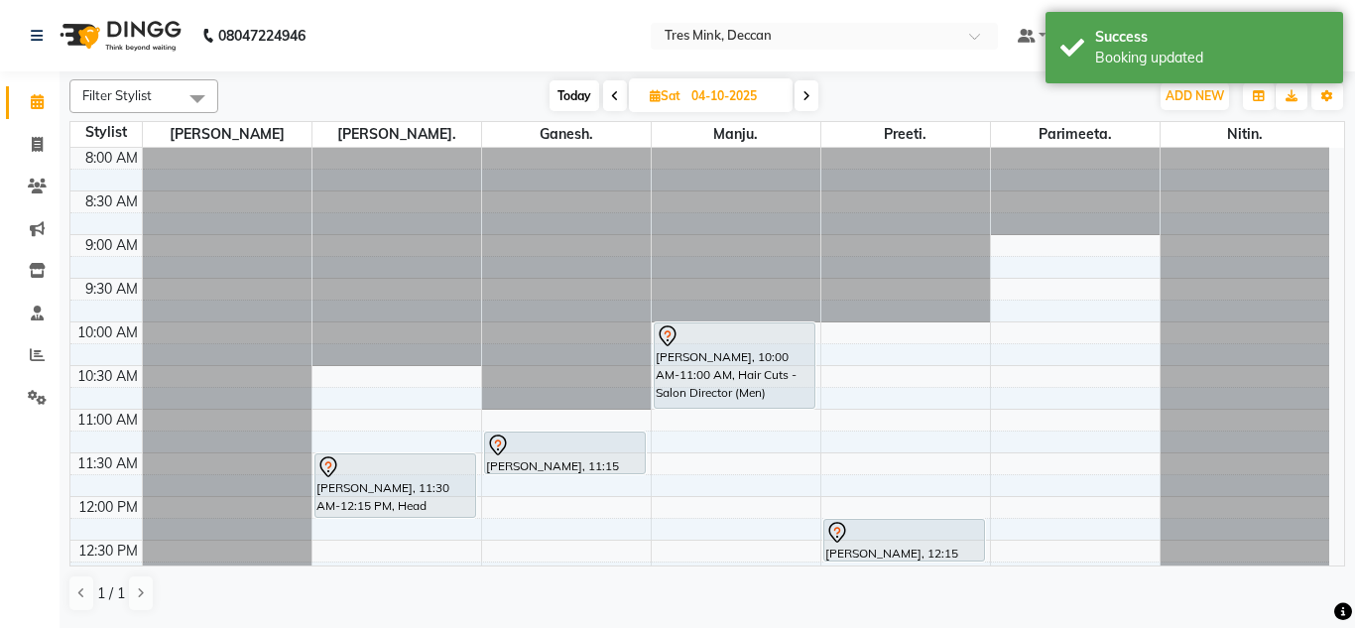
click at [813, 90] on span at bounding box center [807, 95] width 24 height 31
type input "05-10-2025"
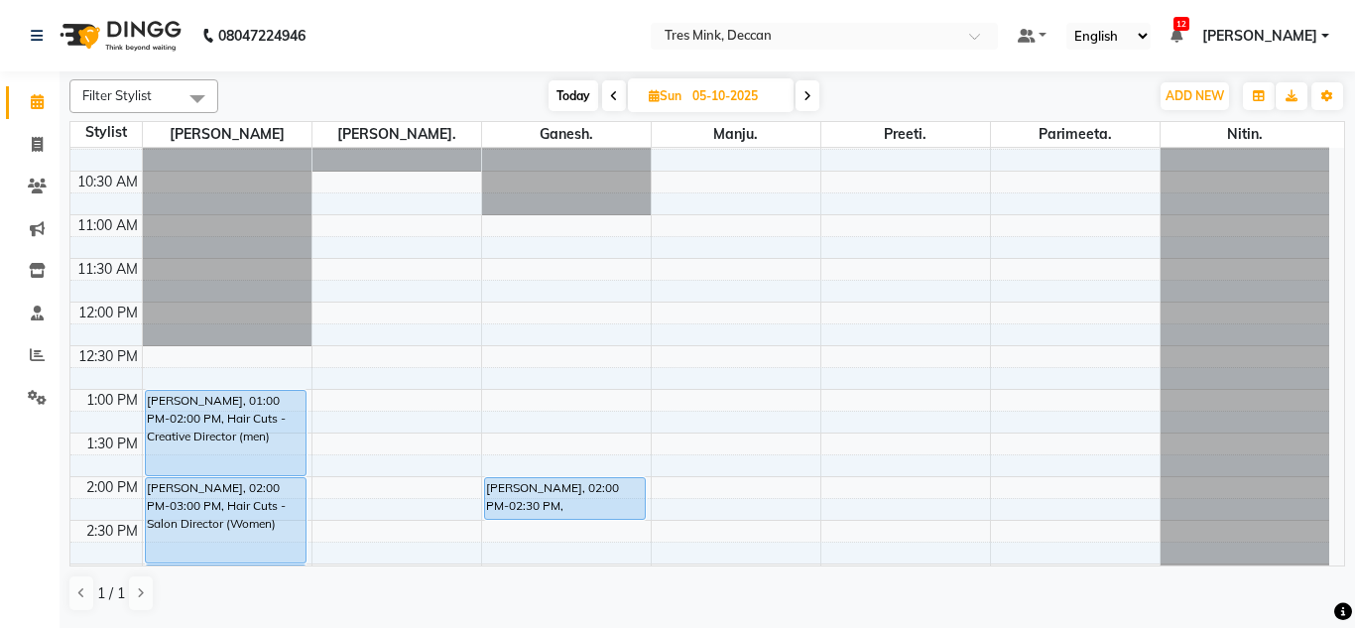
scroll to position [121, 0]
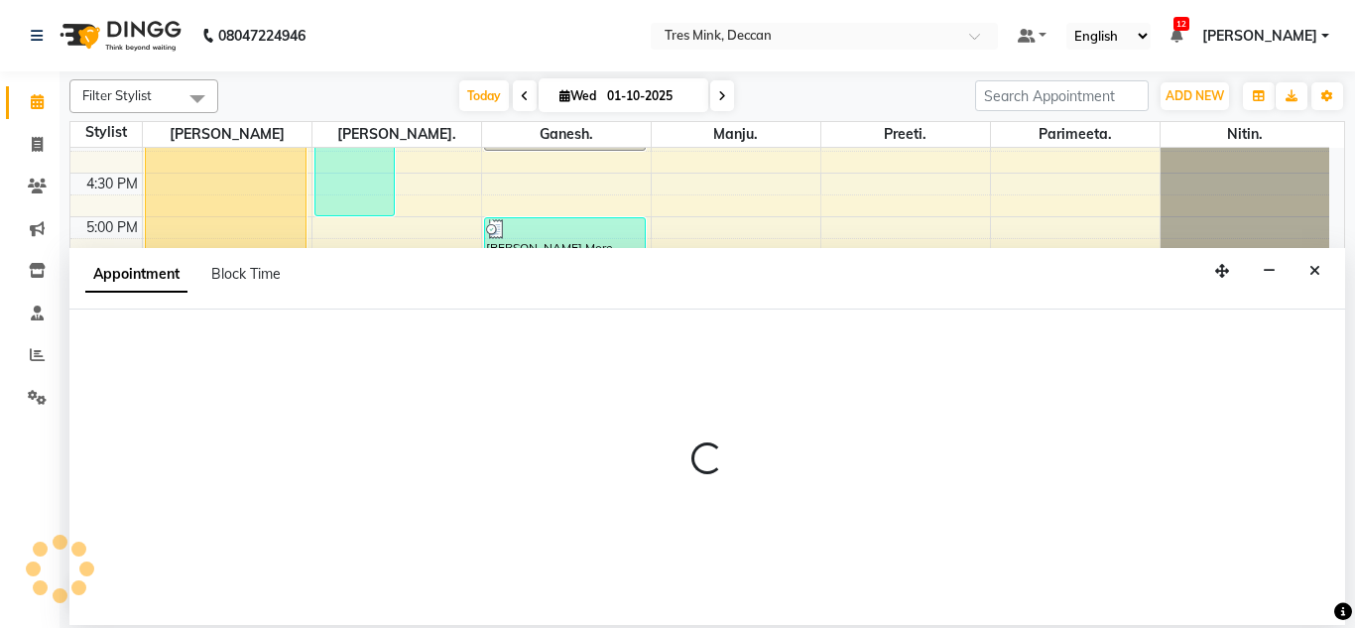
select select "59501"
select select "1080"
select select "tentative"
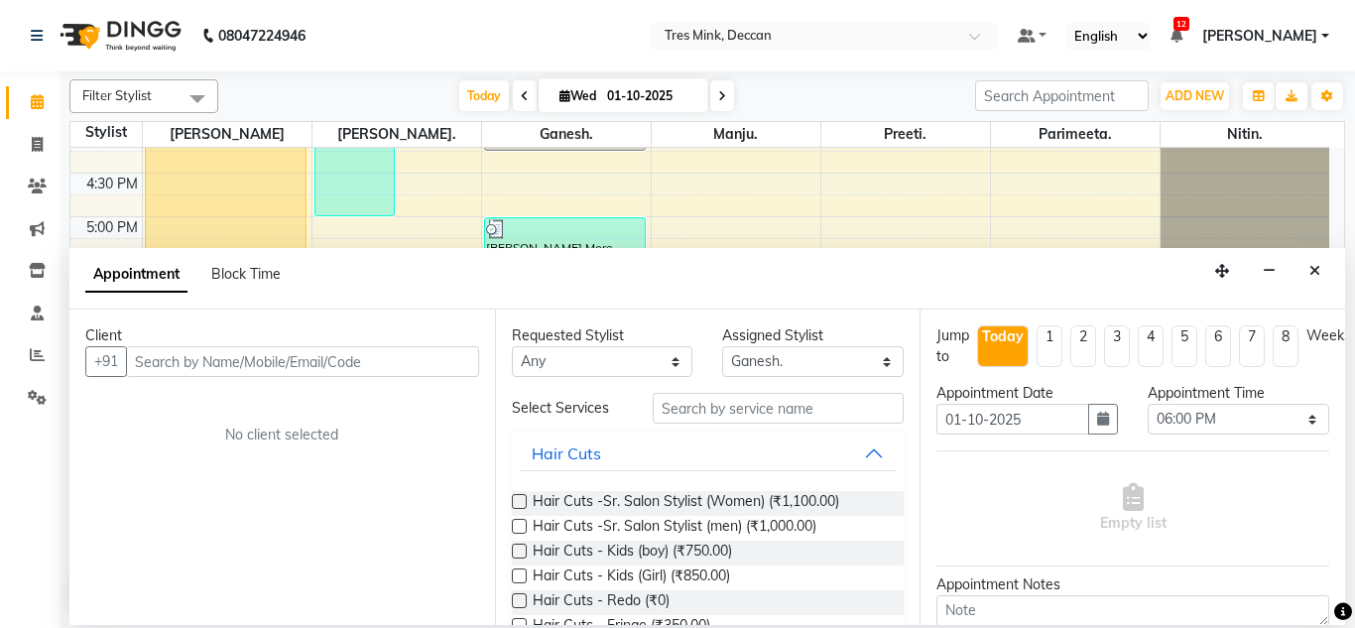
click at [288, 359] on input "text" at bounding box center [302, 361] width 353 height 31
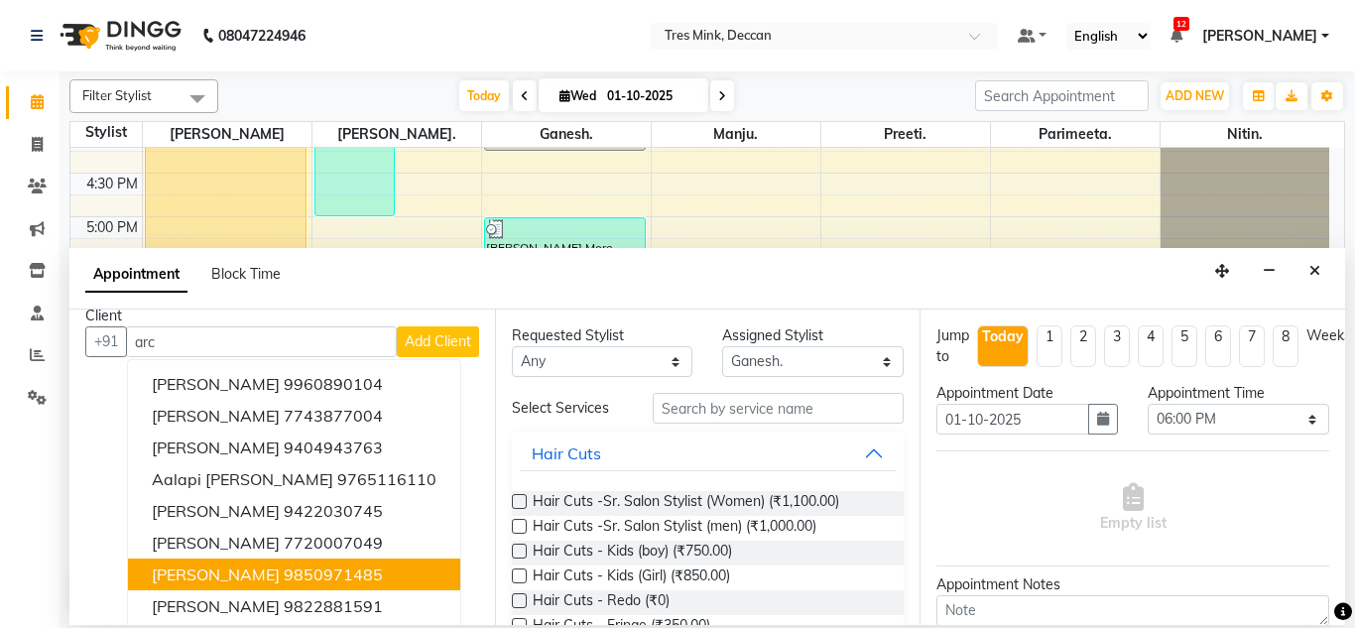
scroll to position [26, 0]
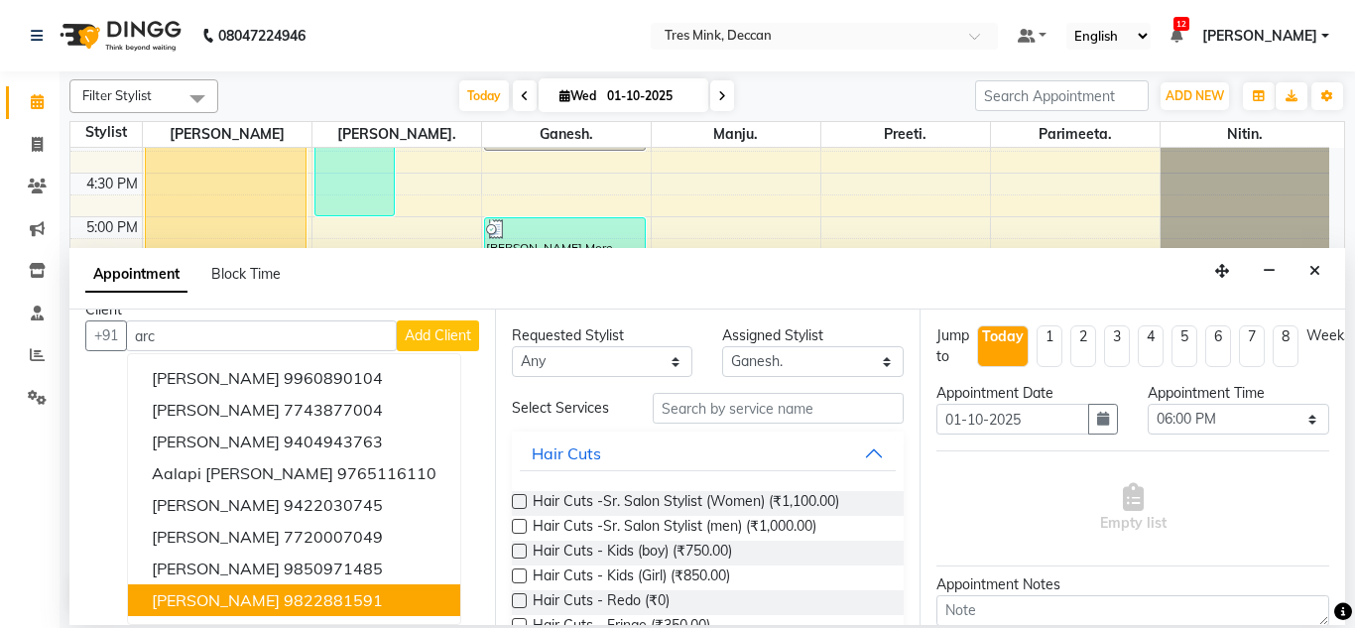
click at [238, 601] on span "[PERSON_NAME]" at bounding box center [216, 600] width 128 height 20
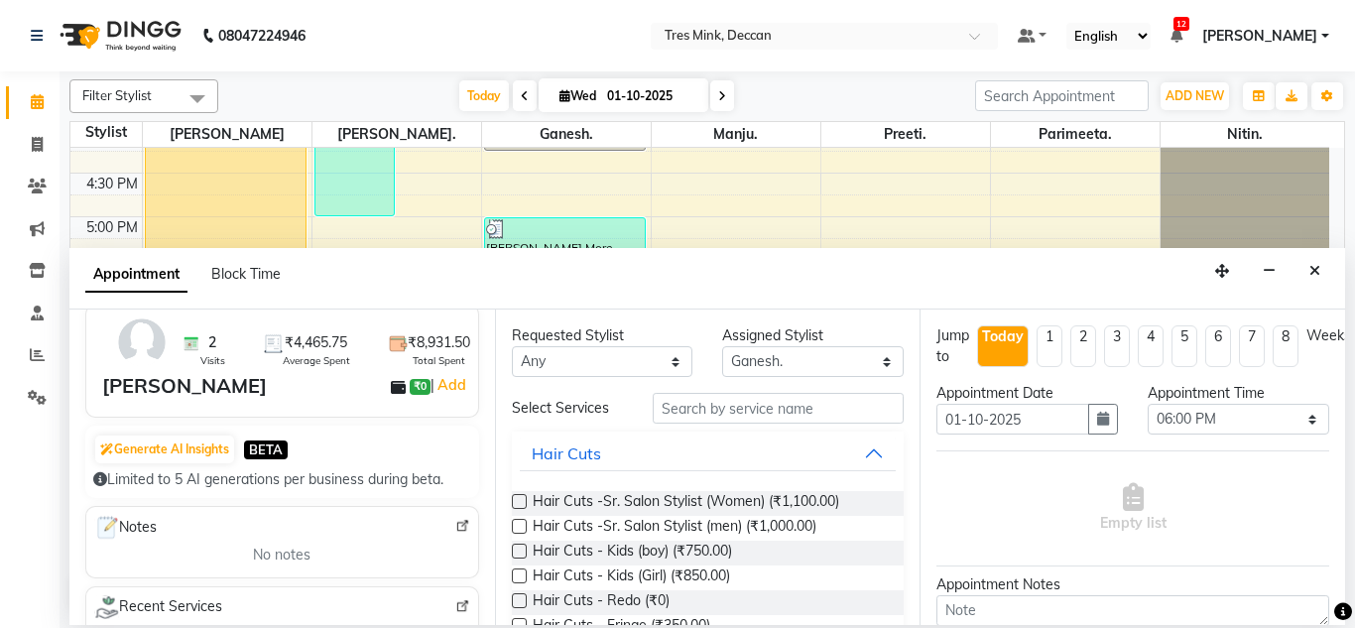
scroll to position [298, 0]
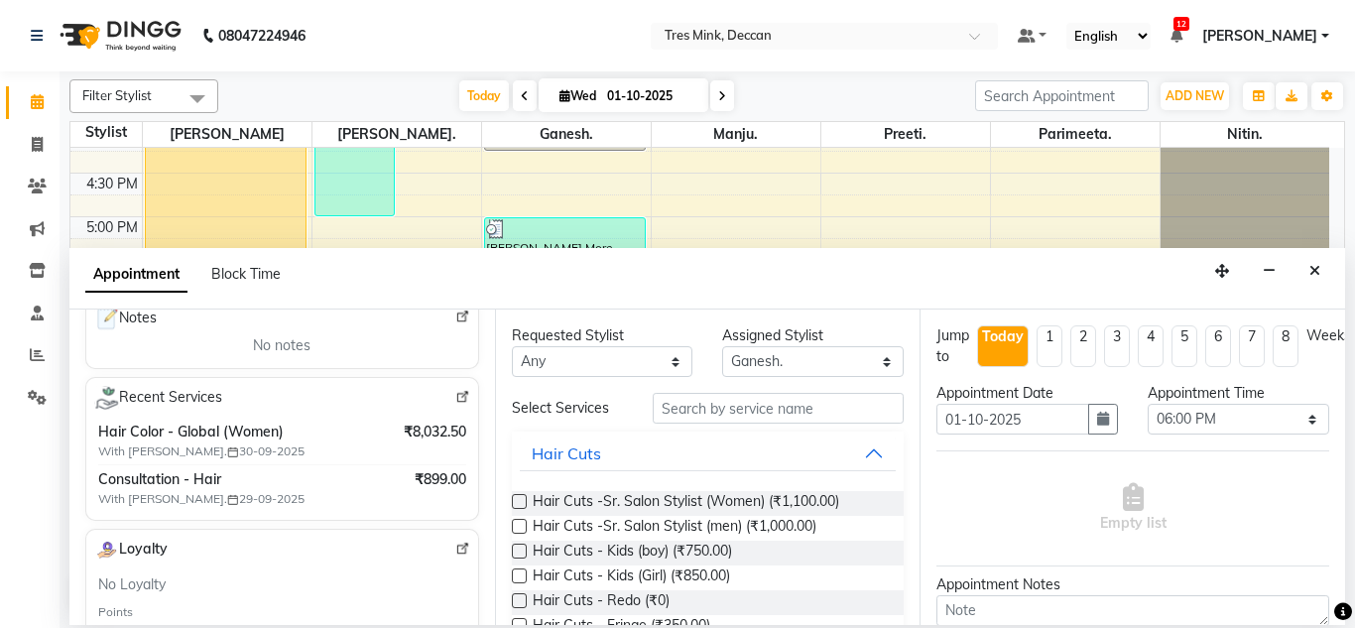
type input "9822881591"
click at [756, 410] on input "text" at bounding box center [779, 408] width 252 height 31
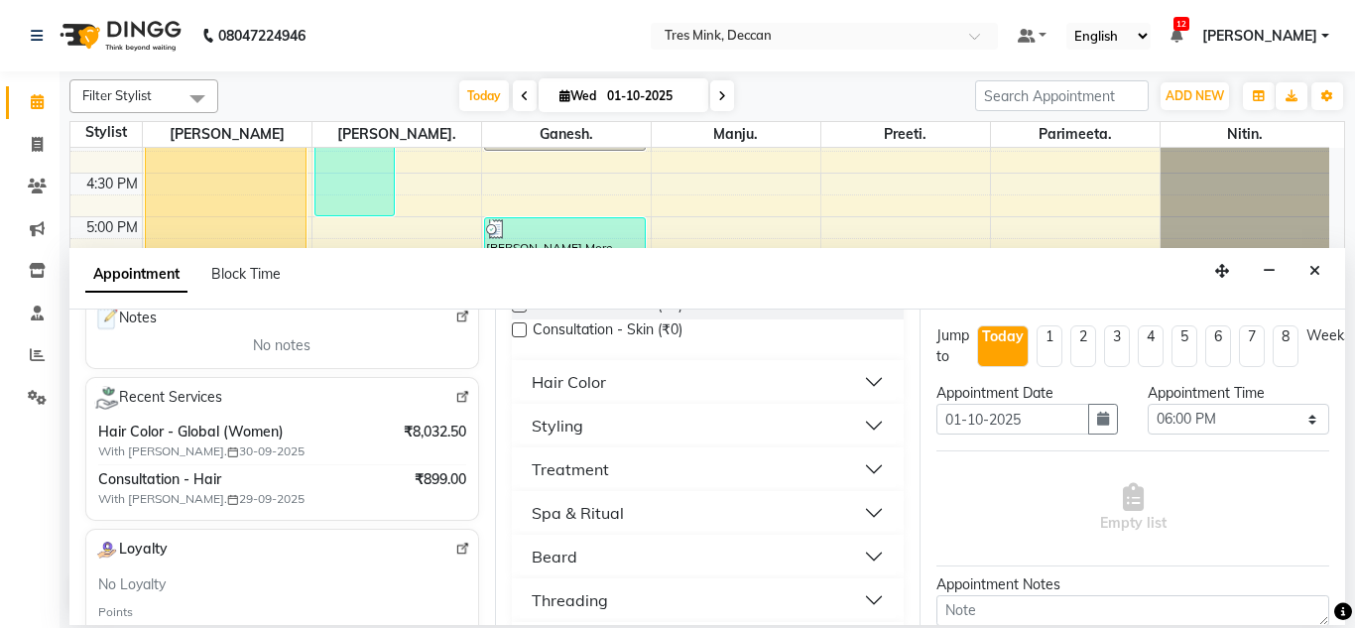
scroll to position [198, 0]
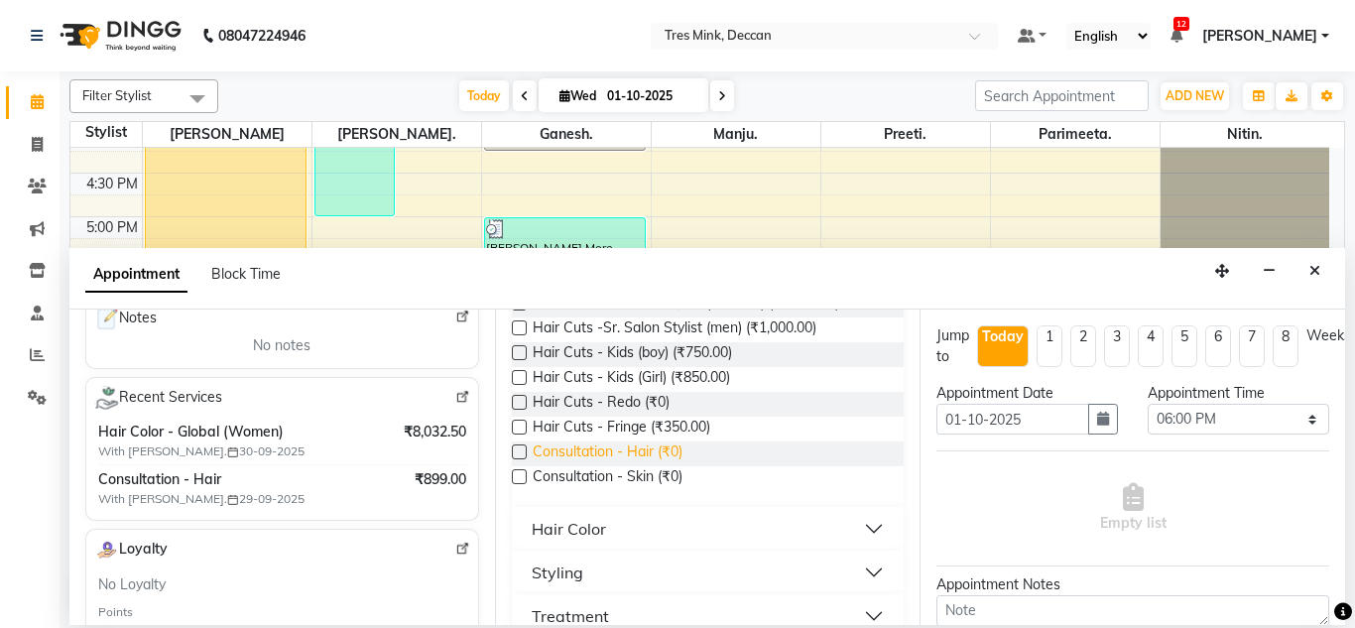
click at [554, 452] on span "Consultation - Hair (₹0)" at bounding box center [608, 453] width 150 height 25
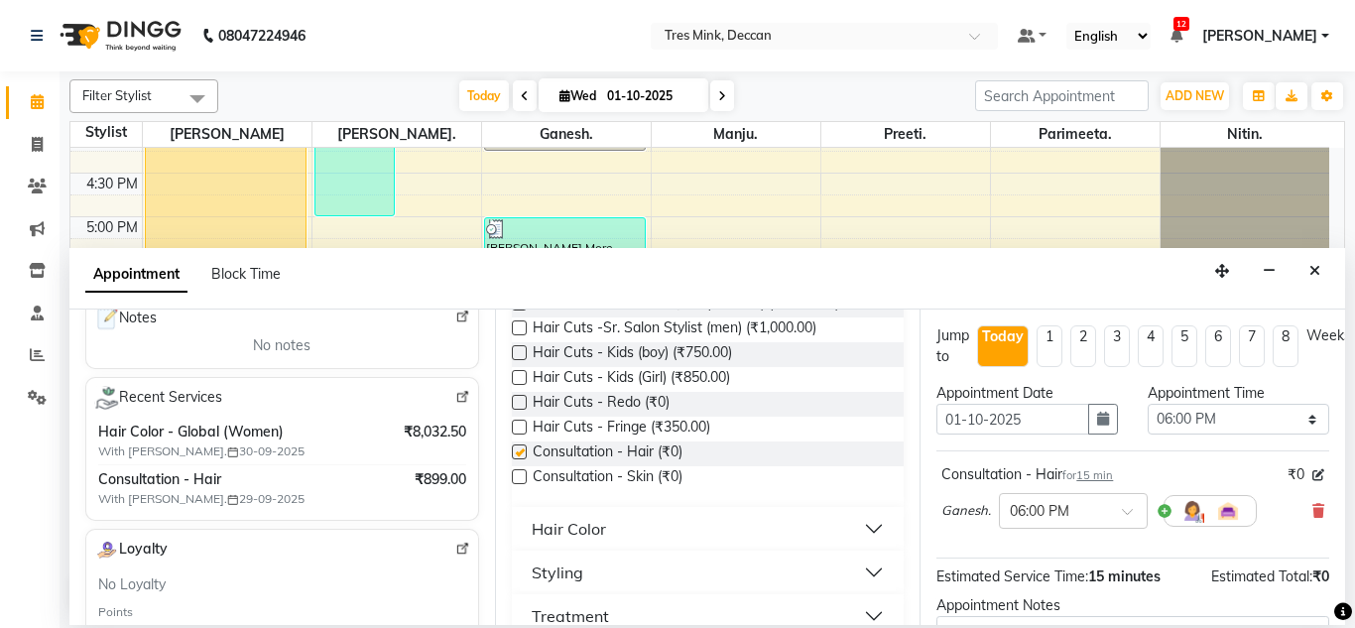
checkbox input "false"
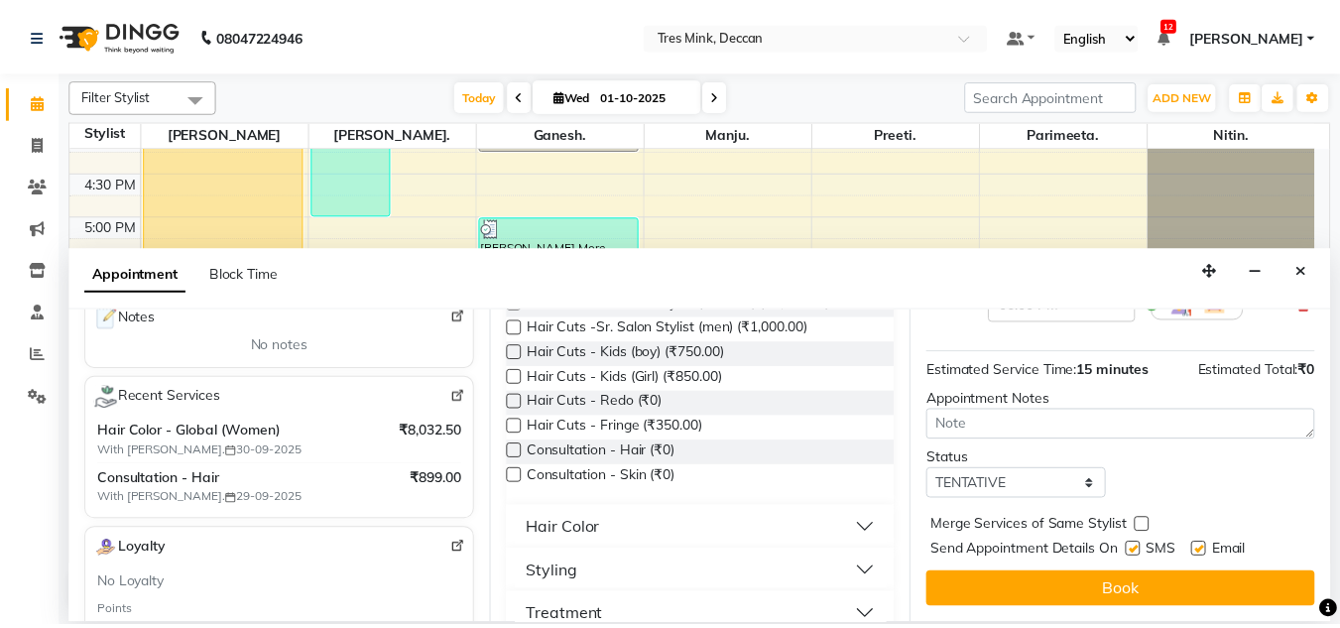
scroll to position [221, 0]
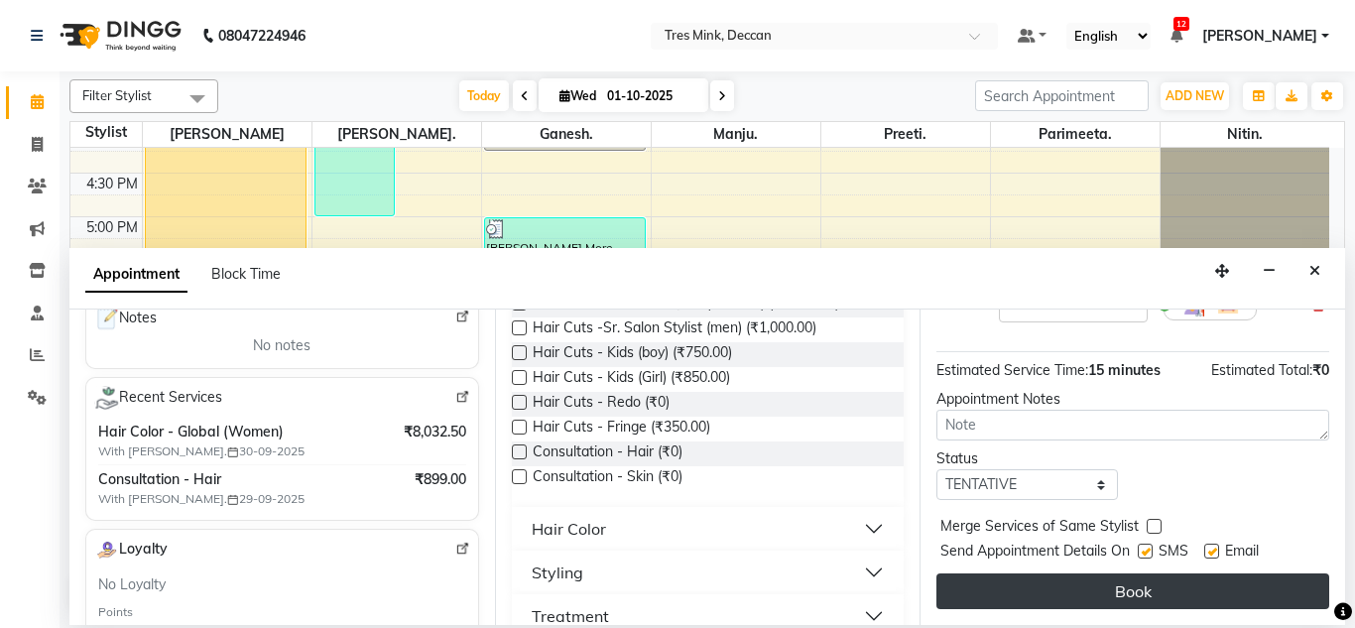
click at [1026, 578] on button "Book" at bounding box center [1133, 591] width 393 height 36
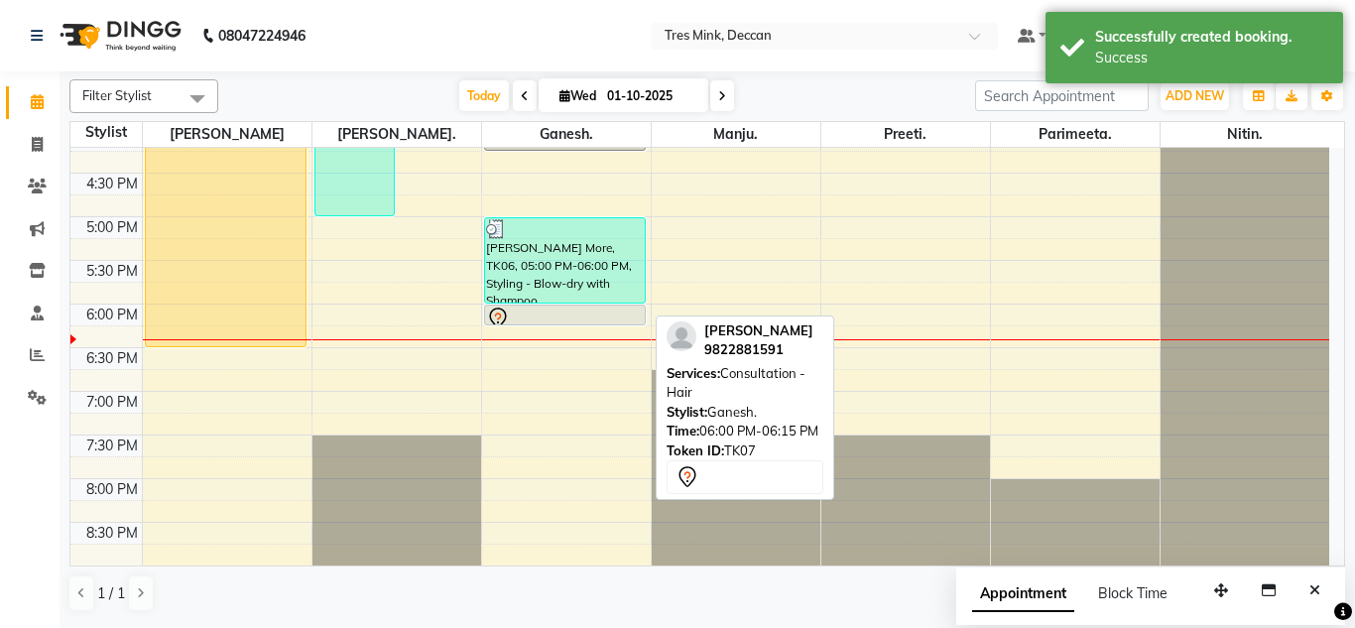
click at [511, 313] on div at bounding box center [565, 319] width 159 height 24
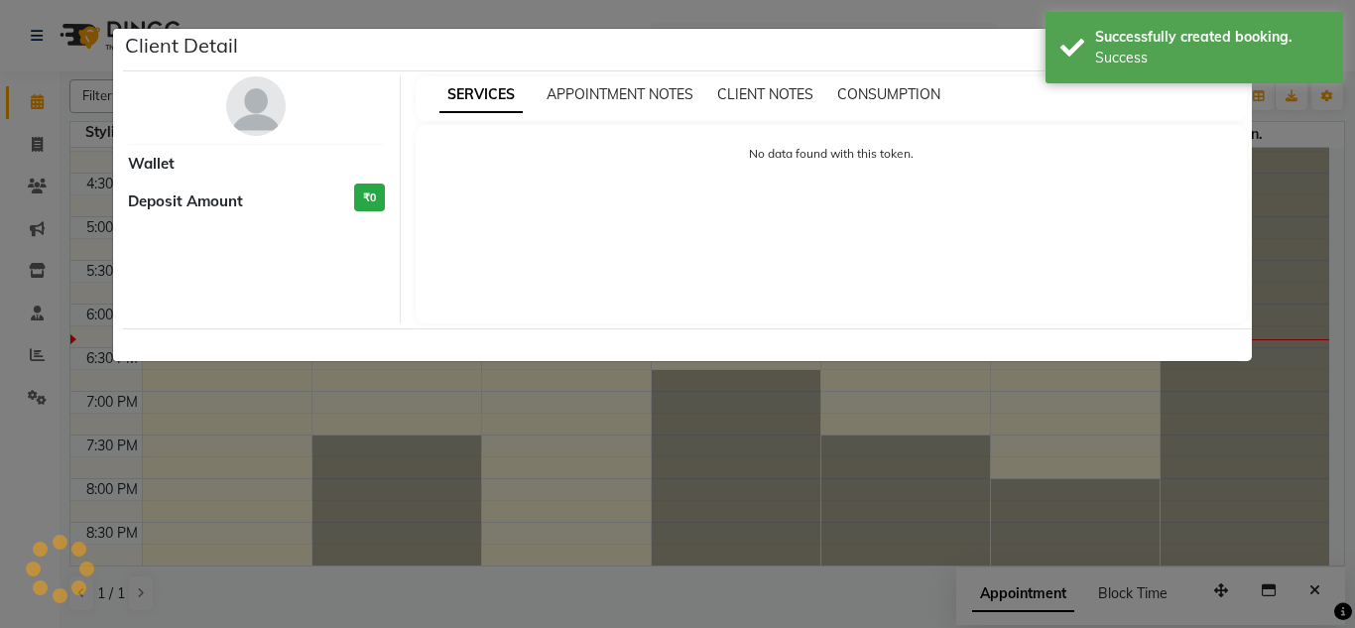
select select "7"
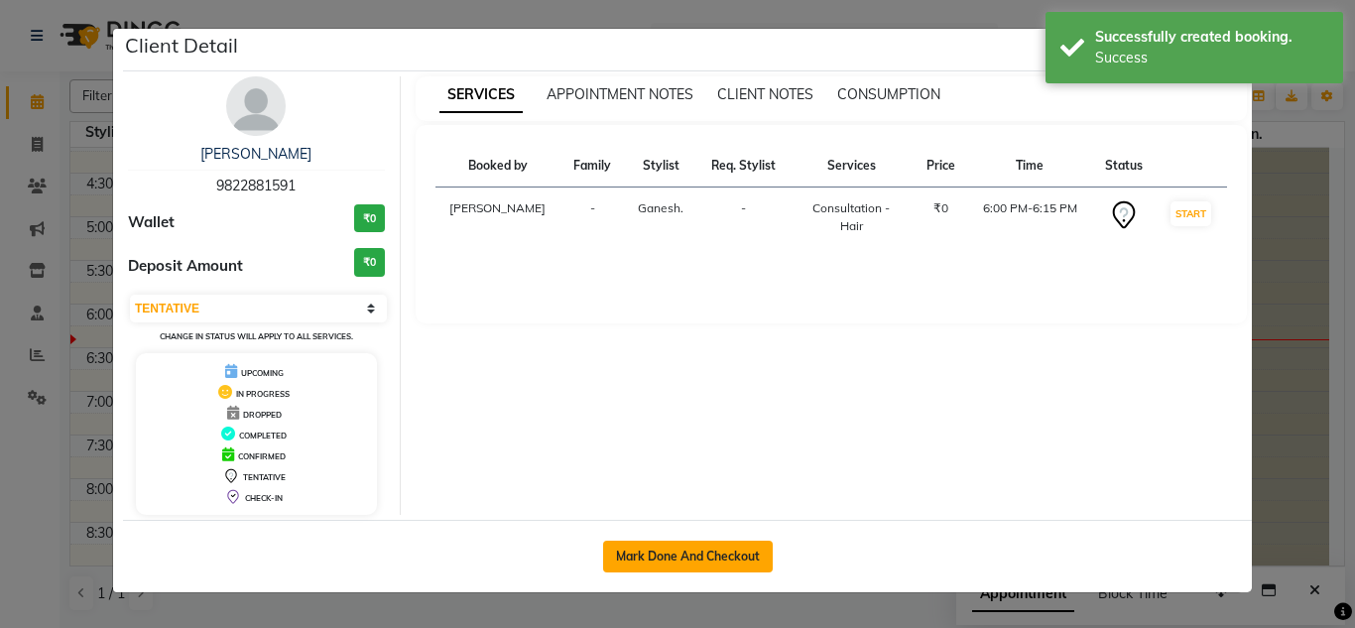
click at [693, 552] on button "Mark Done And Checkout" at bounding box center [688, 557] width 170 height 32
select select "service"
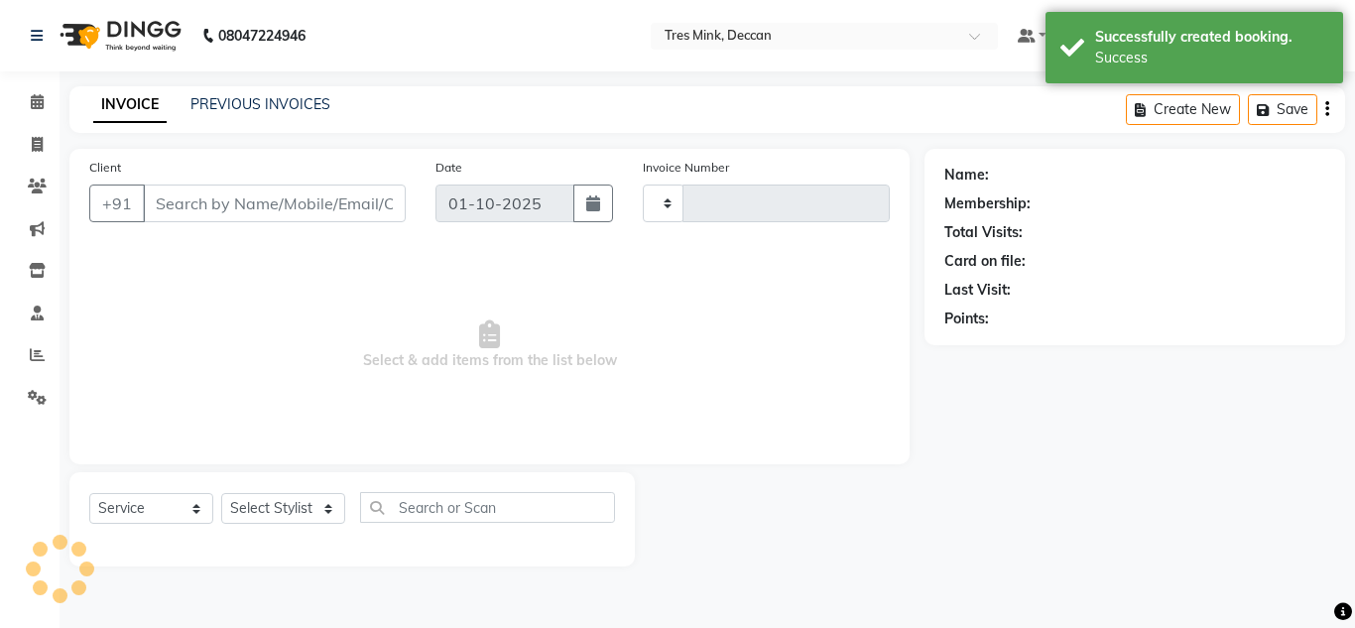
type input "1132"
select select "8055"
type input "9822881591"
select select "59501"
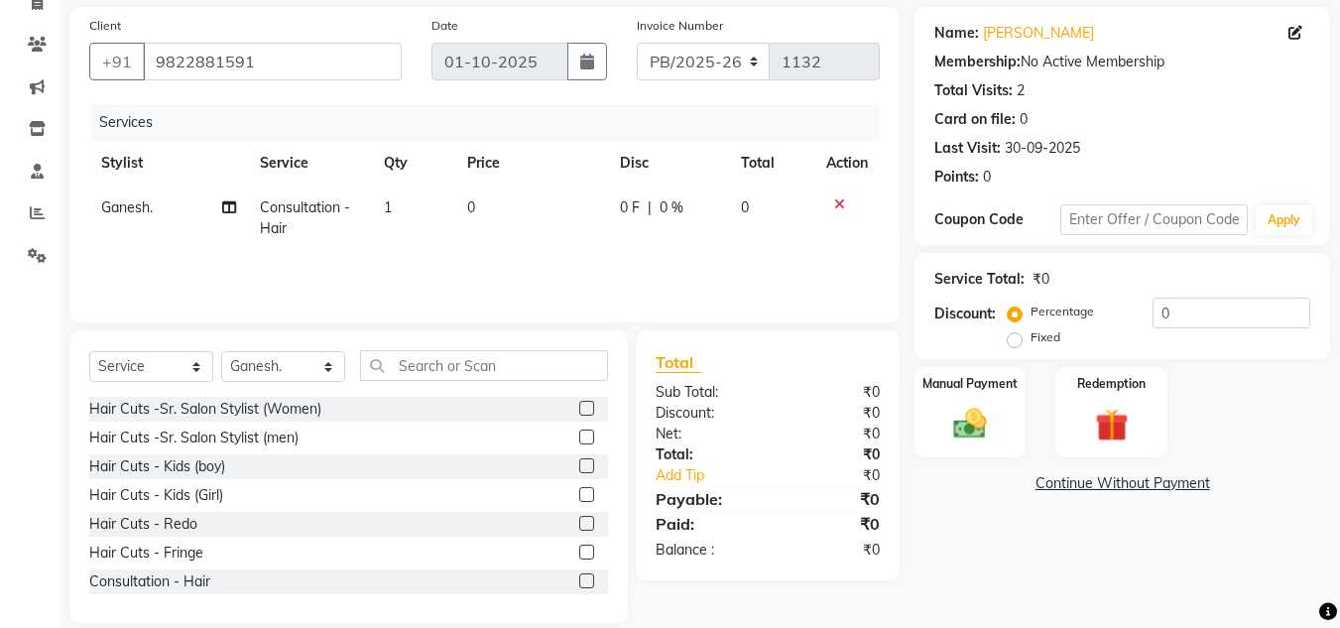
scroll to position [167, 0]
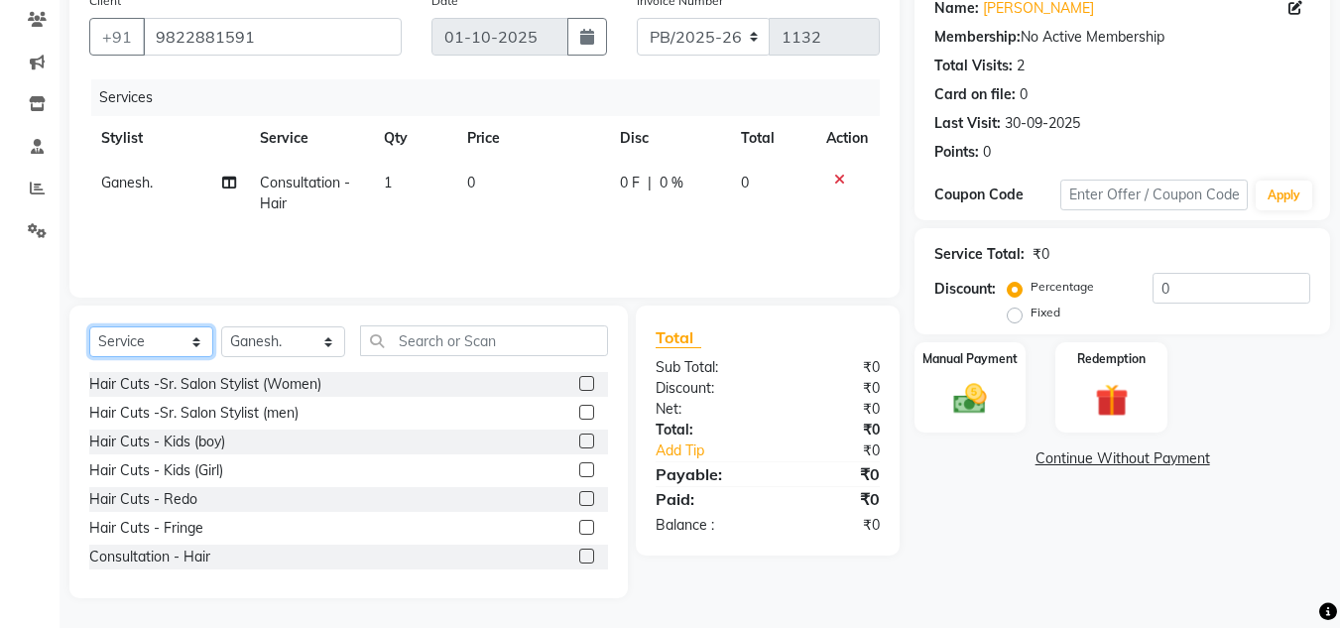
click at [178, 341] on select "Select Service Product Membership Package Voucher Prepaid Gift Card" at bounding box center [151, 341] width 124 height 31
select select "product"
click at [89, 326] on select "Select Service Product Membership Package Voucher Prepaid Gift Card" at bounding box center [151, 341] width 124 height 31
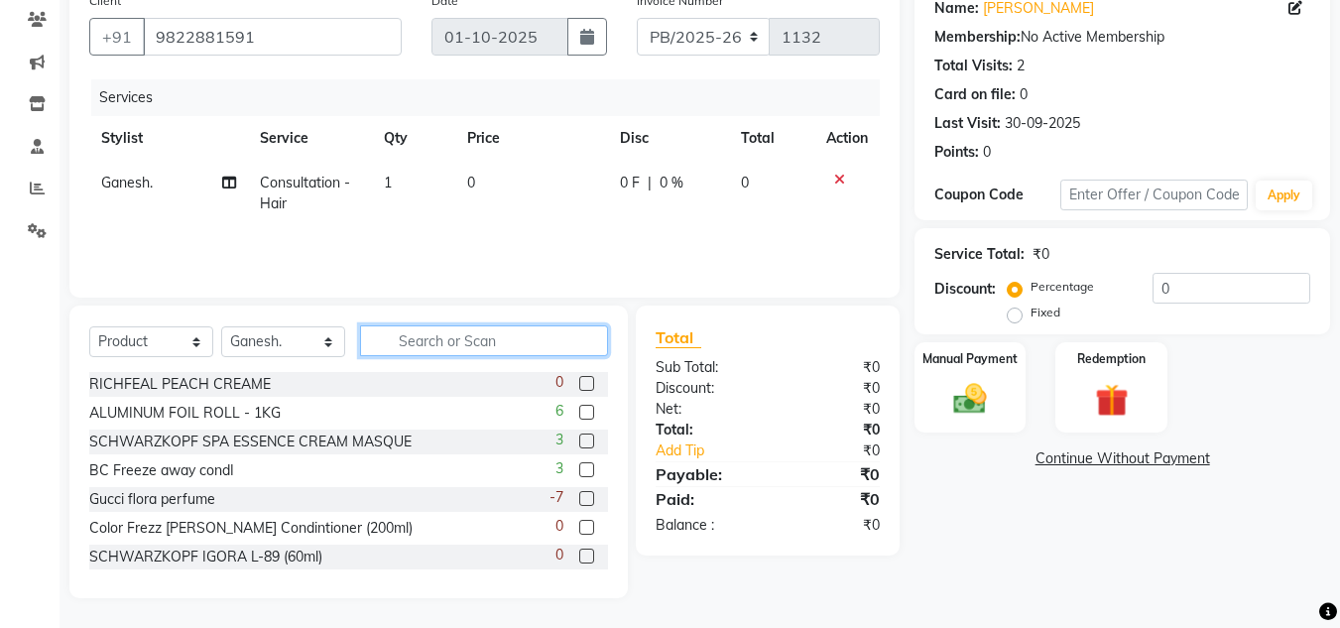
click at [451, 345] on input "text" at bounding box center [484, 340] width 248 height 31
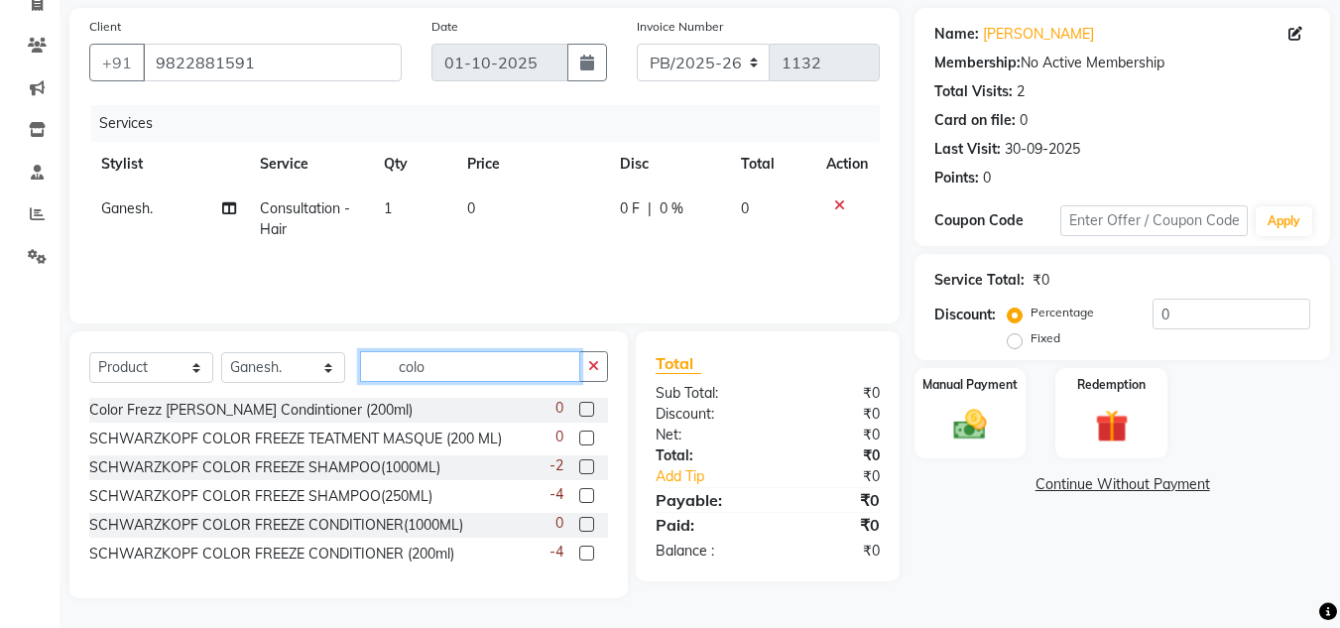
scroll to position [141, 0]
type input "colo"
click at [583, 491] on label at bounding box center [586, 495] width 15 height 15
click at [583, 491] on input "checkbox" at bounding box center [585, 496] width 13 height 13
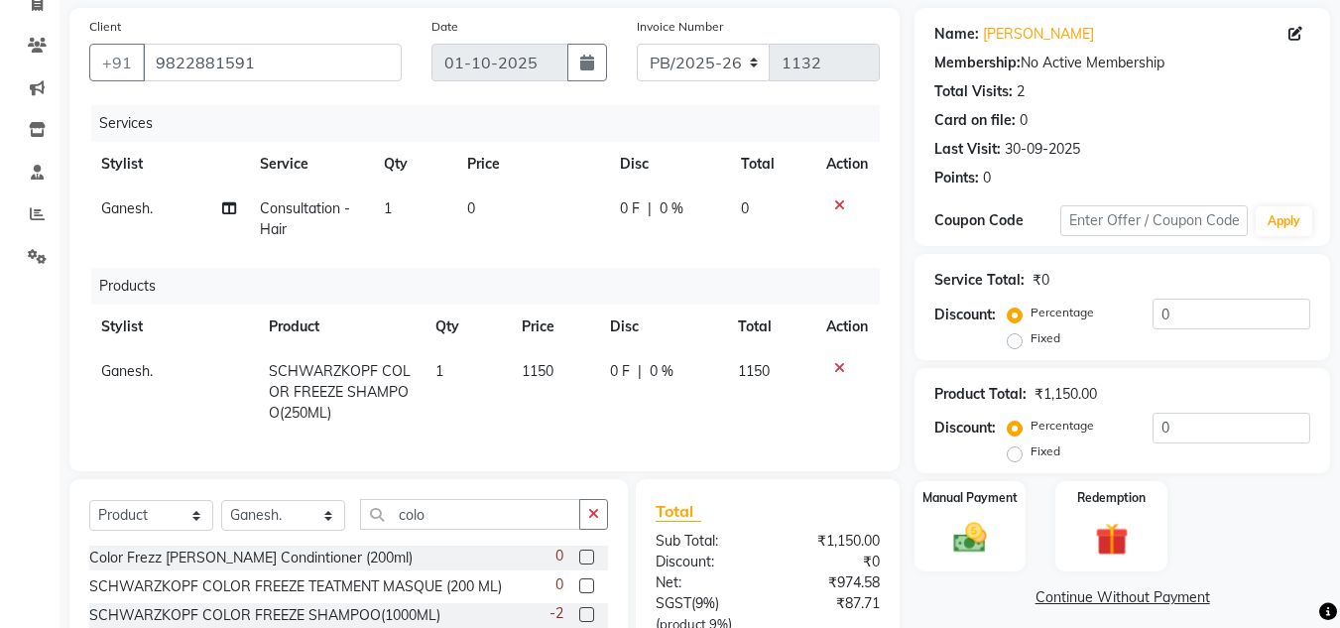
checkbox input "false"
click at [838, 206] on icon at bounding box center [839, 205] width 11 height 14
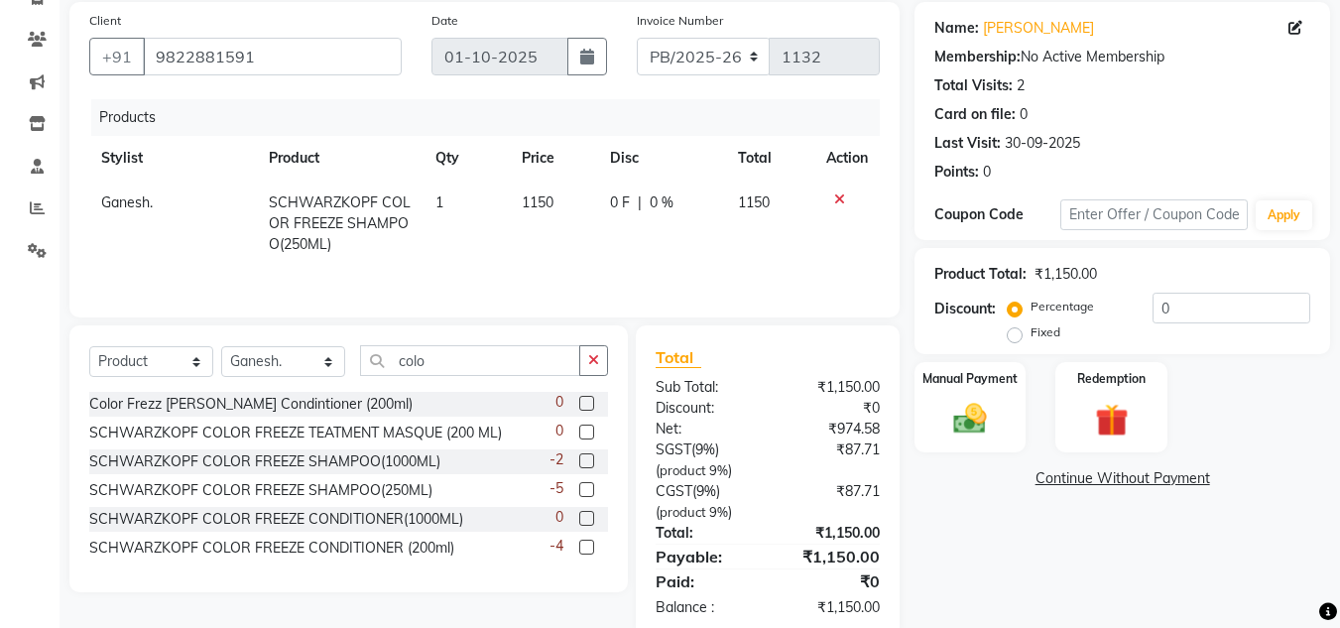
scroll to position [187, 0]
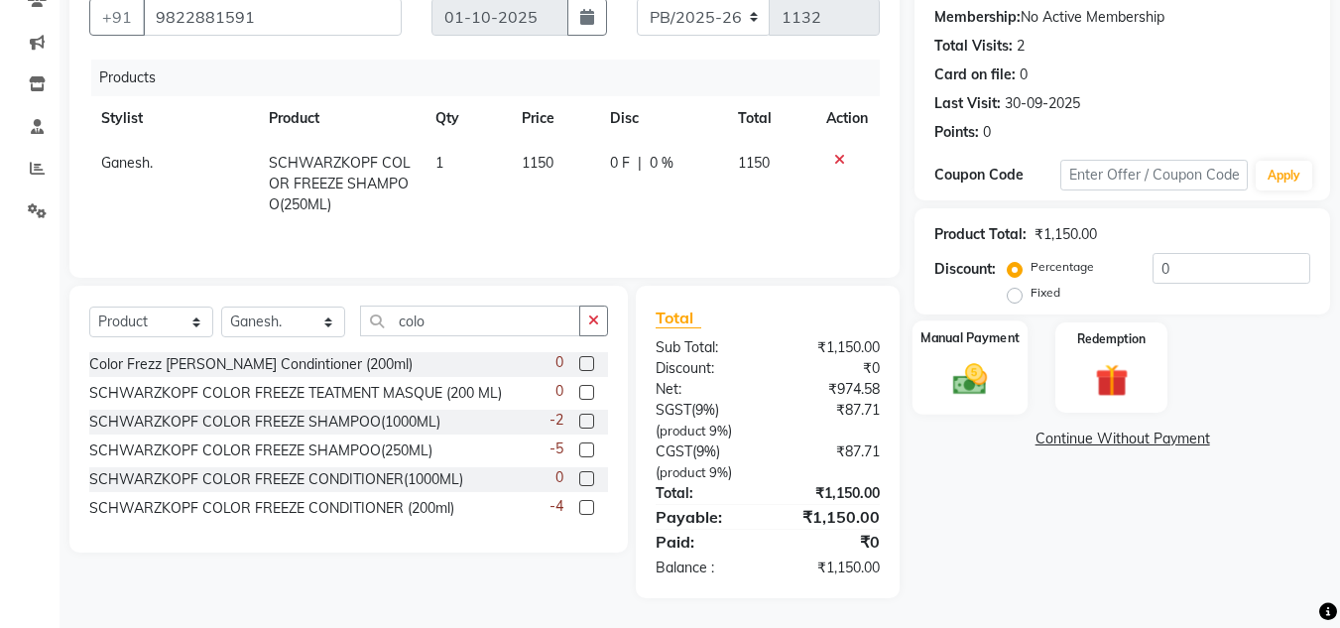
click at [993, 367] on img at bounding box center [970, 379] width 56 height 40
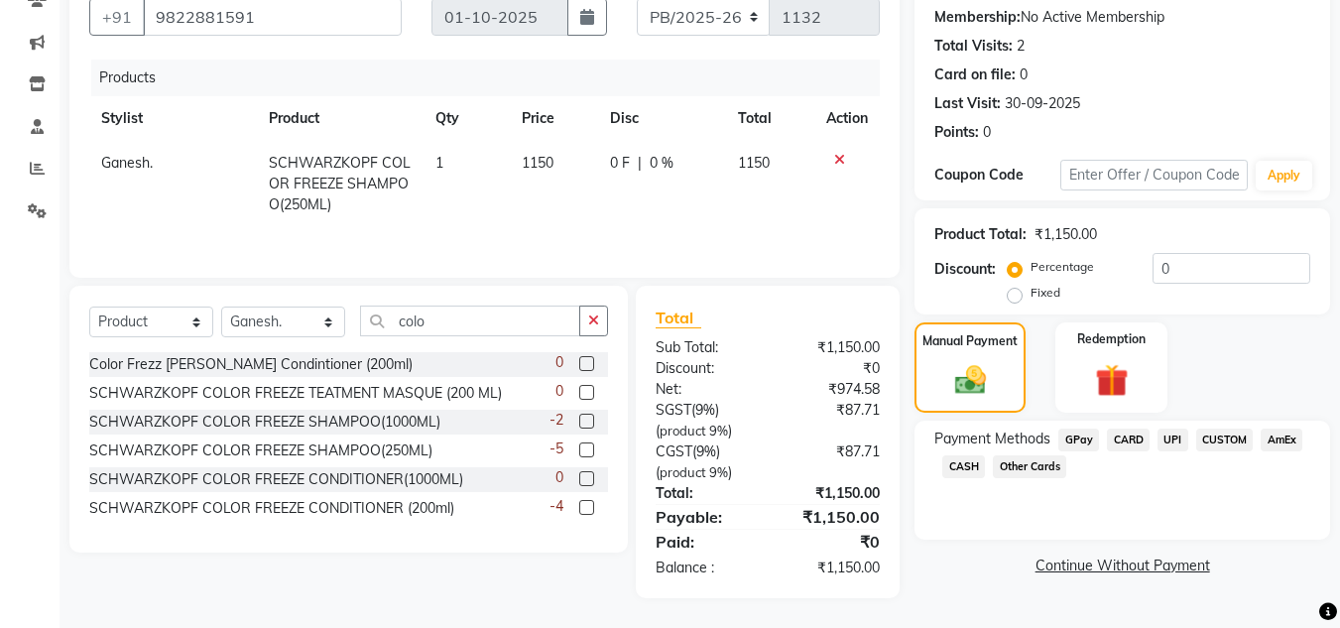
click at [1168, 438] on span "UPI" at bounding box center [1173, 440] width 31 height 23
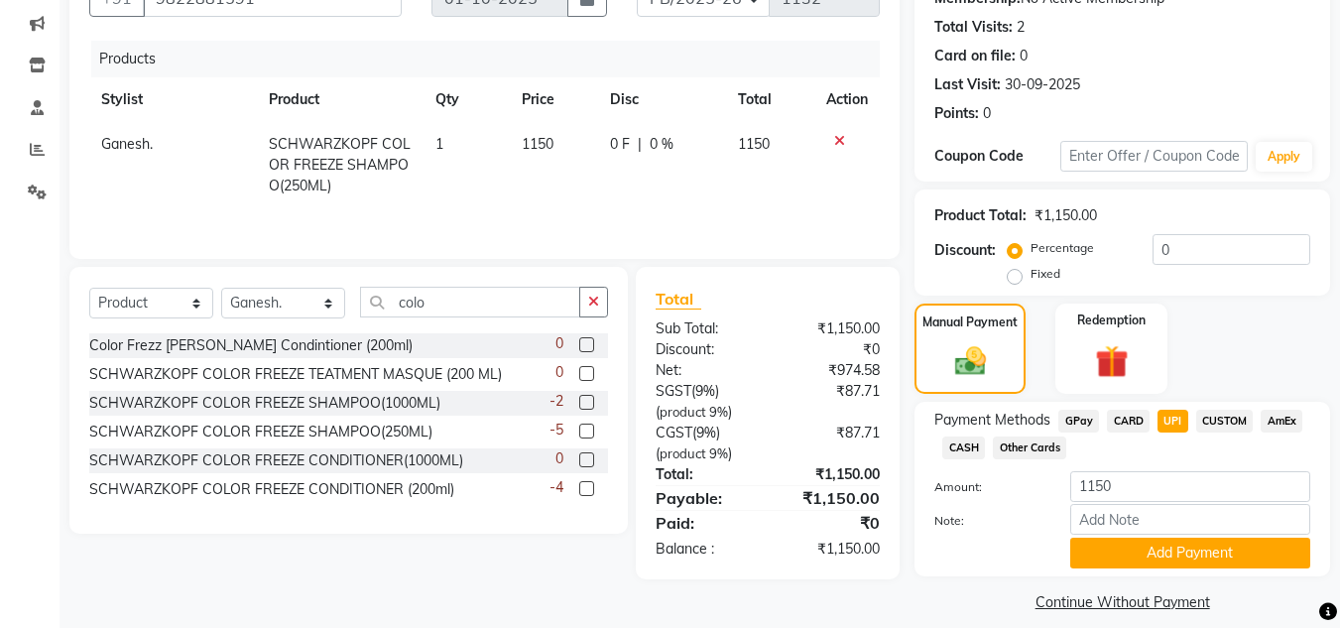
scroll to position [224, 0]
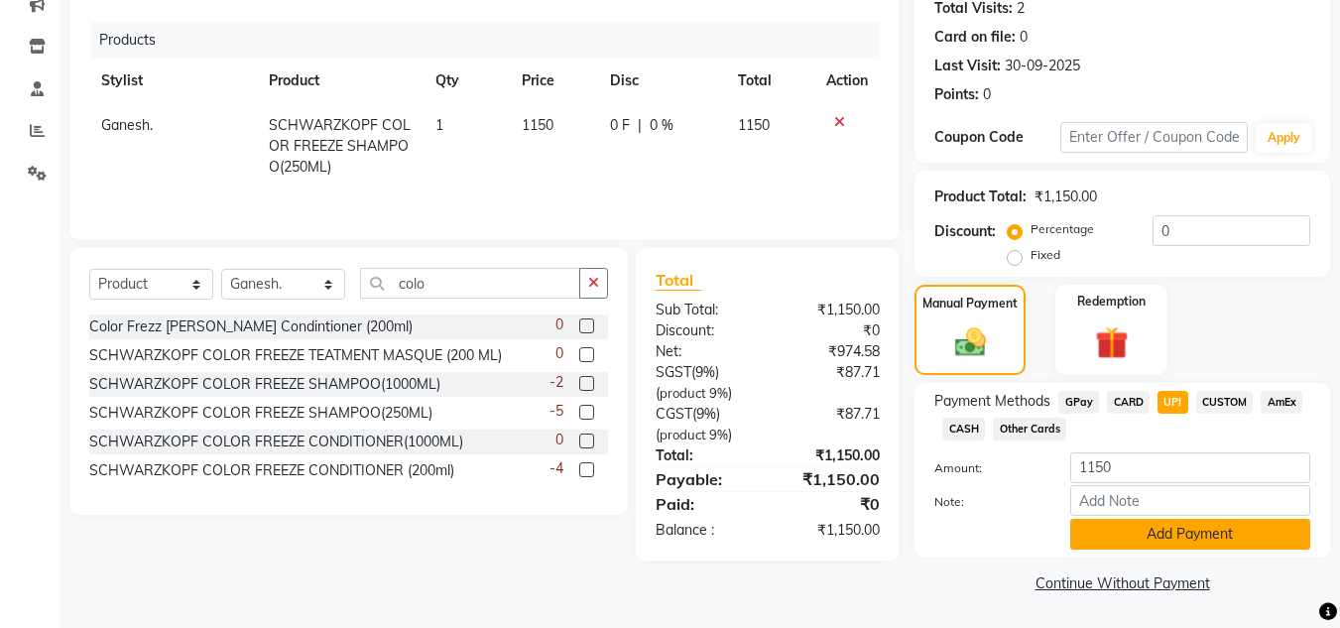
click at [1147, 536] on button "Add Payment" at bounding box center [1190, 534] width 240 height 31
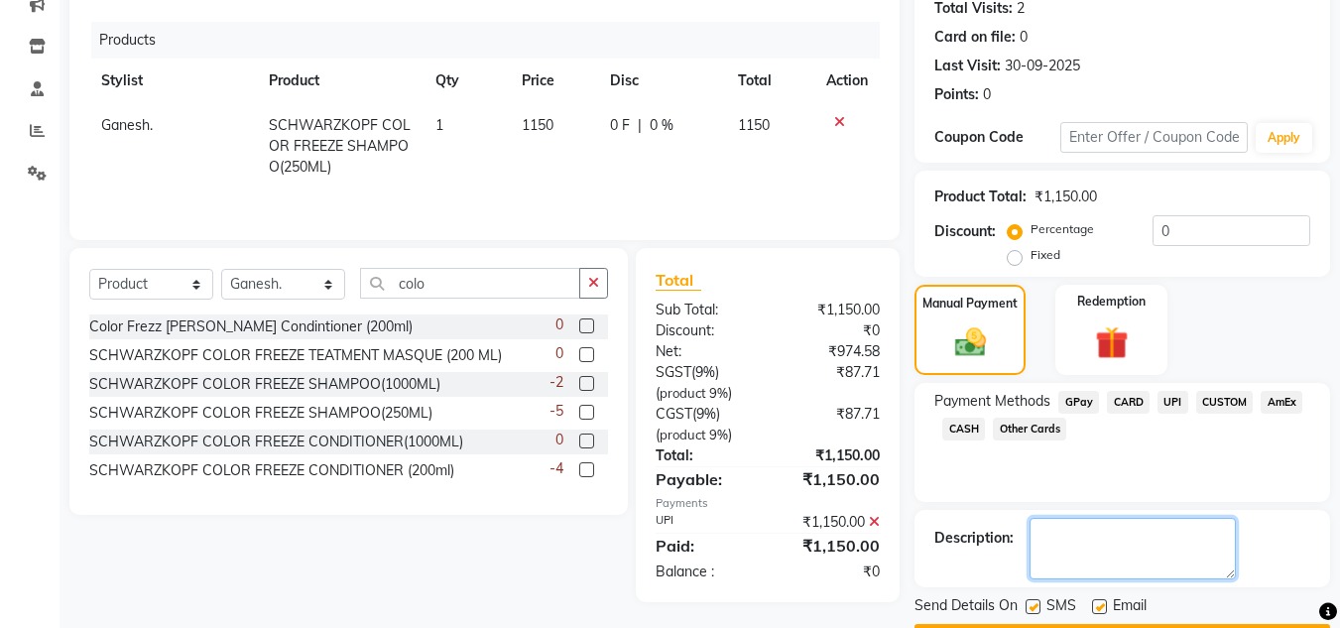
click at [1089, 532] on textarea at bounding box center [1133, 549] width 206 height 62
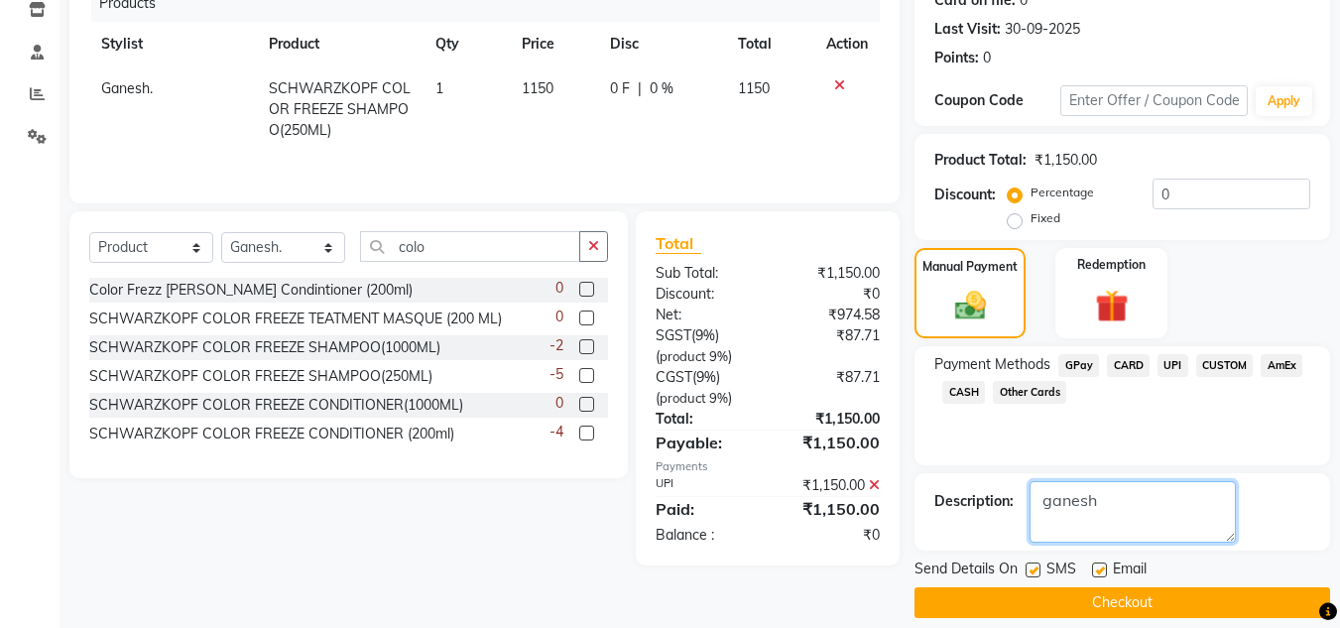
scroll to position [281, 0]
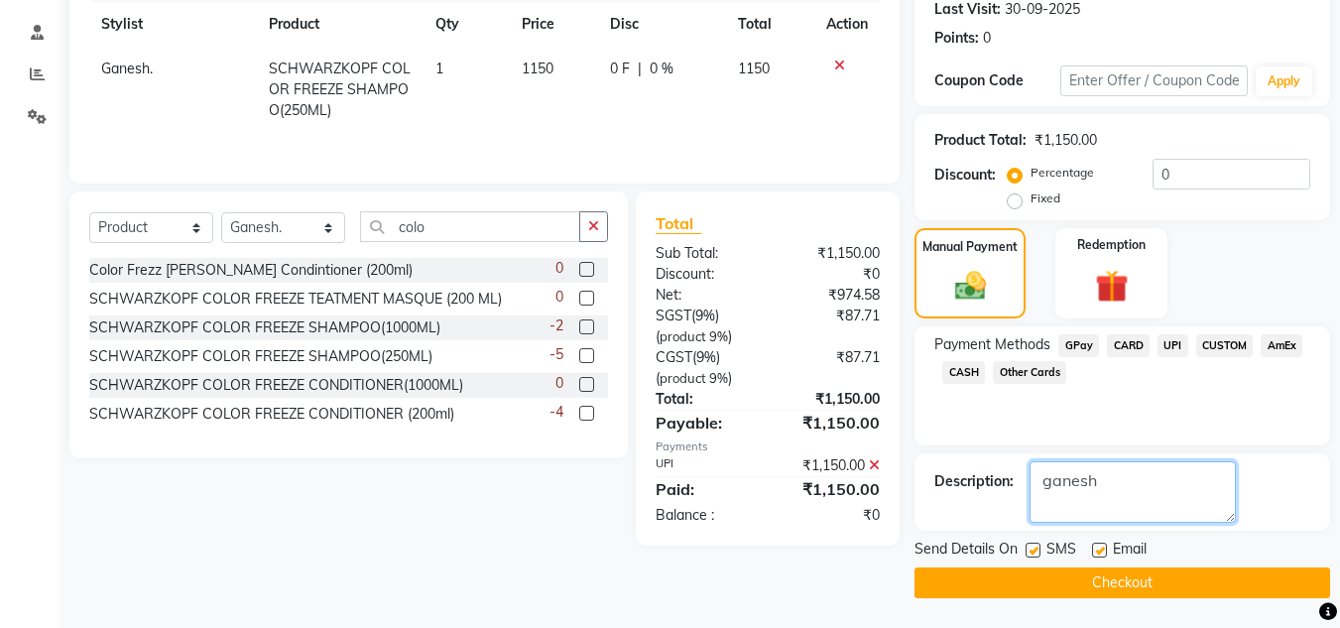
type textarea "ganesh"
click at [1050, 579] on button "Checkout" at bounding box center [1123, 582] width 416 height 31
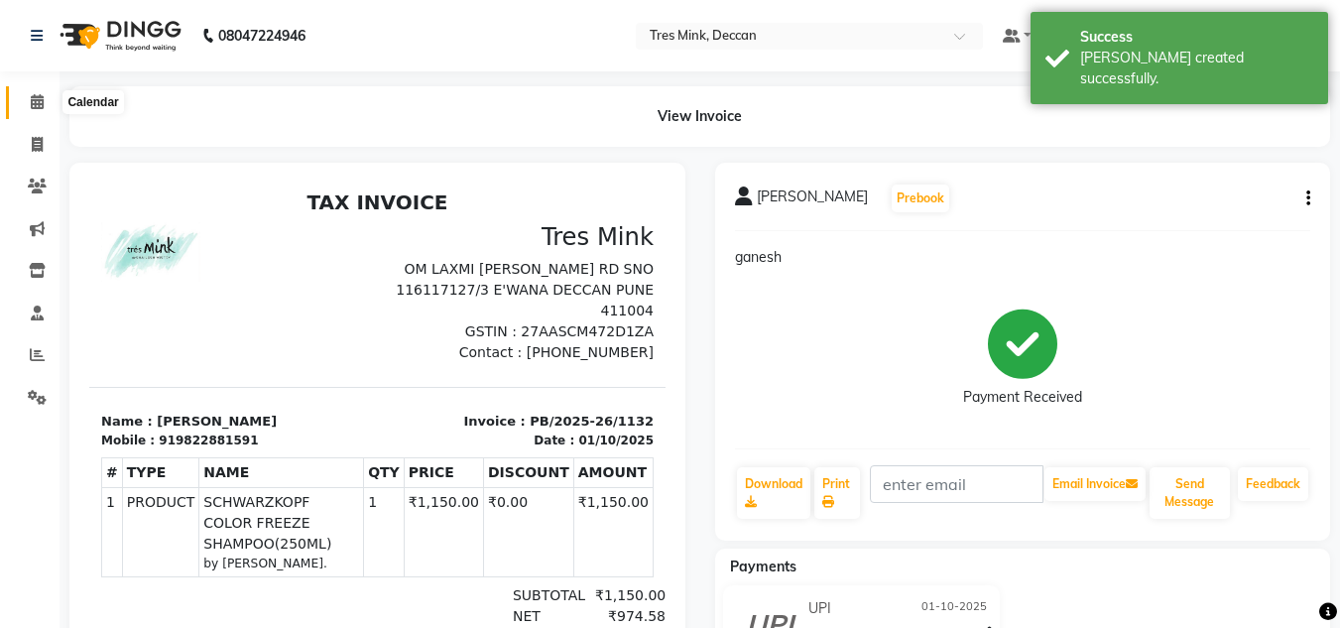
click at [22, 99] on span at bounding box center [37, 102] width 35 height 23
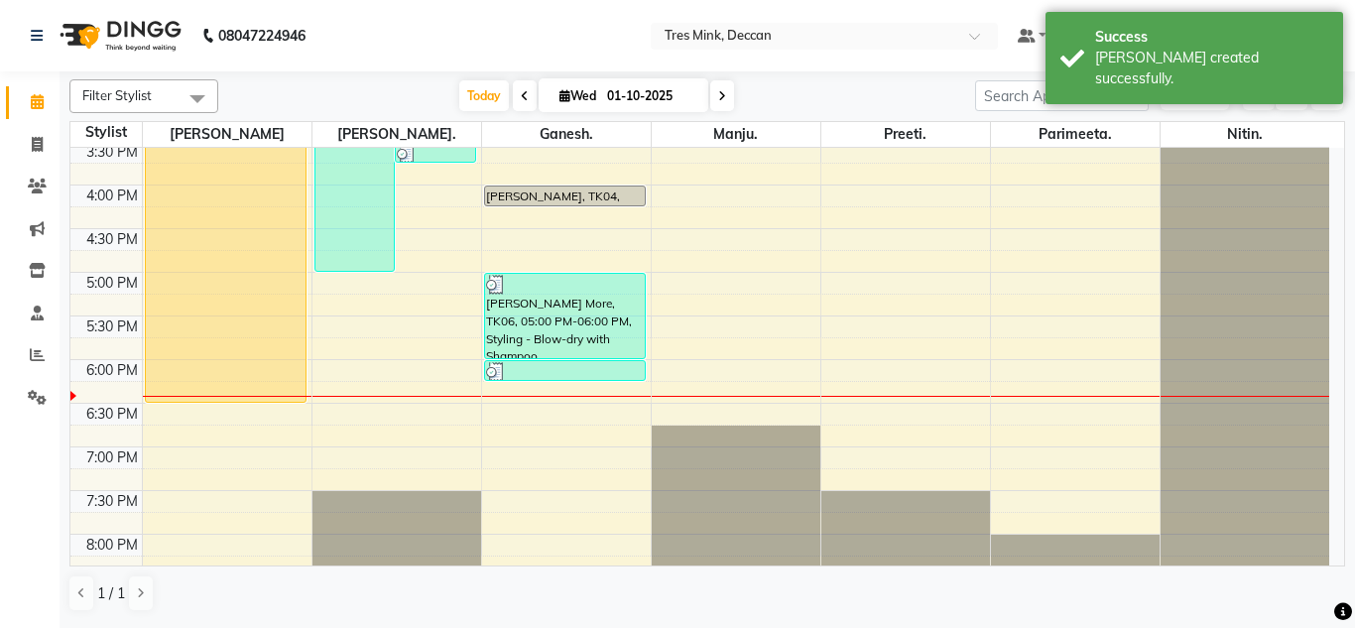
scroll to position [716, 0]
